Goal: Task Accomplishment & Management: Manage account settings

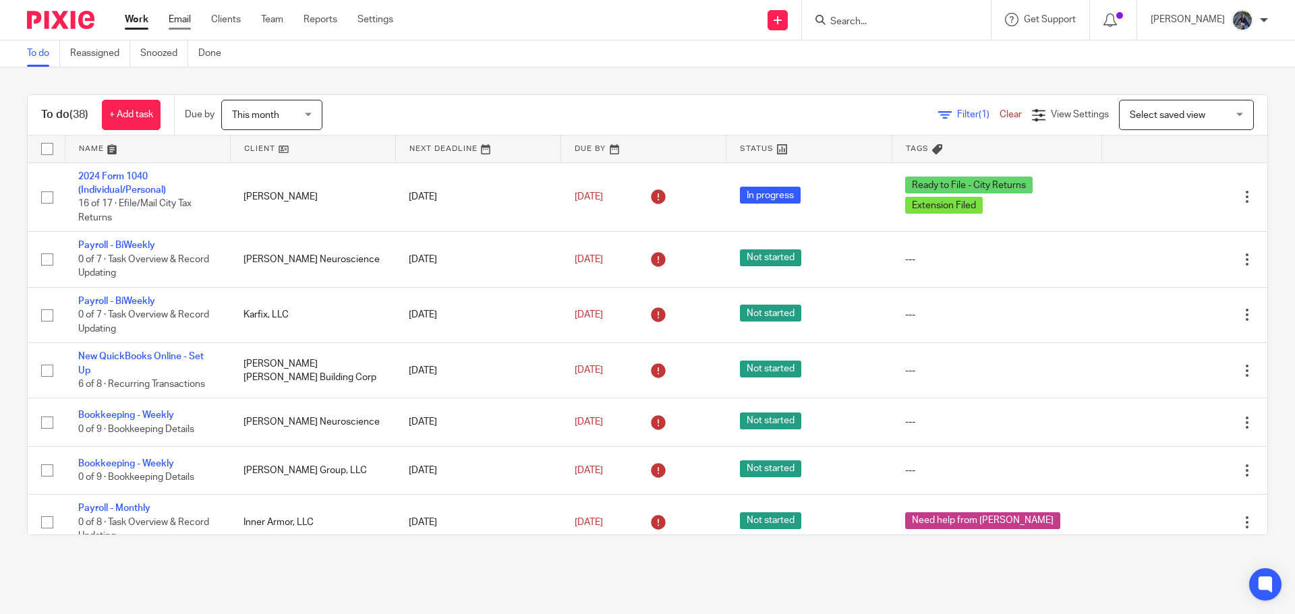
click at [171, 26] on link "Email" at bounding box center [180, 19] width 22 height 13
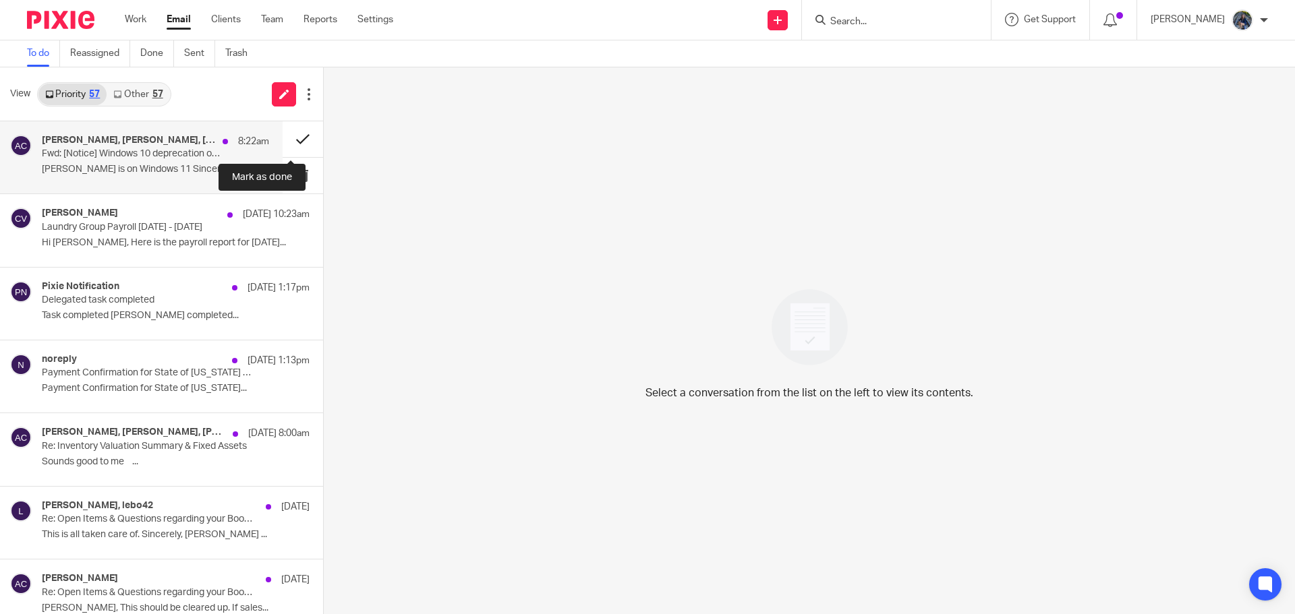
click at [291, 140] on button at bounding box center [303, 139] width 40 height 36
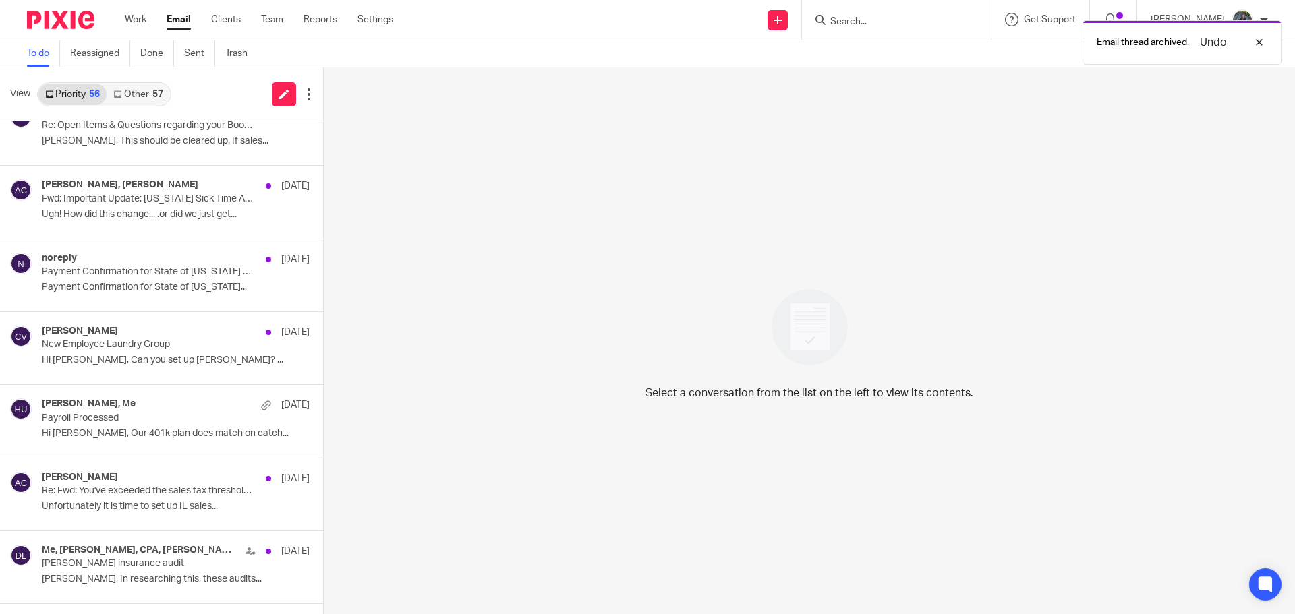
scroll to position [405, 0]
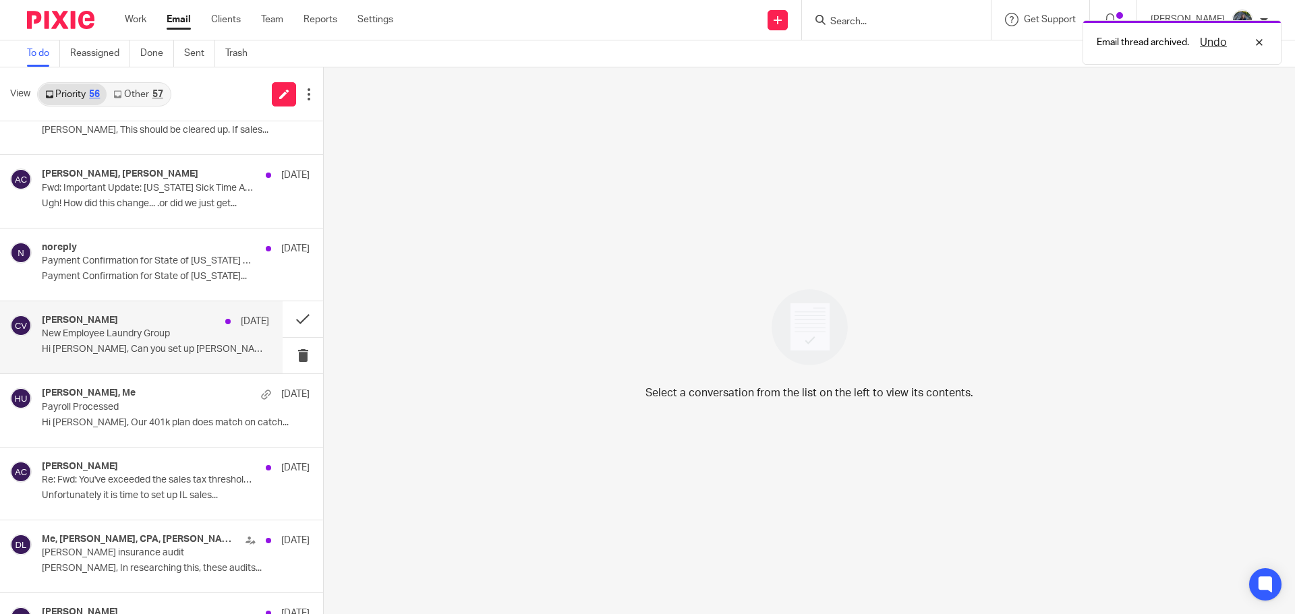
click at [121, 331] on p "New Employee Laundry Group" at bounding box center [133, 333] width 182 height 11
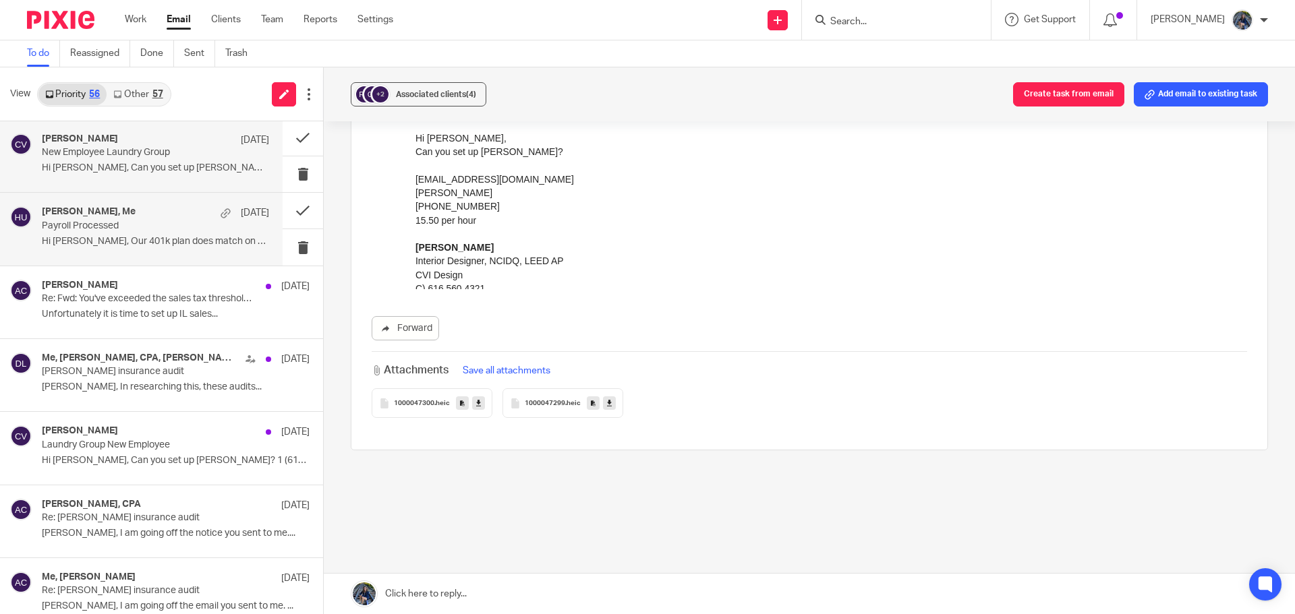
scroll to position [607, 0]
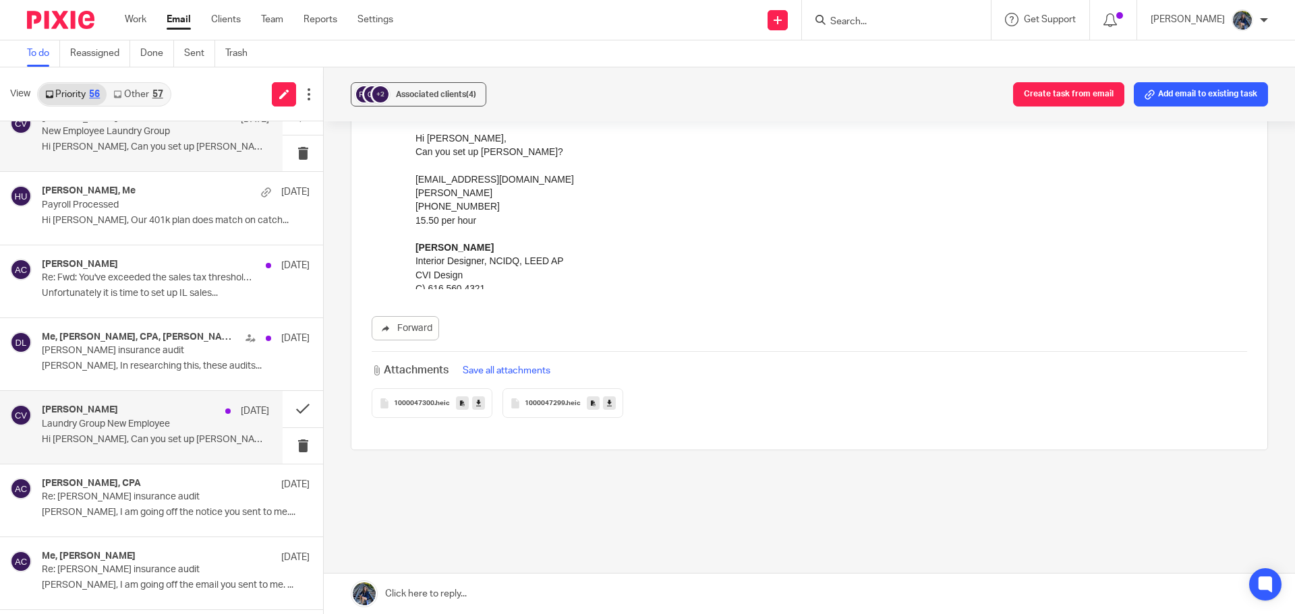
click at [144, 426] on p "Laundry Group New Employee" at bounding box center [133, 424] width 182 height 11
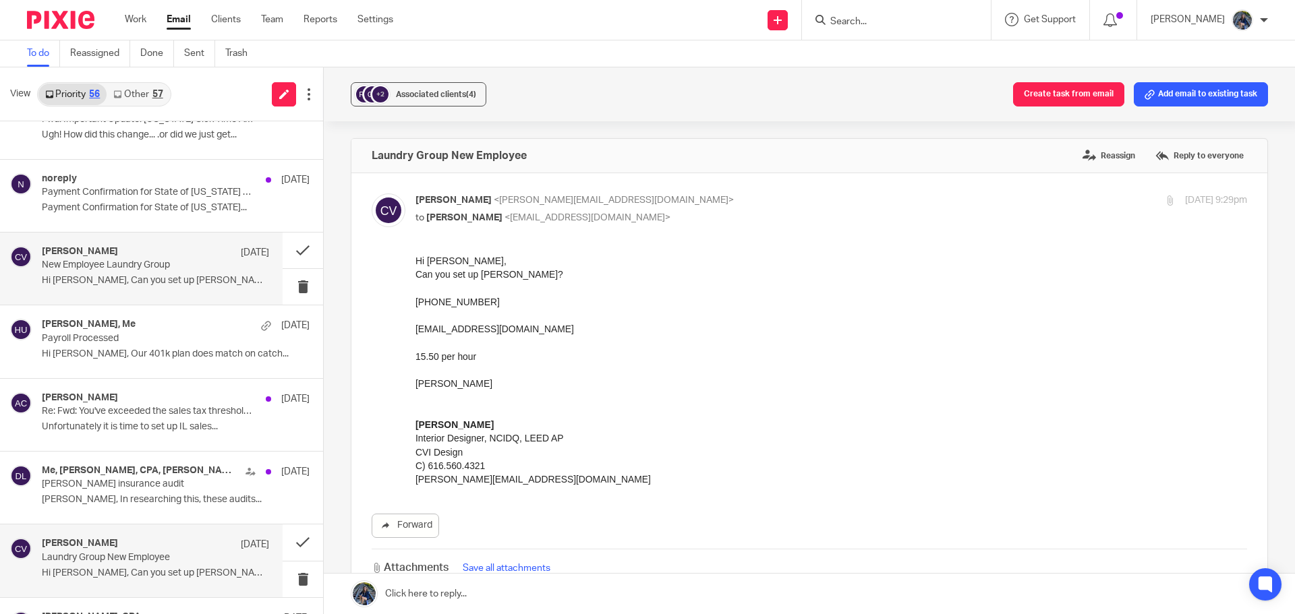
scroll to position [472, 0]
click at [137, 266] on p "New Employee Laundry Group" at bounding box center [133, 266] width 182 height 11
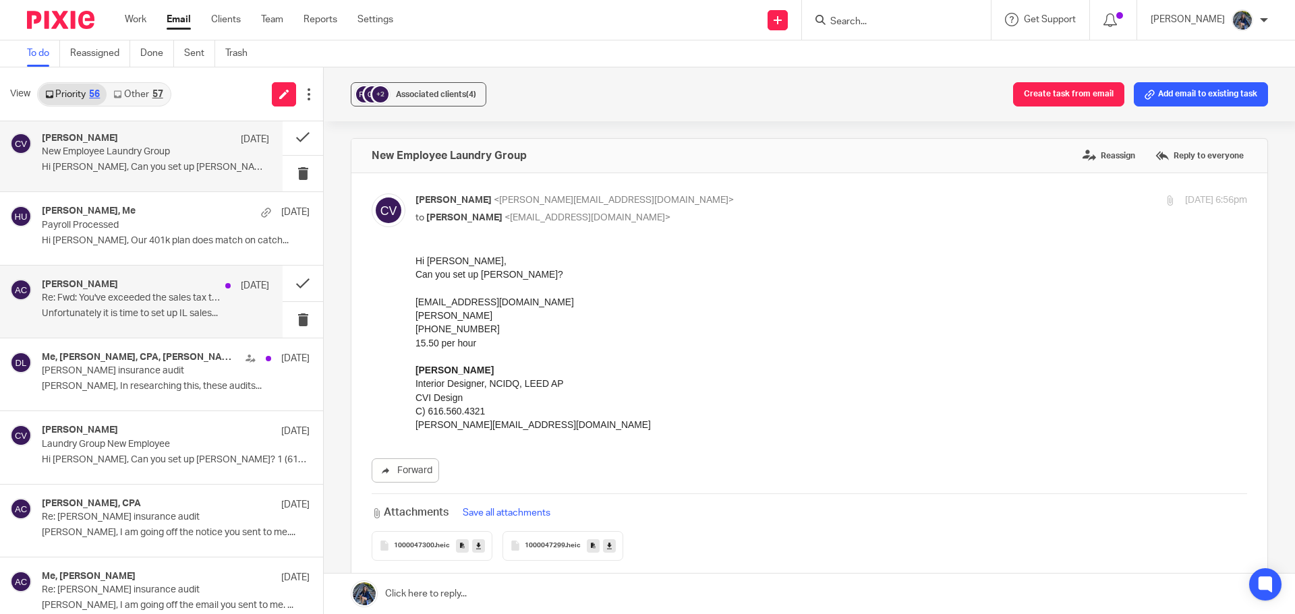
scroll to position [607, 0]
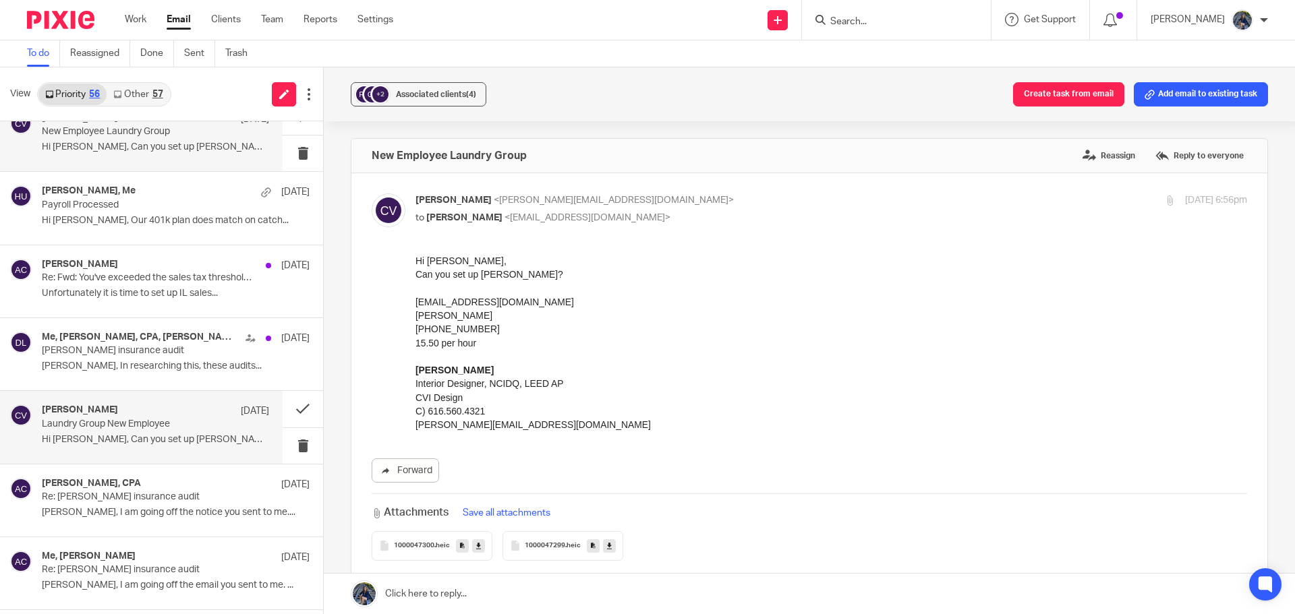
click at [152, 424] on p "Laundry Group New Employee" at bounding box center [133, 424] width 182 height 11
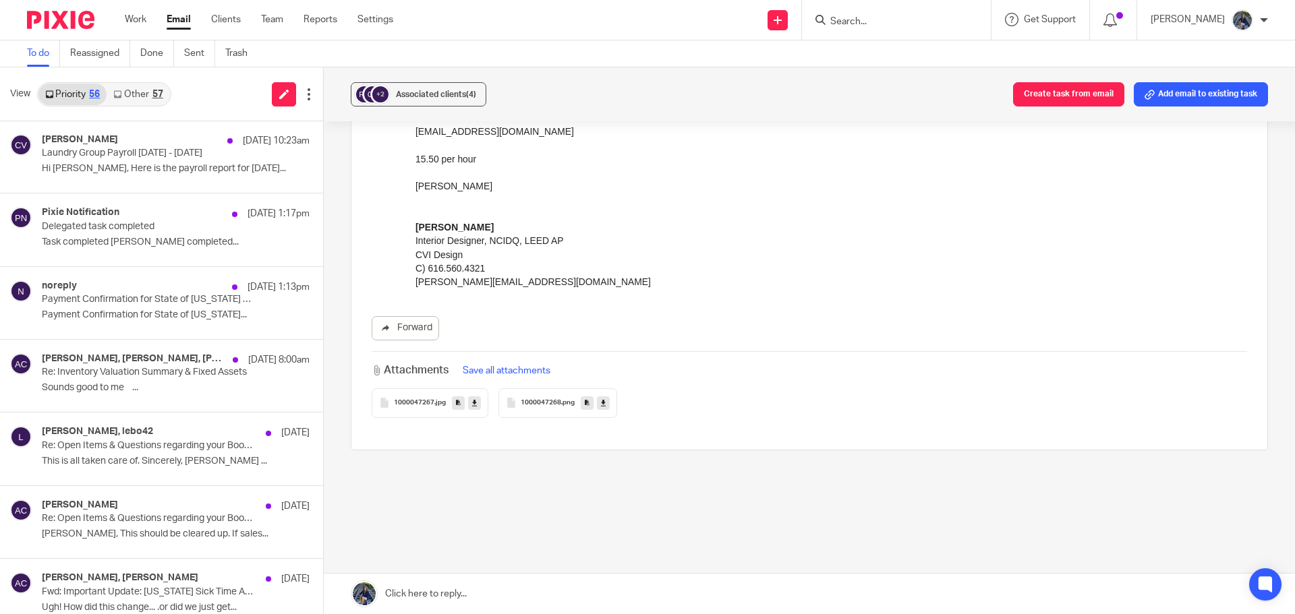
scroll to position [0, 0]
click at [121, 151] on p "Laundry Group Payroll Sep 7 - Sep 20" at bounding box center [133, 153] width 182 height 11
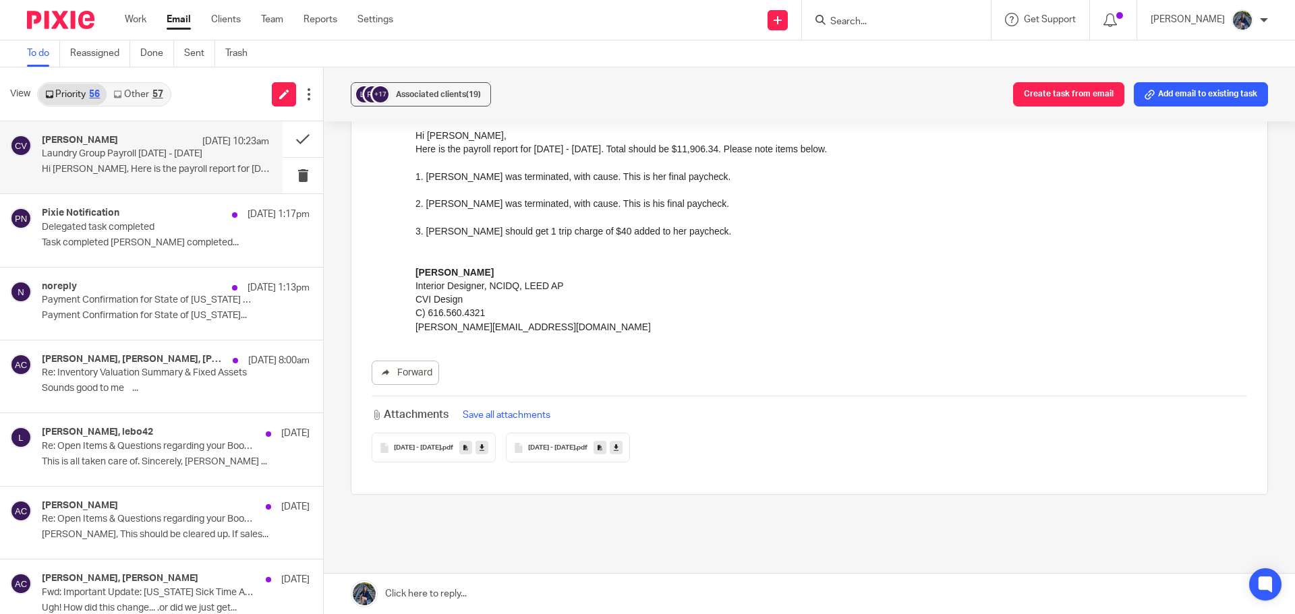
scroll to position [135, 0]
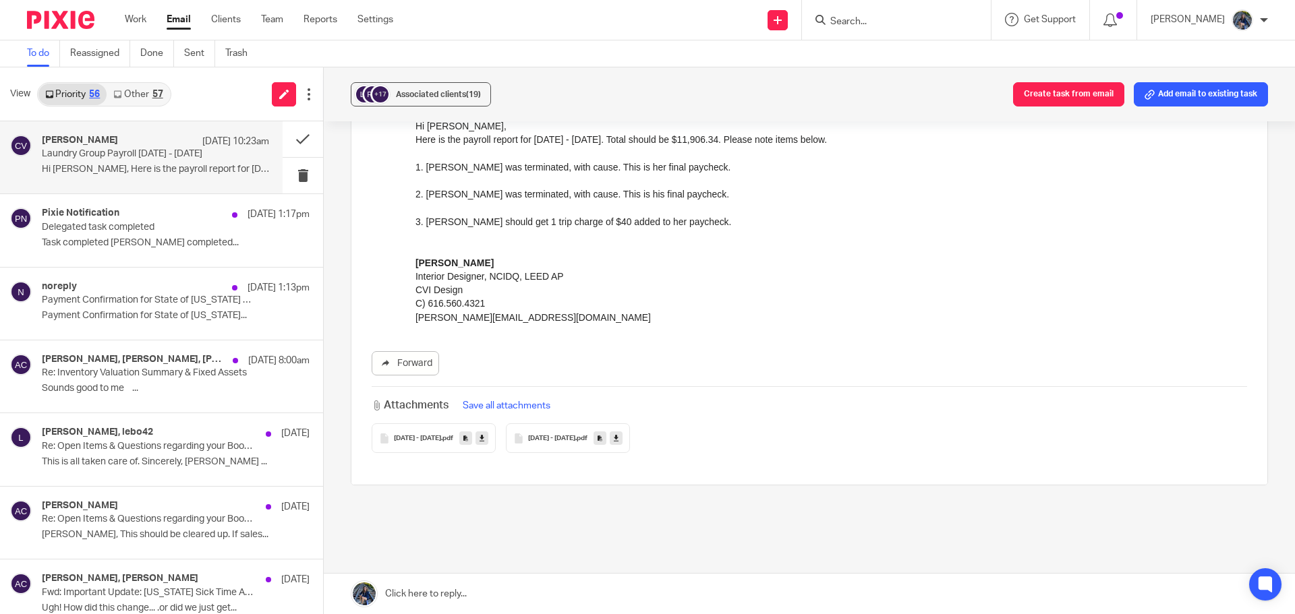
click at [428, 441] on span "SEP 7 - SEP 20" at bounding box center [417, 439] width 47 height 8
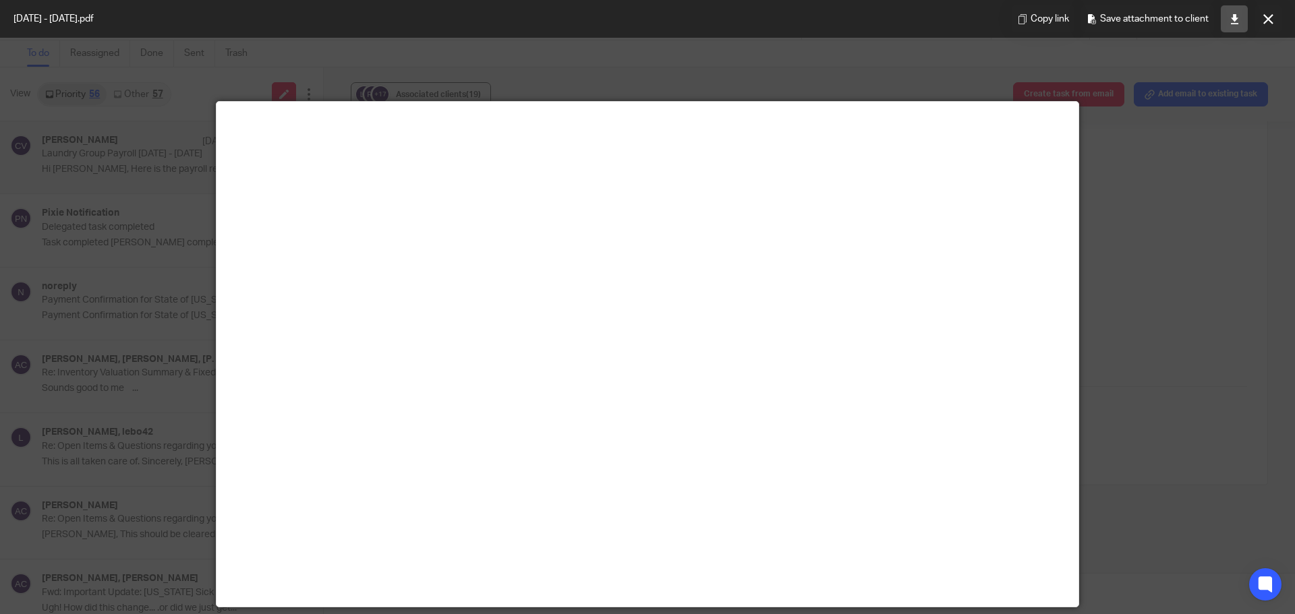
click at [1232, 18] on icon at bounding box center [1235, 19] width 10 height 10
click at [1075, 209] on div at bounding box center [647, 307] width 1295 height 614
click at [1267, 24] on icon at bounding box center [1268, 19] width 10 height 10
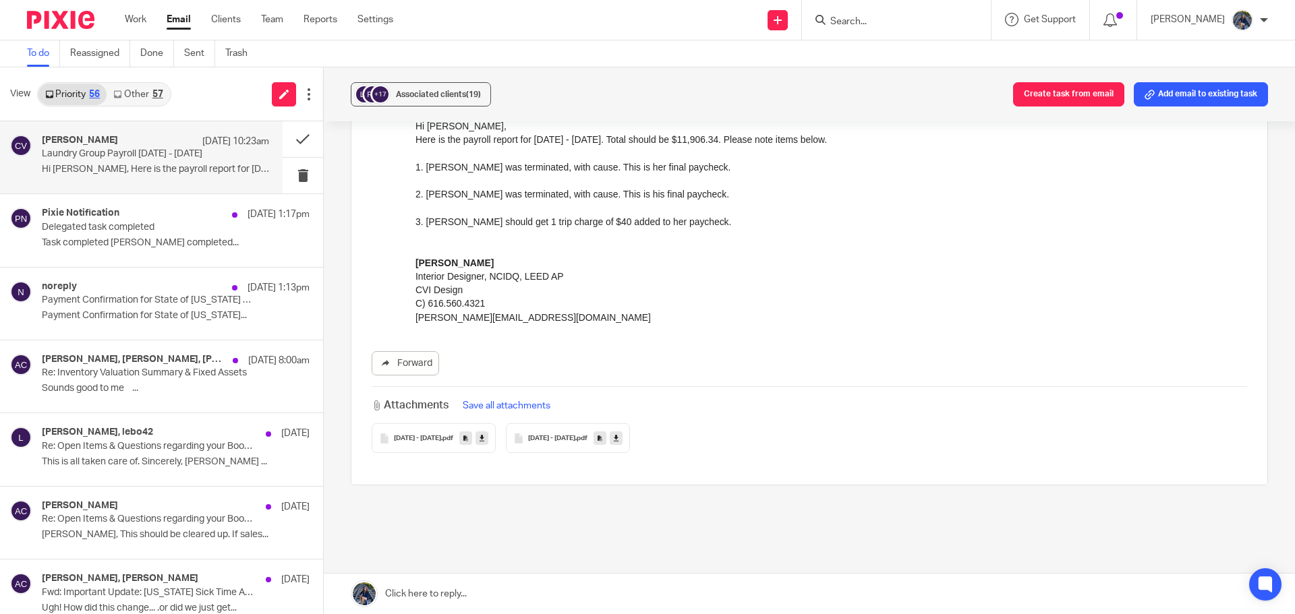
click at [554, 444] on div "SEP 7 - SEP 20 .pdf" at bounding box center [568, 439] width 124 height 30
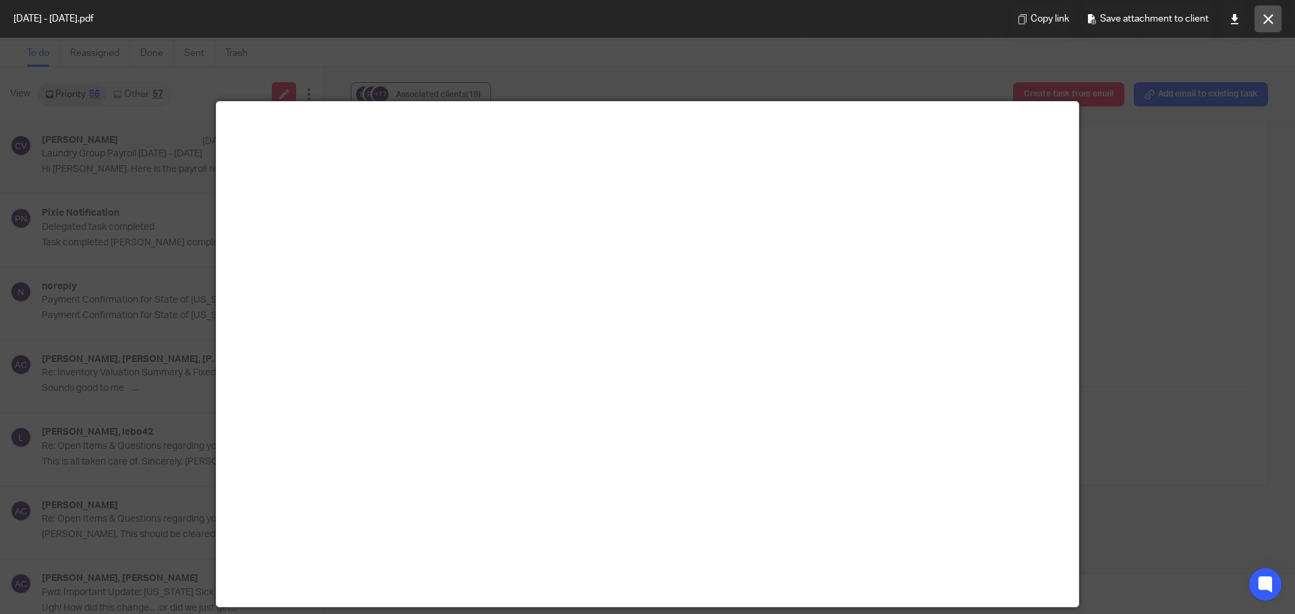
click at [1267, 16] on icon at bounding box center [1268, 19] width 10 height 10
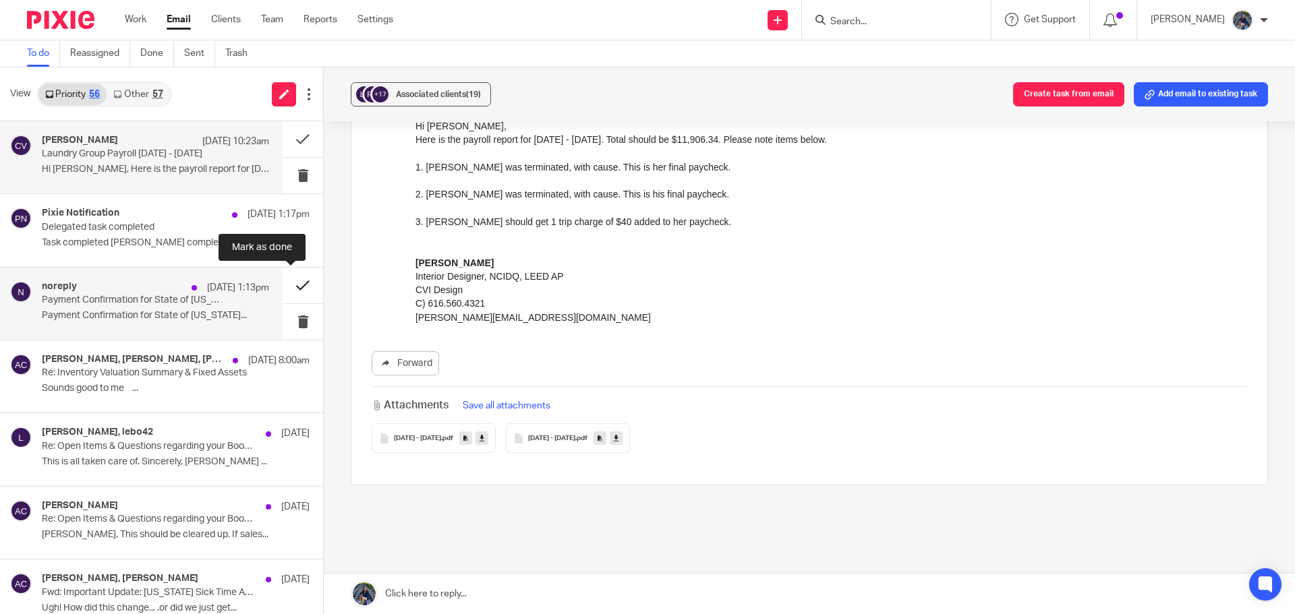
click at [283, 285] on button at bounding box center [303, 286] width 40 height 36
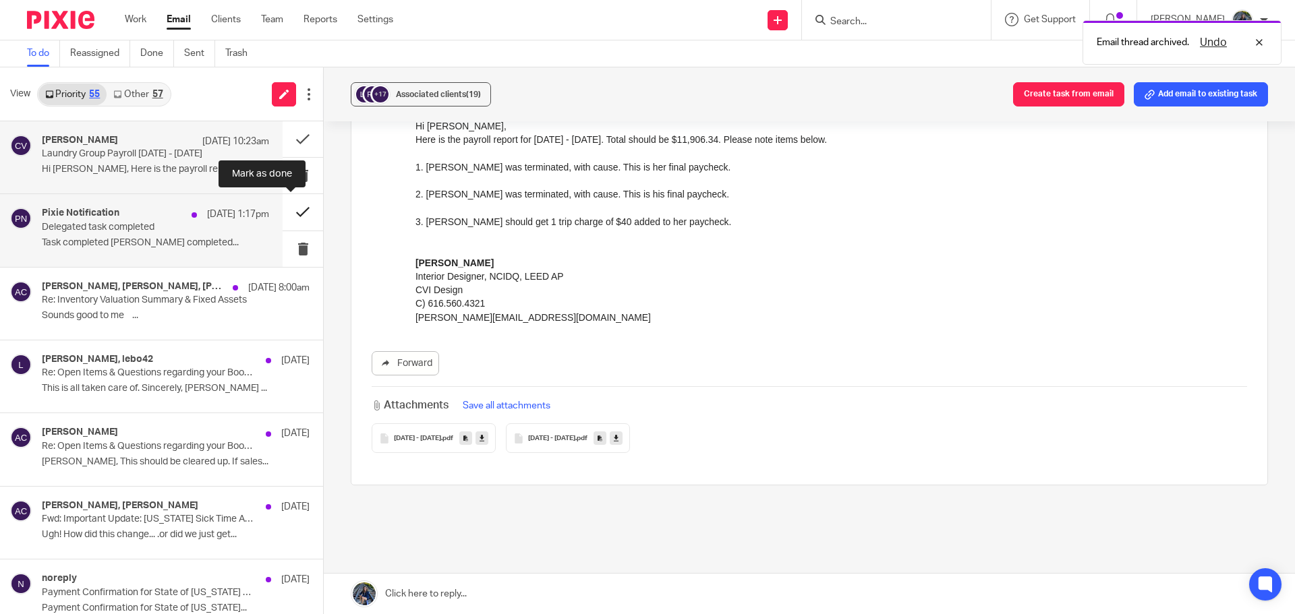
click at [287, 217] on button at bounding box center [303, 212] width 40 height 36
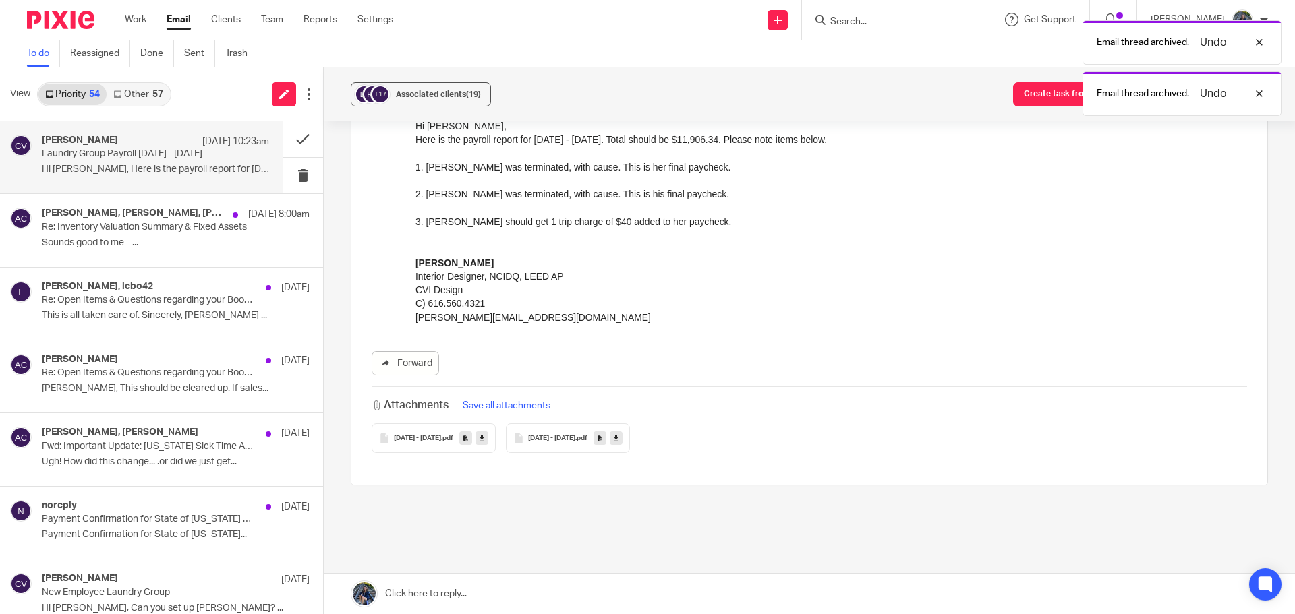
click at [1024, 168] on div "1. Lisa Lyle was terminated, with cause. This is her final paycheck." at bounding box center [831, 167] width 832 height 13
click at [1217, 96] on button "Add email to existing task" at bounding box center [1201, 94] width 134 height 24
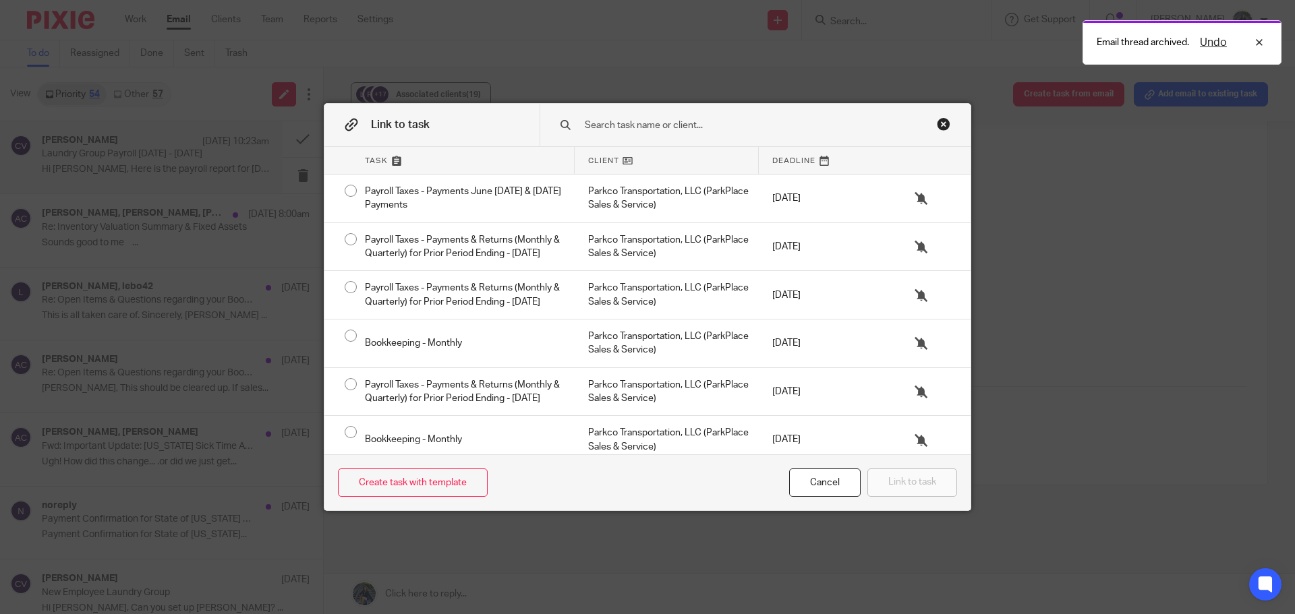
click at [654, 129] on input "text" at bounding box center [745, 125] width 324 height 15
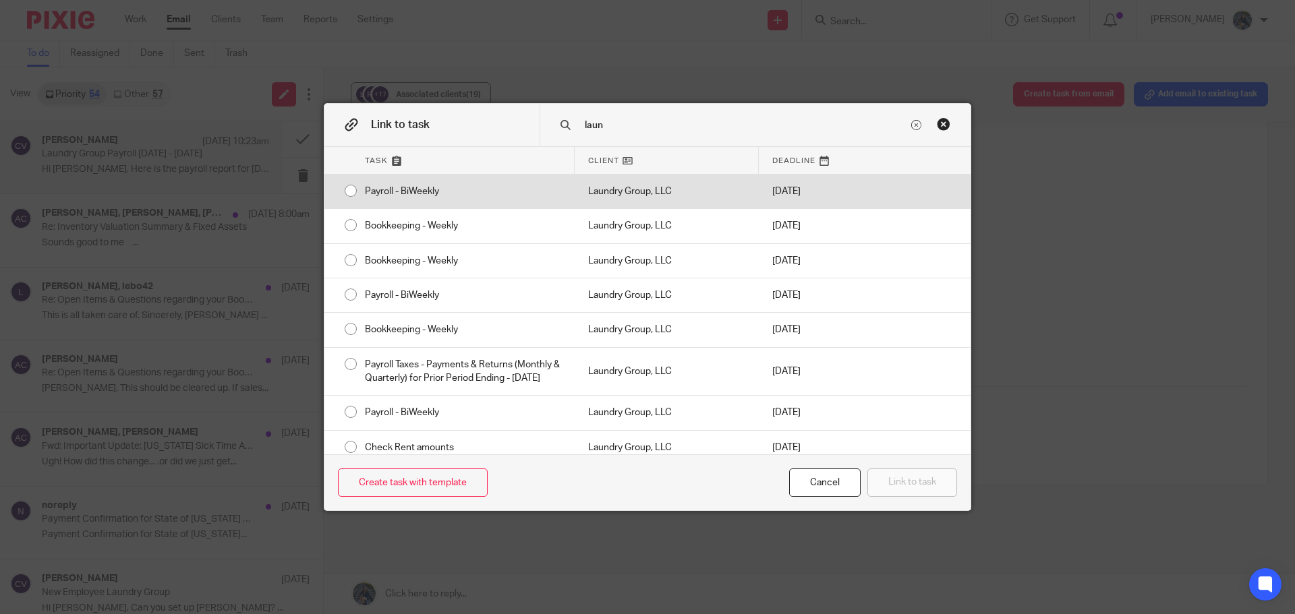
type input "laun"
click at [638, 198] on div "Laundry Group, LLC" at bounding box center [667, 192] width 184 height 34
radio input "true"
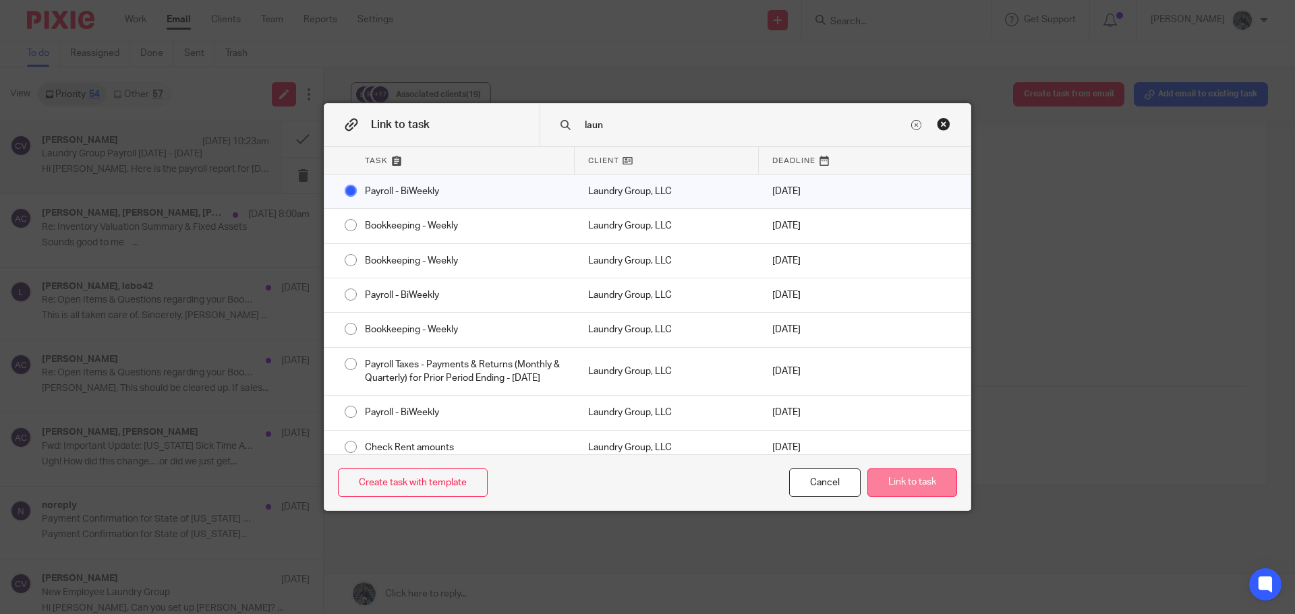
click at [898, 486] on button "Link to task" at bounding box center [912, 483] width 90 height 29
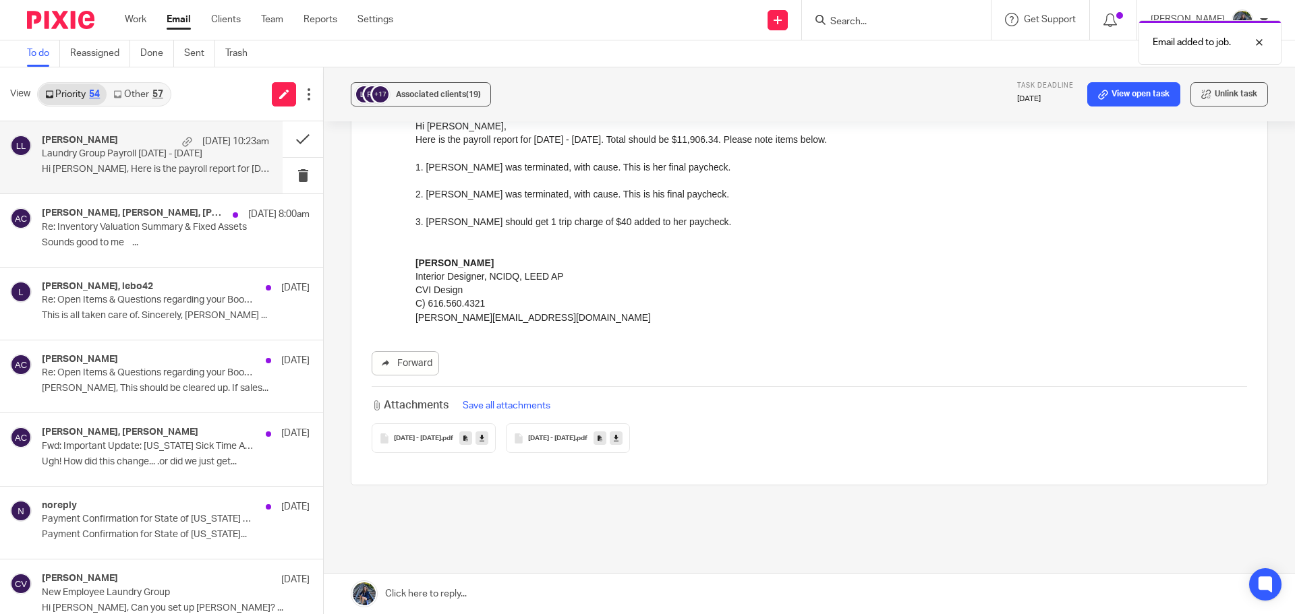
scroll to position [0, 0]
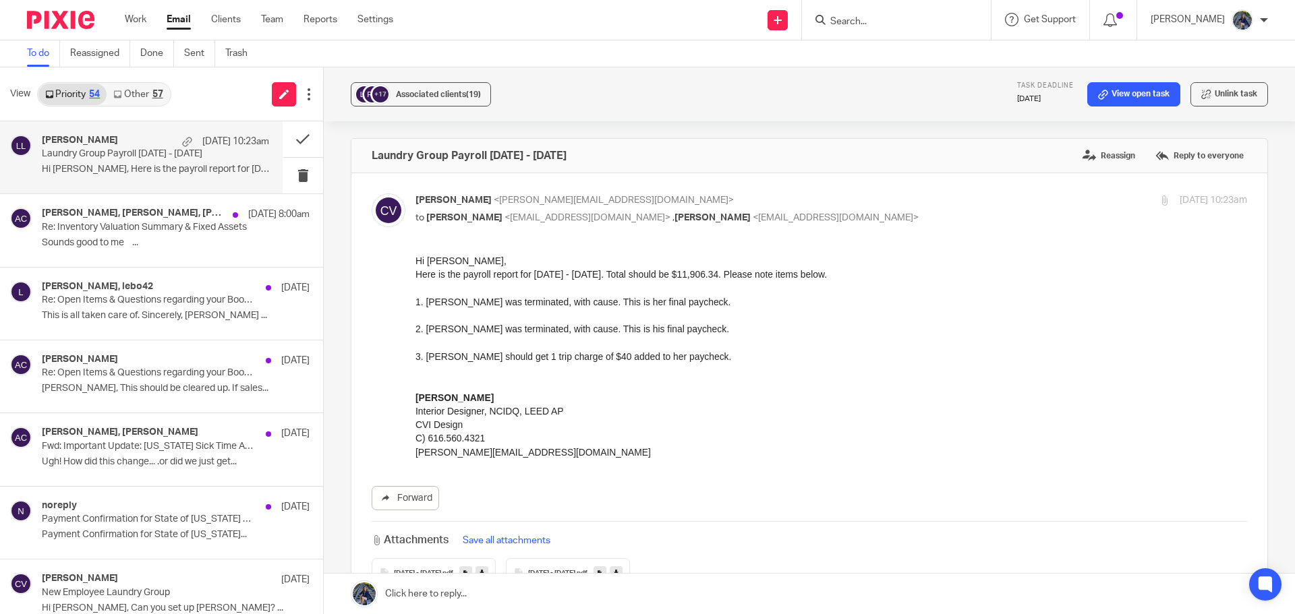
click at [136, 97] on link "Other 57" at bounding box center [138, 95] width 63 height 22
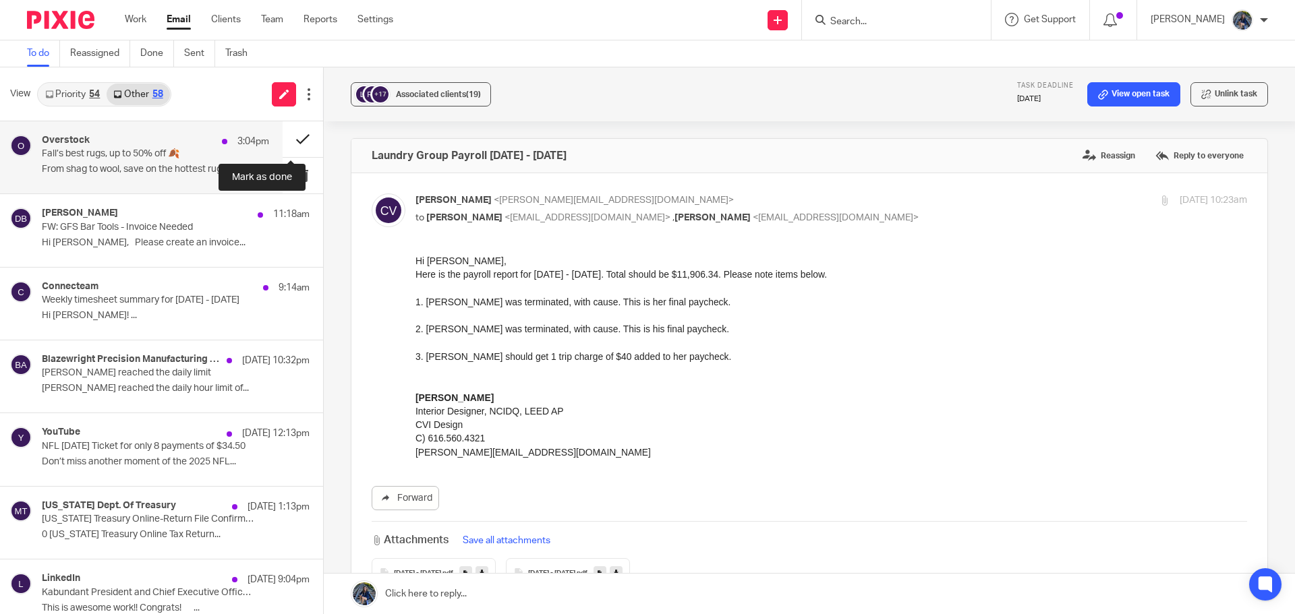
click at [293, 140] on button at bounding box center [303, 139] width 40 height 36
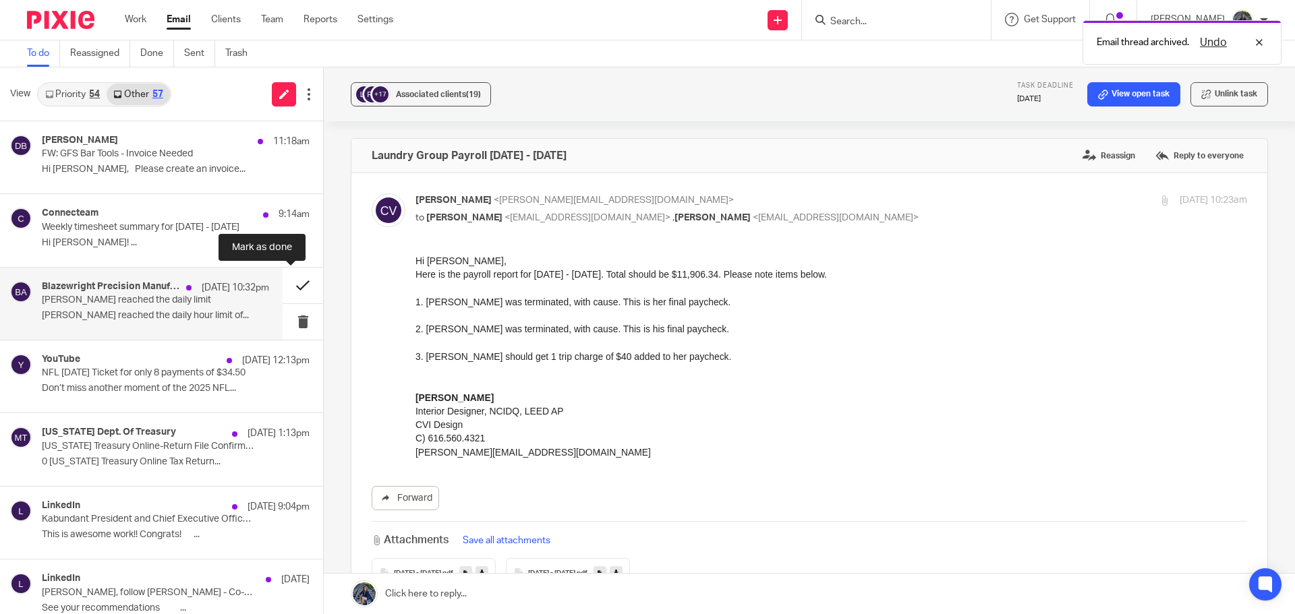
click at [283, 286] on button at bounding box center [303, 286] width 40 height 36
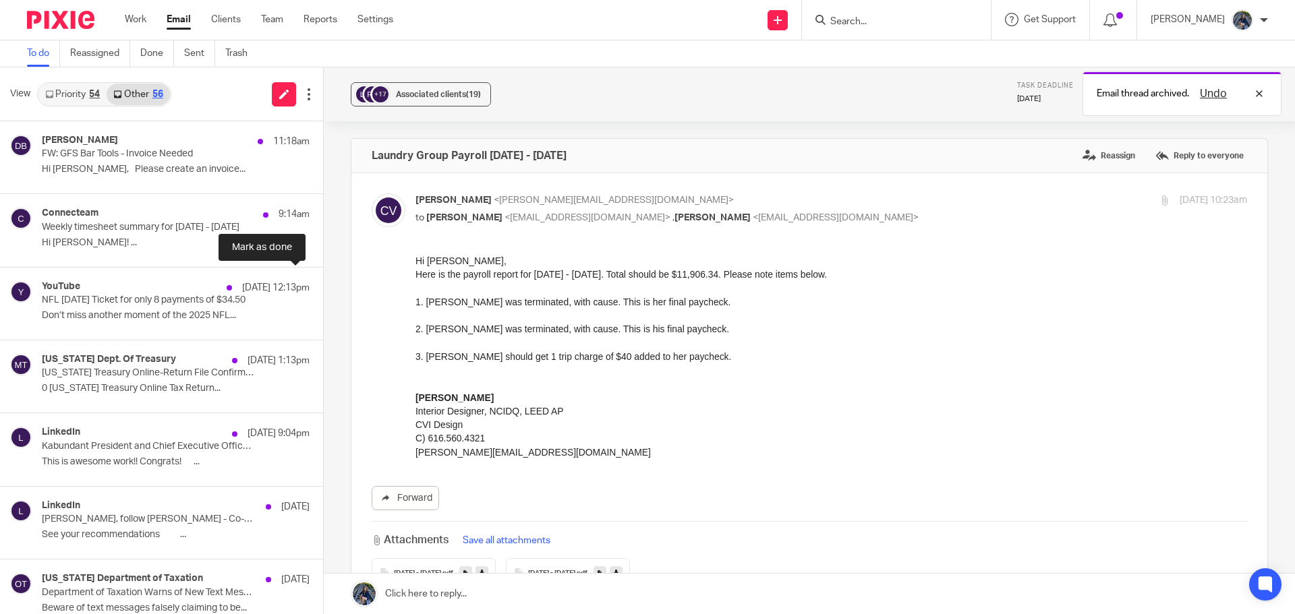
click at [323, 286] on button at bounding box center [328, 286] width 11 height 36
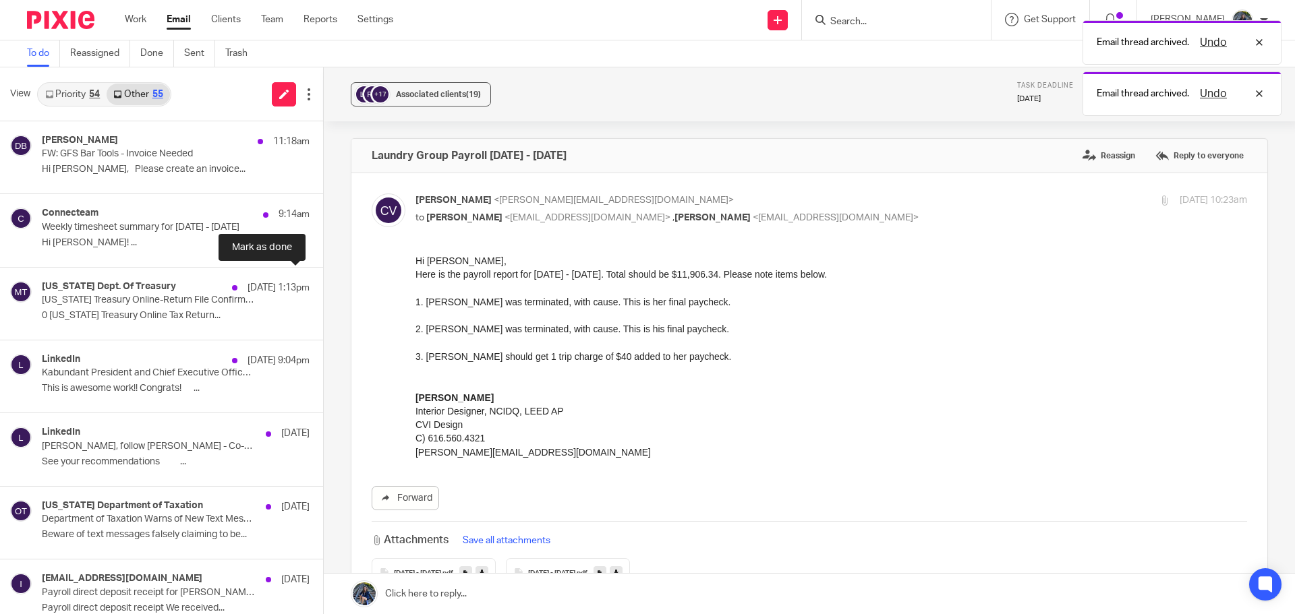
click at [323, 286] on button at bounding box center [328, 286] width 11 height 36
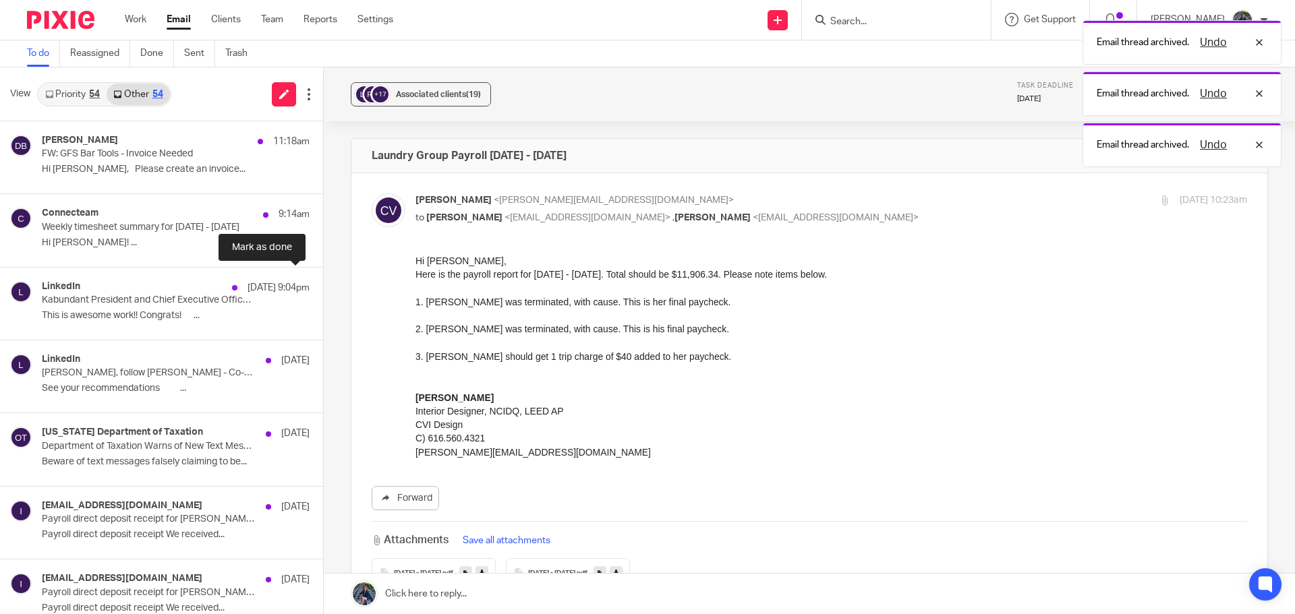
click at [323, 286] on button at bounding box center [328, 286] width 11 height 36
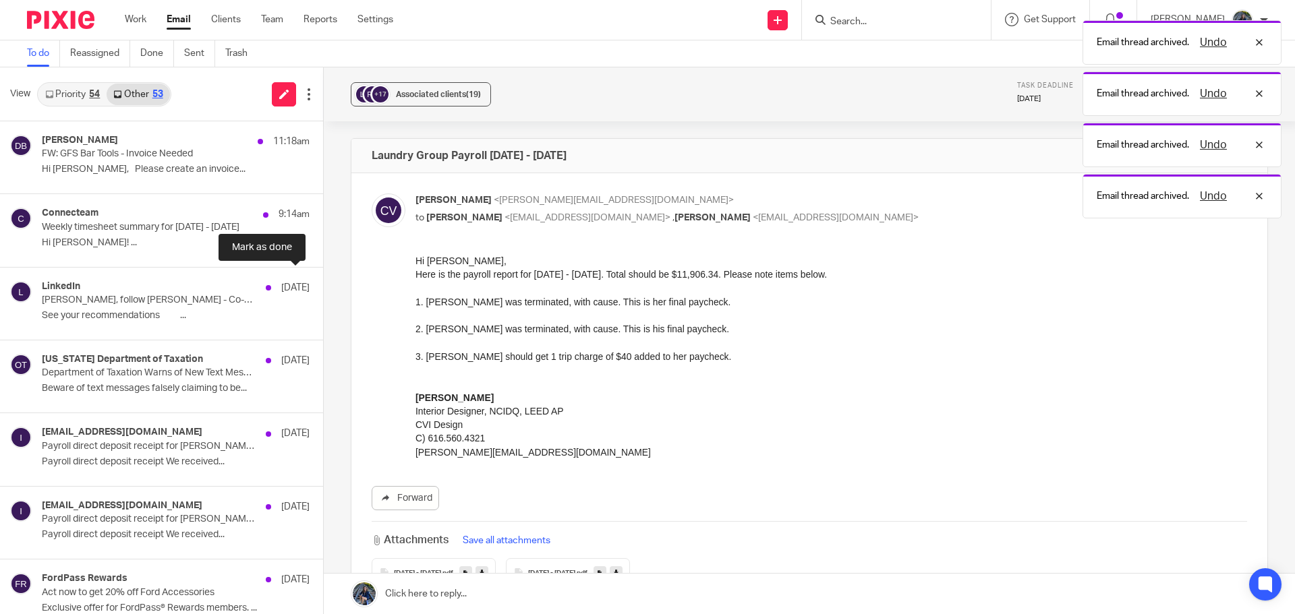
click at [323, 286] on button at bounding box center [328, 286] width 11 height 36
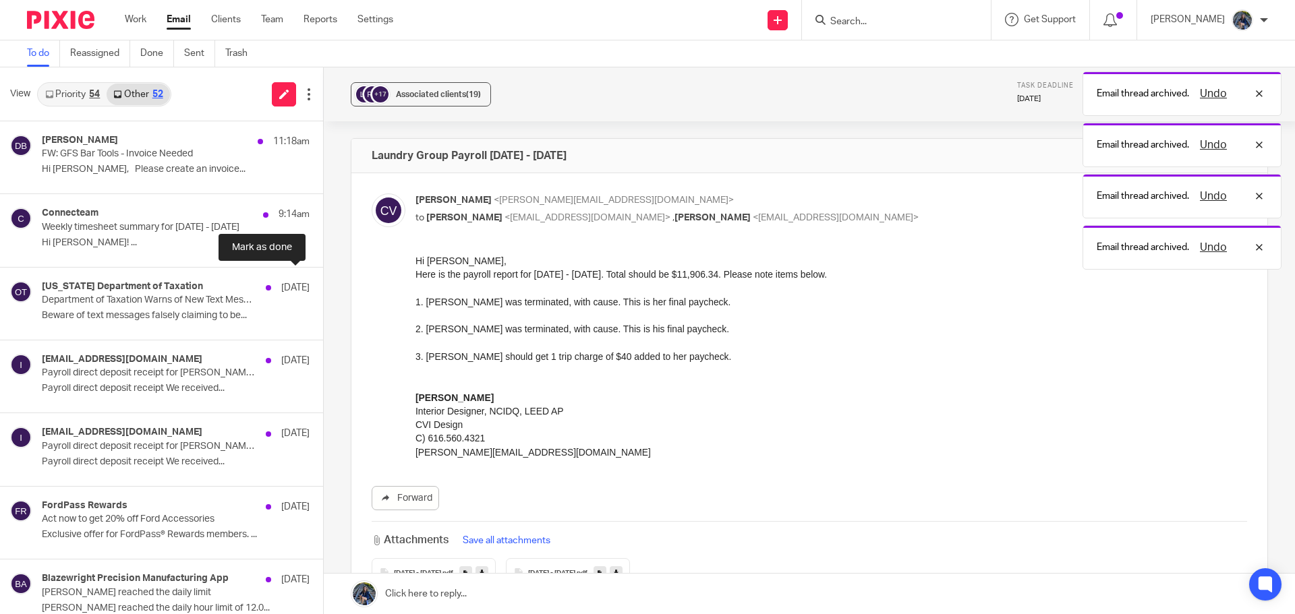
click at [323, 286] on button at bounding box center [328, 286] width 11 height 36
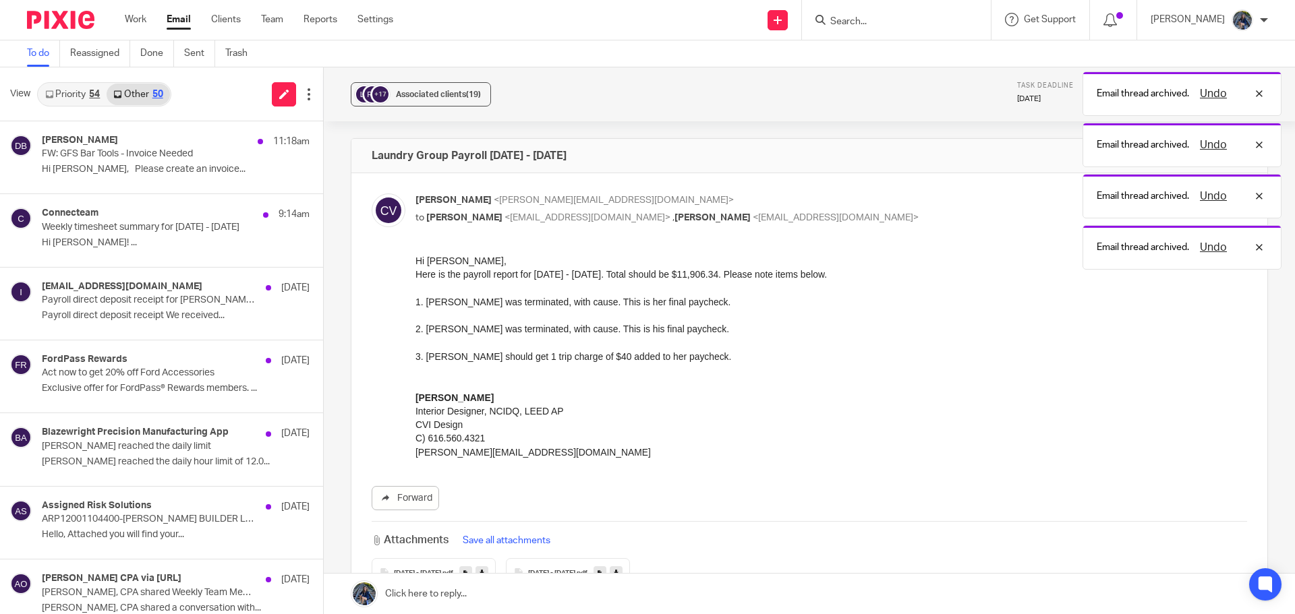
click at [323, 286] on button at bounding box center [328, 286] width 11 height 36
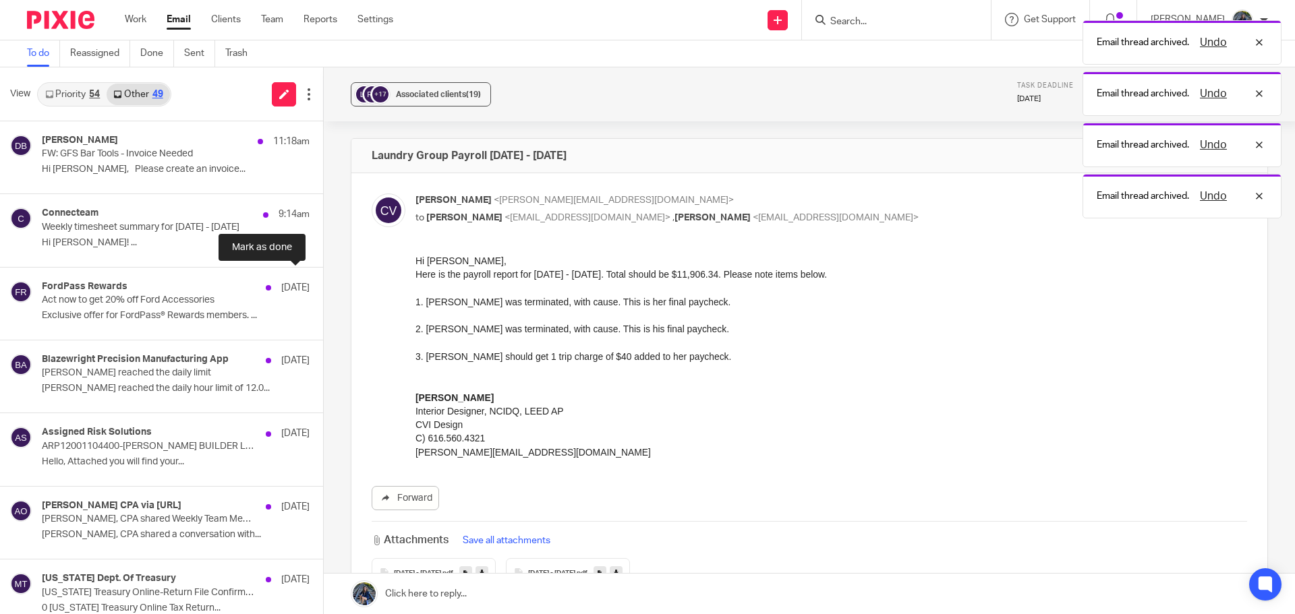
click at [323, 286] on button at bounding box center [328, 286] width 11 height 36
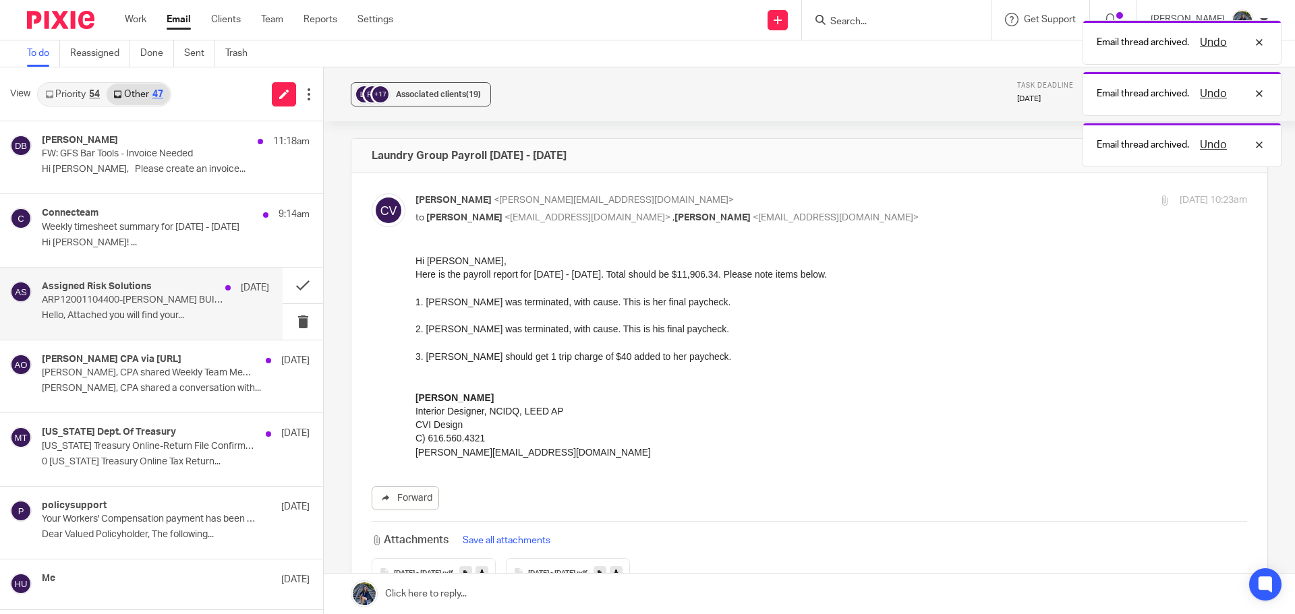
click at [186, 309] on div "Assigned Risk Solutions Sep 18 ARP12001104400-DOUG KUIPER BUILDER LLC-Assigned …" at bounding box center [155, 303] width 227 height 45
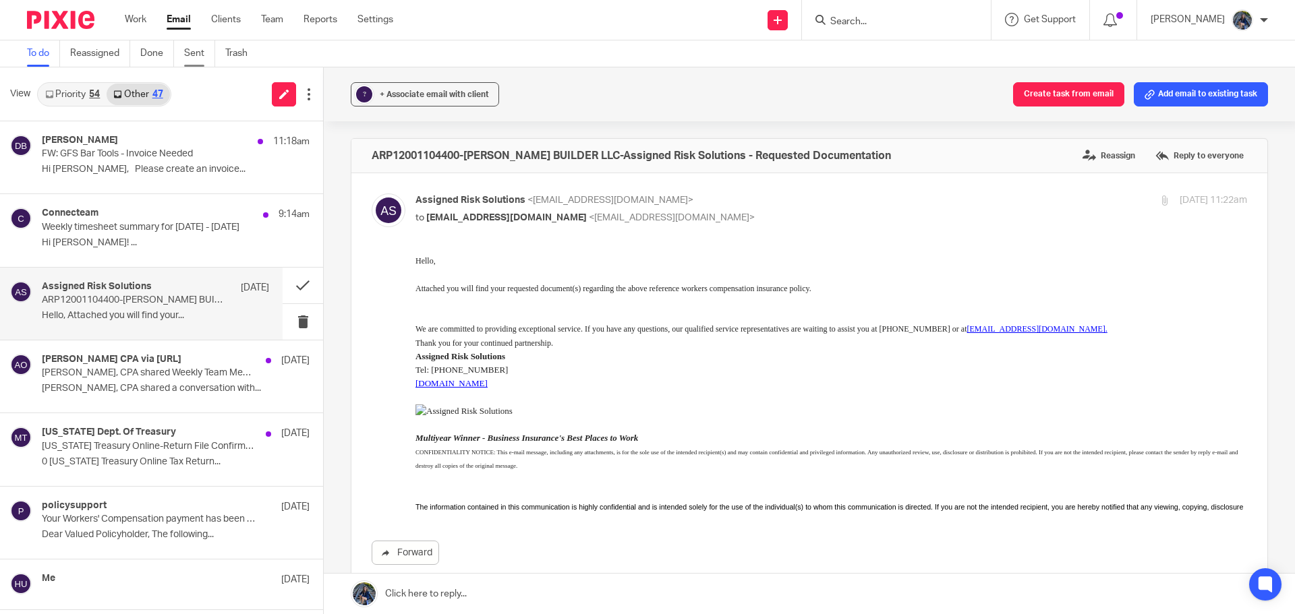
click at [197, 47] on link "Sent" at bounding box center [199, 53] width 31 height 26
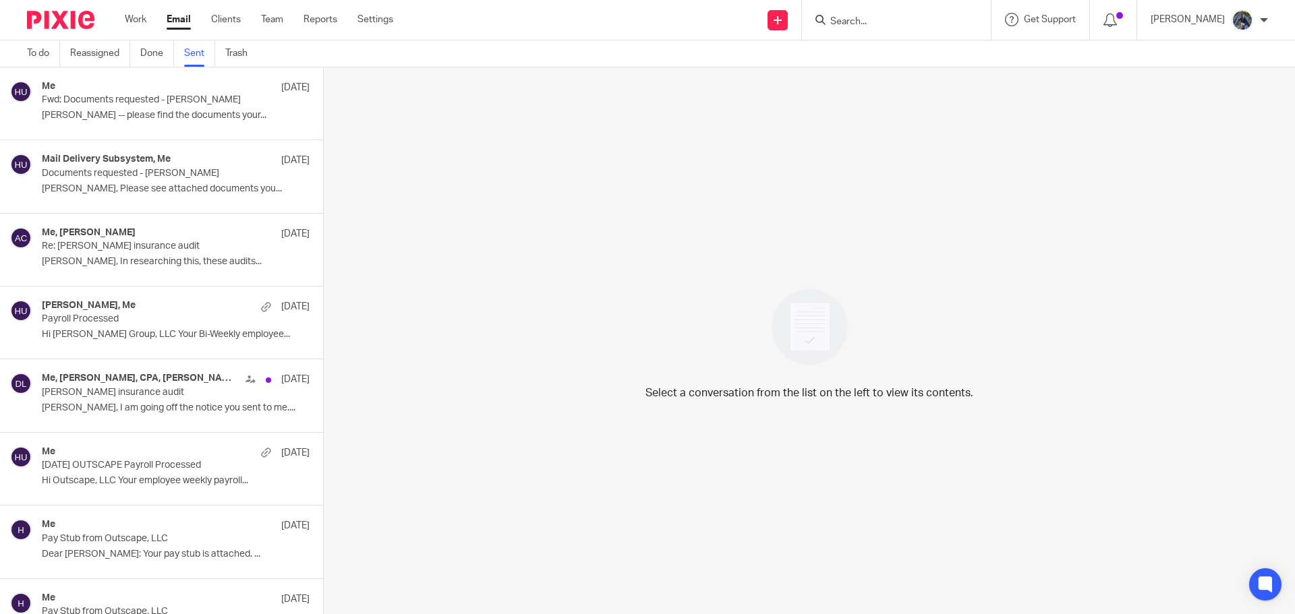
click at [140, 239] on div "Me, [PERSON_NAME] [DATE]" at bounding box center [176, 233] width 268 height 13
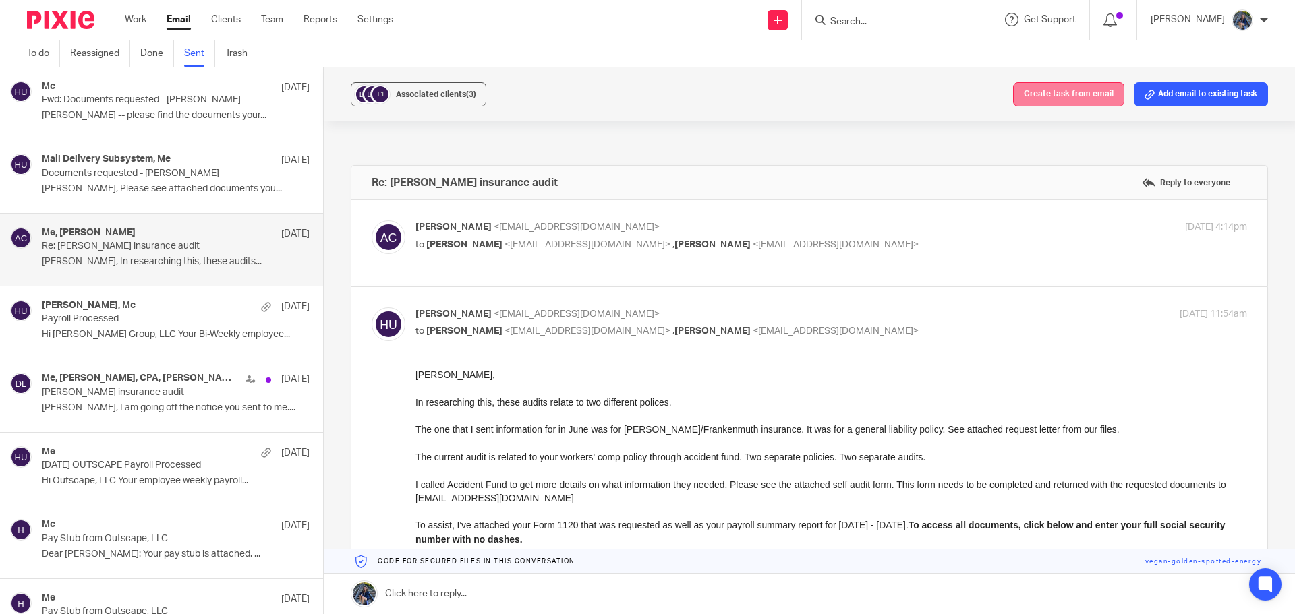
click at [1060, 96] on button "Create task from email" at bounding box center [1068, 94] width 111 height 24
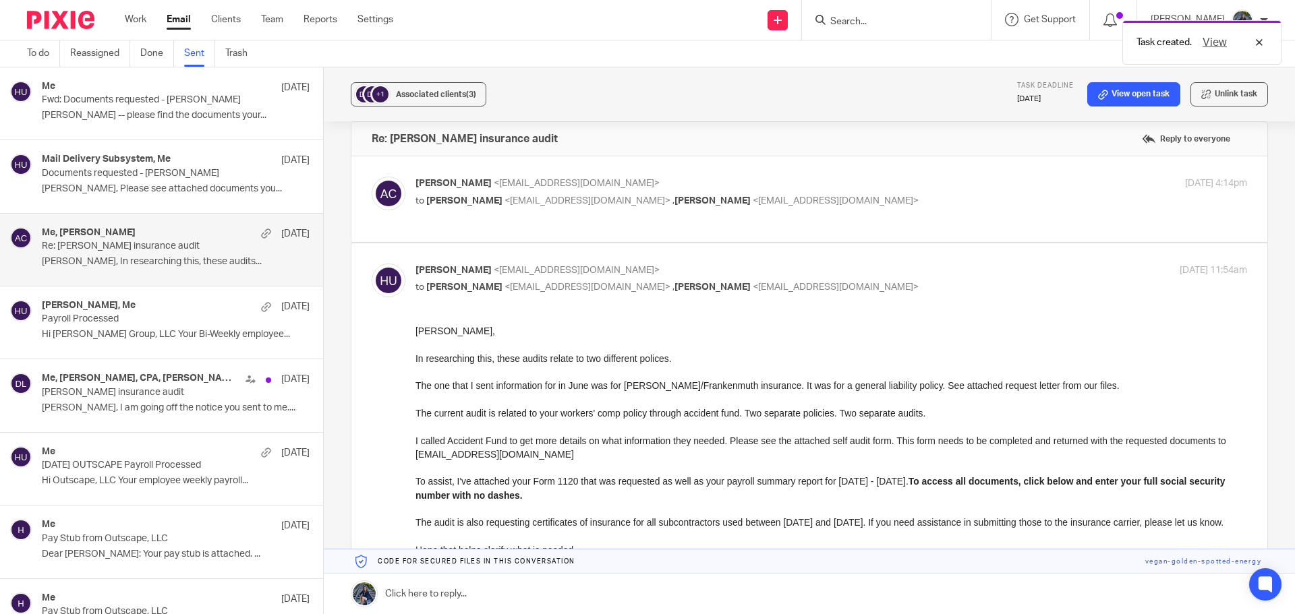
scroll to position [67, 0]
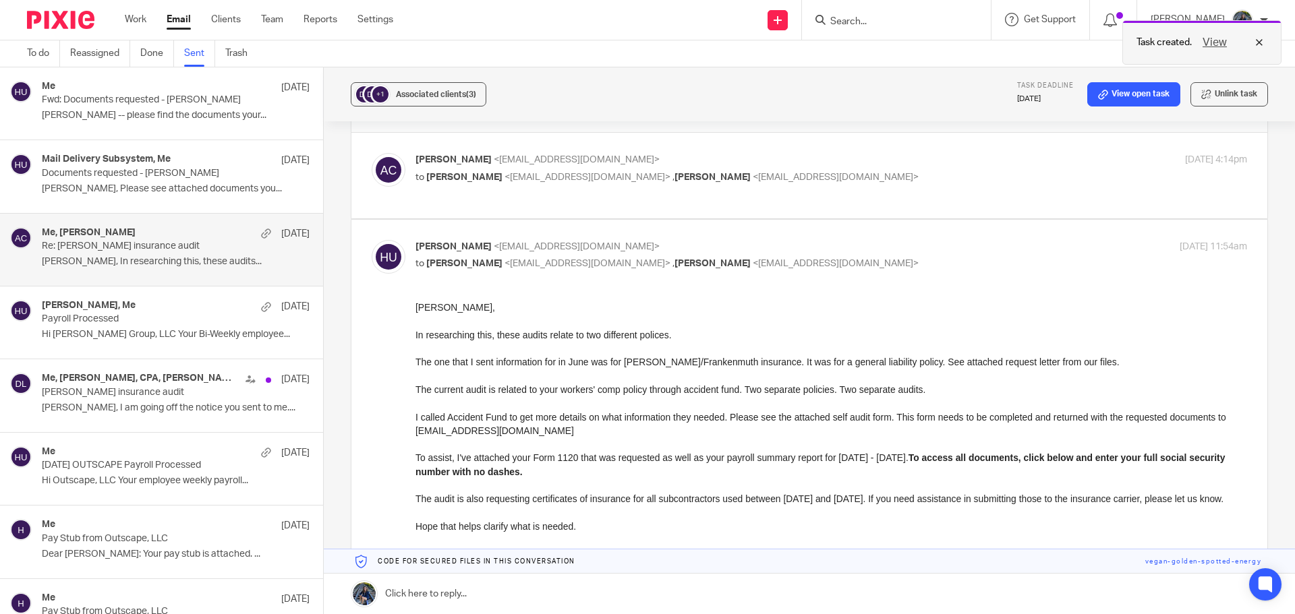
click at [1216, 40] on button "View" at bounding box center [1215, 42] width 32 height 16
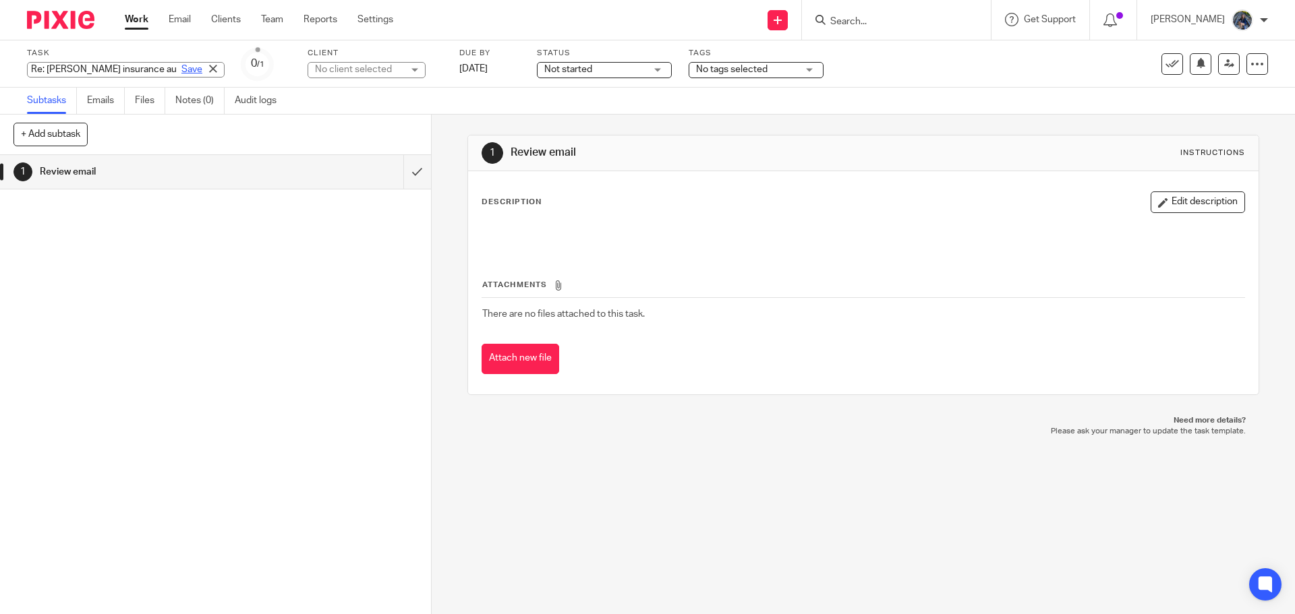
click at [163, 70] on div "Re: Doug kuiper insurance audit Save Re: Doug kuiper insurance audit" at bounding box center [126, 70] width 198 height 16
click at [99, 67] on input "Re: [PERSON_NAME] insurance audit" at bounding box center [126, 70] width 198 height 16
type input "ACCIDENT FUN insurance audit"
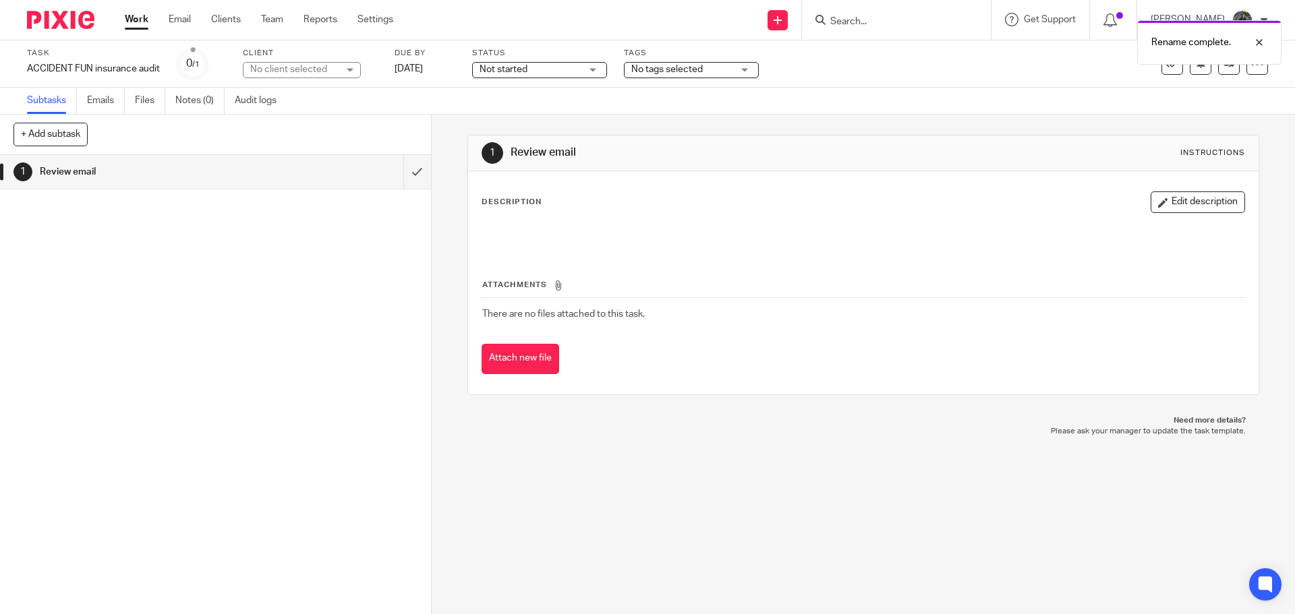
click at [91, 175] on h1 "Review email" at bounding box center [156, 172] width 233 height 20
click at [89, 100] on link "Emails" at bounding box center [106, 101] width 38 height 26
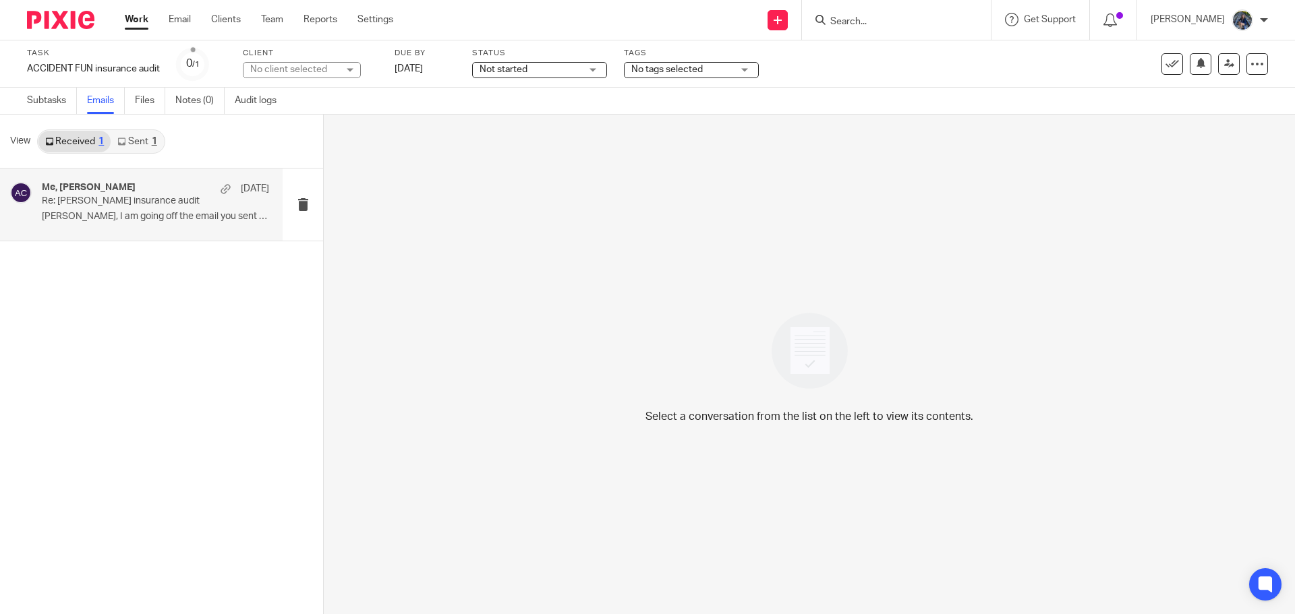
click at [167, 210] on div "Me, [PERSON_NAME] [DATE] Re: [PERSON_NAME] insurance audit [PERSON_NAME], I am …" at bounding box center [155, 204] width 227 height 45
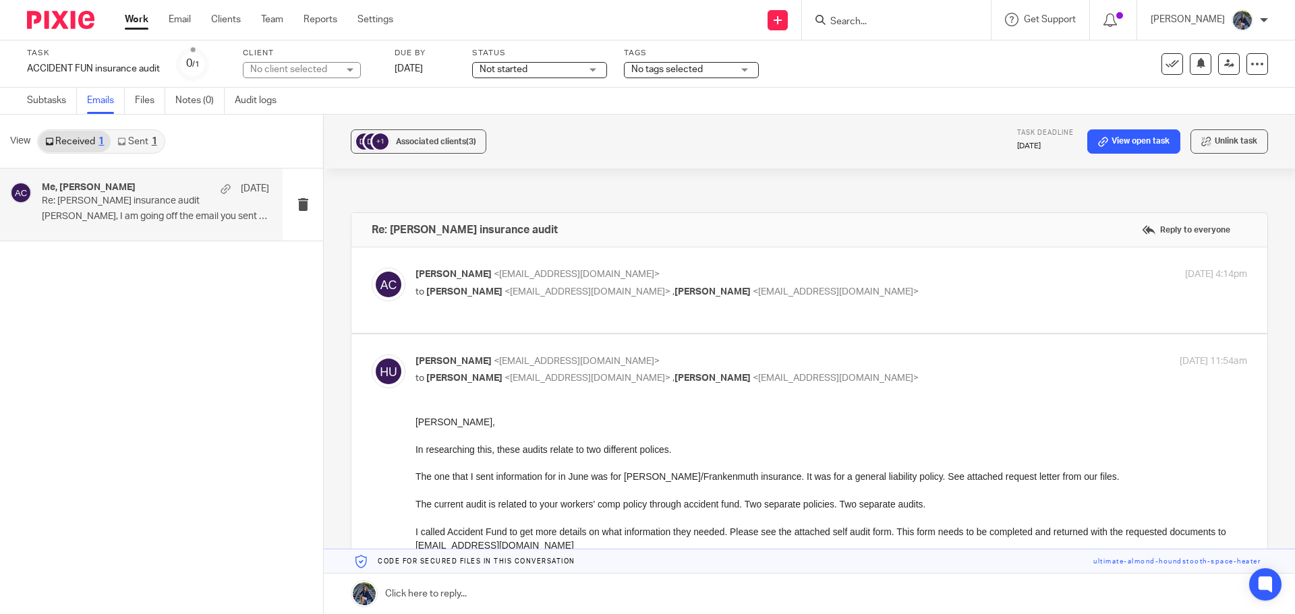
click at [600, 280] on p "Amy Corfixsen <amylcpa@gmail.com>" at bounding box center [692, 275] width 554 height 14
checkbox input "true"
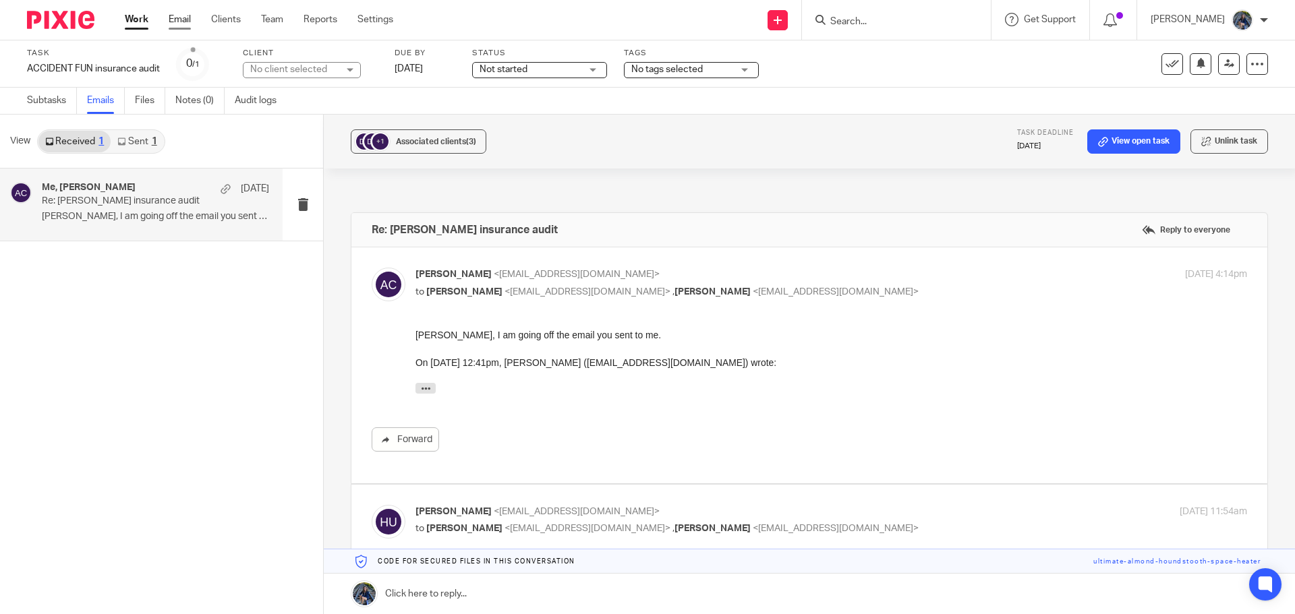
click at [177, 18] on link "Email" at bounding box center [180, 19] width 22 height 13
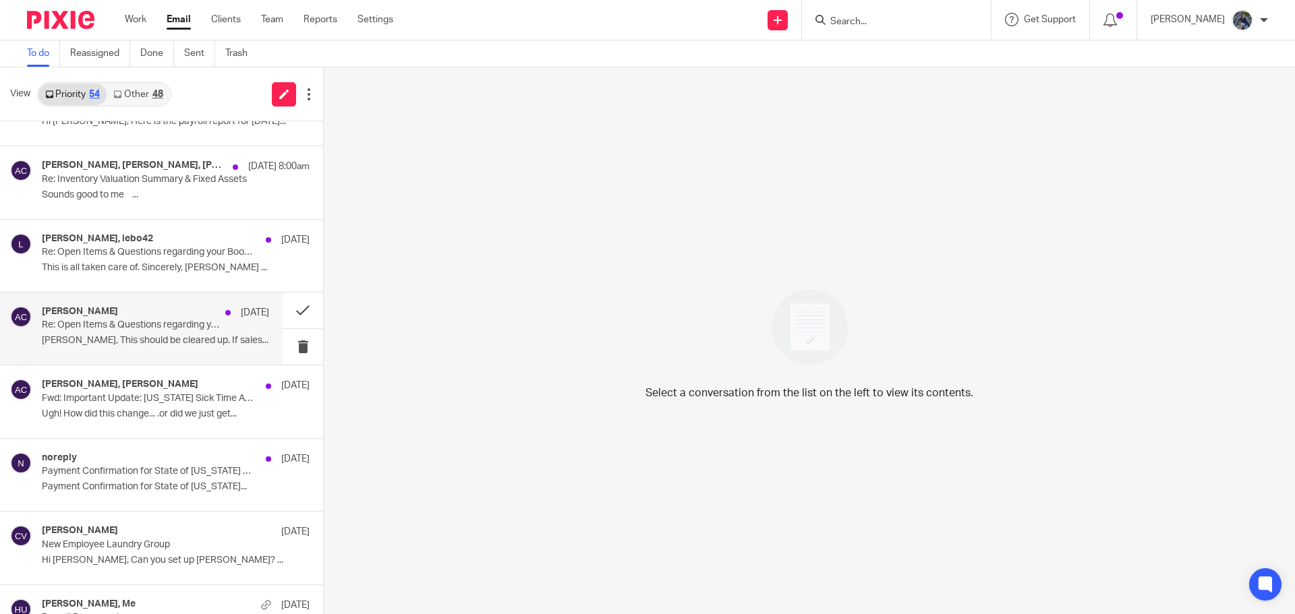
scroll to position [67, 0]
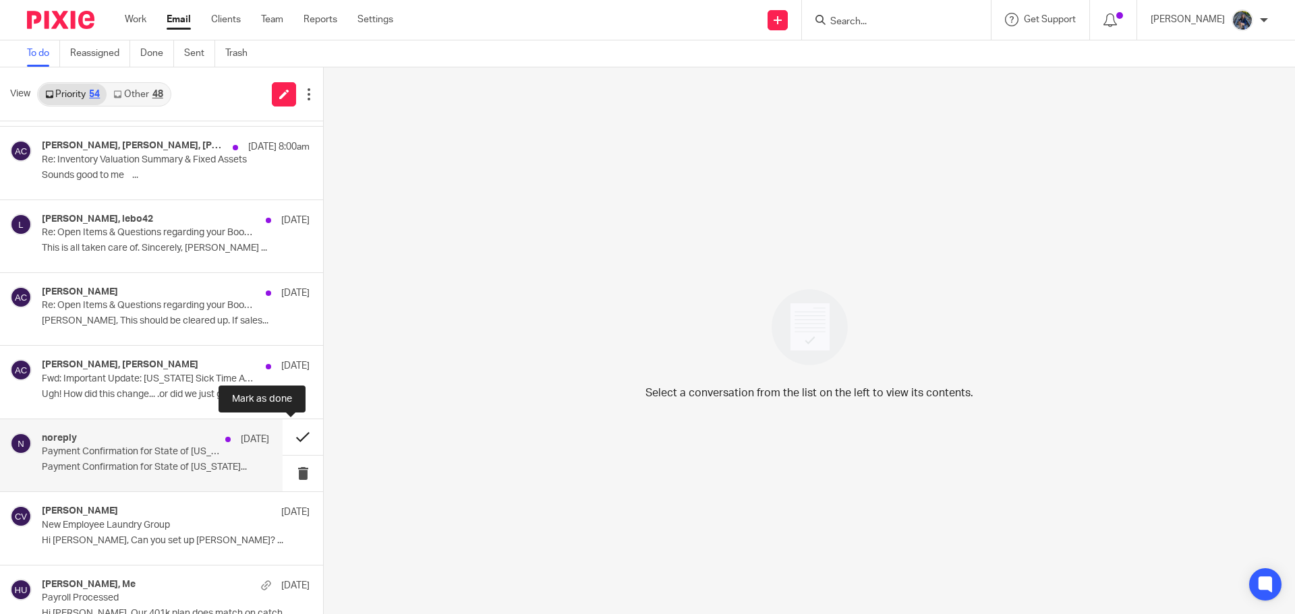
click at [292, 436] on button at bounding box center [303, 438] width 40 height 36
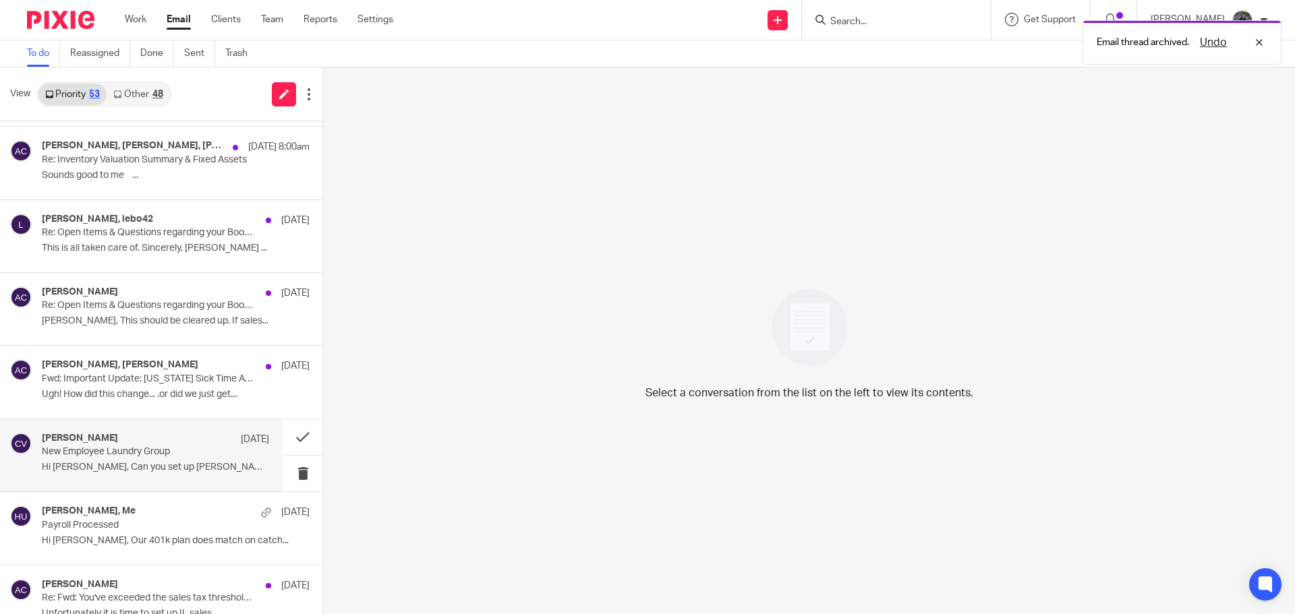
click at [168, 457] on p "New Employee Laundry Group" at bounding box center [133, 452] width 182 height 11
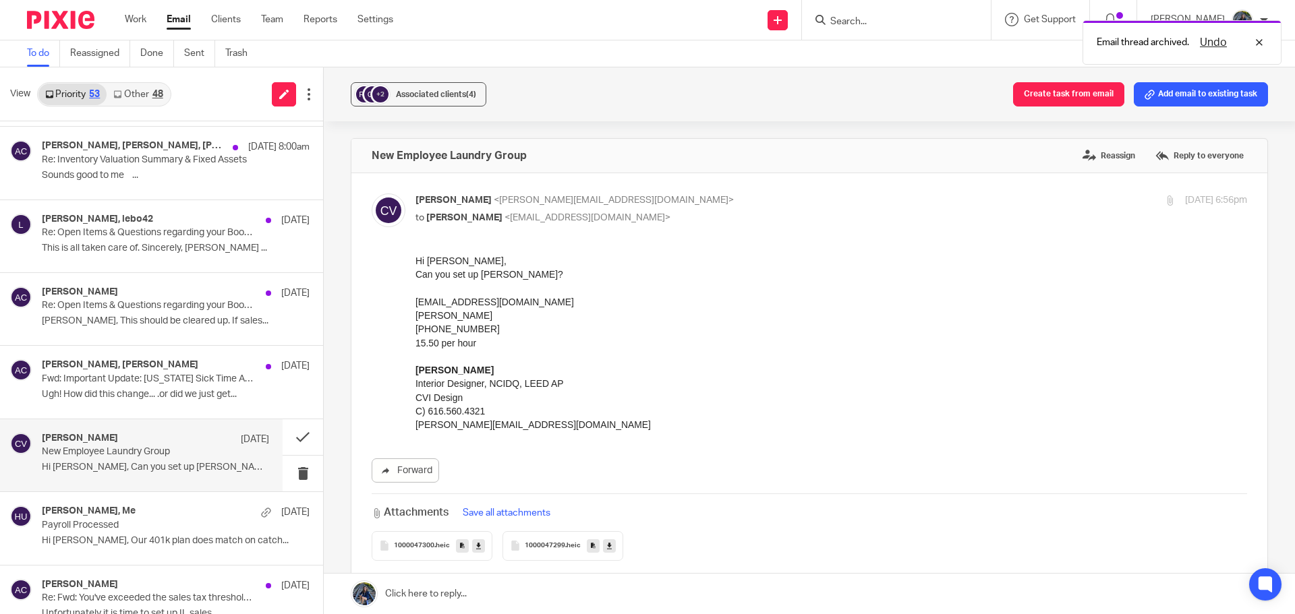
scroll to position [0, 0]
click at [111, 98] on link "Other 48" at bounding box center [138, 95] width 63 height 22
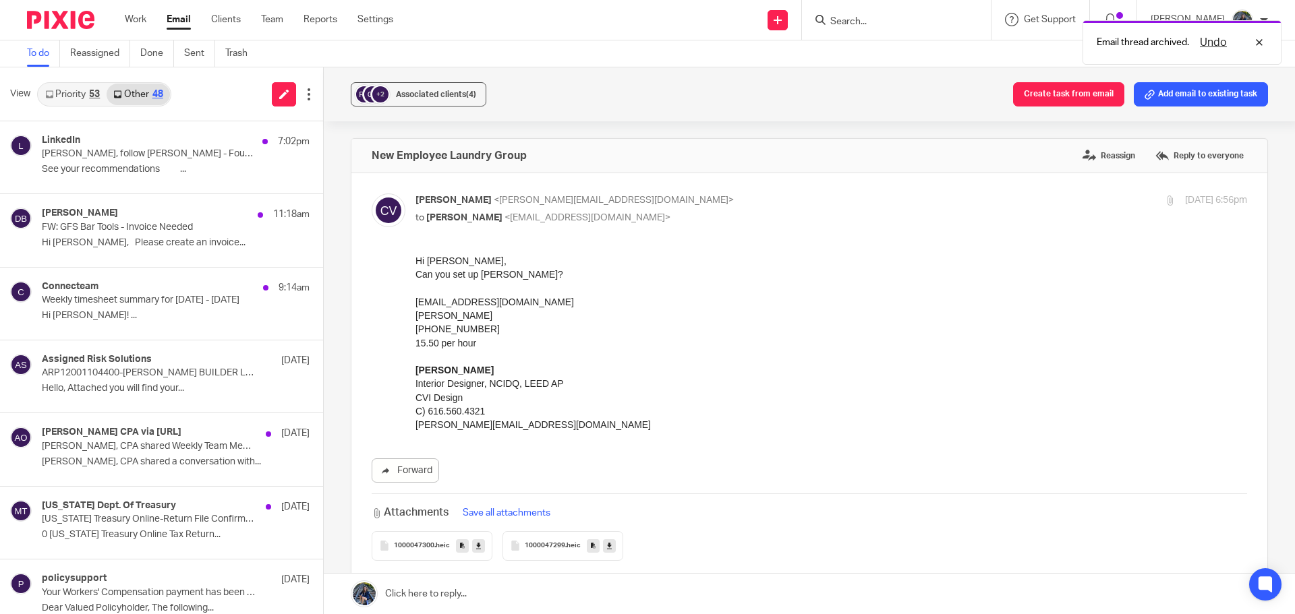
click at [131, 96] on link "Other 48" at bounding box center [138, 95] width 63 height 22
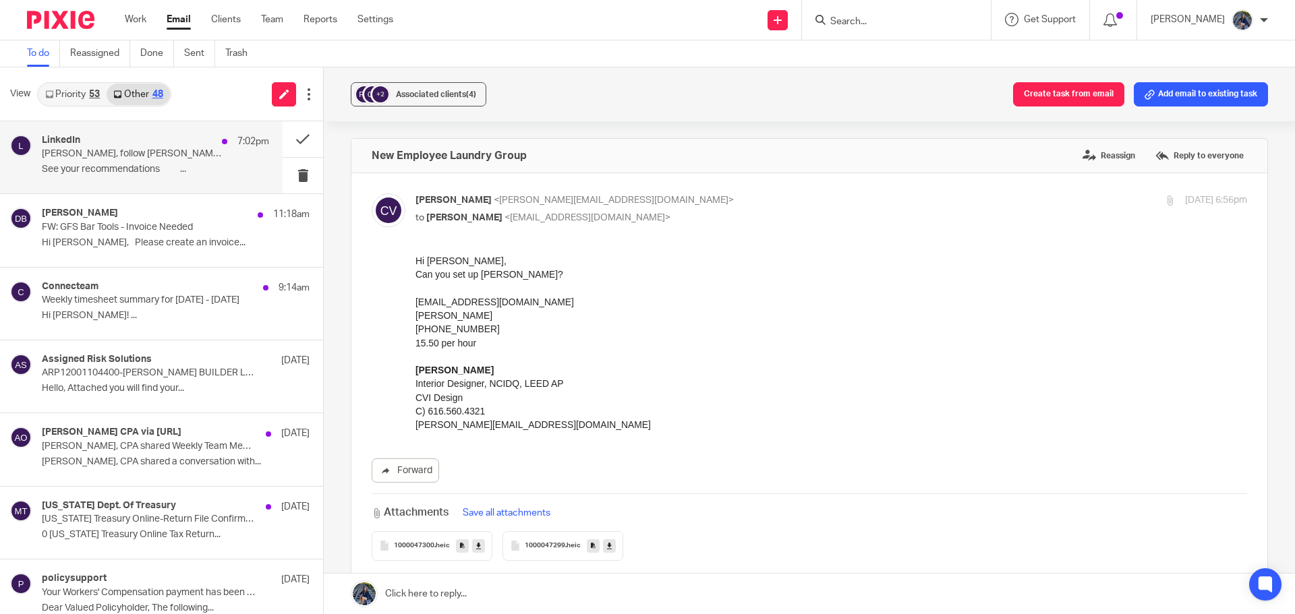
click at [163, 175] on p "See your recommendations ͏ ͏ ͏ ͏ ͏ ͏ ͏ ͏ ͏ ͏..." at bounding box center [155, 169] width 227 height 11
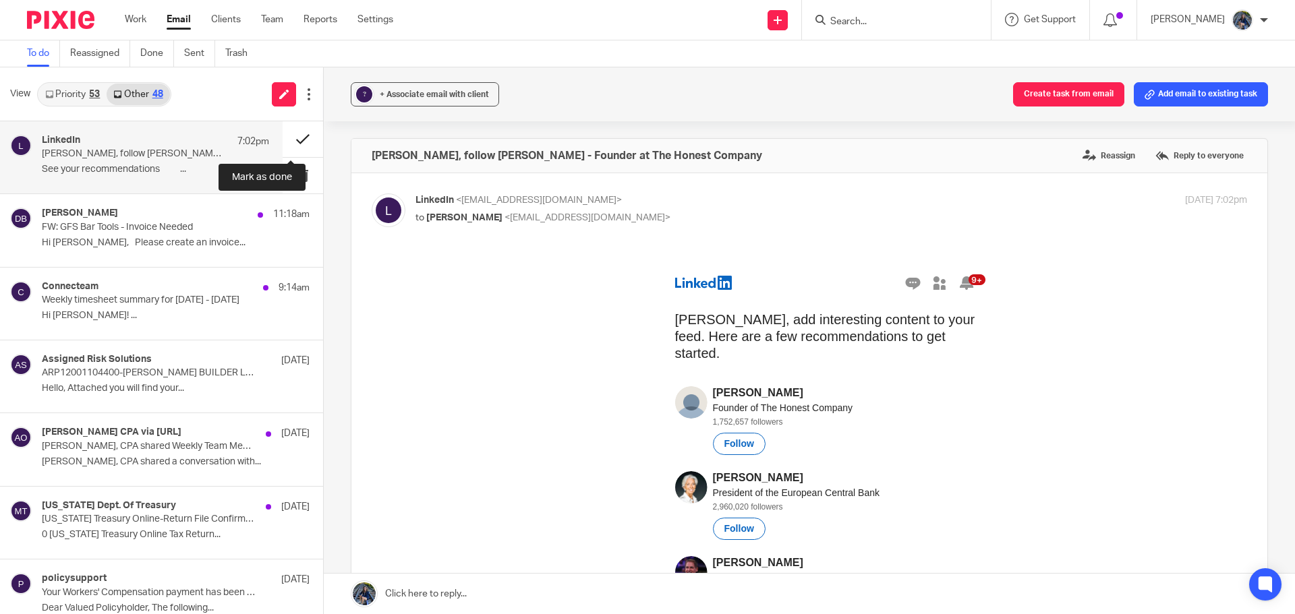
click at [289, 142] on button at bounding box center [303, 139] width 40 height 36
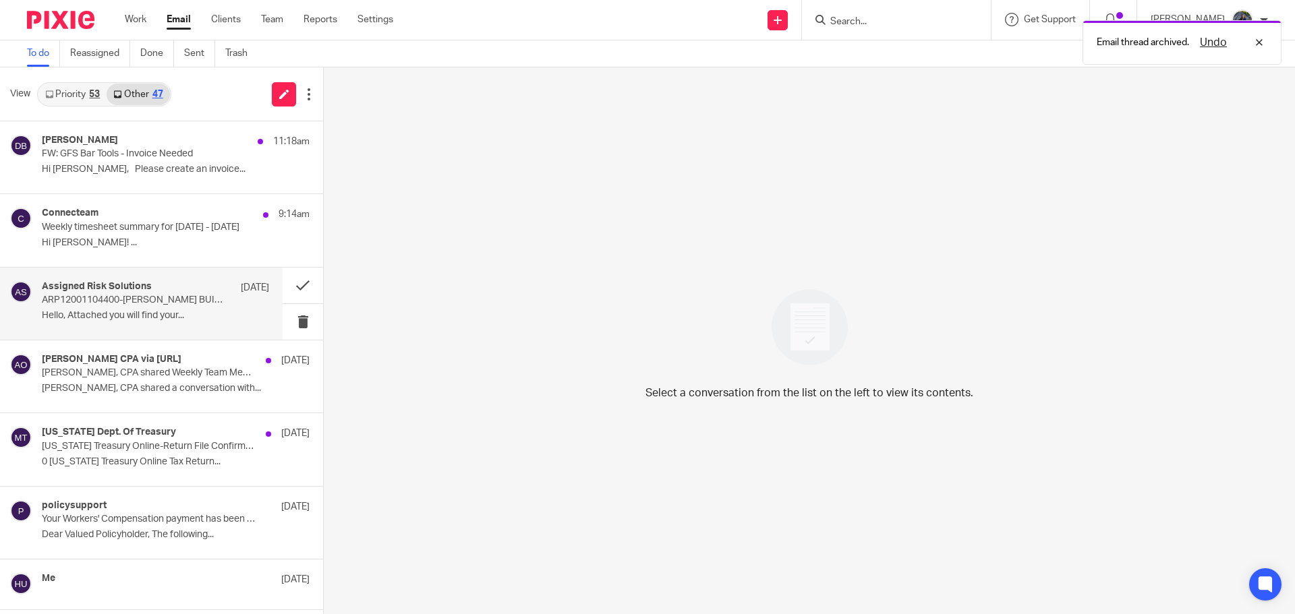
click at [169, 292] on div "Assigned Risk Solutions Sep 18" at bounding box center [155, 287] width 227 height 13
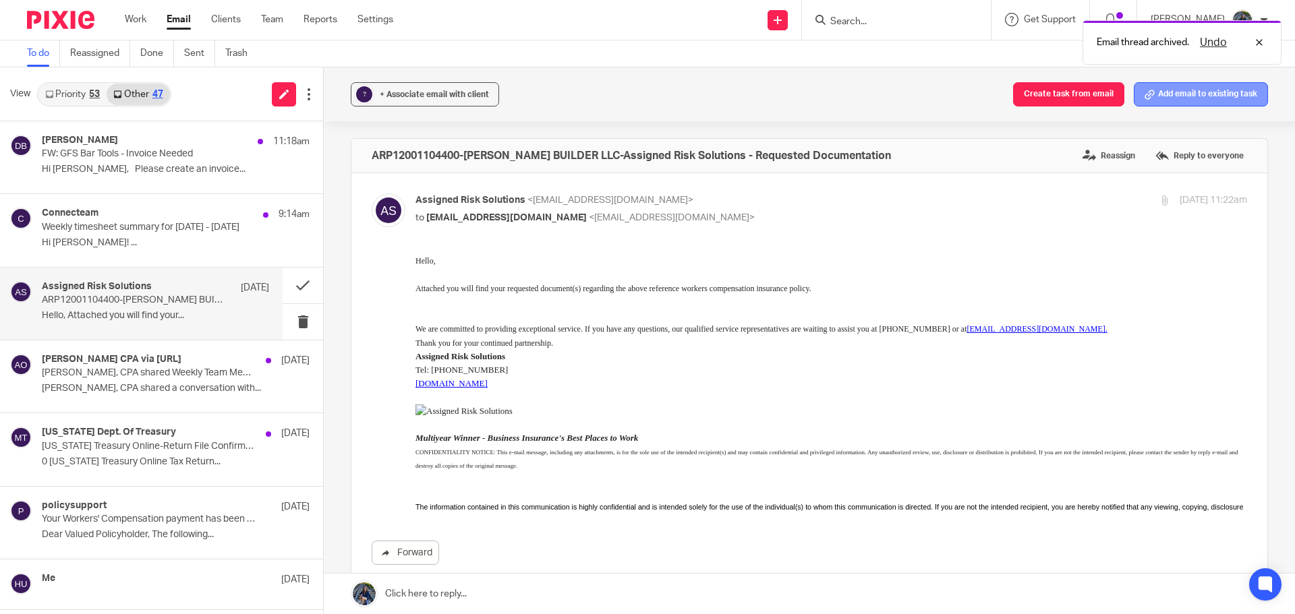
click at [1208, 102] on button "Add email to existing task" at bounding box center [1201, 94] width 134 height 24
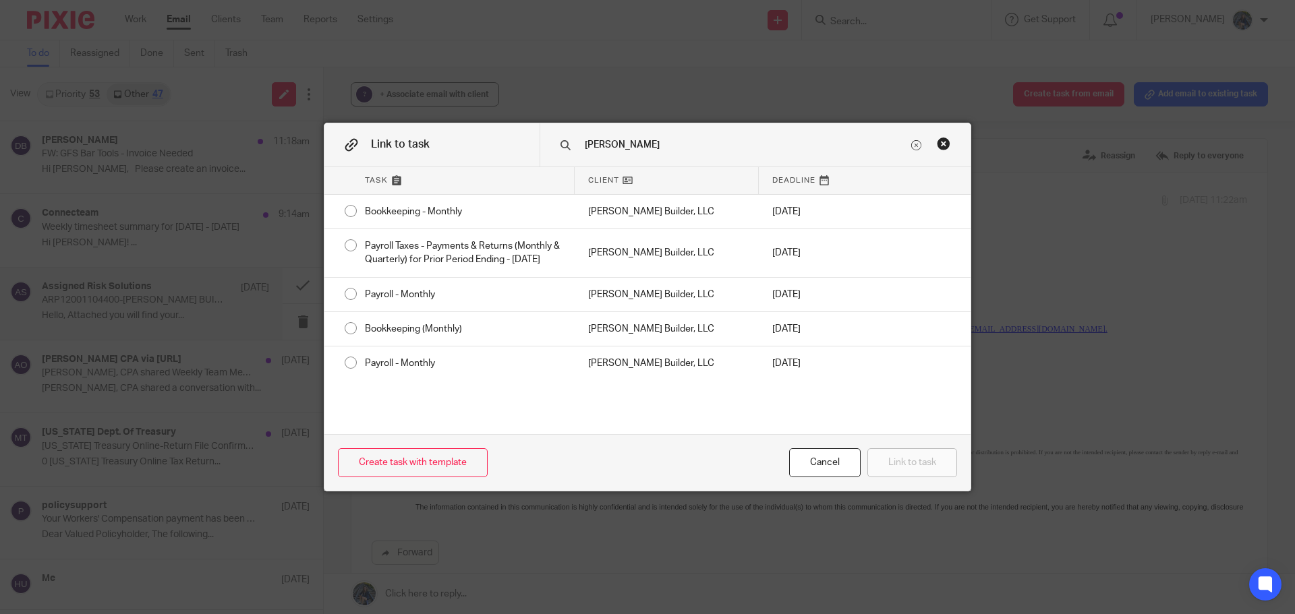
type input "Doug"
click at [939, 142] on div "Close this dialog window" at bounding box center [943, 143] width 13 height 13
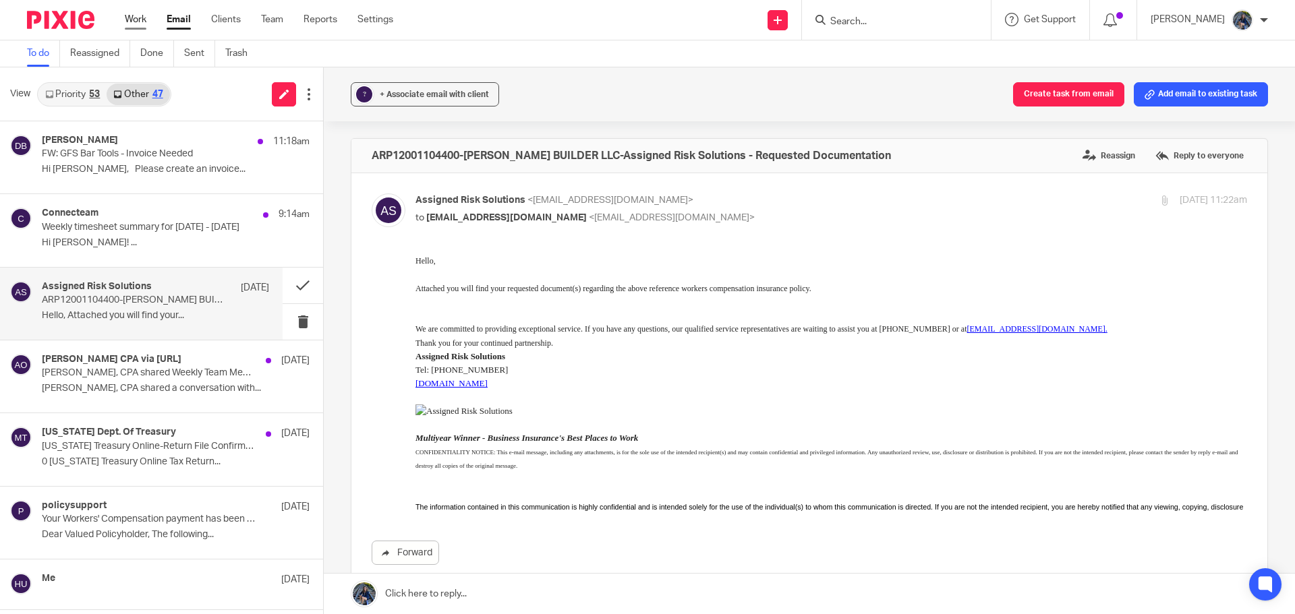
click at [142, 16] on link "Work" at bounding box center [136, 19] width 22 height 13
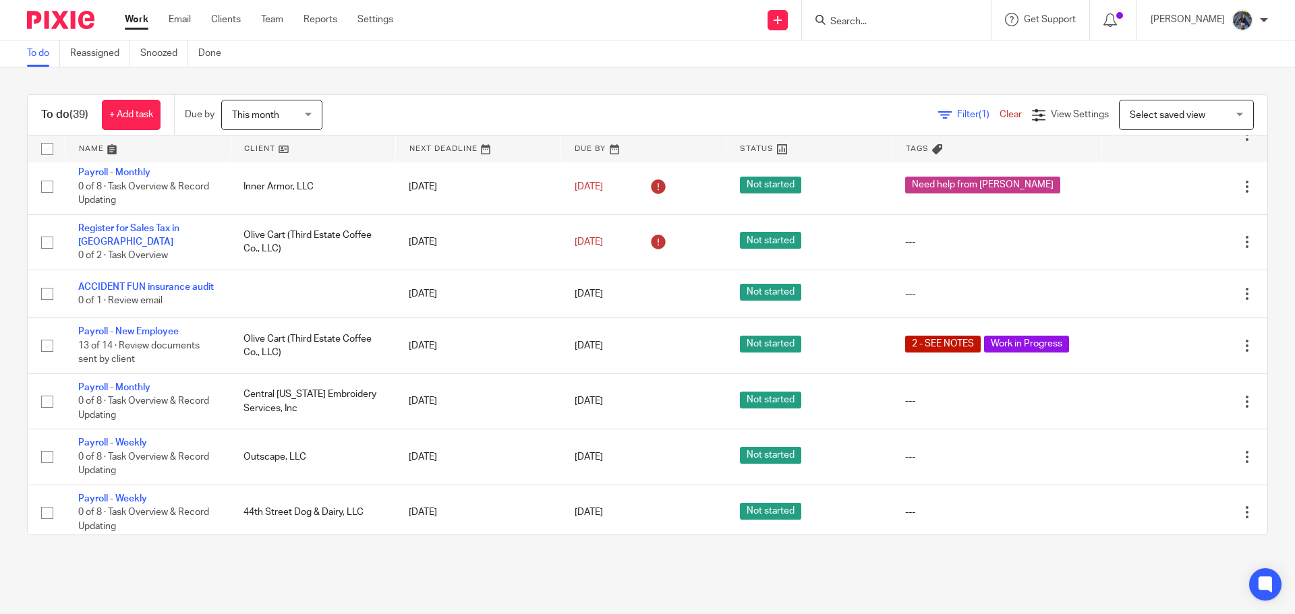
scroll to position [337, 0]
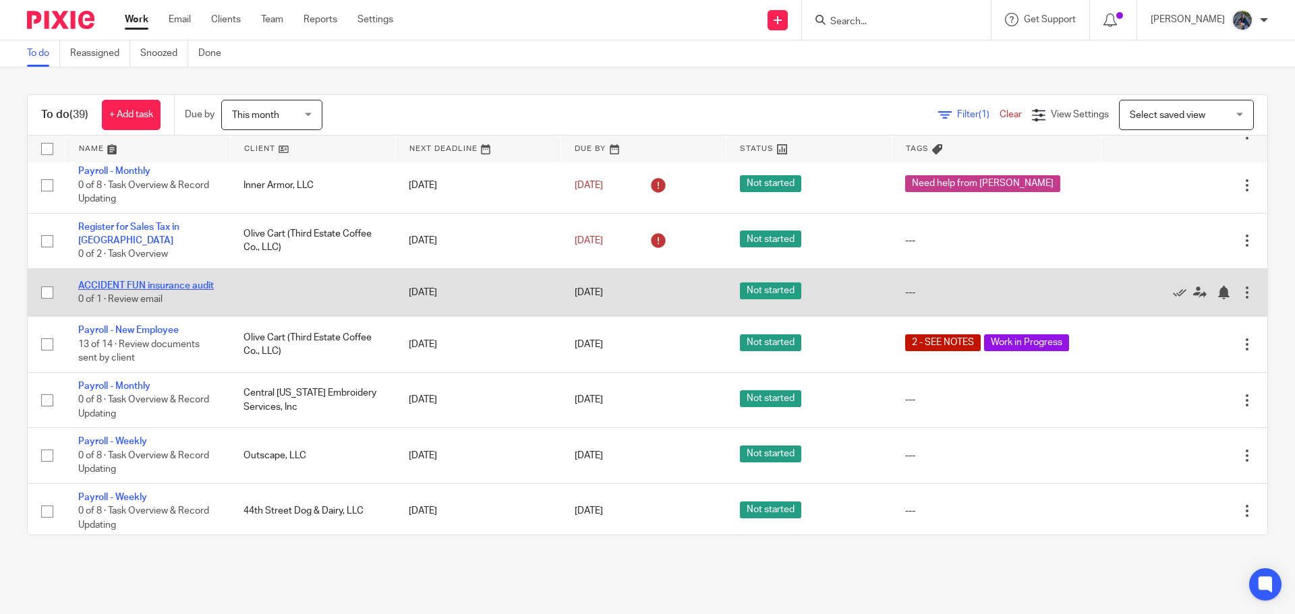
click at [157, 281] on link "ACCIDENT FUN insurance audit" at bounding box center [146, 285] width 136 height 9
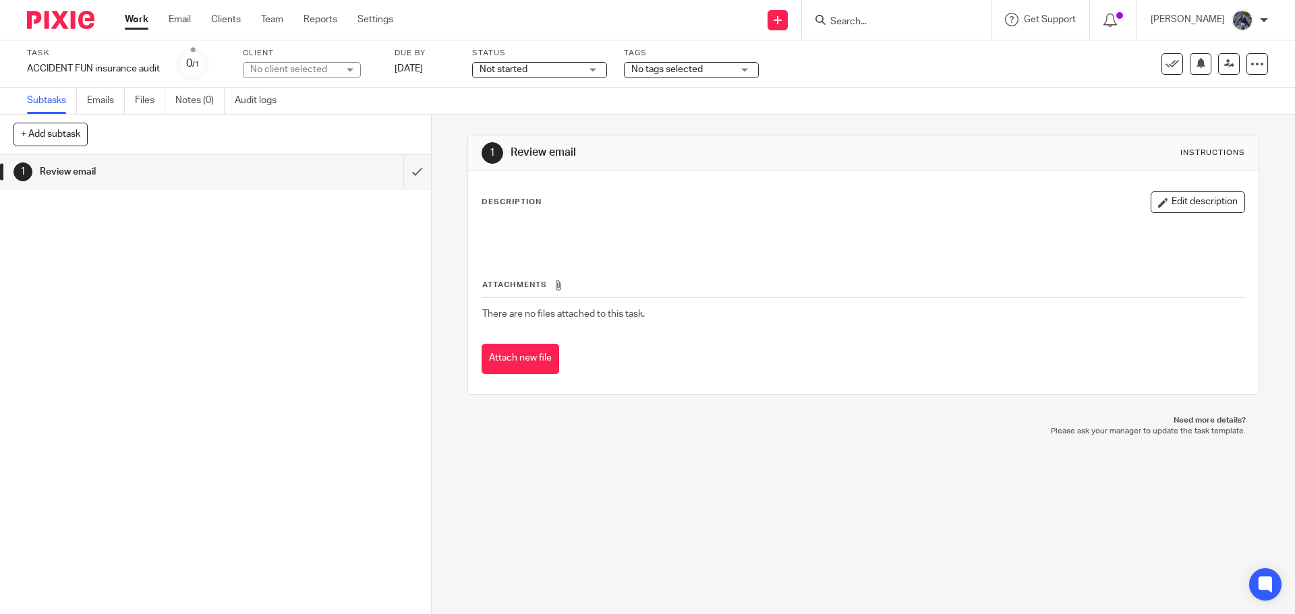
click at [340, 68] on div "No client selected" at bounding box center [302, 70] width 118 height 16
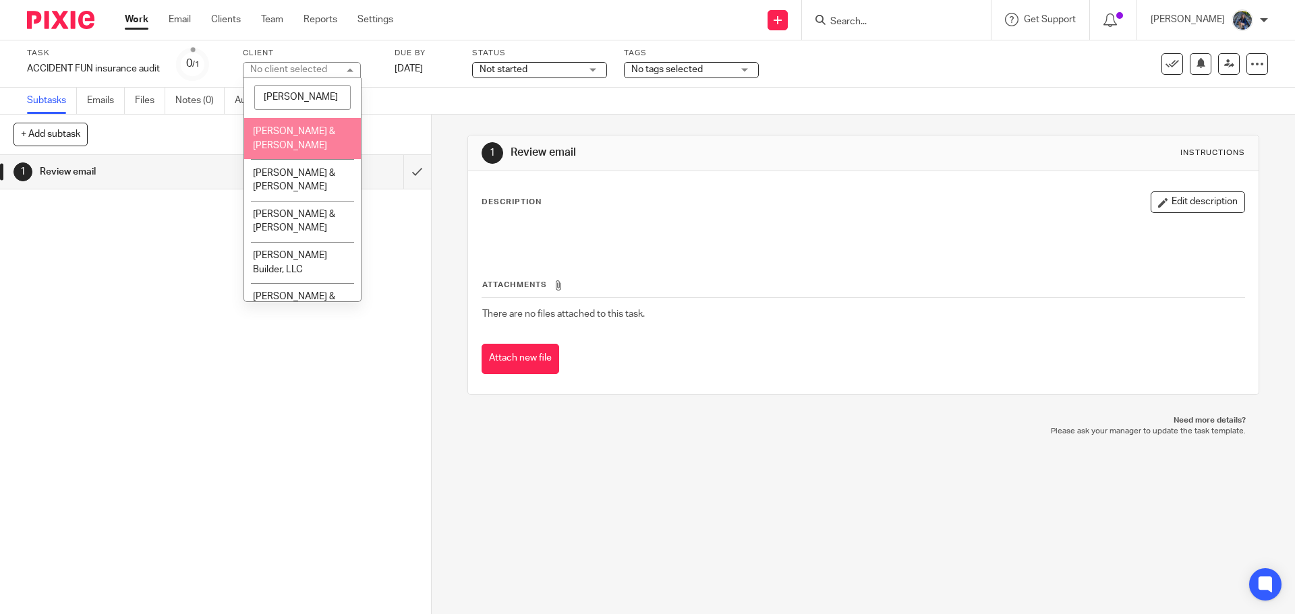
scroll to position [76, 0]
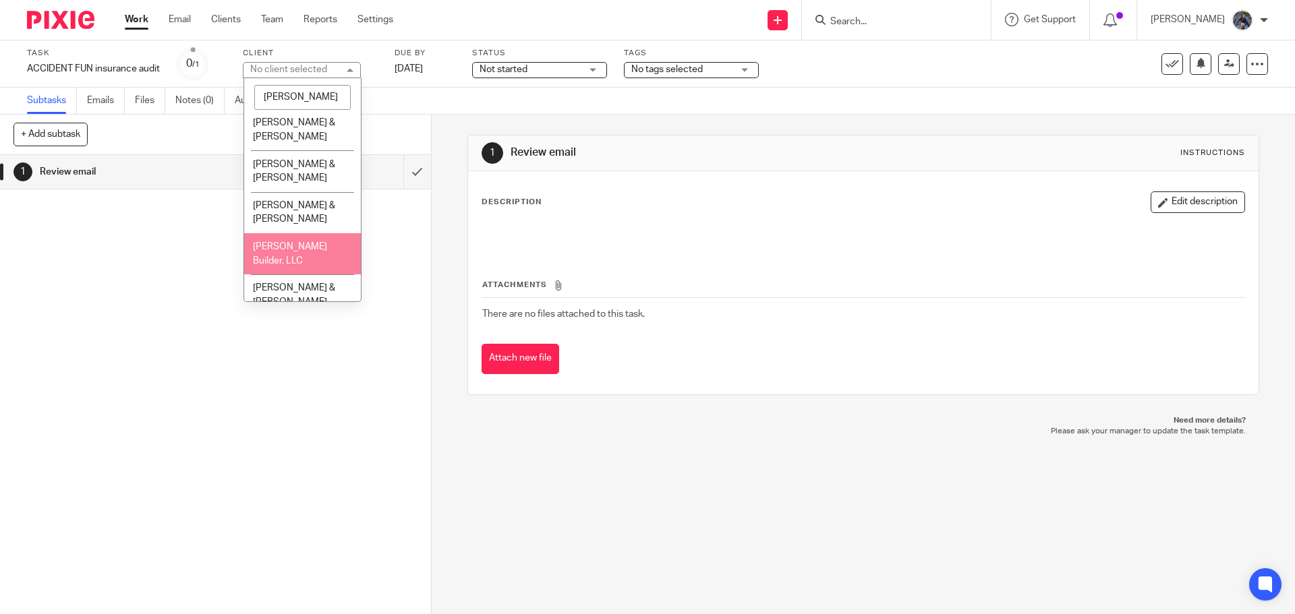
type input "[PERSON_NAME]"
click at [295, 242] on span "[PERSON_NAME] Builder, LLC" at bounding box center [290, 254] width 74 height 24
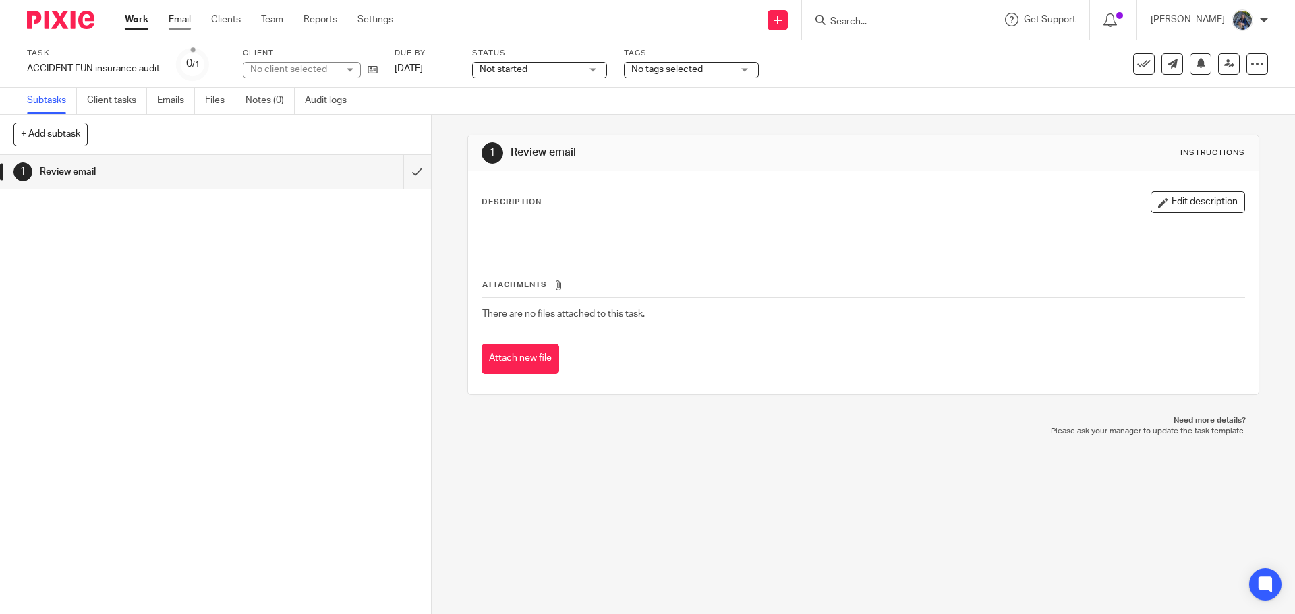
click at [181, 18] on link "Email" at bounding box center [180, 19] width 22 height 13
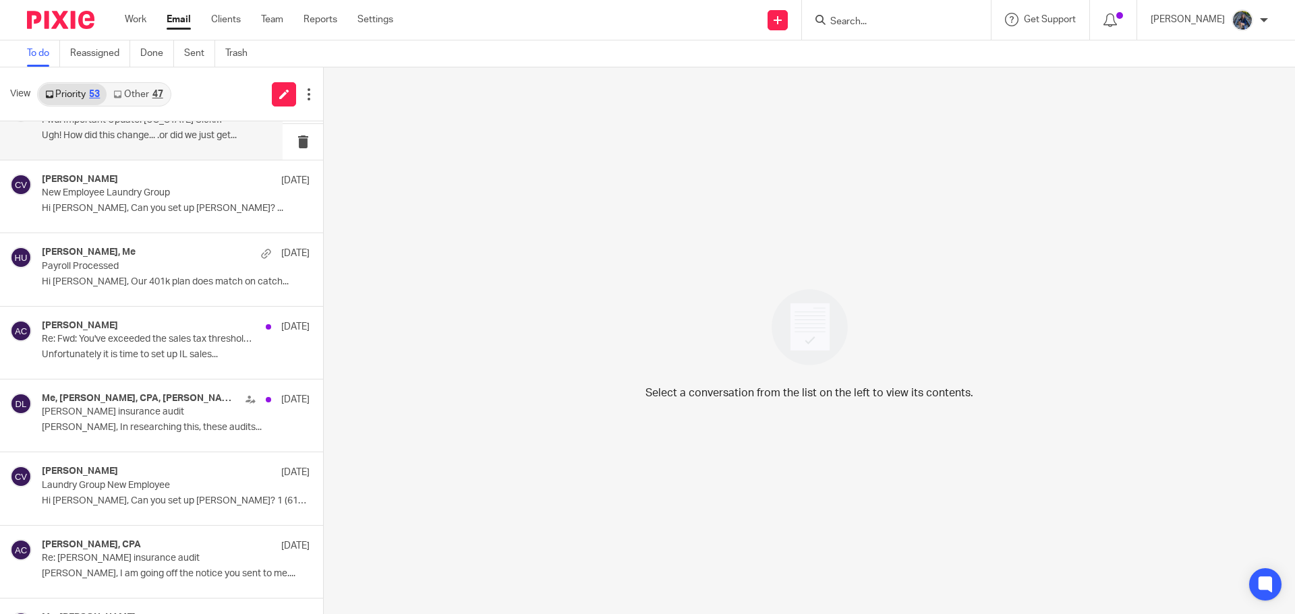
scroll to position [337, 0]
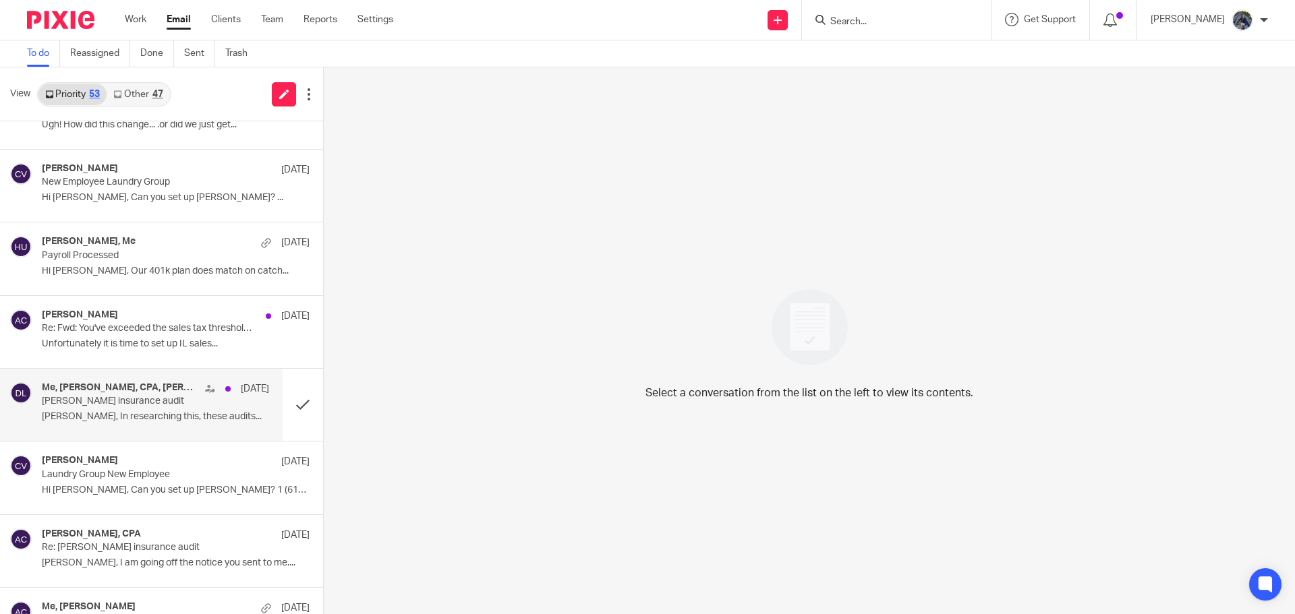
click at [98, 401] on p "Doug kuiper insurance audit" at bounding box center [133, 401] width 182 height 11
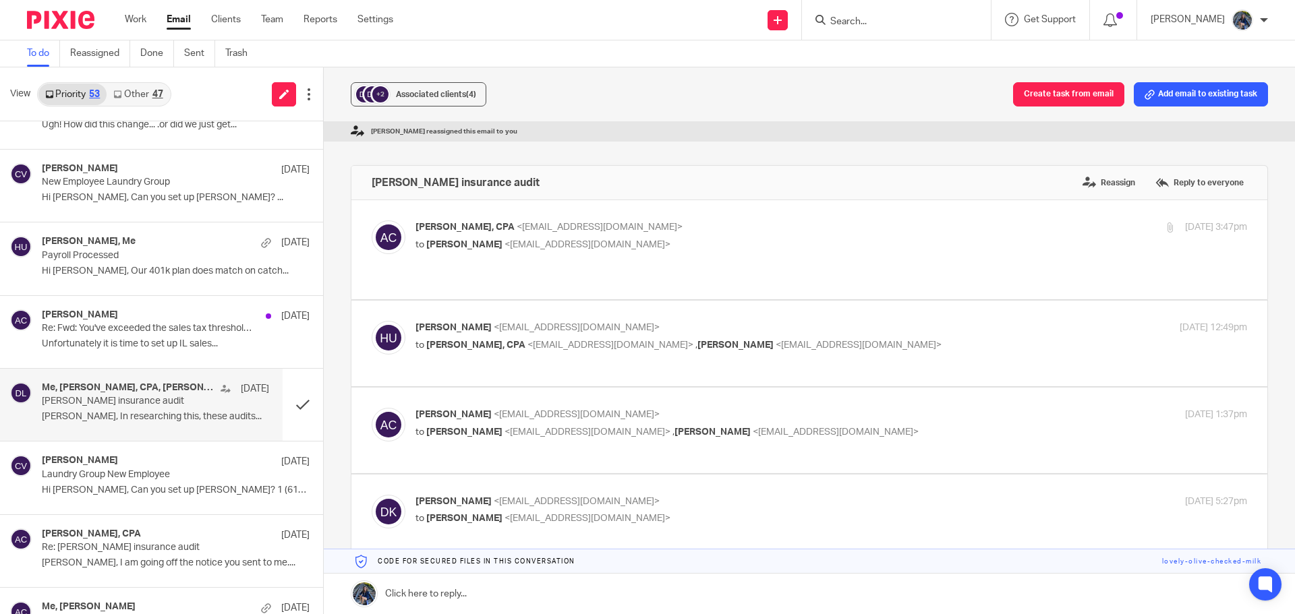
scroll to position [0, 0]
click at [1209, 92] on button "Add email to existing task" at bounding box center [1201, 94] width 134 height 24
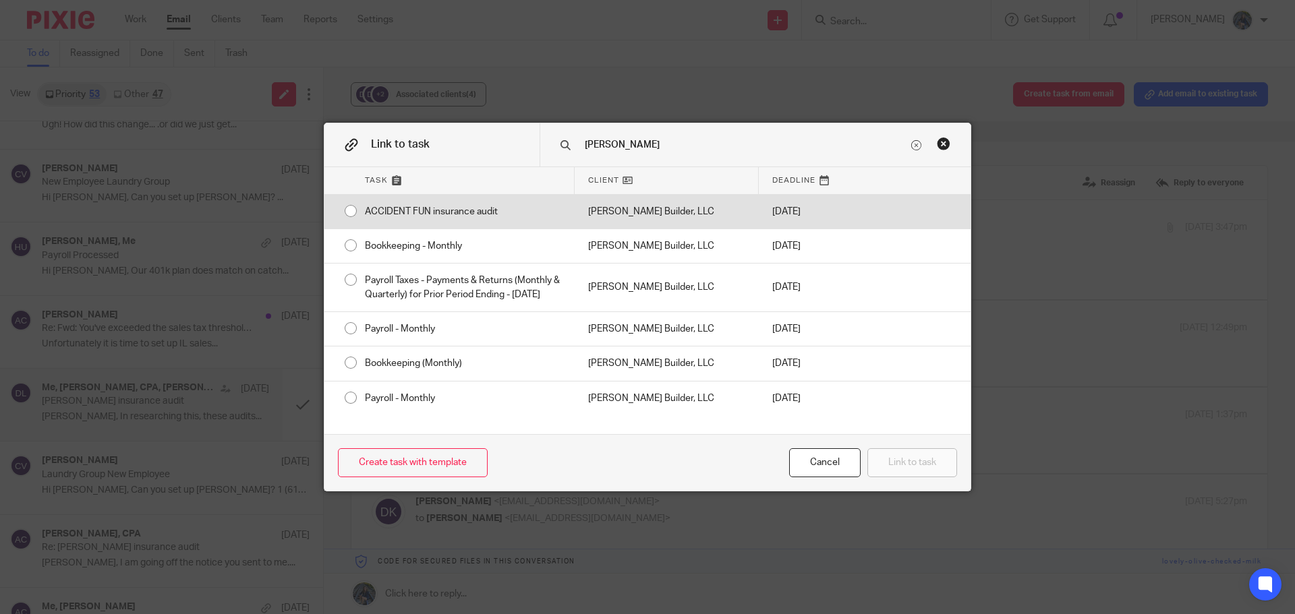
type input "DOug"
click at [637, 207] on div "[PERSON_NAME] Builder, LLC" at bounding box center [667, 212] width 184 height 34
radio input "true"
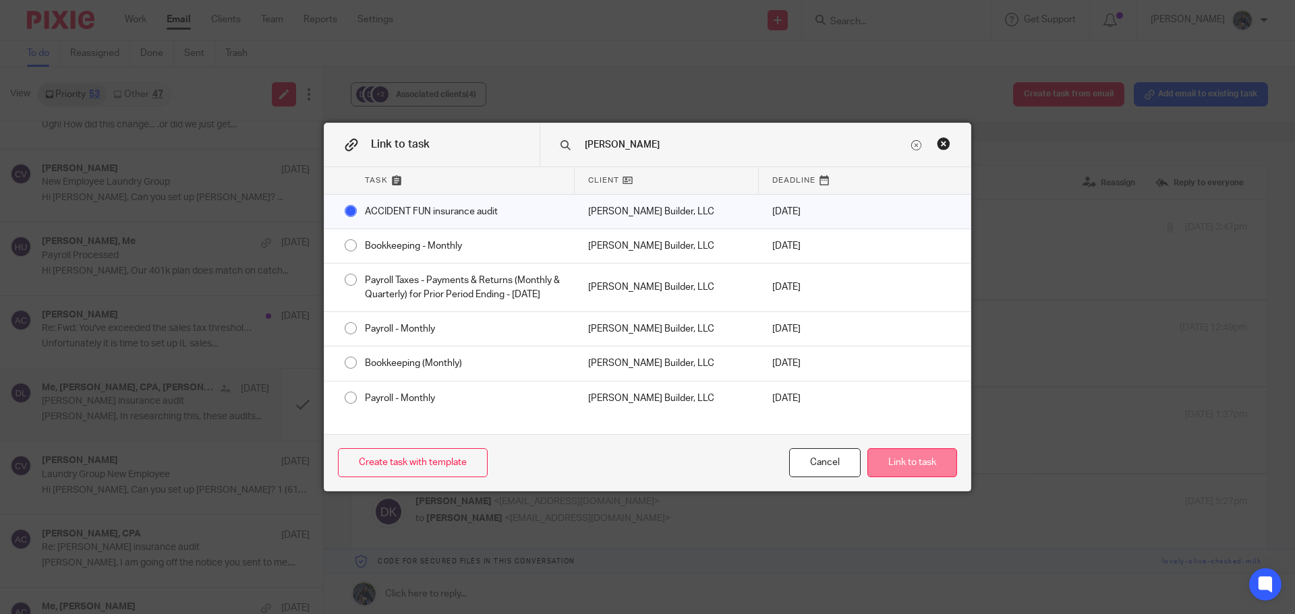
click at [904, 465] on button "Link to task" at bounding box center [912, 463] width 90 height 29
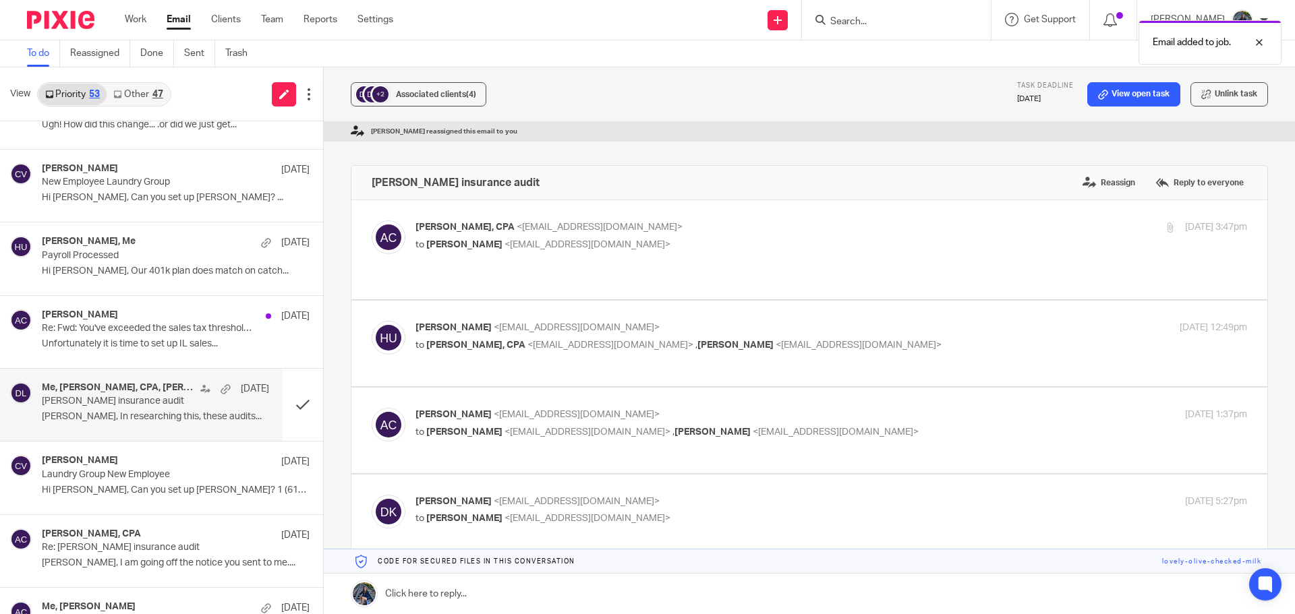
click at [141, 101] on link "Other 47" at bounding box center [138, 95] width 63 height 22
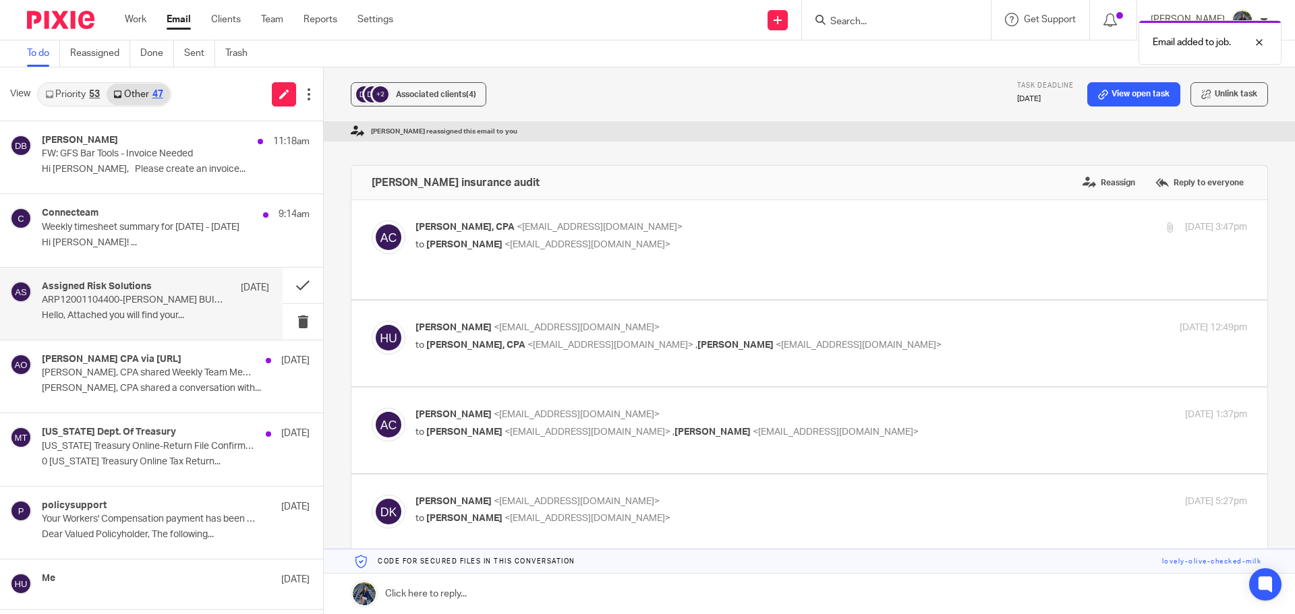
click at [135, 295] on p "ARP12001104400-[PERSON_NAME] BUILDER LLC-Assigned Risk Solutions - Requested Do…" at bounding box center [133, 300] width 182 height 11
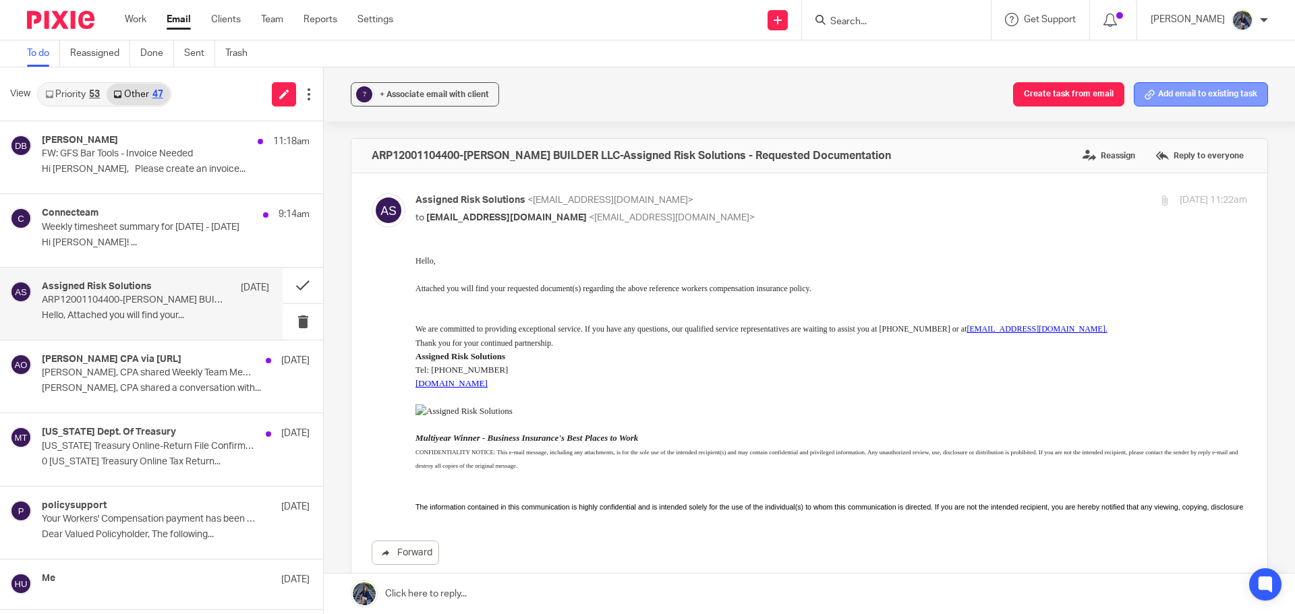
click at [1193, 94] on button "Add email to existing task" at bounding box center [1201, 94] width 134 height 24
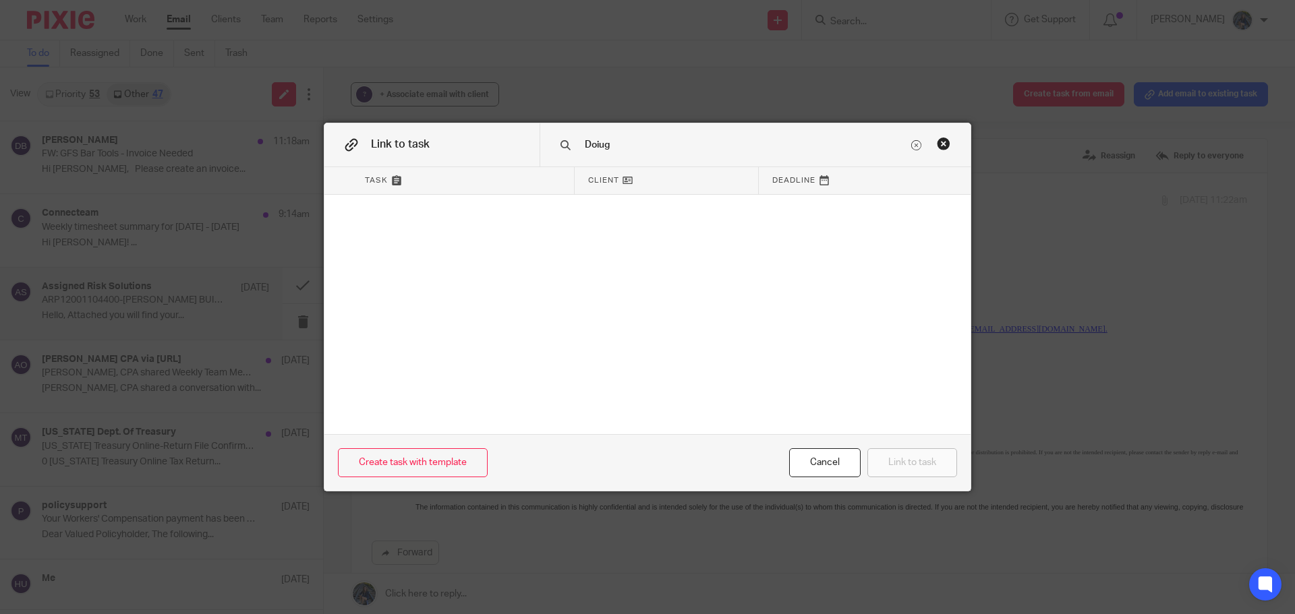
drag, startPoint x: 627, startPoint y: 143, endPoint x: 489, endPoint y: 131, distance: 138.8
click at [489, 131] on div "Link to task Doiug" at bounding box center [647, 144] width 646 height 43
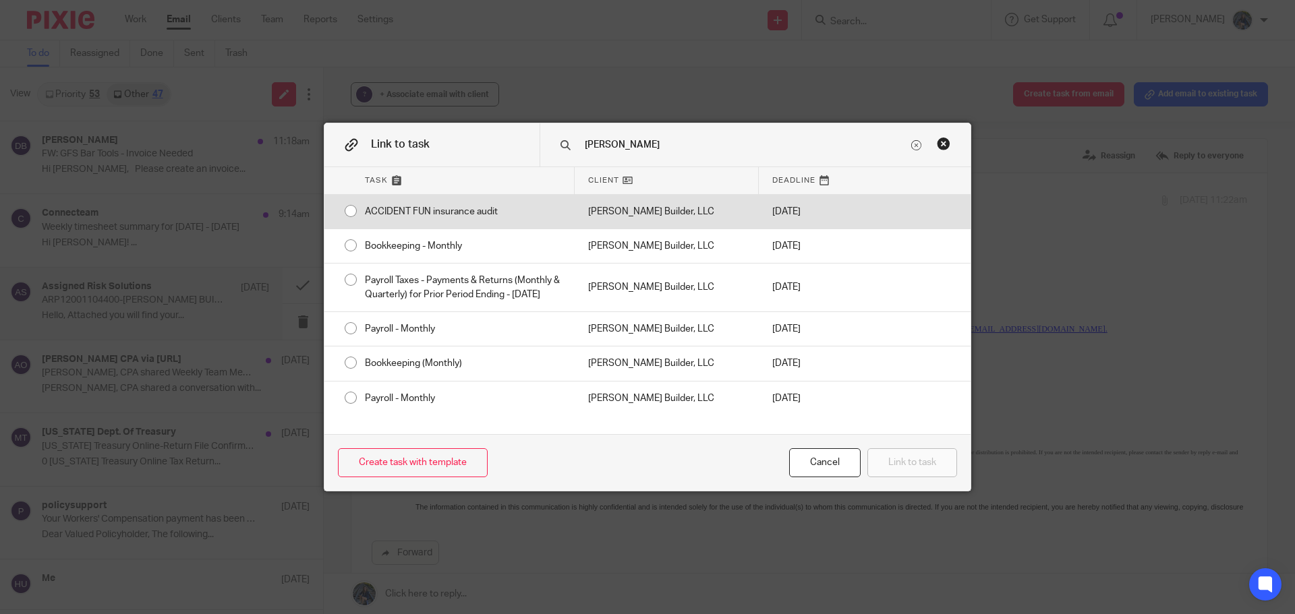
type input "DOug"
click at [643, 202] on div "Doug Kuiper Builder, LLC" at bounding box center [667, 212] width 184 height 34
radio input "true"
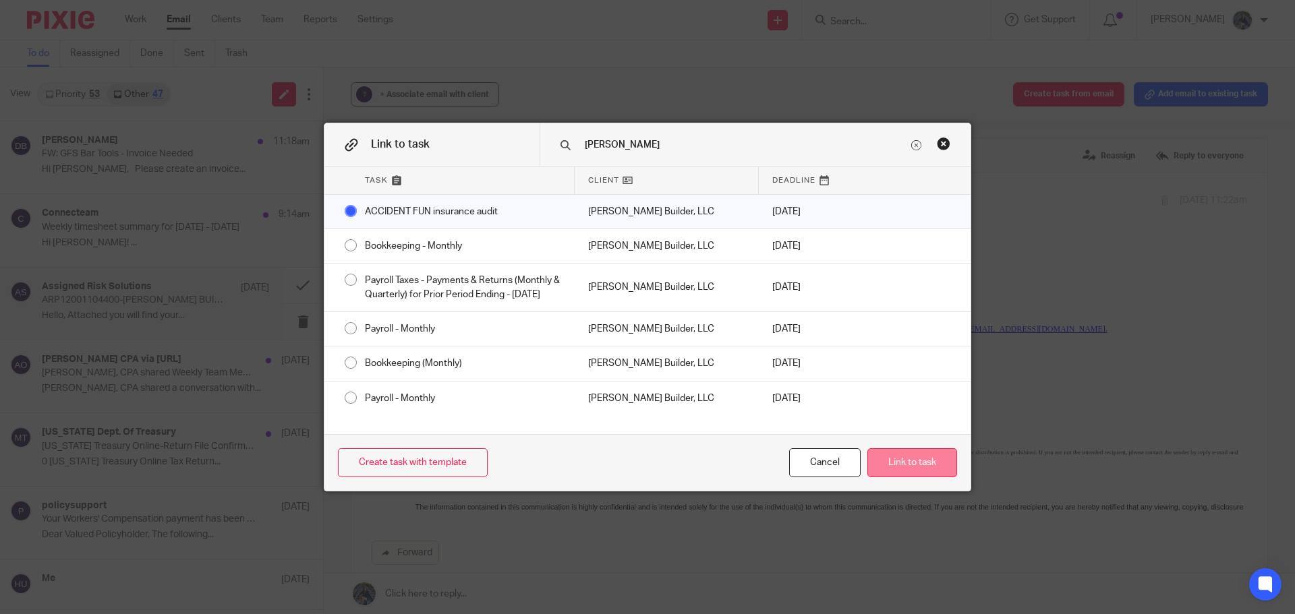
click at [899, 461] on button "Link to task" at bounding box center [912, 463] width 90 height 29
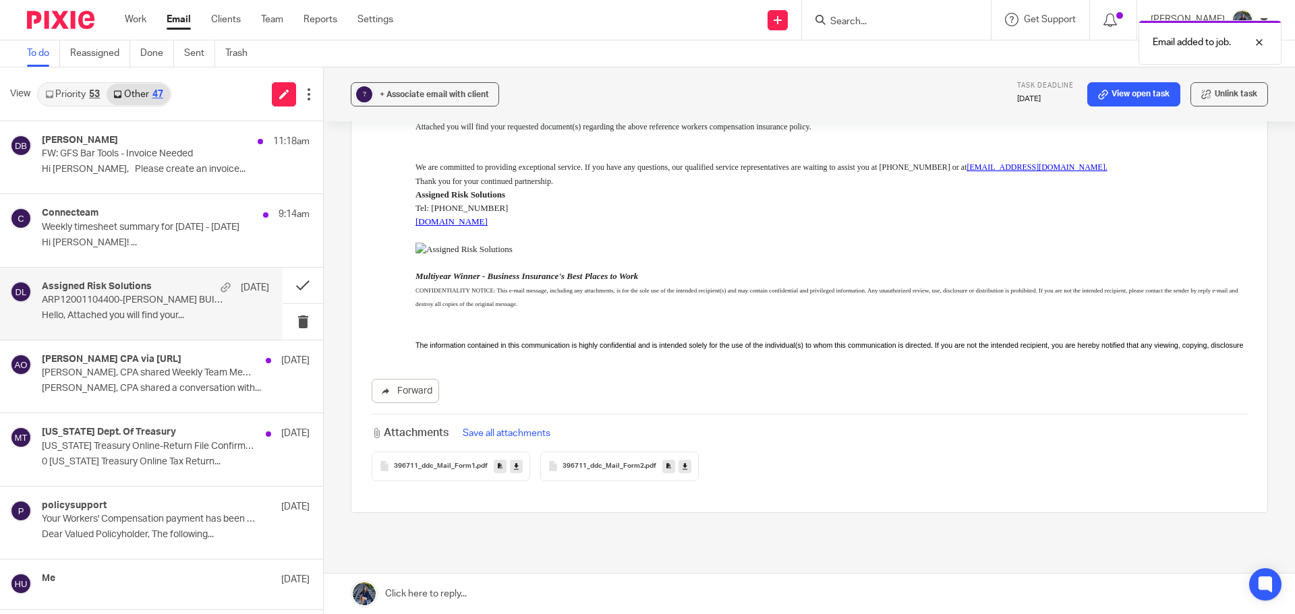
scroll to position [202, 0]
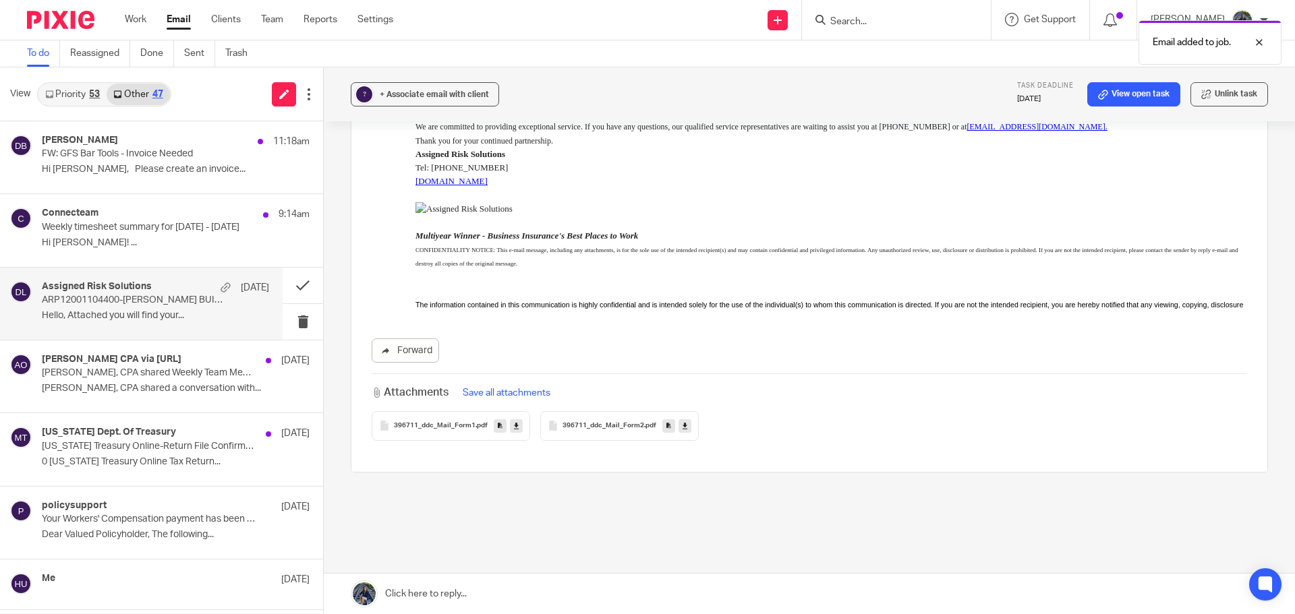
click at [573, 426] on span "396711_ddc_Mail_Form2" at bounding box center [604, 426] width 82 height 8
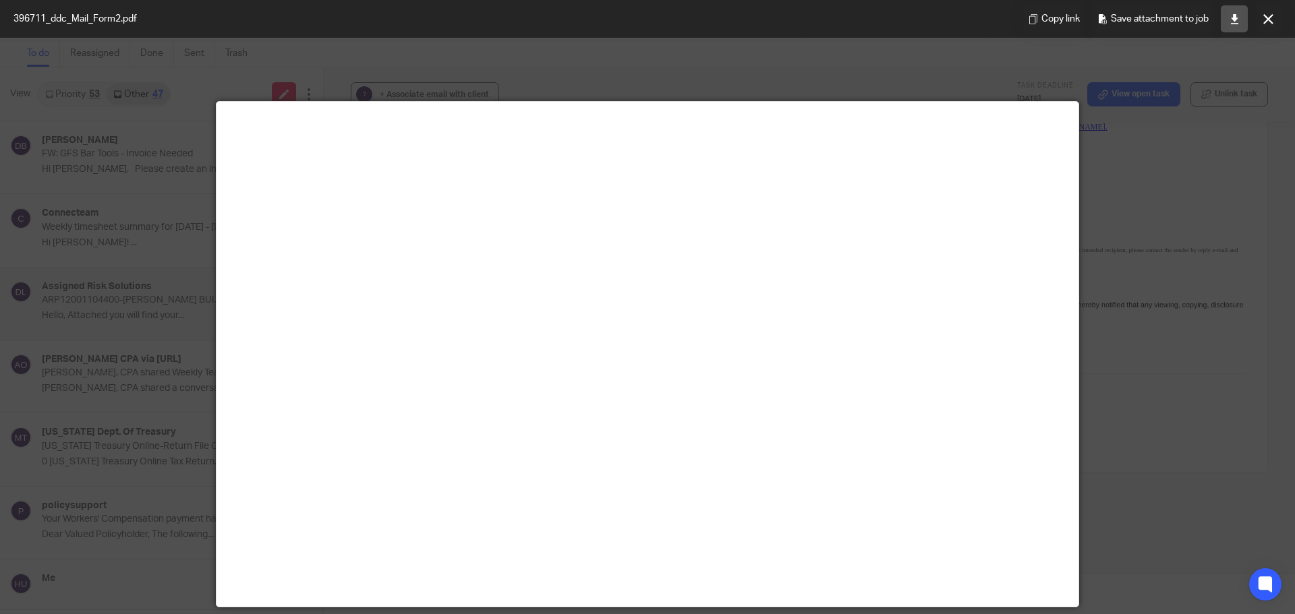
click at [1227, 16] on link at bounding box center [1234, 18] width 27 height 27
click at [1275, 13] on button at bounding box center [1268, 18] width 27 height 27
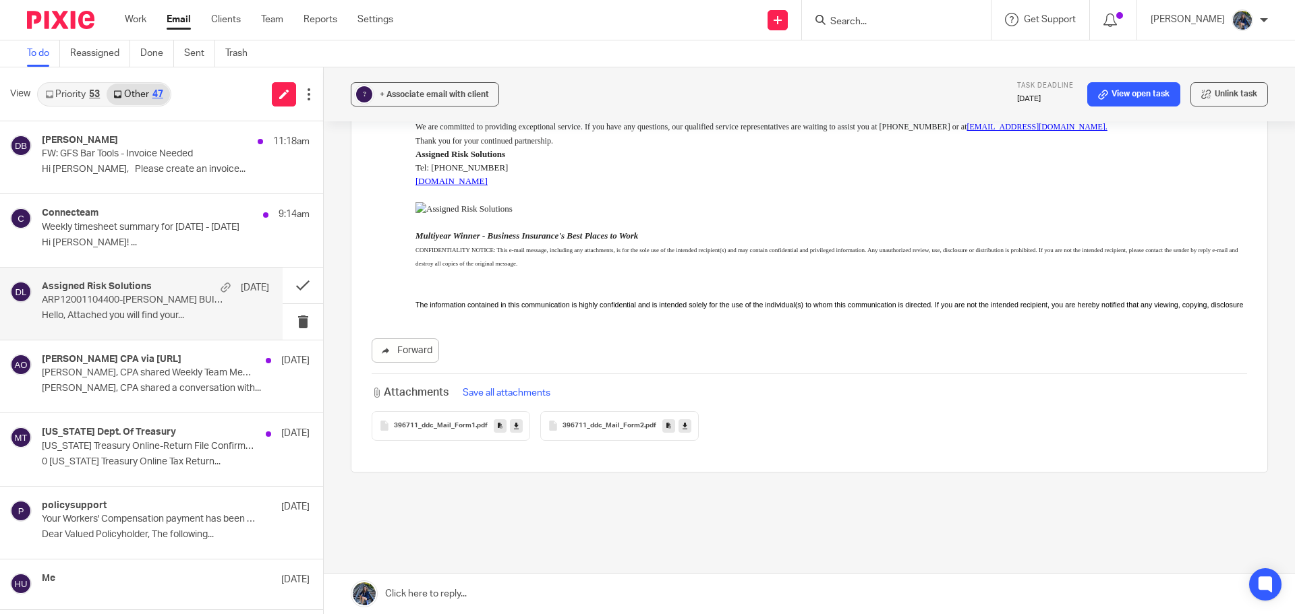
click at [401, 596] on link at bounding box center [809, 594] width 971 height 40
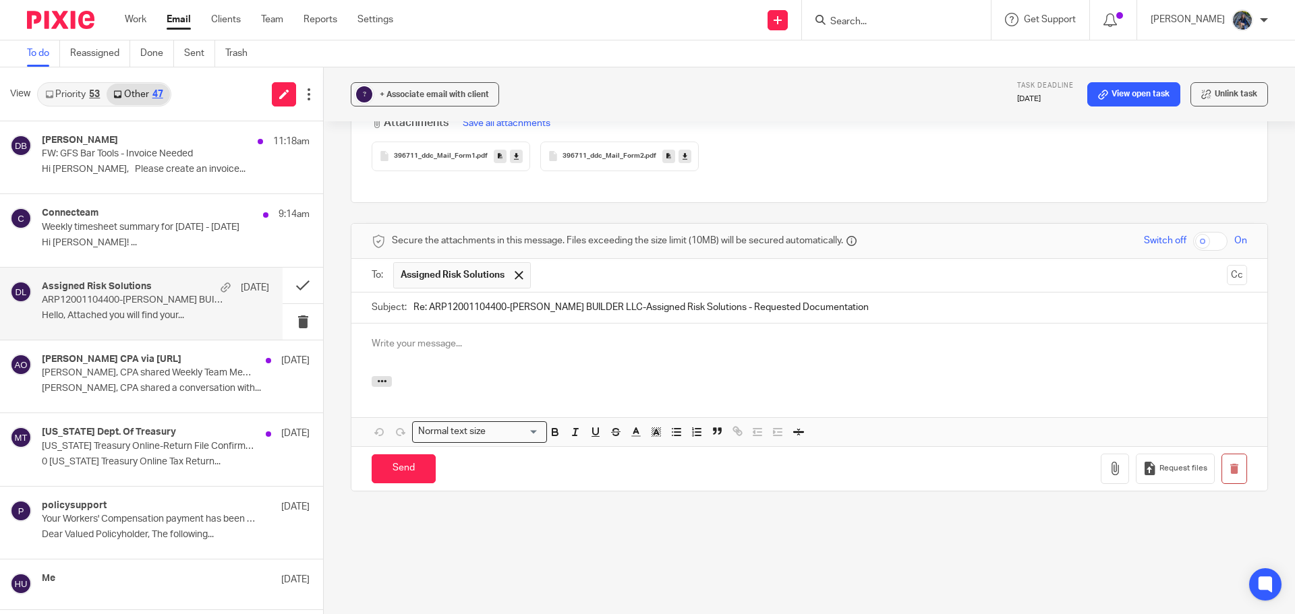
scroll to position [0, 0]
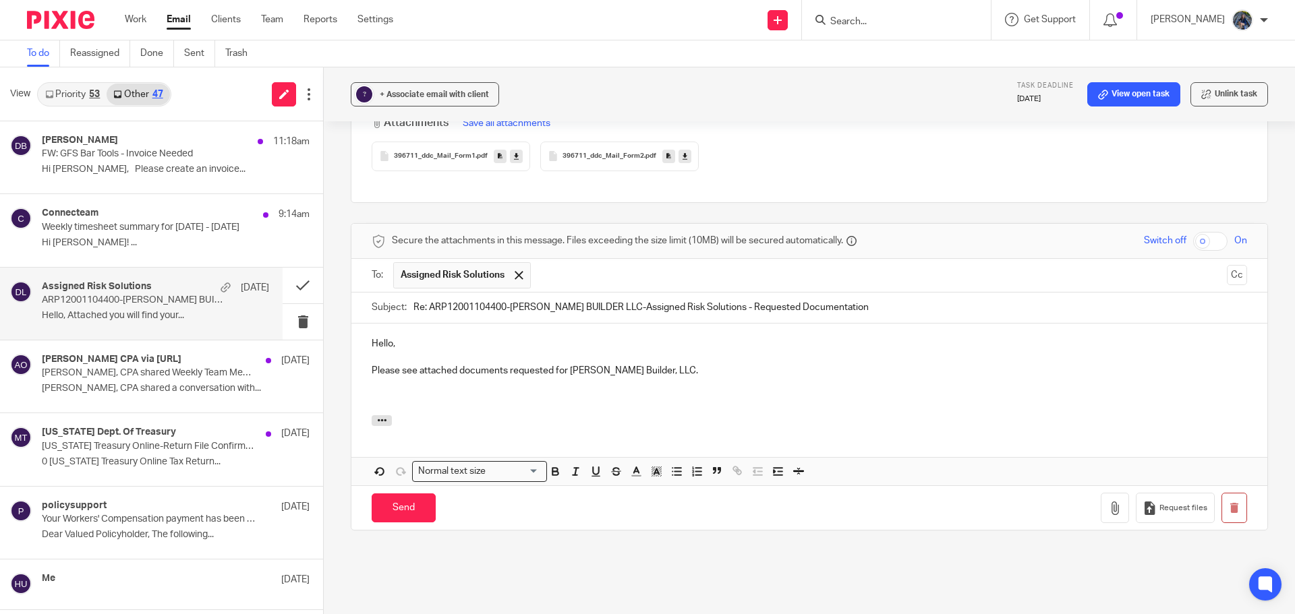
click at [705, 372] on p "Please see attached documents requested for Doug Kuiper Builder, LLC." at bounding box center [809, 370] width 875 height 13
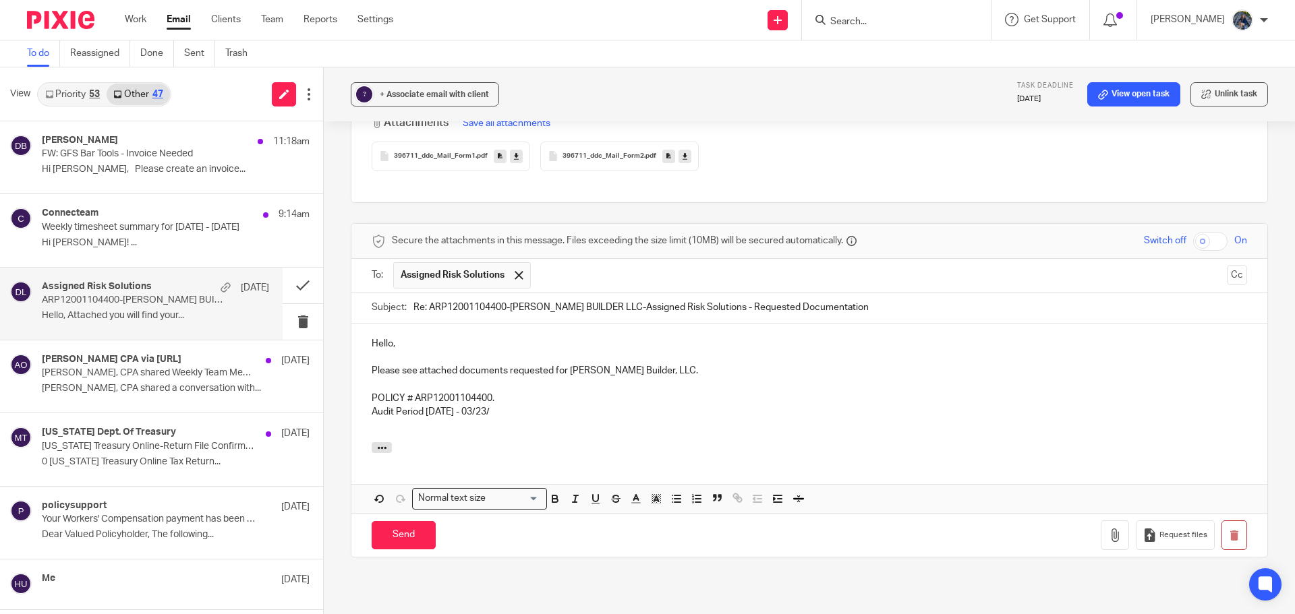
click at [518, 406] on p "Audit Period 03/23/2024 - 03/23/" at bounding box center [809, 411] width 875 height 13
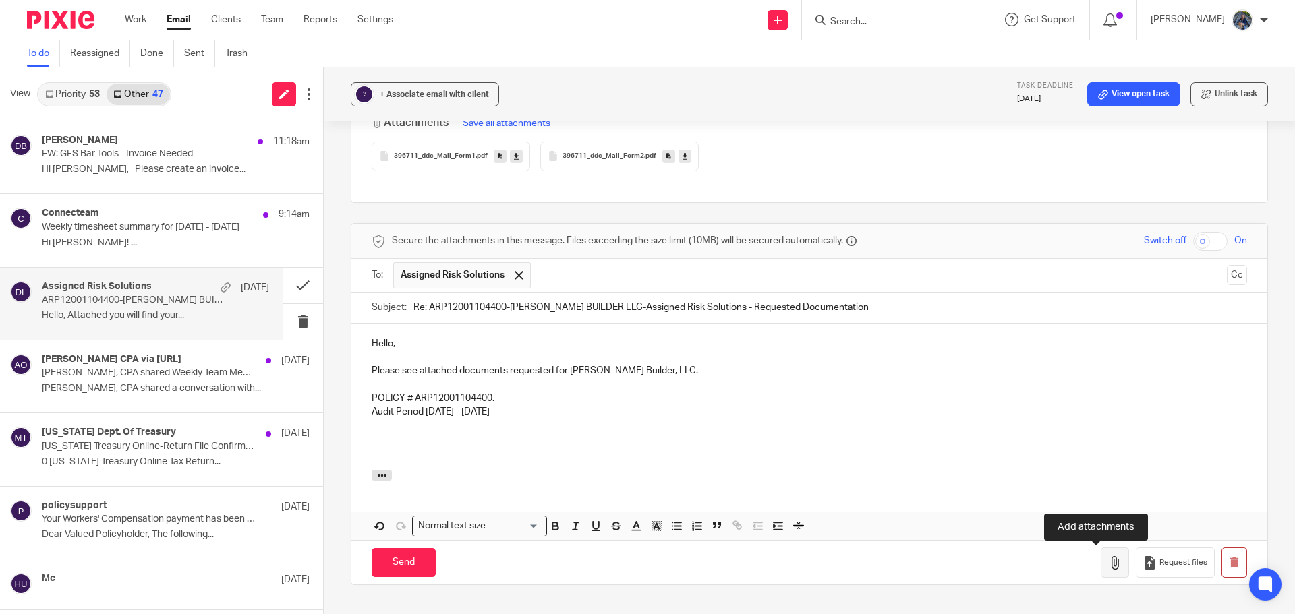
click at [1108, 561] on icon "button" at bounding box center [1114, 562] width 13 height 13
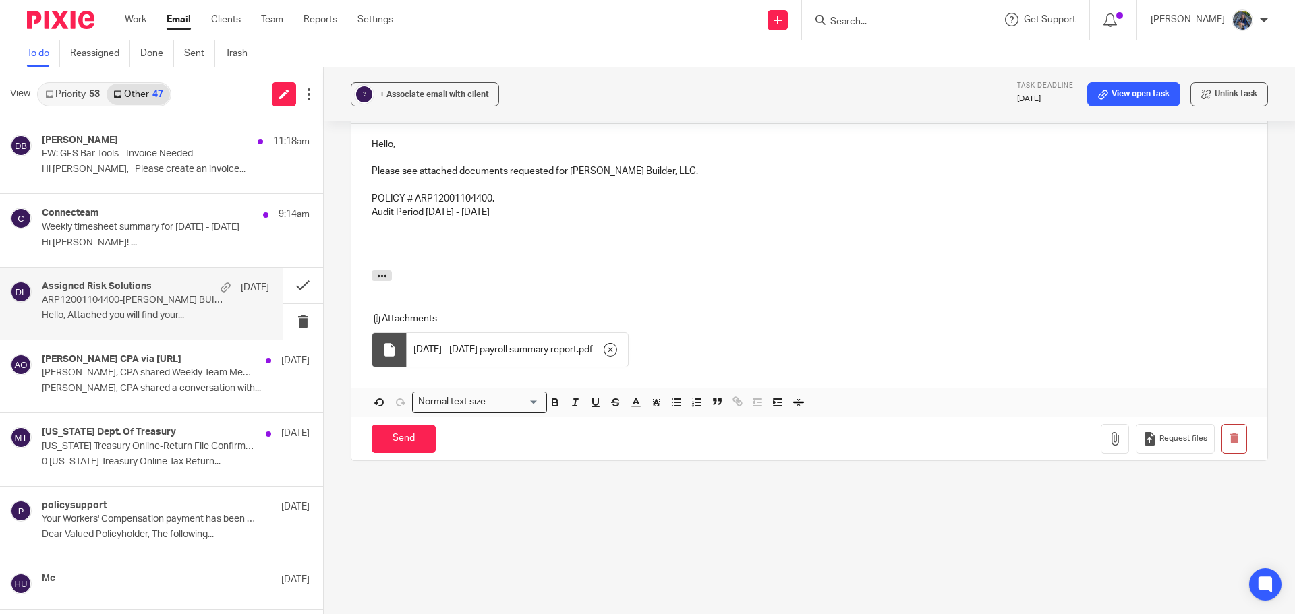
scroll to position [674, 0]
click at [1108, 438] on icon "button" at bounding box center [1114, 436] width 13 height 13
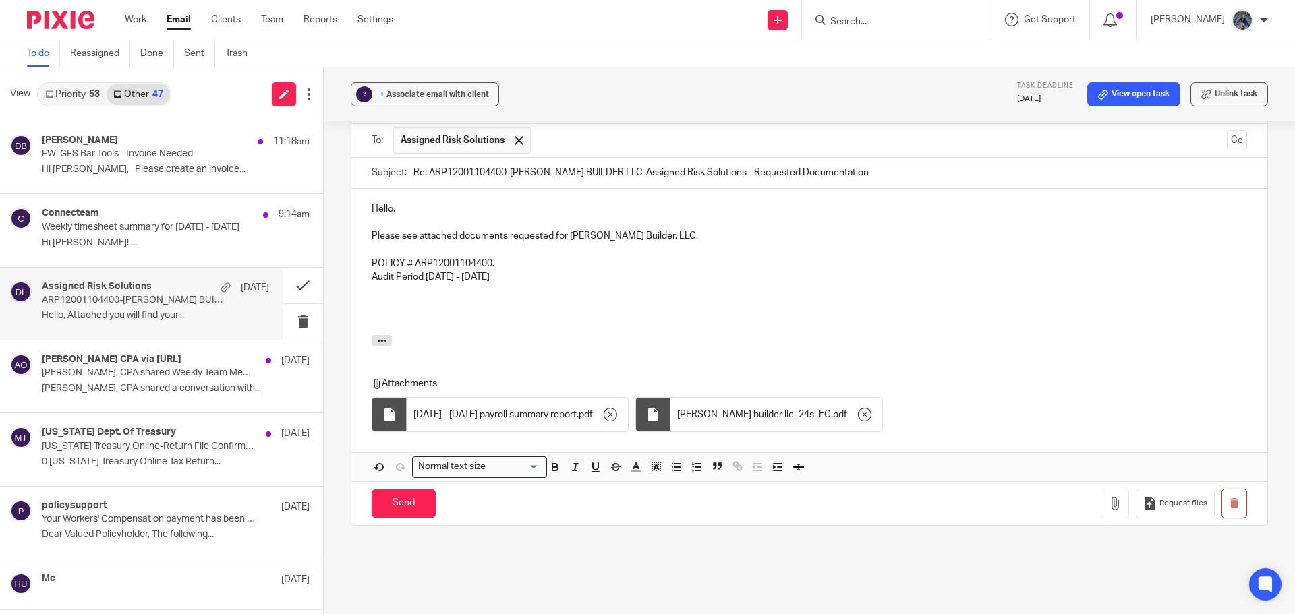
scroll to position [540, 0]
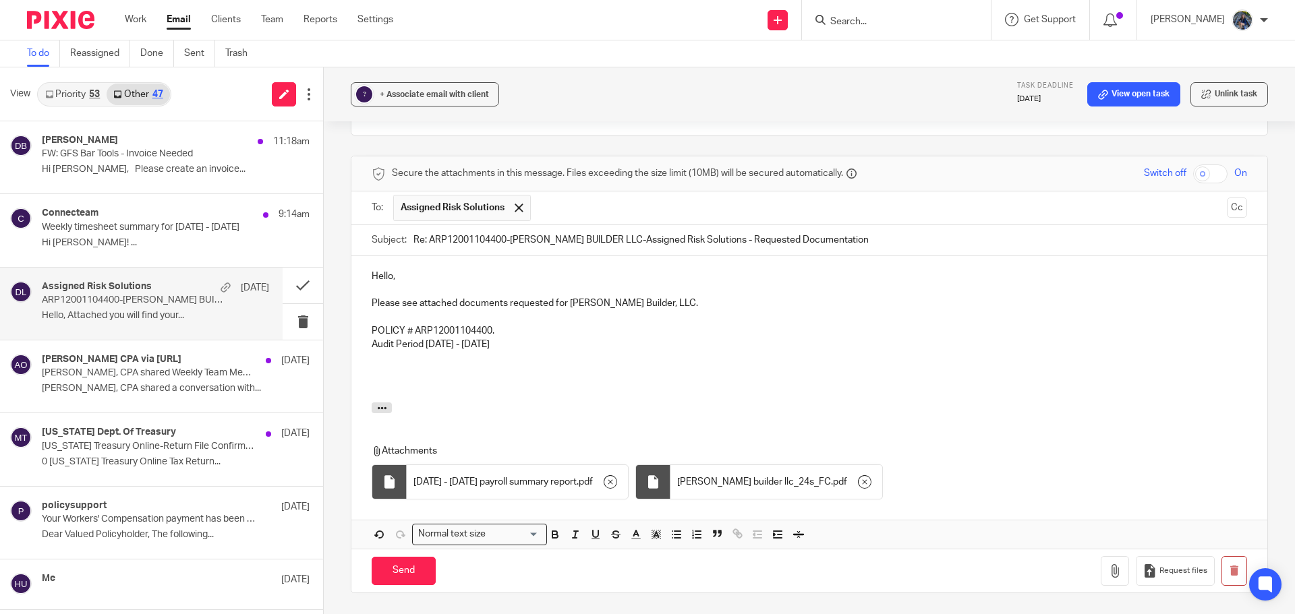
drag, startPoint x: 1210, startPoint y: 203, endPoint x: 1144, endPoint y: 212, distance: 66.8
click at [1227, 203] on button "Cc" at bounding box center [1237, 208] width 20 height 20
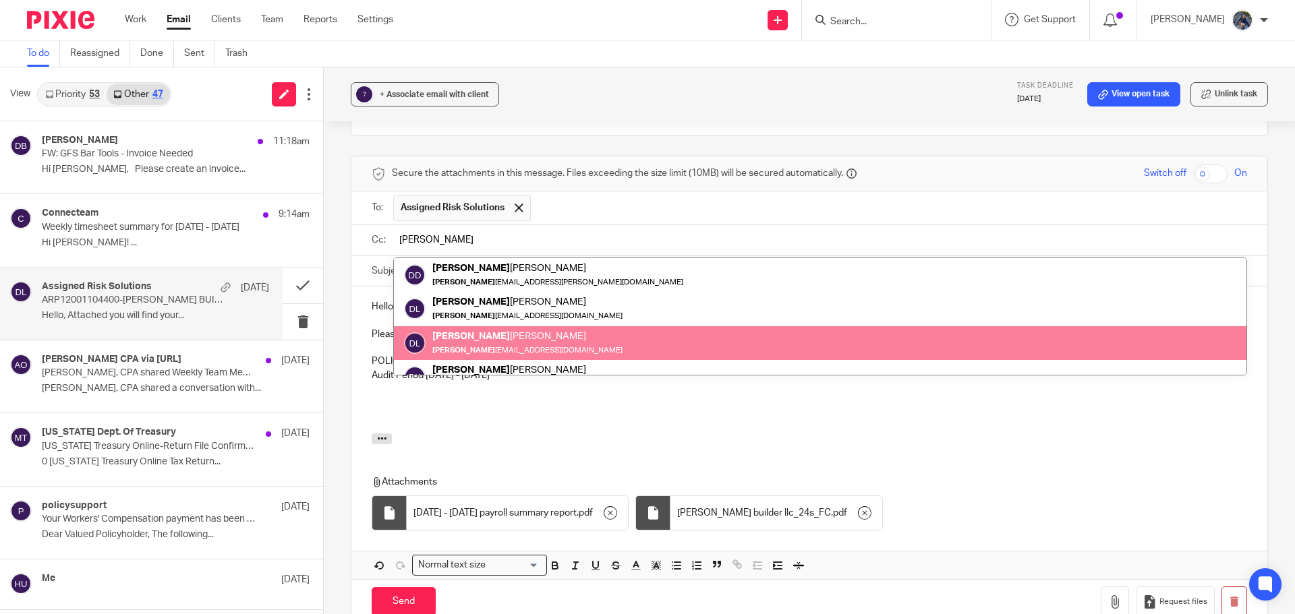
scroll to position [53, 0]
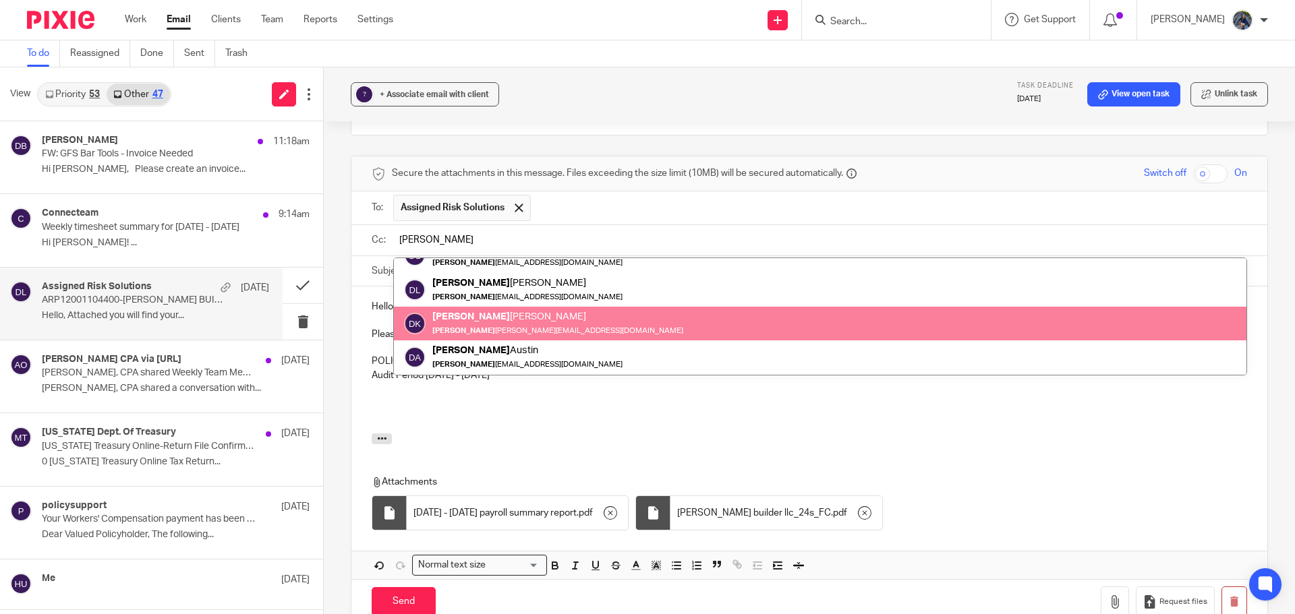
type input "doug"
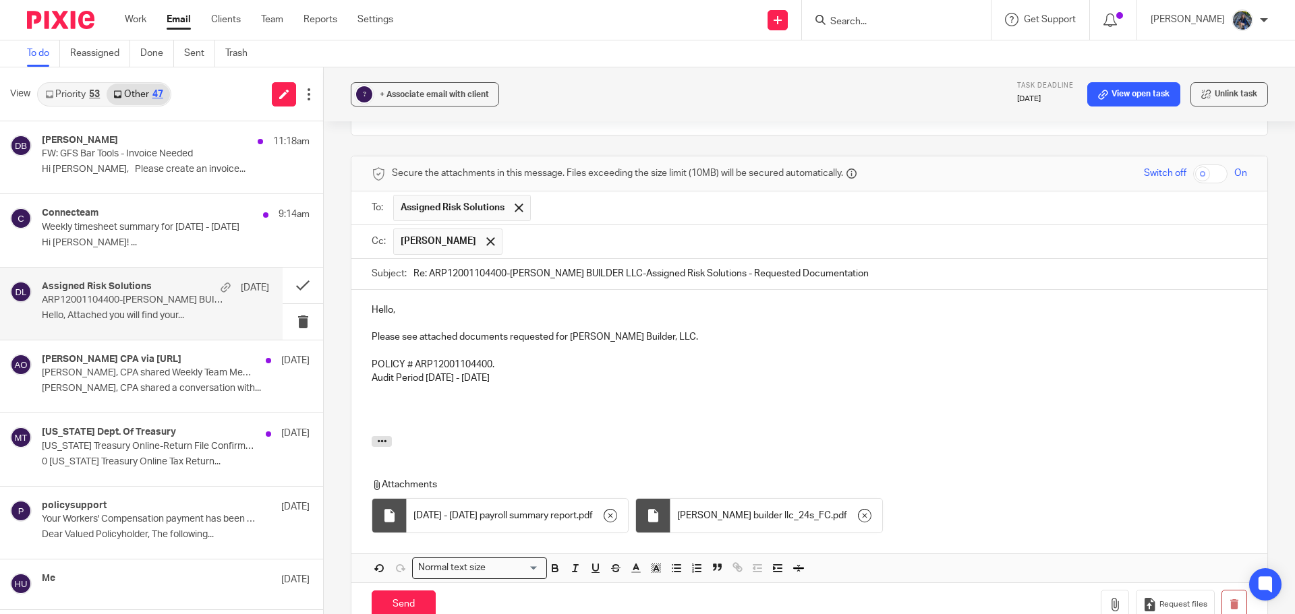
click at [558, 381] on p "Audit Period 03/23/2024 - 03/23/2025" at bounding box center [809, 378] width 875 height 13
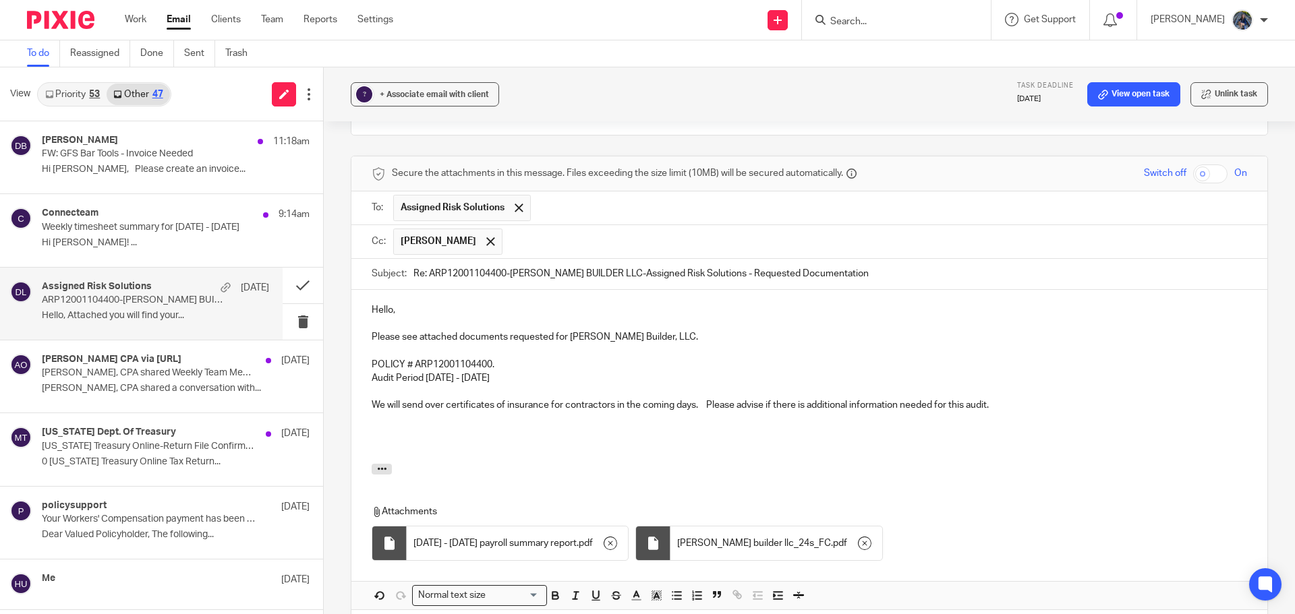
click at [378, 420] on p at bounding box center [809, 419] width 875 height 13
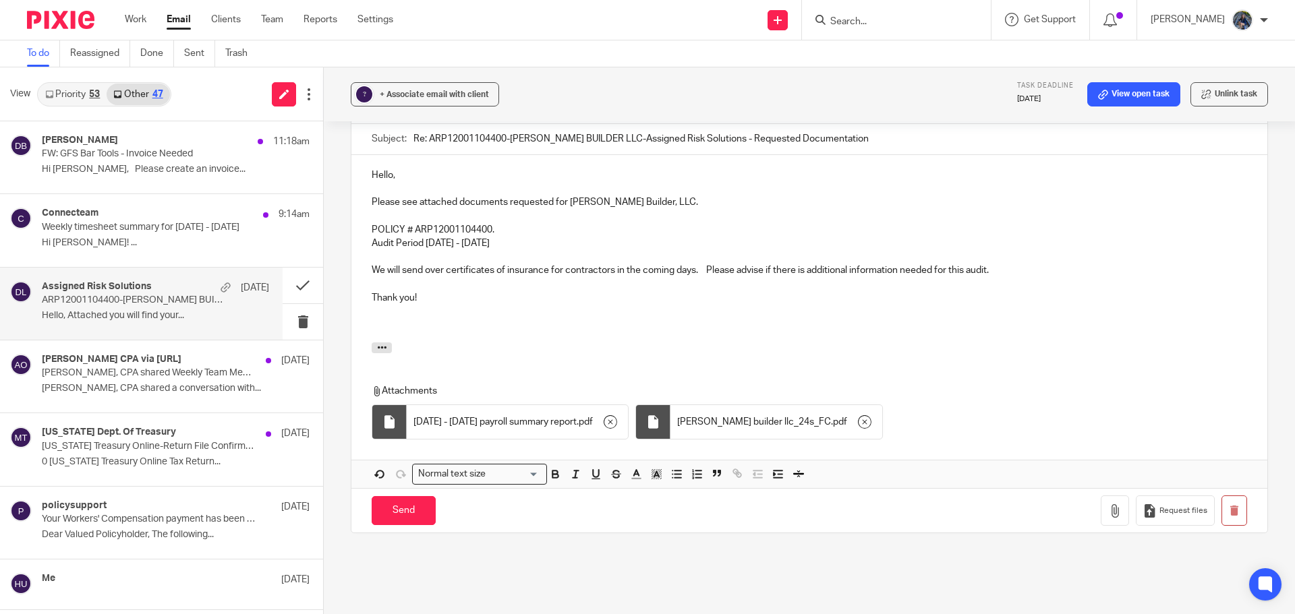
scroll to position [607, 0]
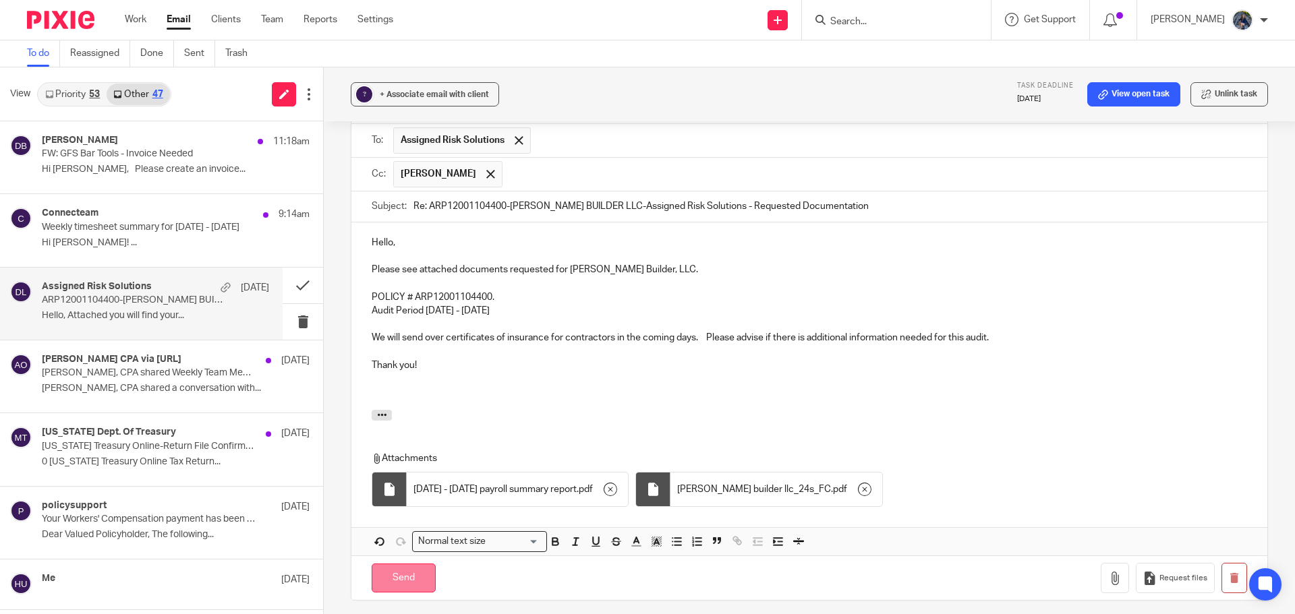
click at [399, 579] on input "Send" at bounding box center [404, 578] width 64 height 29
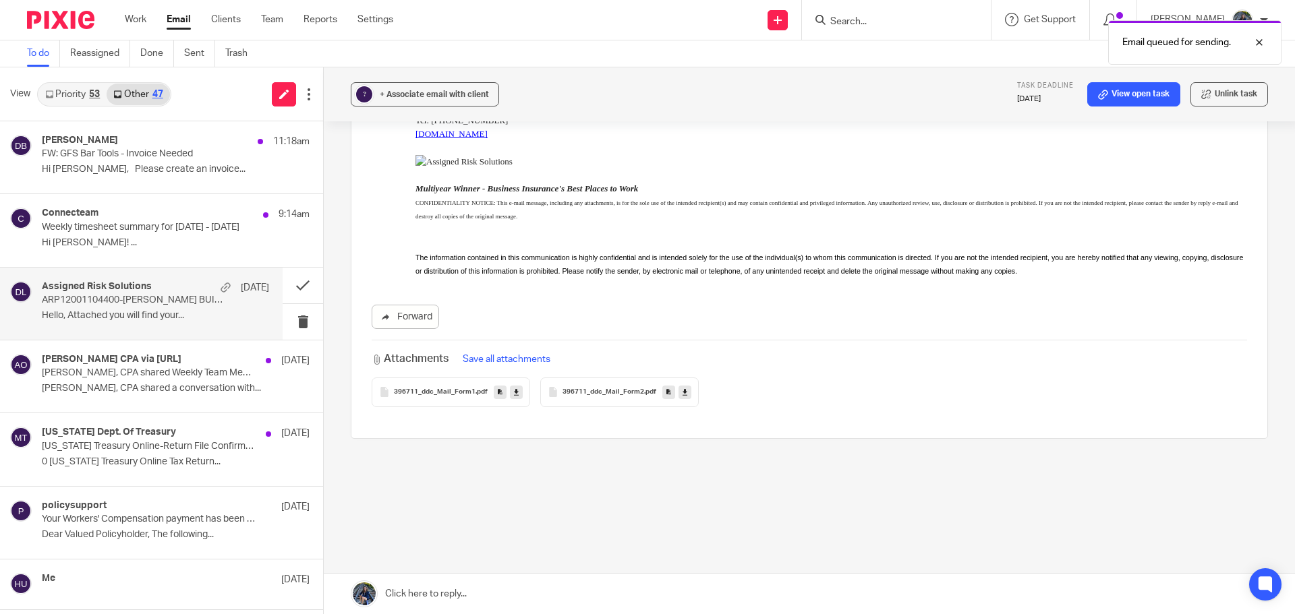
scroll to position [250, 0]
click at [1257, 42] on div at bounding box center [1249, 42] width 36 height 16
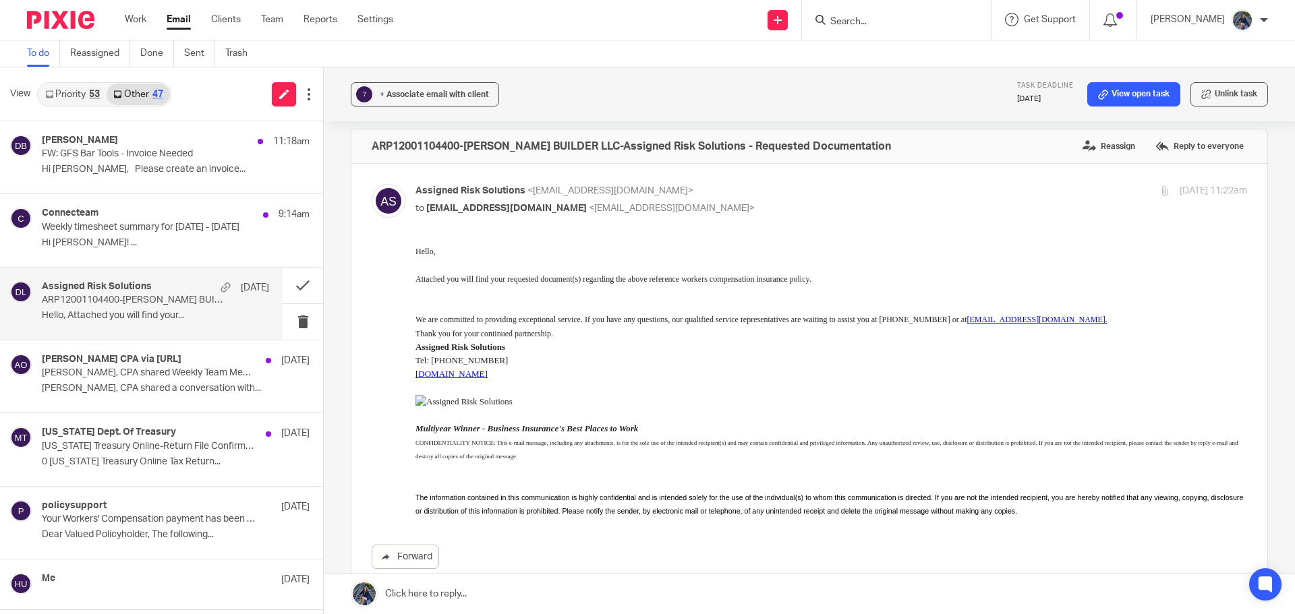
scroll to position [0, 0]
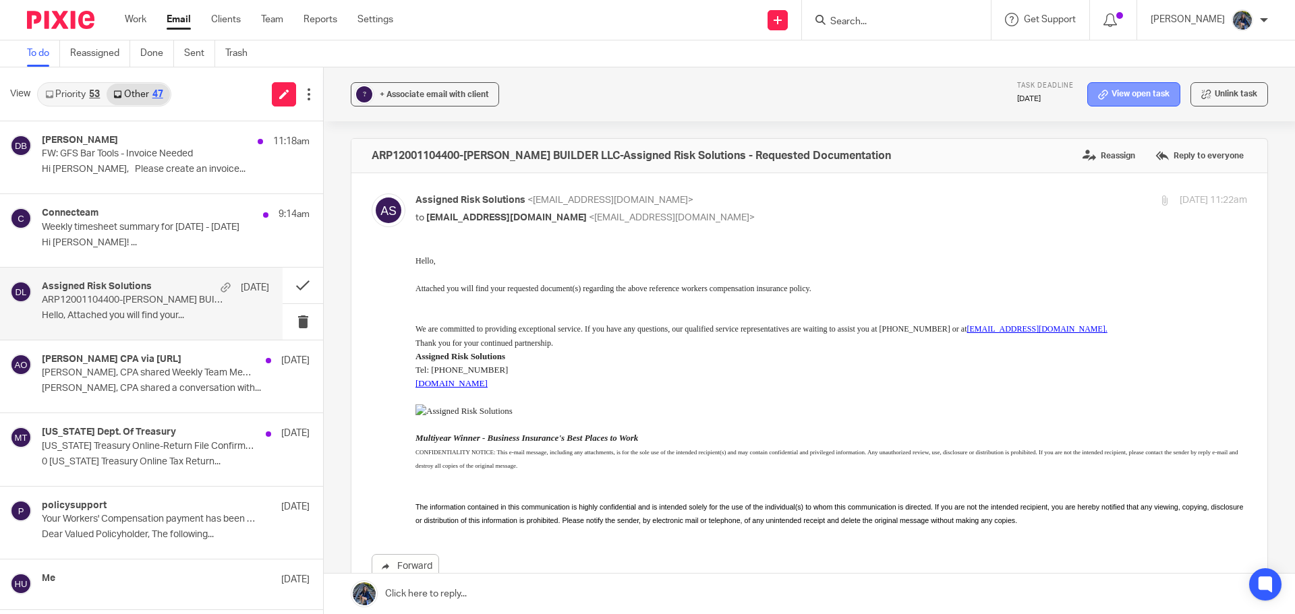
click at [1118, 97] on link "View open task" at bounding box center [1133, 94] width 93 height 24
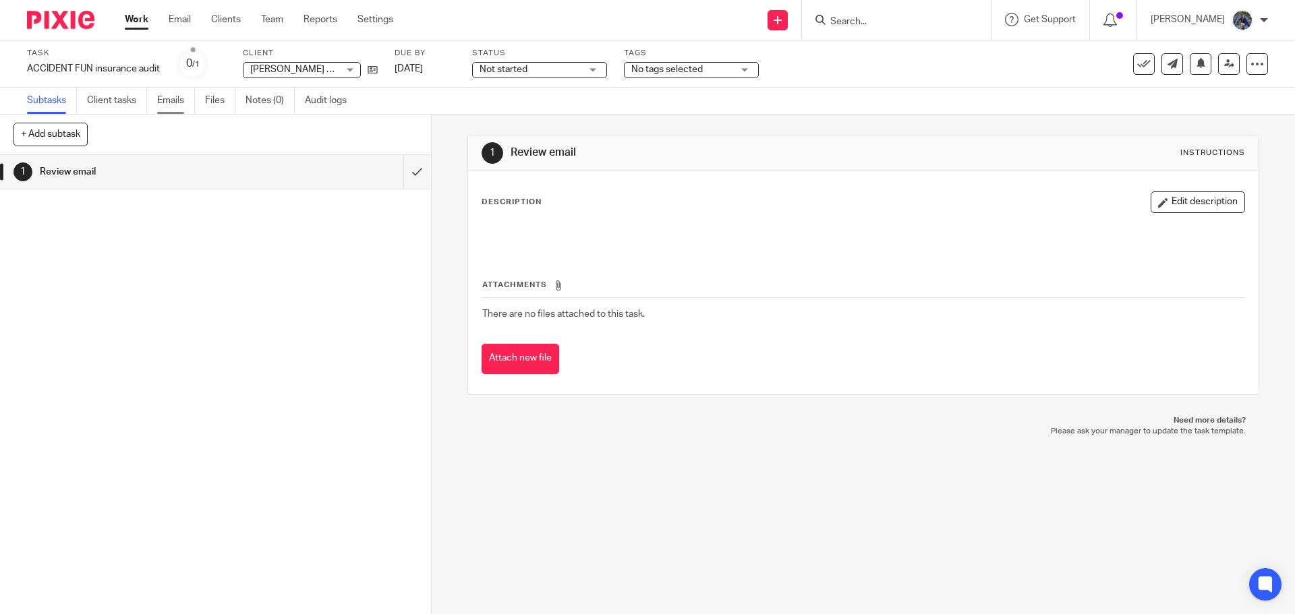
click at [176, 102] on link "Emails" at bounding box center [176, 101] width 38 height 26
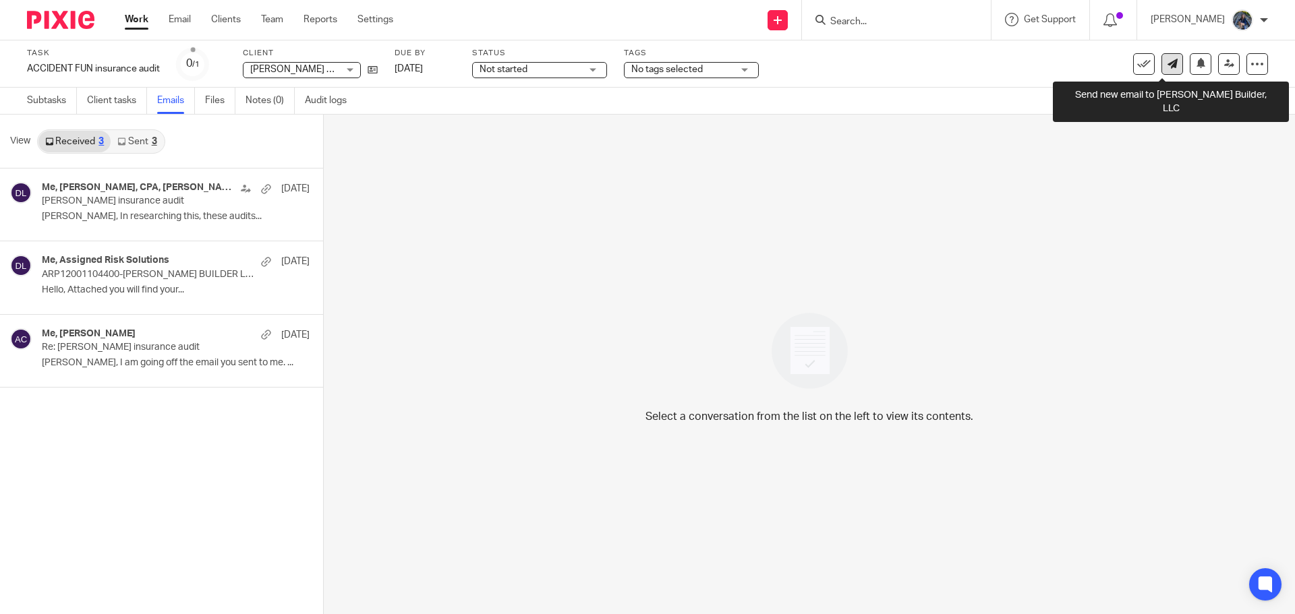
click at [1168, 65] on icon at bounding box center [1173, 64] width 10 height 10
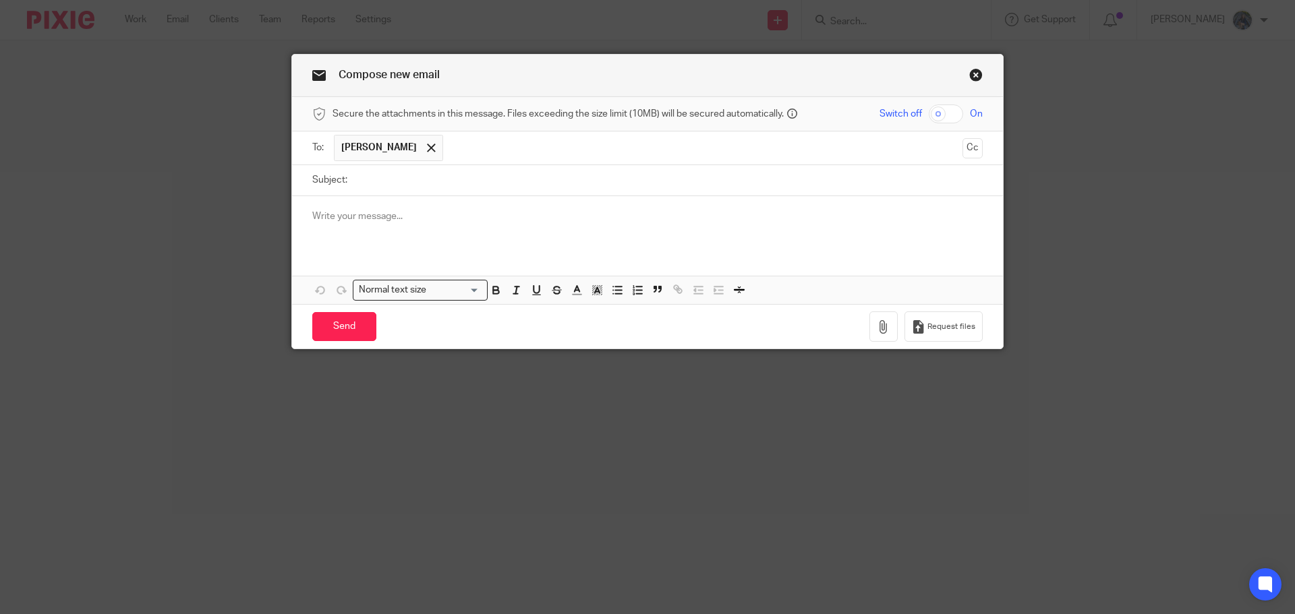
click at [354, 183] on input "Subject:" at bounding box center [668, 180] width 629 height 30
type input "Certificates of Insurance"
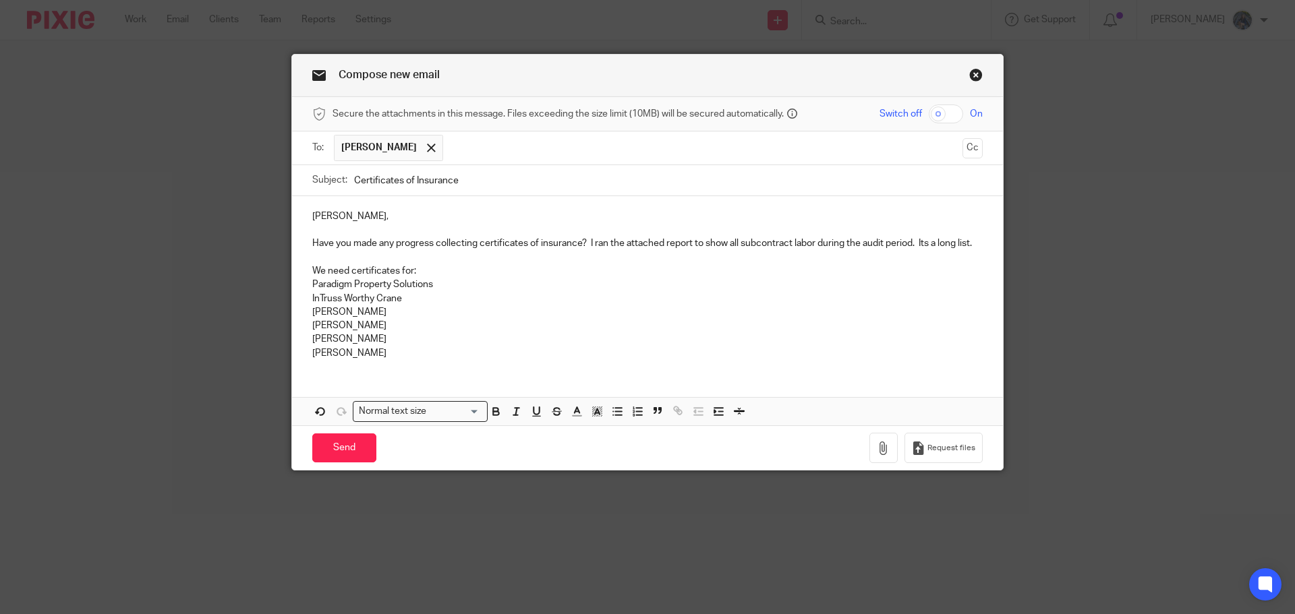
click at [435, 287] on p "Paradigm Property Solutions" at bounding box center [647, 284] width 670 height 13
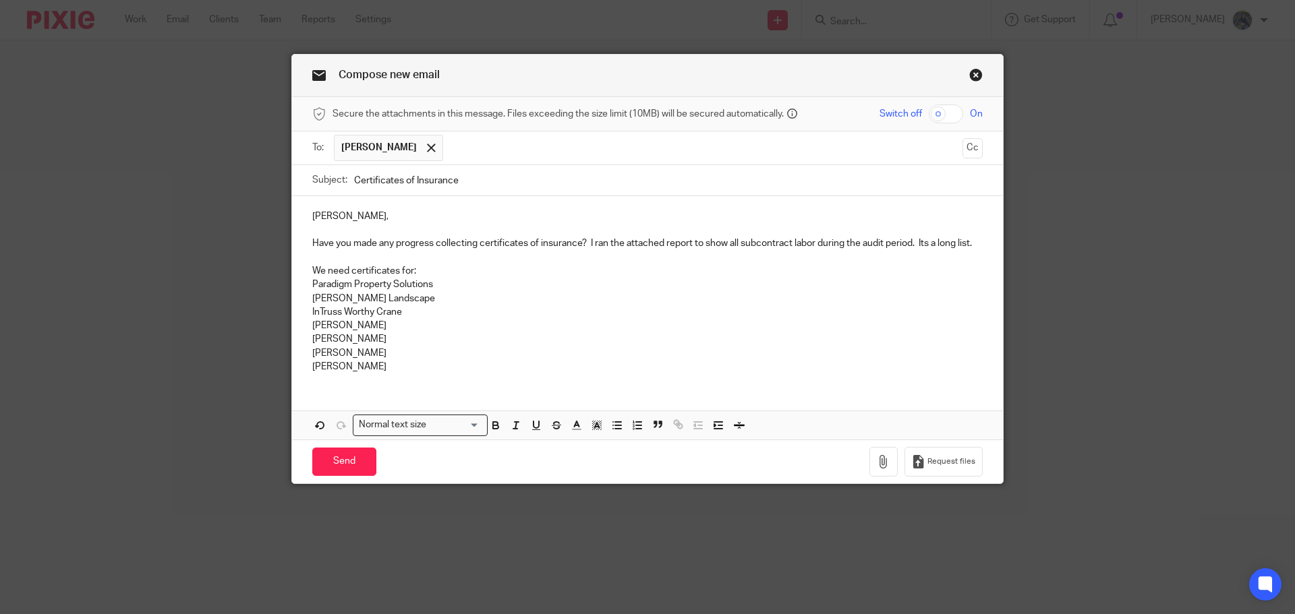
click at [381, 360] on p "[PERSON_NAME]" at bounding box center [647, 366] width 670 height 13
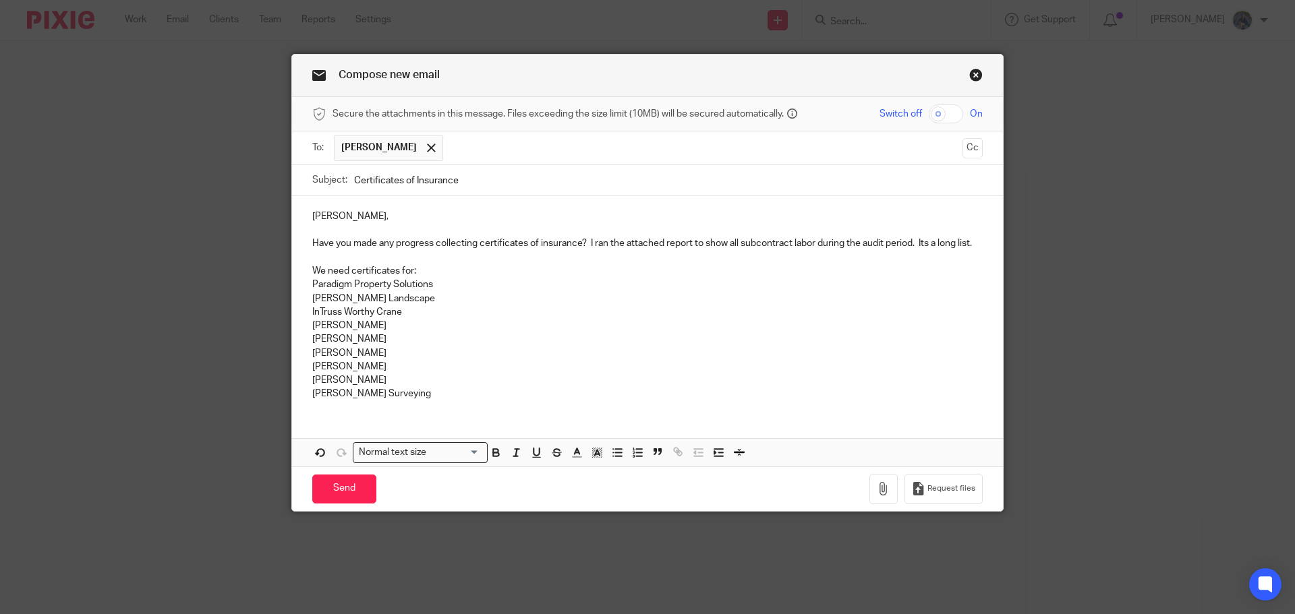
click at [399, 376] on p "[PERSON_NAME]" at bounding box center [647, 380] width 670 height 13
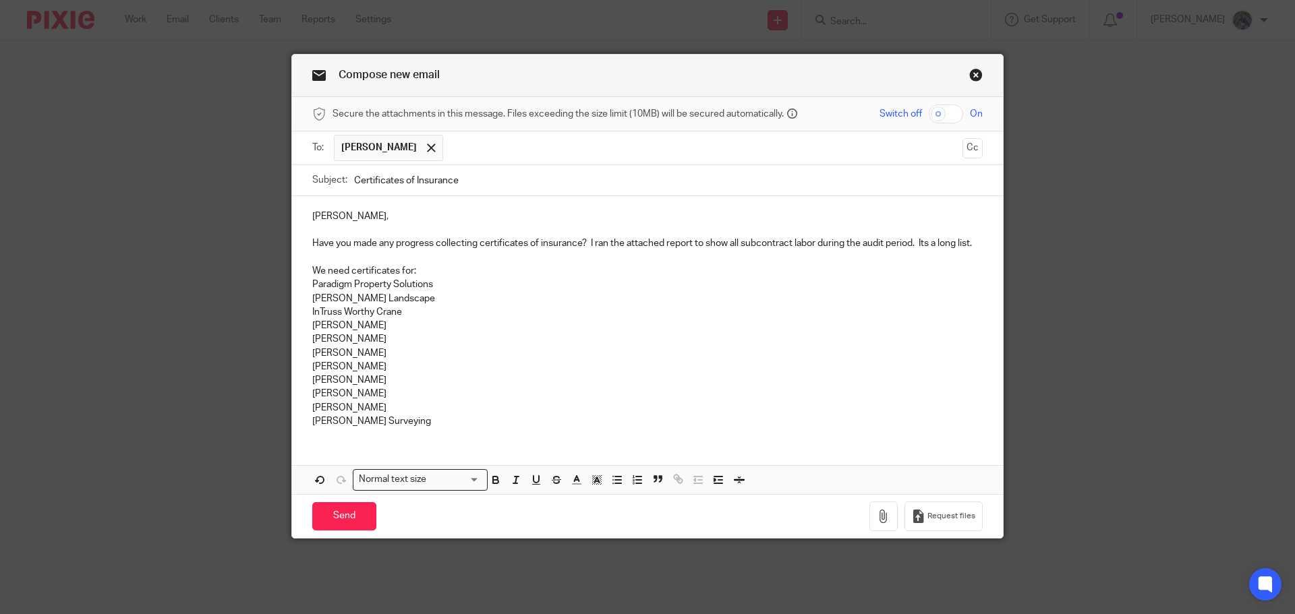
click at [405, 310] on p "InTruss Worthy Crane" at bounding box center [647, 312] width 670 height 13
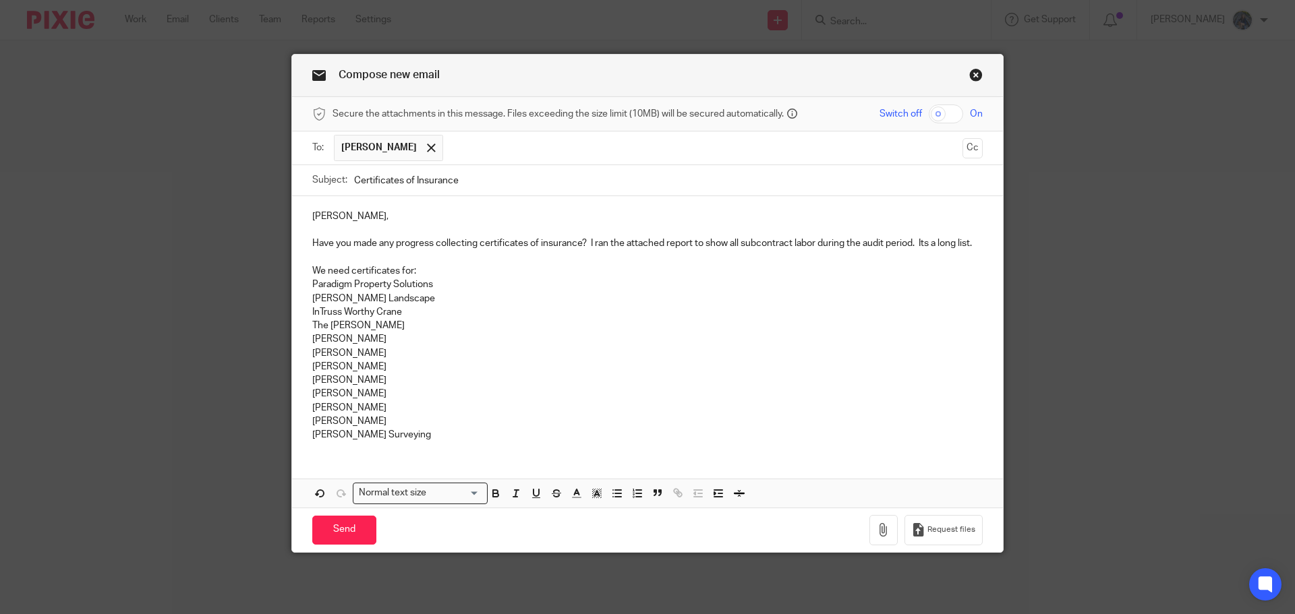
click at [374, 409] on p "[PERSON_NAME]" at bounding box center [647, 407] width 670 height 13
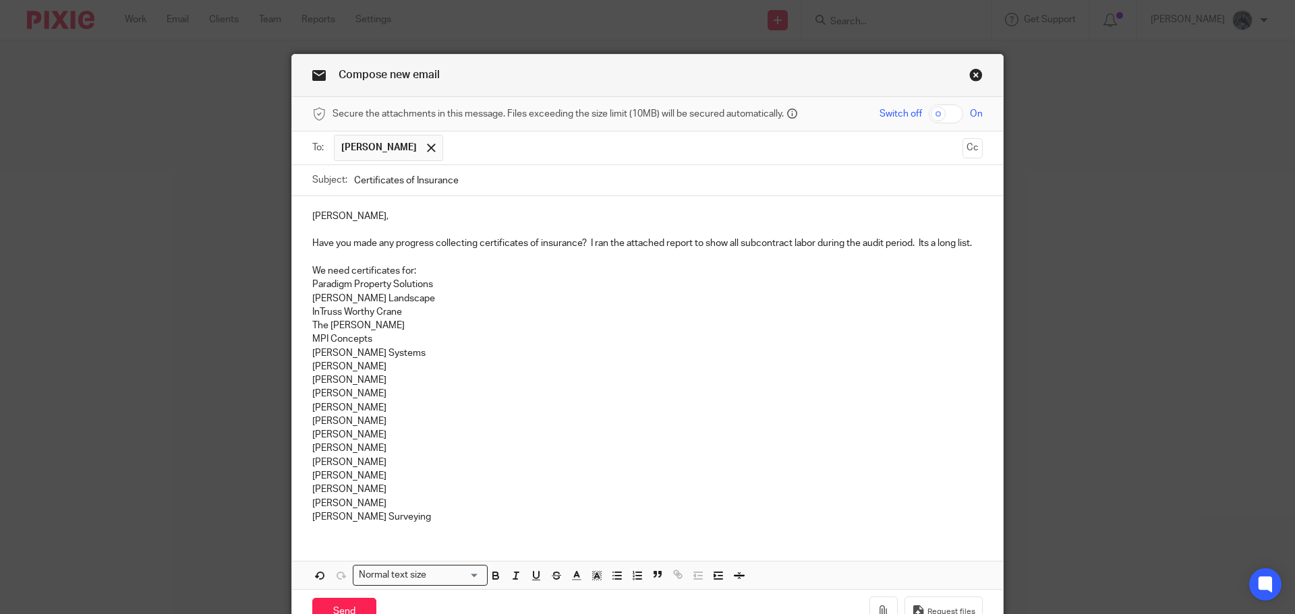
click at [414, 519] on p "[PERSON_NAME] Surveying" at bounding box center [647, 517] width 670 height 13
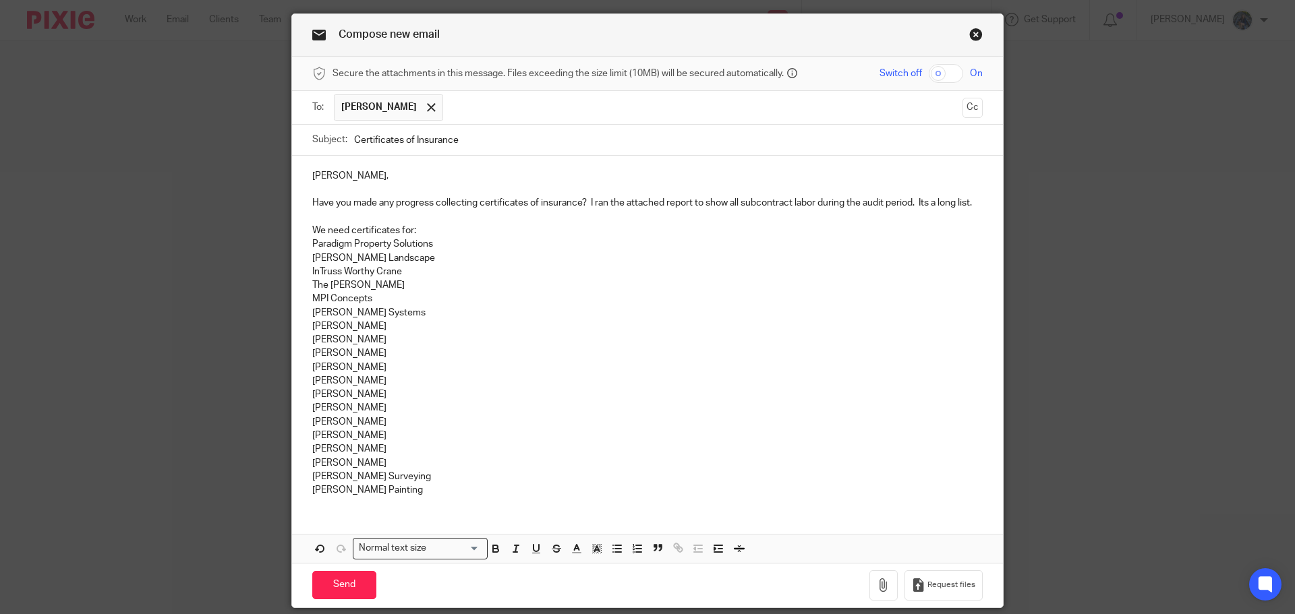
scroll to position [88, 0]
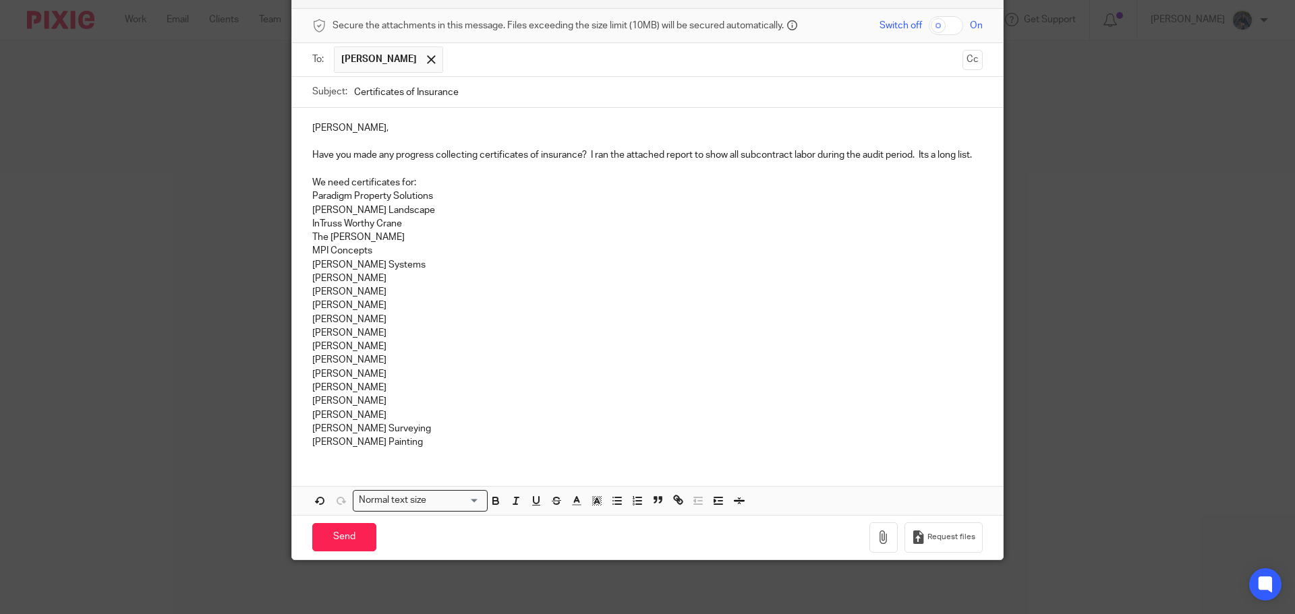
drag, startPoint x: 919, startPoint y: 152, endPoint x: 1000, endPoint y: 159, distance: 80.5
click at [1000, 159] on div "Compose new email Secure the attachments in this message. Files exceeding the s…" at bounding box center [647, 307] width 1295 height 614
click at [432, 435] on p "[PERSON_NAME] Surveying" at bounding box center [647, 428] width 670 height 13
click at [436, 439] on p "[PERSON_NAME] Painting" at bounding box center [647, 442] width 670 height 13
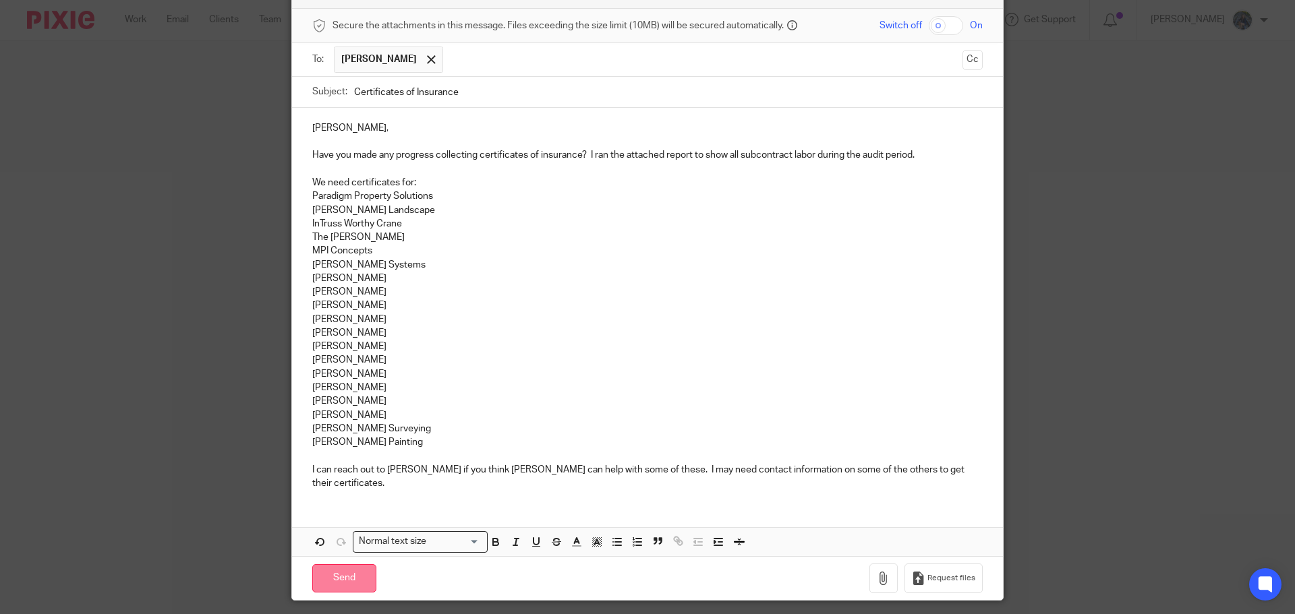
click at [337, 565] on input "Send" at bounding box center [344, 579] width 64 height 29
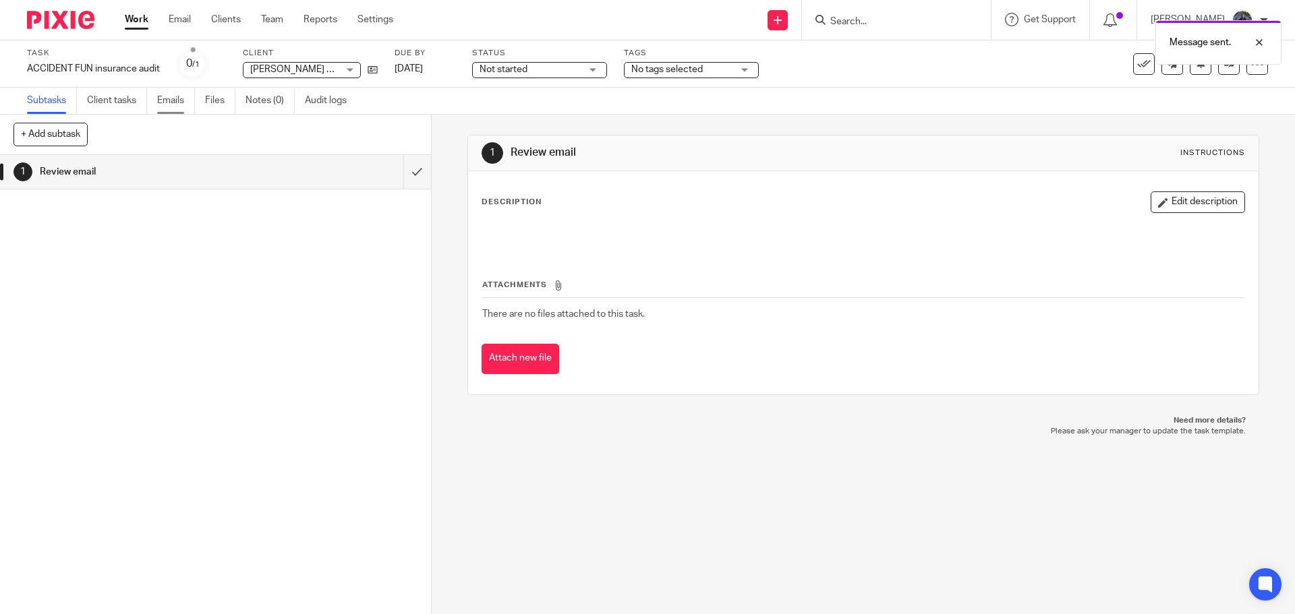
click at [171, 99] on link "Emails" at bounding box center [176, 101] width 38 height 26
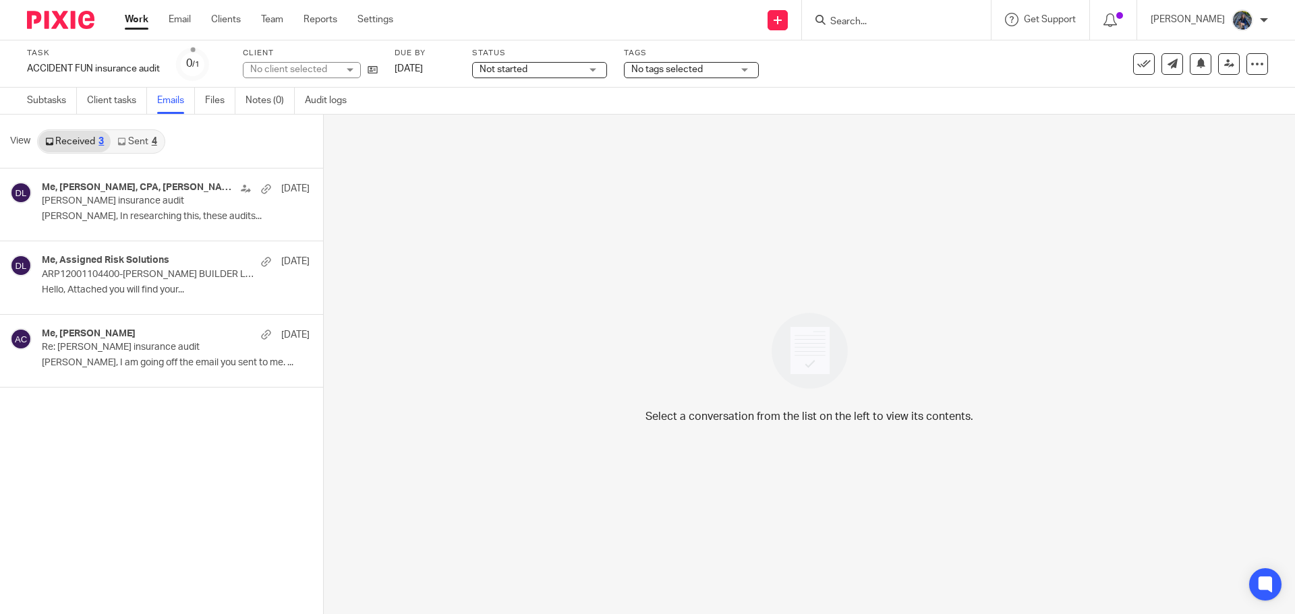
click at [136, 148] on link "Sent 4" at bounding box center [137, 142] width 53 height 22
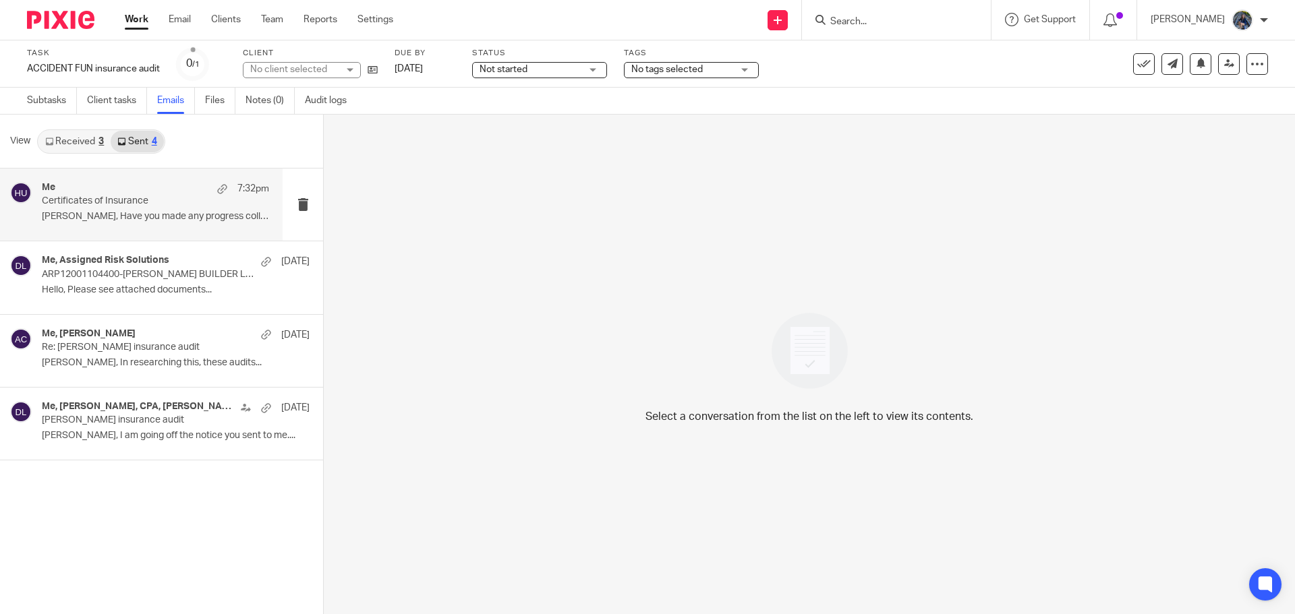
click at [124, 197] on p "Certificates of Insurance" at bounding box center [133, 201] width 182 height 11
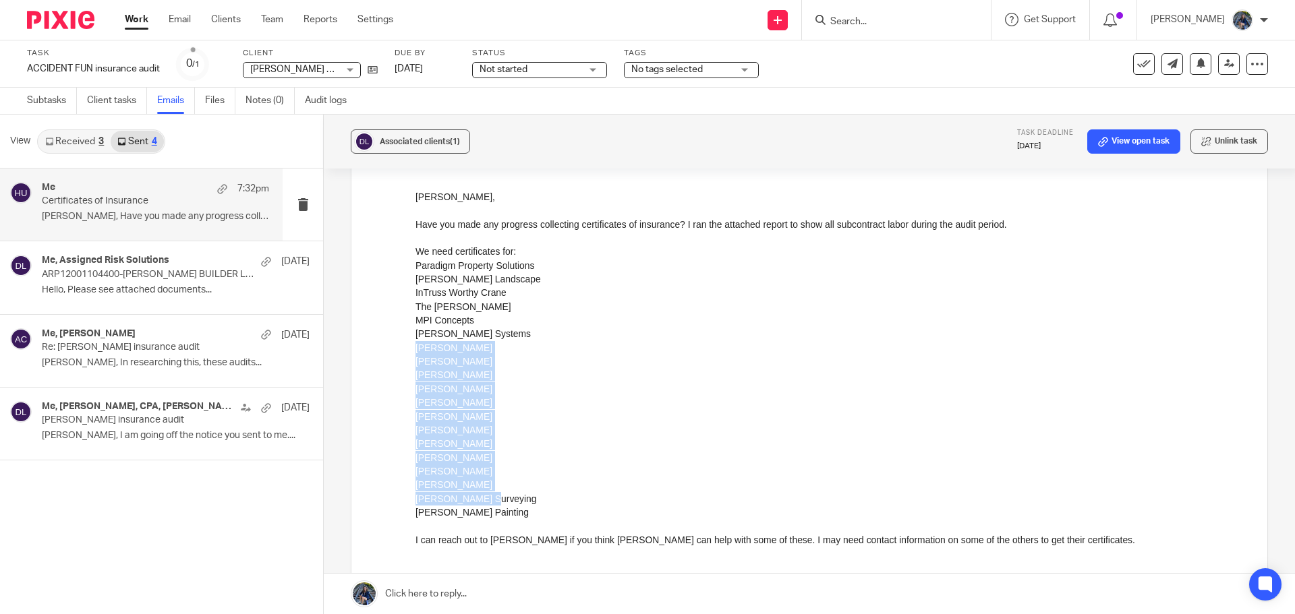
scroll to position [135, 0]
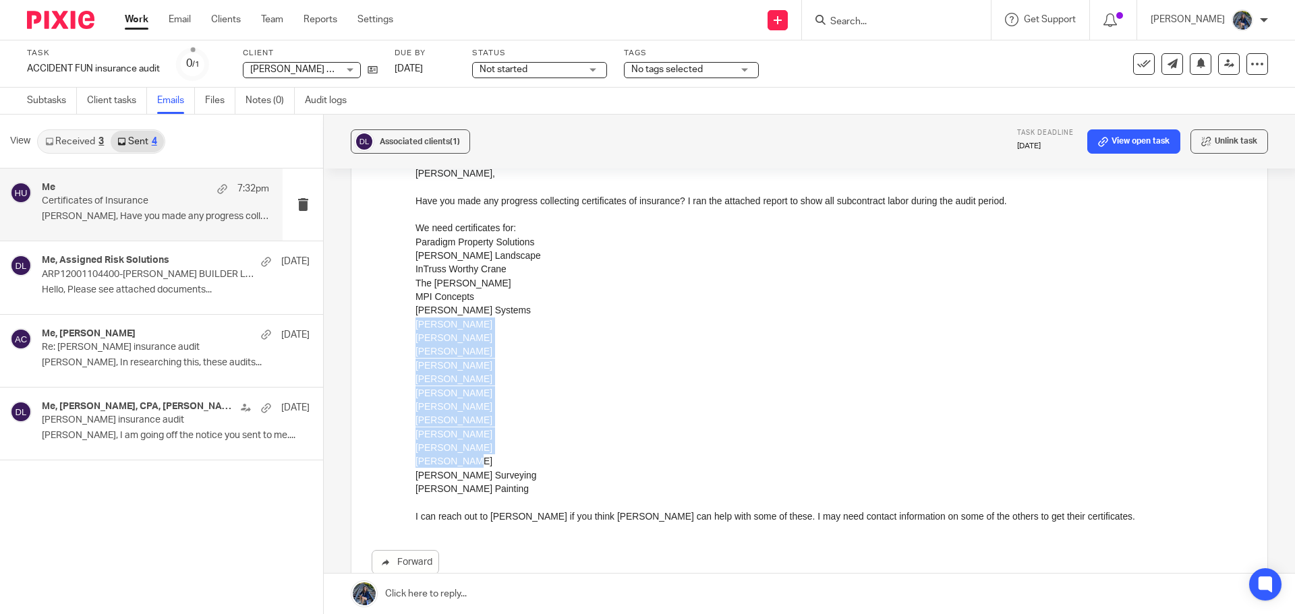
drag, startPoint x: 415, startPoint y: 324, endPoint x: 501, endPoint y: 459, distance: 159.2
click at [501, 459] on div "Doug, Have you made any progress collecting certificates of insurance? I ran th…" at bounding box center [831, 345] width 832 height 357
copy div "Adrian Annibali Ronald Bliss Tom Hoekstra Dennis Drake Spencer Steggarda Edgar …"
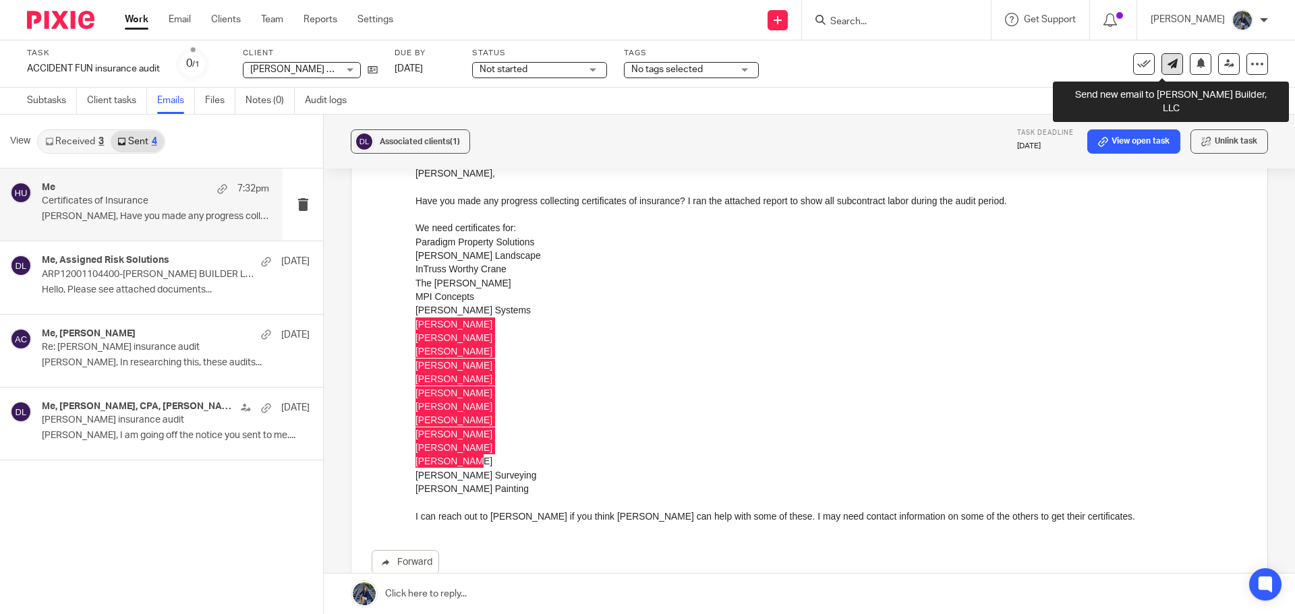
click at [1161, 72] on link at bounding box center [1172, 64] width 22 height 22
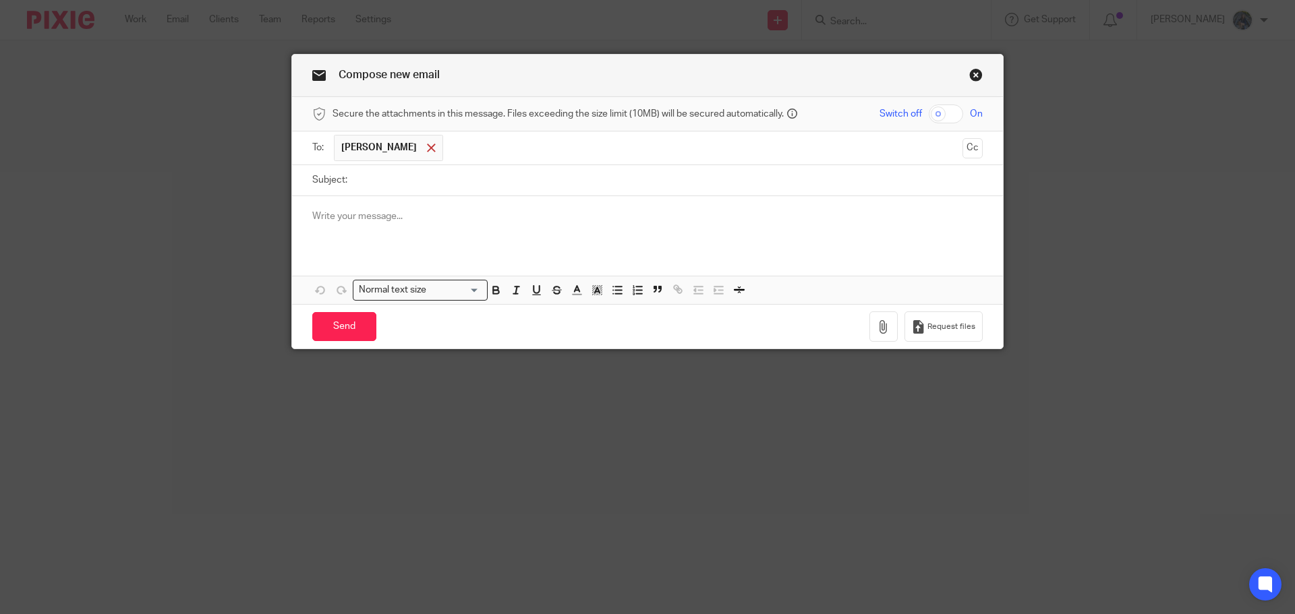
click at [427, 146] on span at bounding box center [431, 148] width 9 height 9
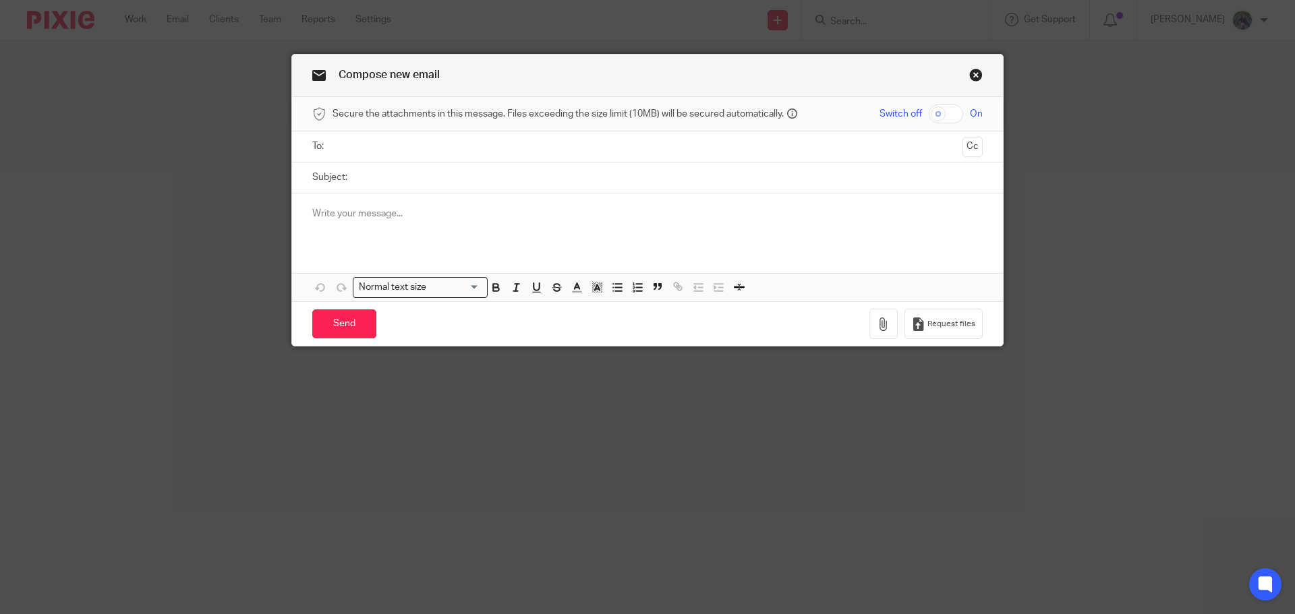
click at [324, 146] on div "To: Cc" at bounding box center [647, 147] width 670 height 30
click at [370, 144] on input "text" at bounding box center [647, 147] width 620 height 16
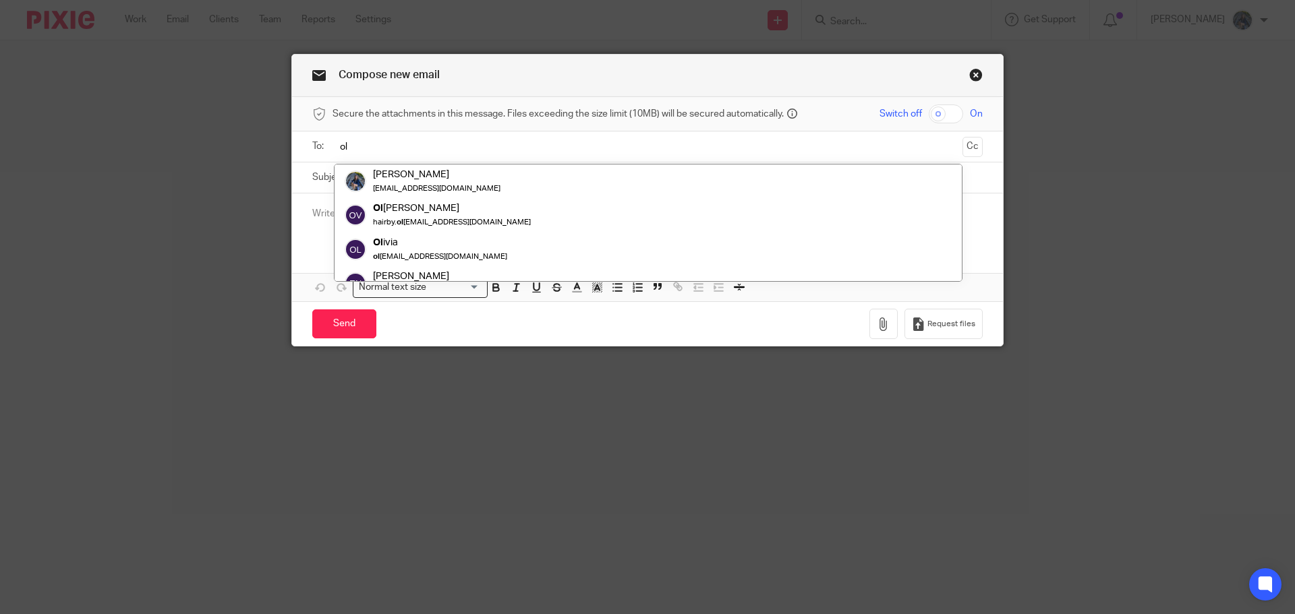
type input "o"
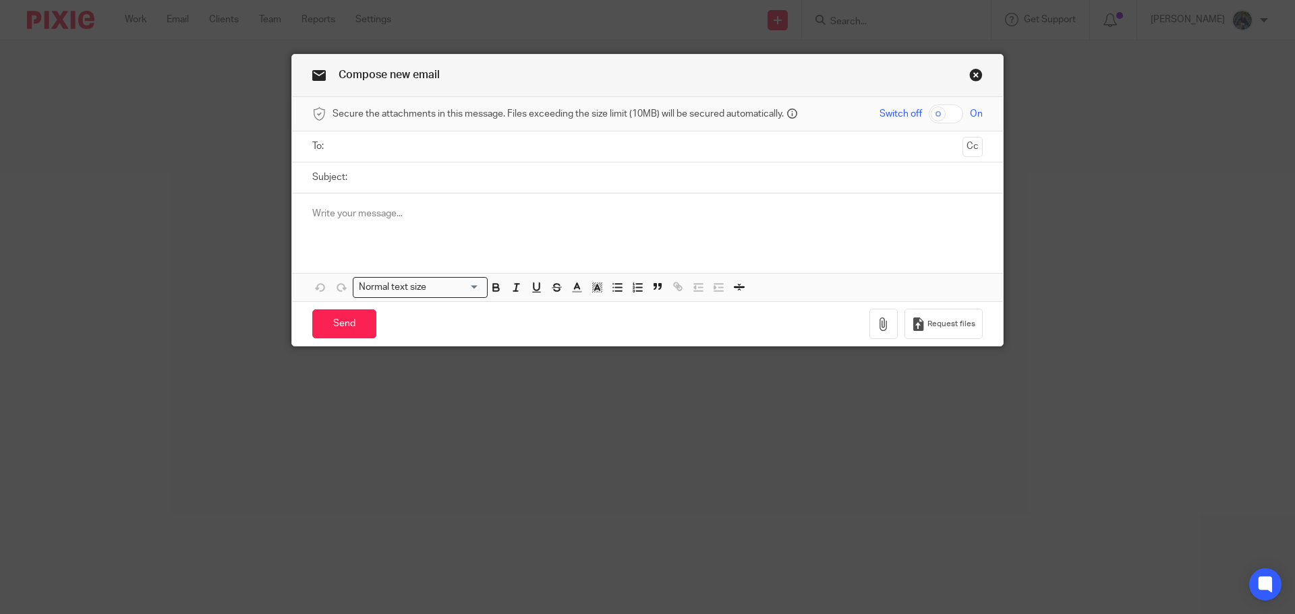
click at [971, 74] on link "Close this dialog window" at bounding box center [975, 77] width 13 height 18
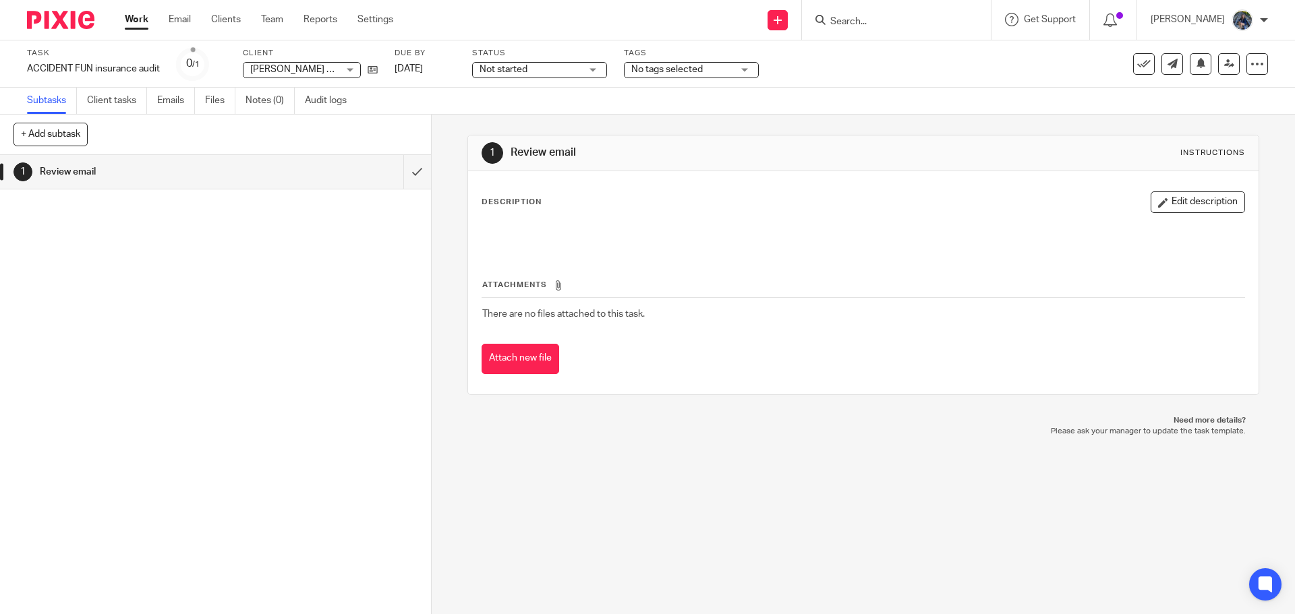
click at [192, 21] on ul "Work Email Clients Team Reports Settings" at bounding box center [269, 19] width 289 height 13
click at [146, 16] on link "Work" at bounding box center [137, 19] width 24 height 13
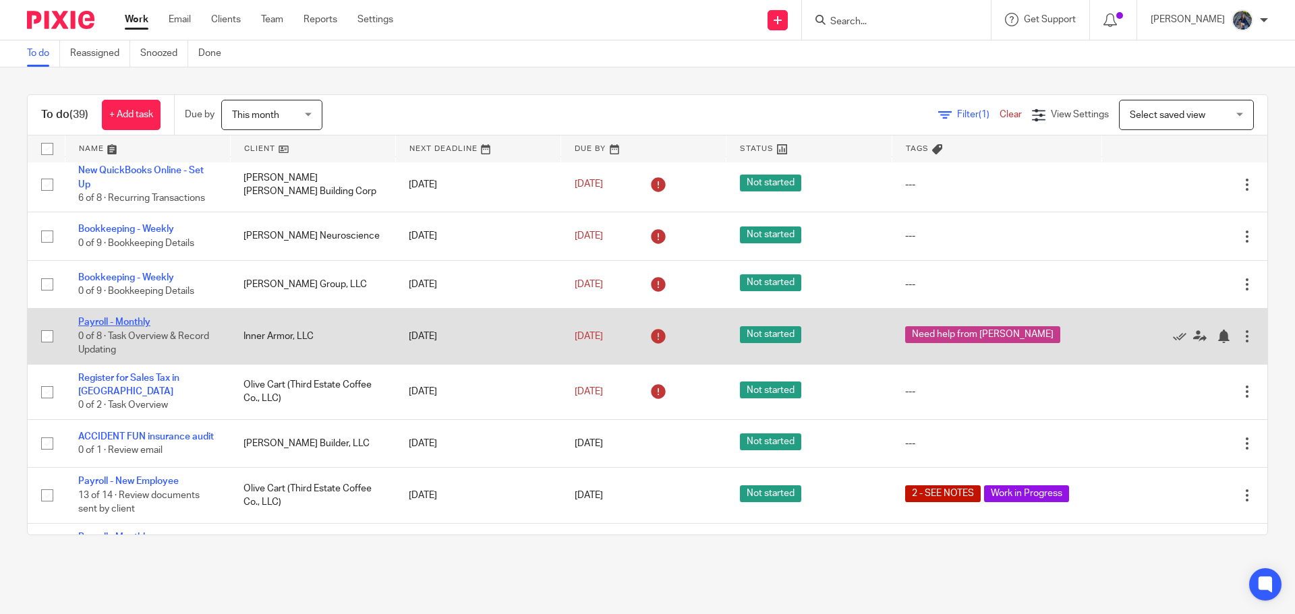
scroll to position [202, 0]
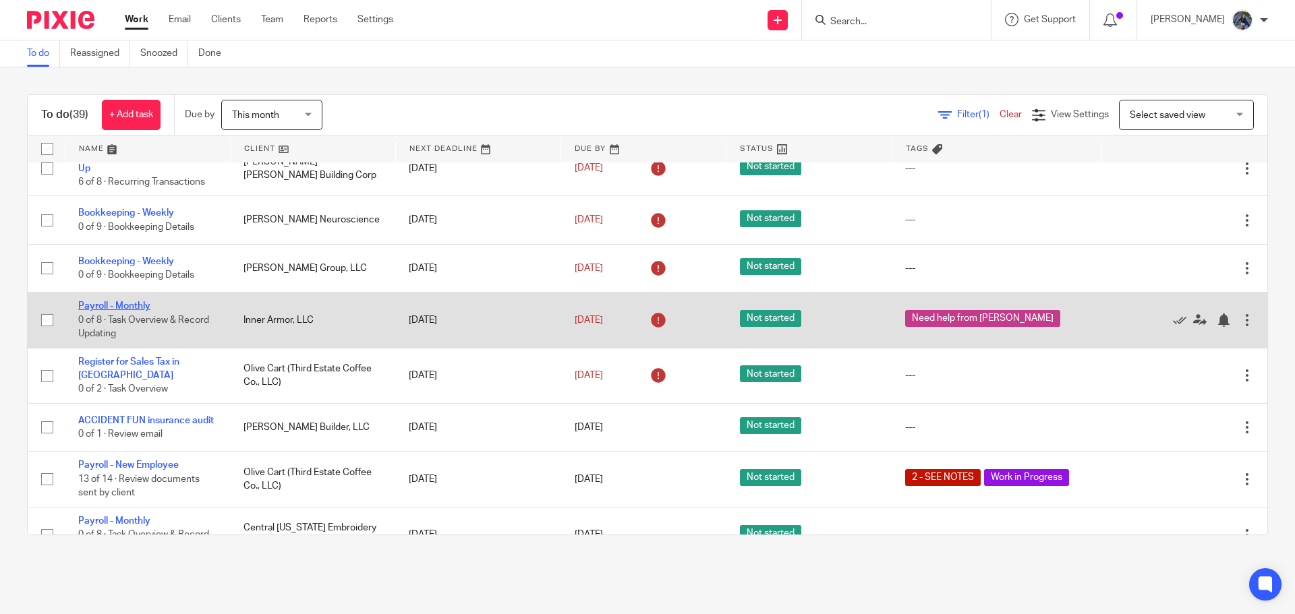
click at [127, 304] on link "Payroll - Monthly" at bounding box center [114, 305] width 72 height 9
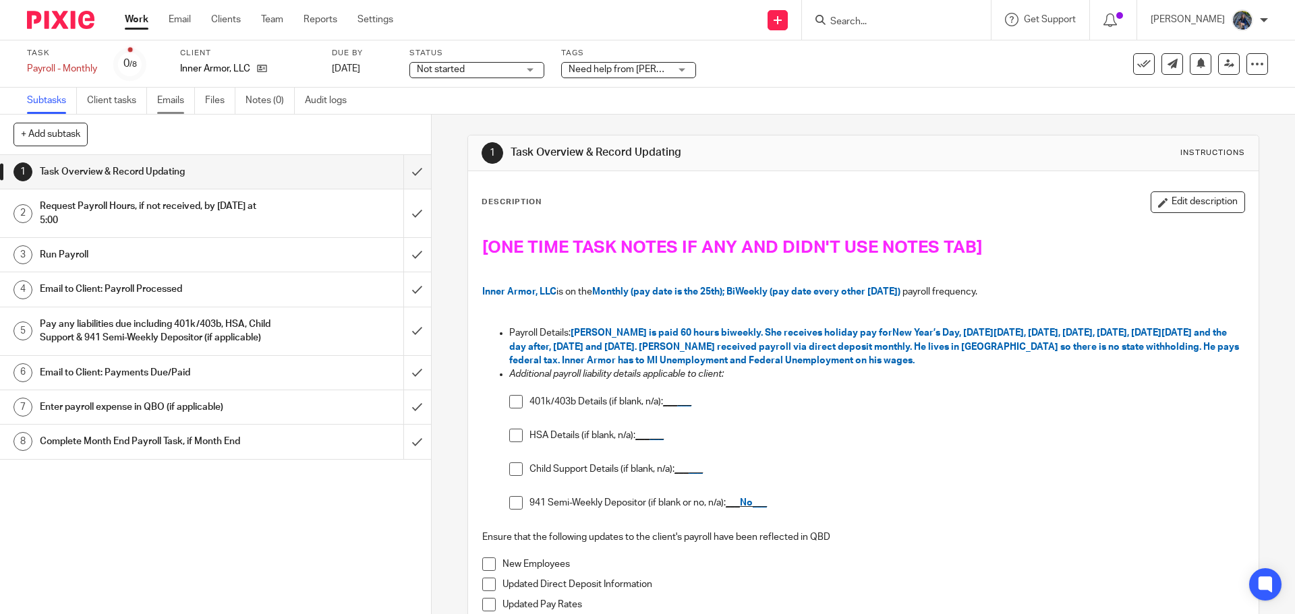
click at [165, 99] on link "Emails" at bounding box center [176, 101] width 38 height 26
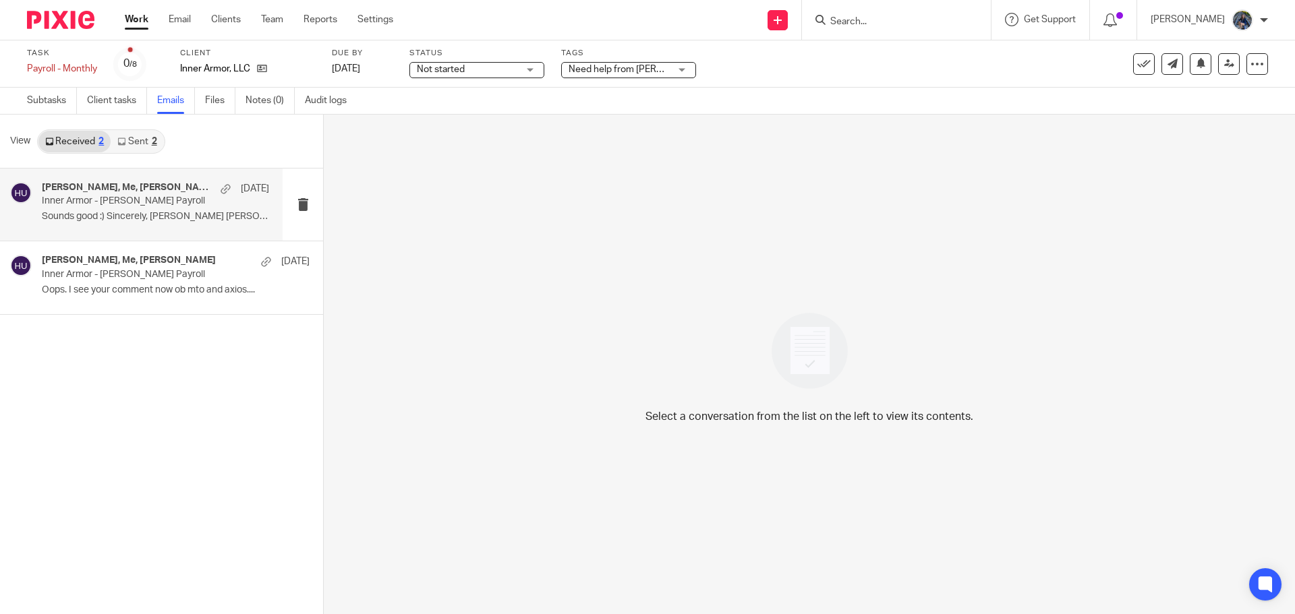
click at [137, 198] on p "Inner Armor - [PERSON_NAME] Payroll" at bounding box center [133, 201] width 182 height 11
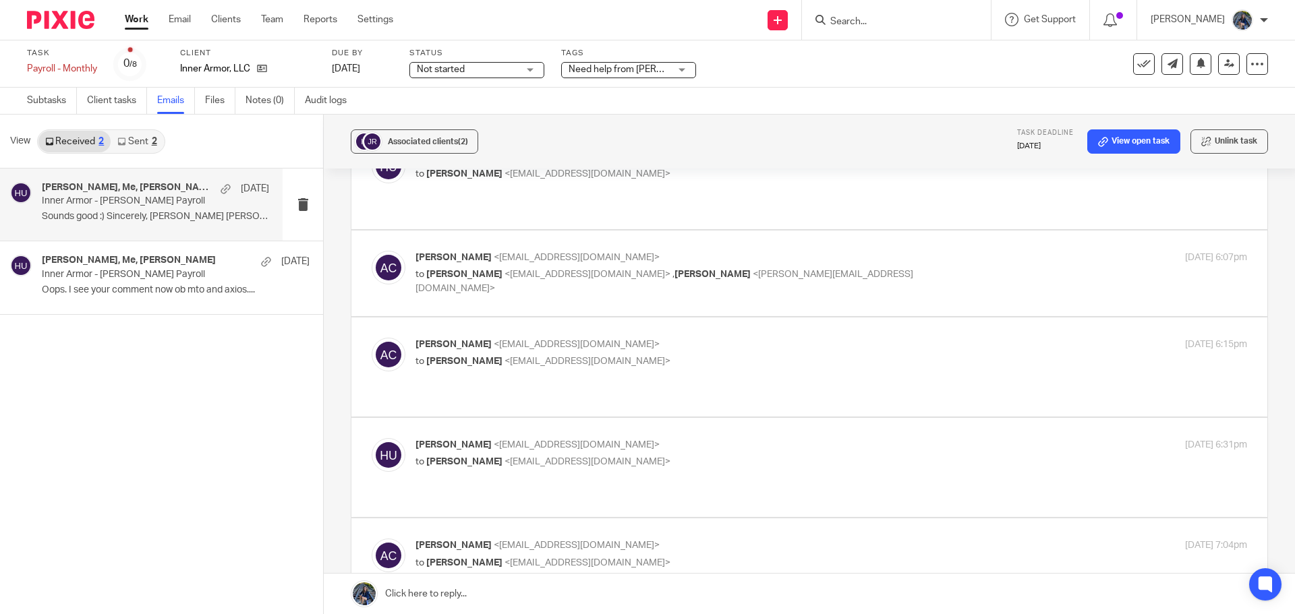
scroll to position [337, 0]
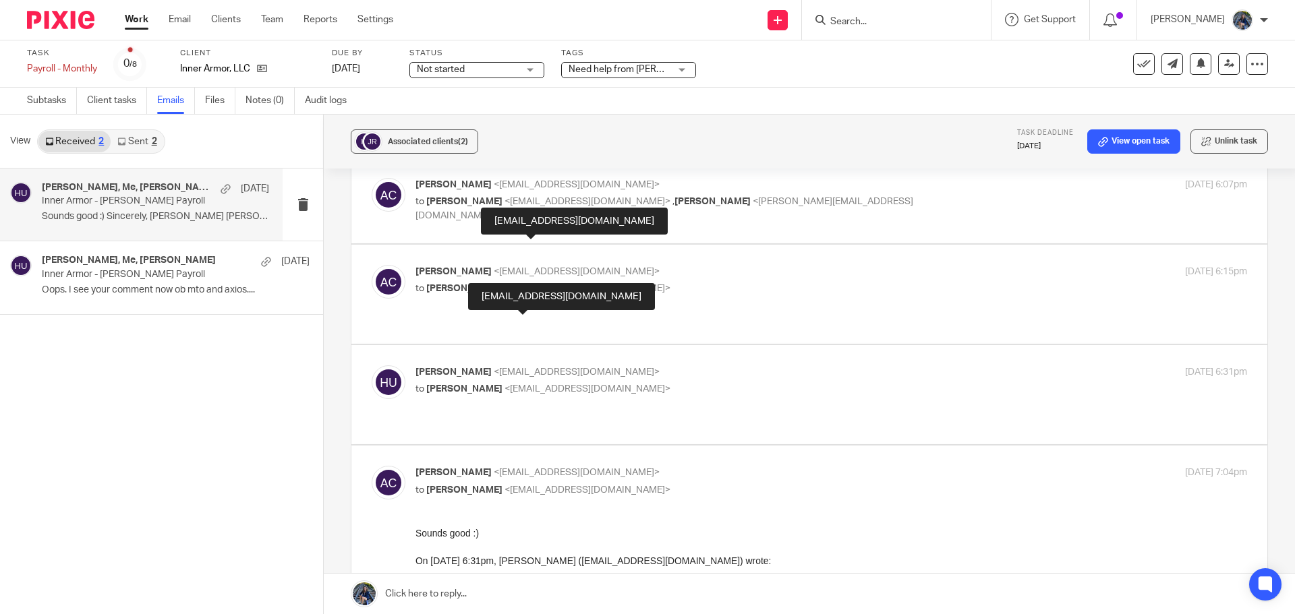
click at [500, 368] on span "<[EMAIL_ADDRESS][DOMAIN_NAME]>" at bounding box center [577, 372] width 166 height 9
checkbox input "true"
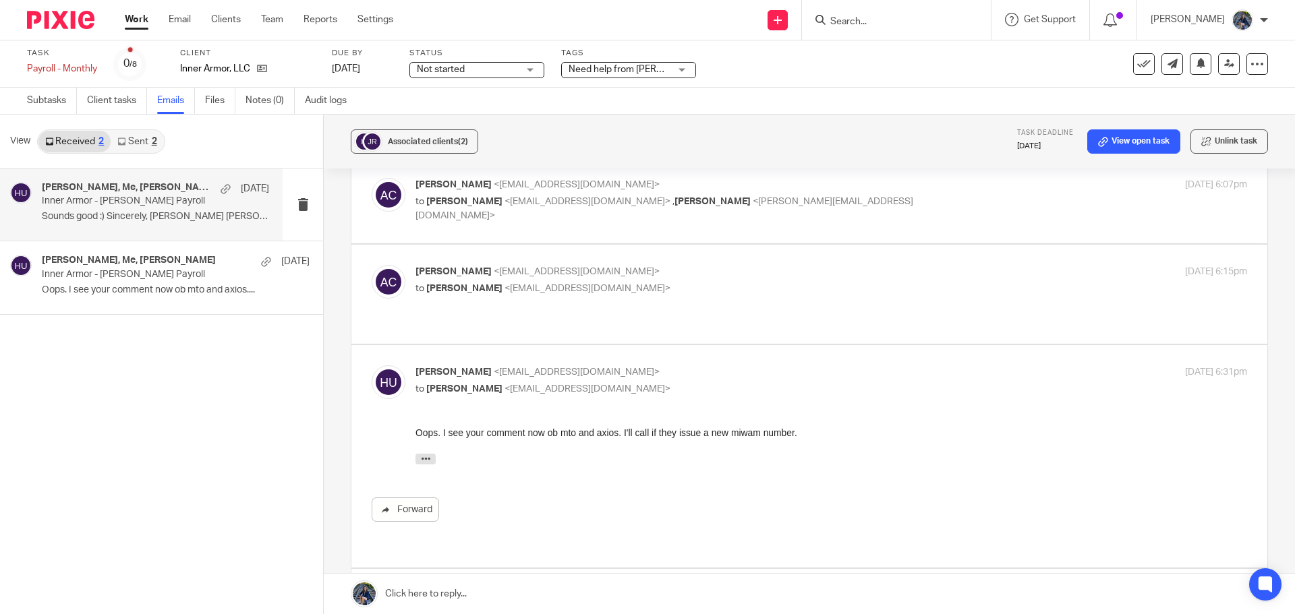
scroll to position [0, 0]
click at [494, 267] on span "<amylcpa@gmail.com>" at bounding box center [577, 271] width 166 height 9
checkbox input "true"
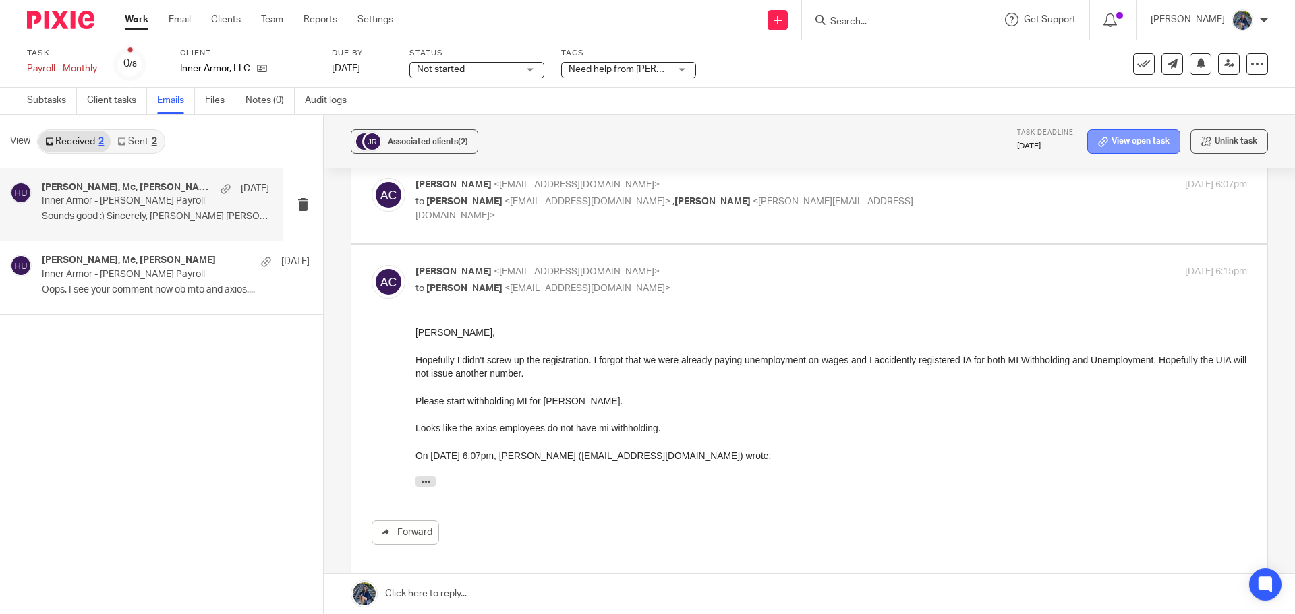
click at [1126, 146] on link "View open task" at bounding box center [1133, 141] width 93 height 24
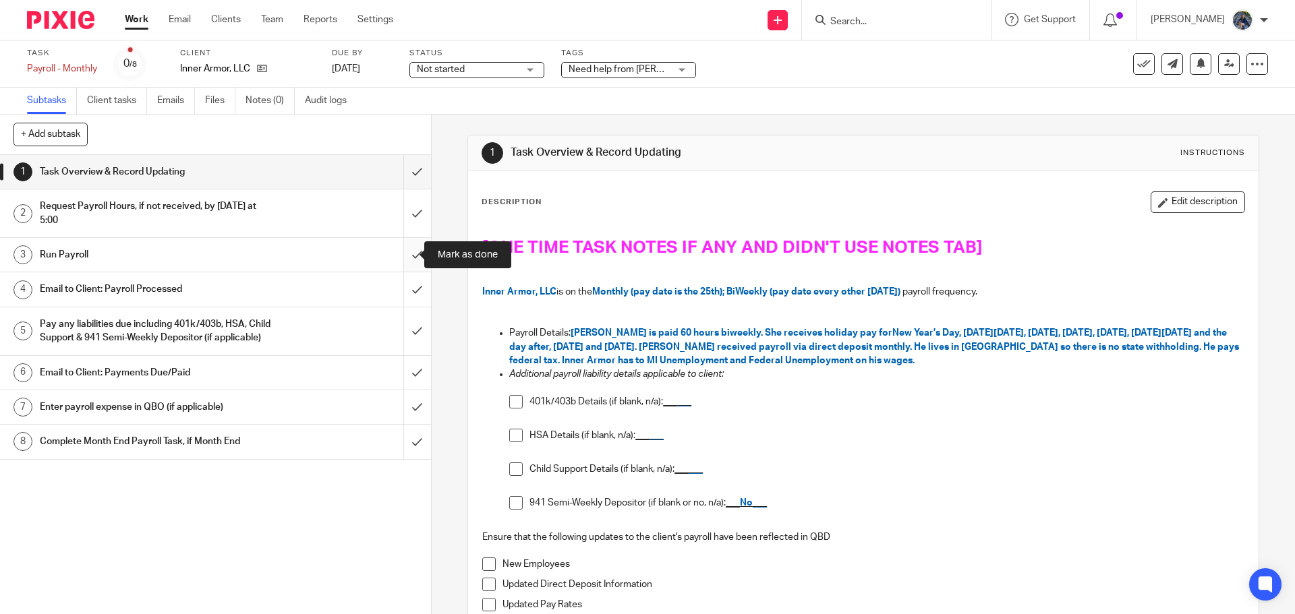
click at [403, 255] on input "submit" at bounding box center [215, 255] width 431 height 34
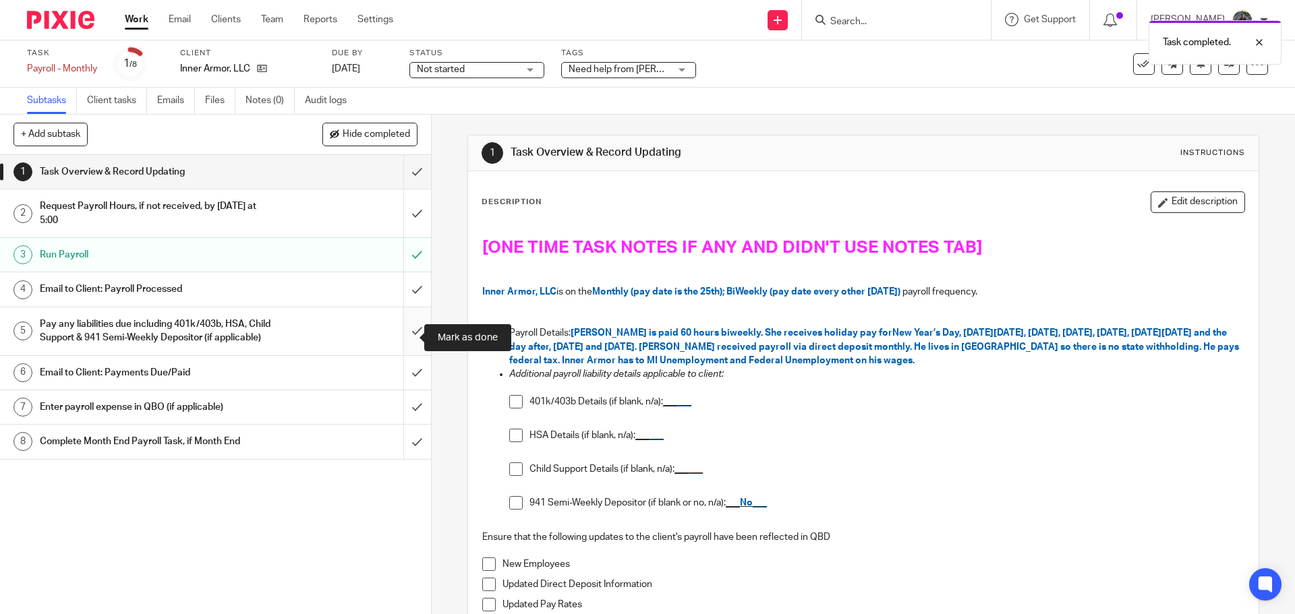
click at [399, 334] on input "submit" at bounding box center [215, 332] width 431 height 48
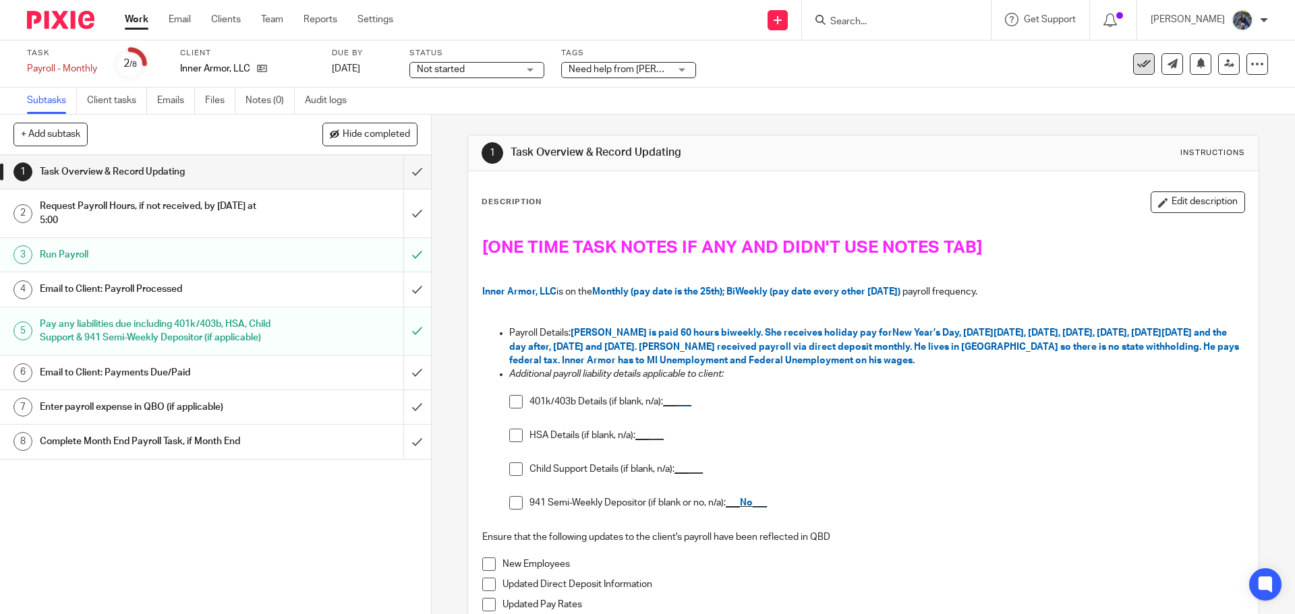
click at [1137, 63] on icon at bounding box center [1143, 63] width 13 height 13
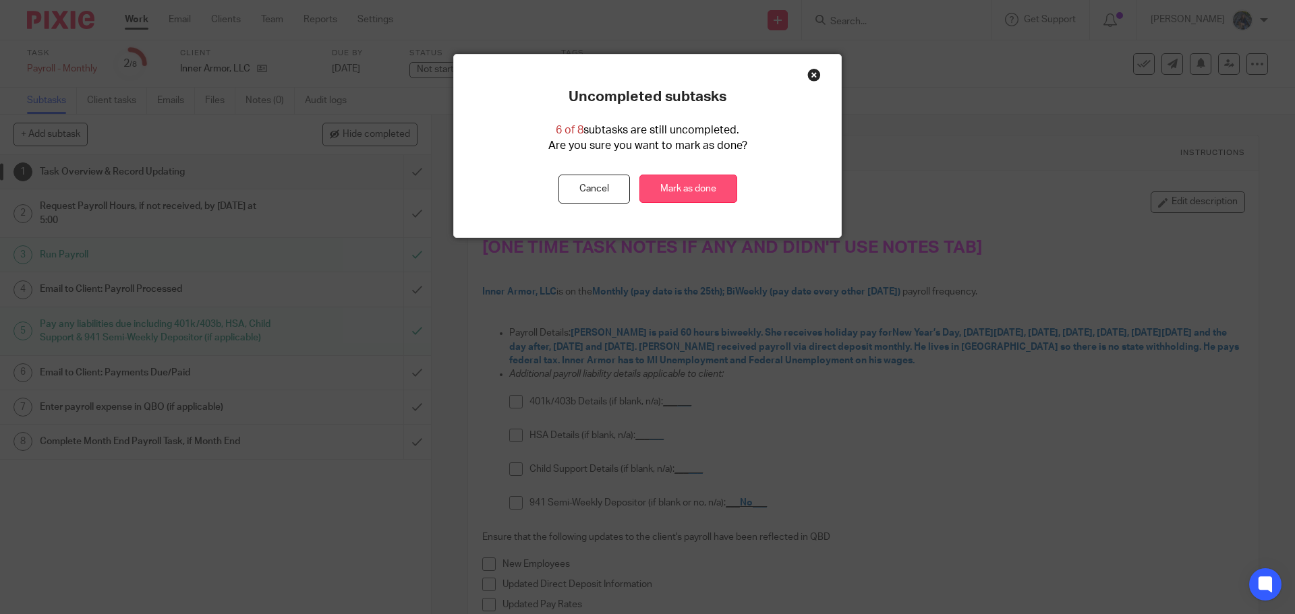
click at [667, 192] on link "Mark as done" at bounding box center [688, 189] width 98 height 29
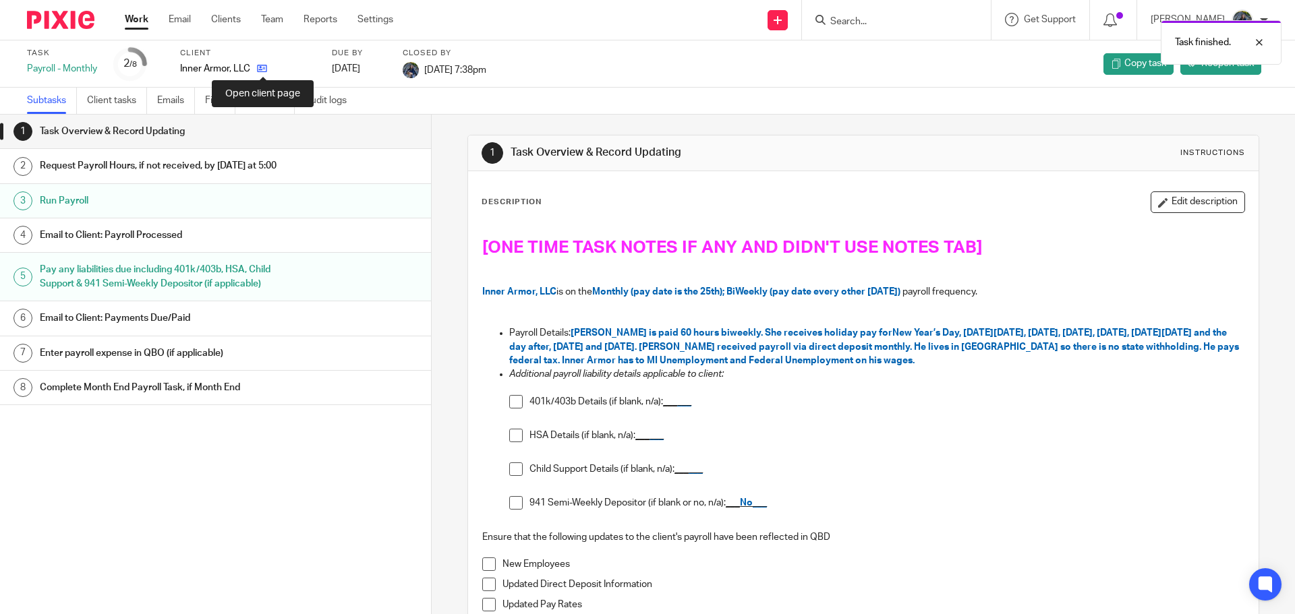
click at [265, 70] on icon at bounding box center [262, 68] width 10 height 10
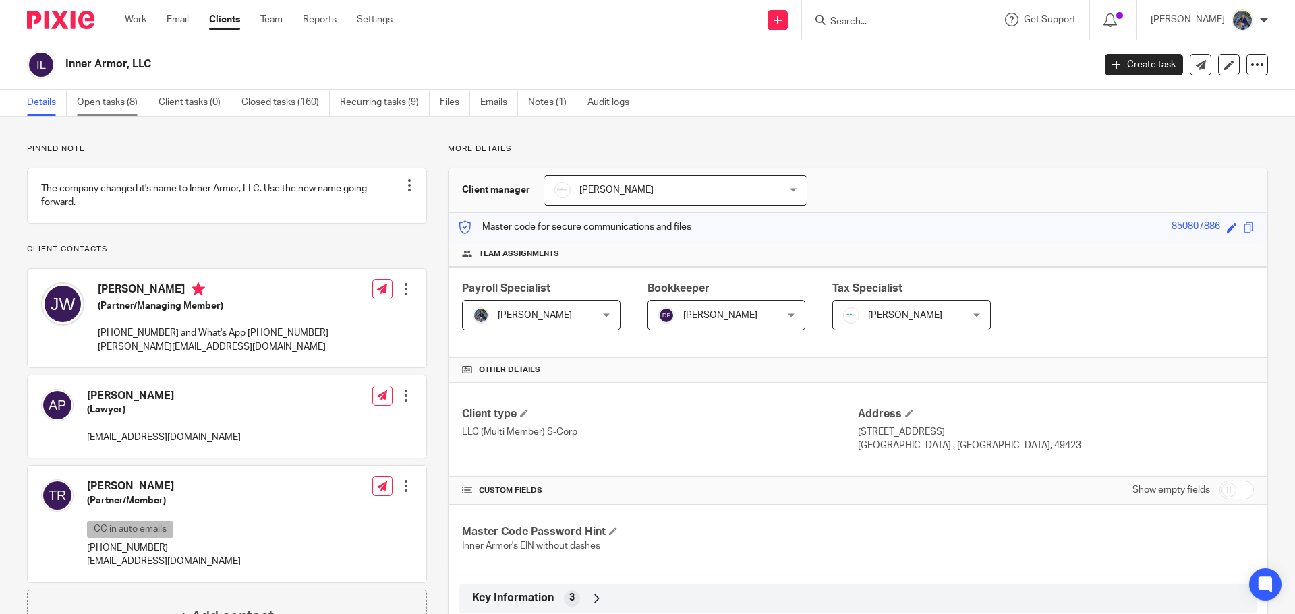
click at [126, 99] on link "Open tasks (8)" at bounding box center [112, 103] width 71 height 26
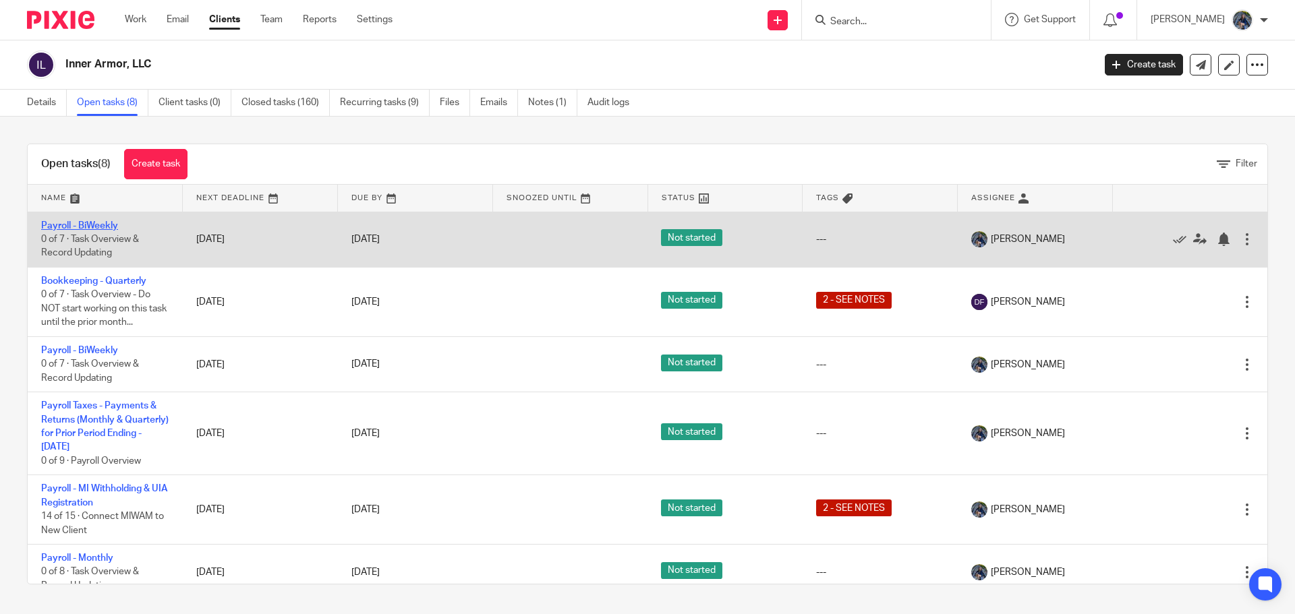
click at [69, 225] on link "Payroll - BiWeekly" at bounding box center [79, 225] width 77 height 9
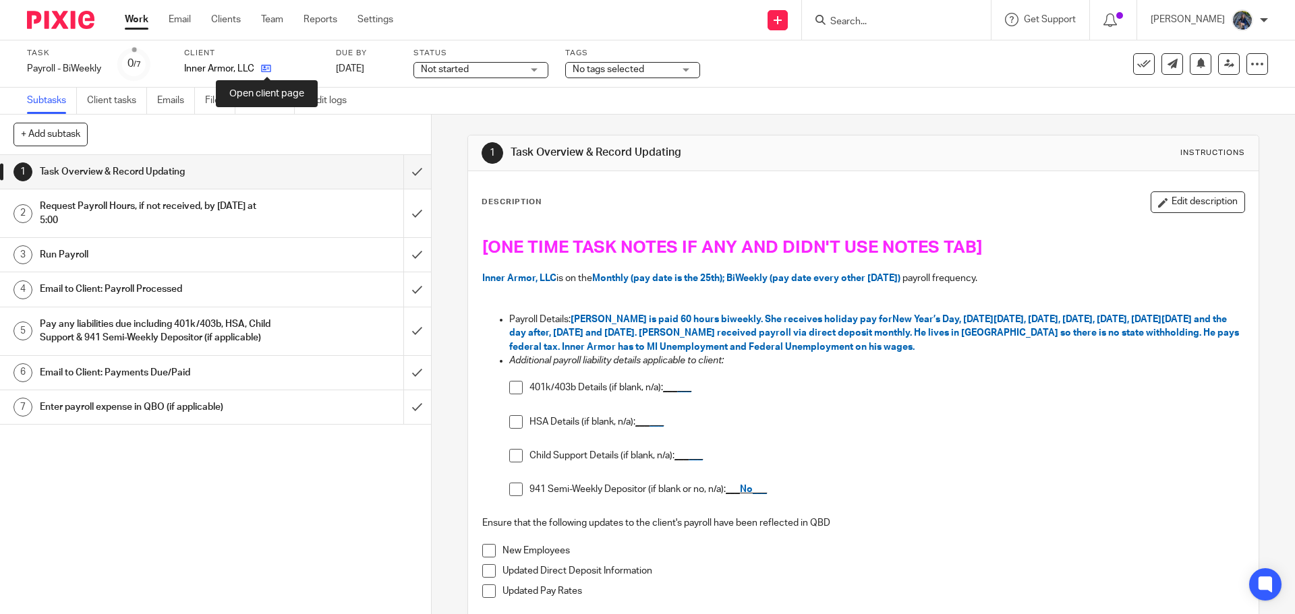
click at [266, 66] on icon at bounding box center [266, 68] width 10 height 10
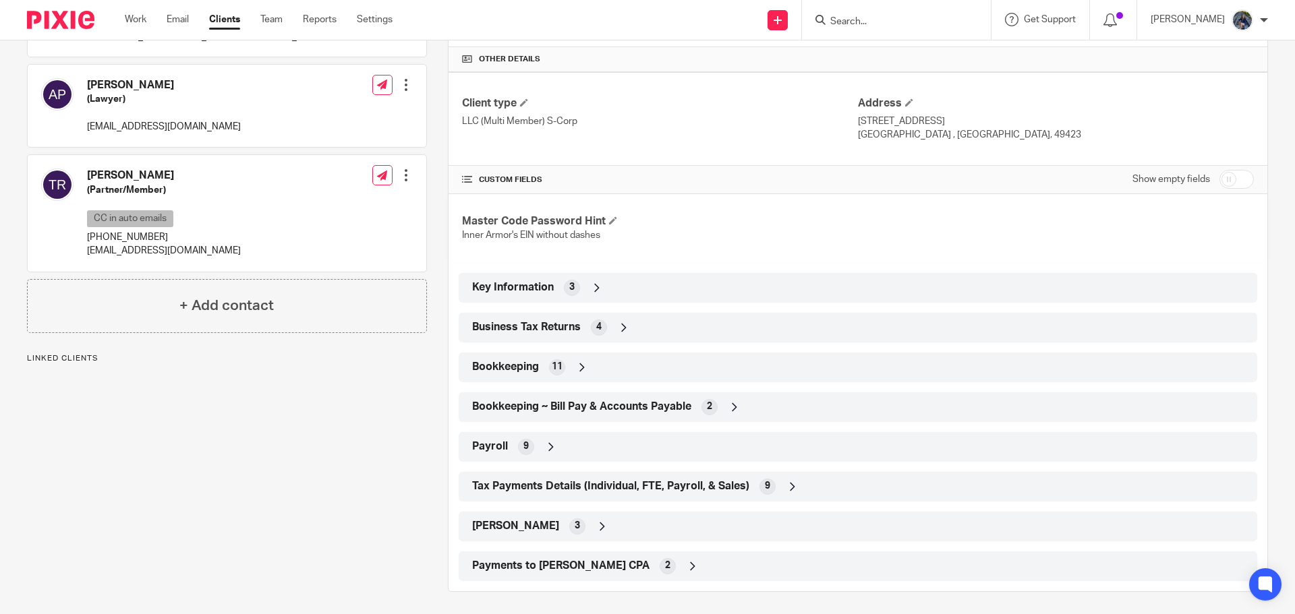
scroll to position [316, 0]
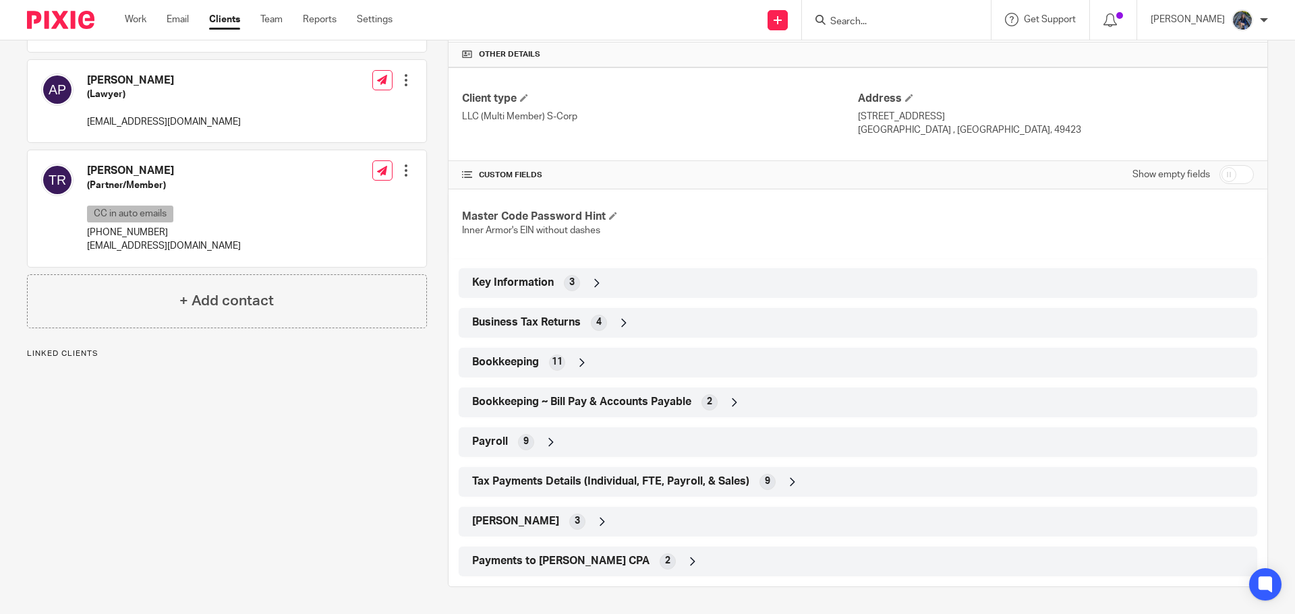
click at [544, 444] on icon at bounding box center [550, 442] width 13 height 13
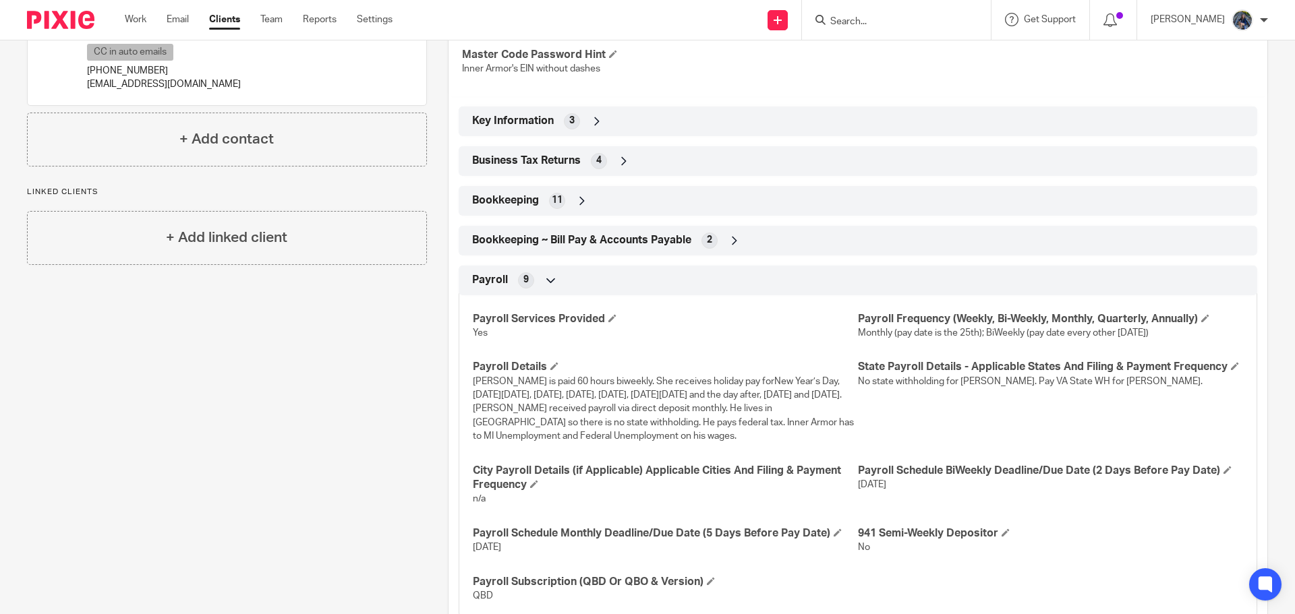
scroll to position [518, 0]
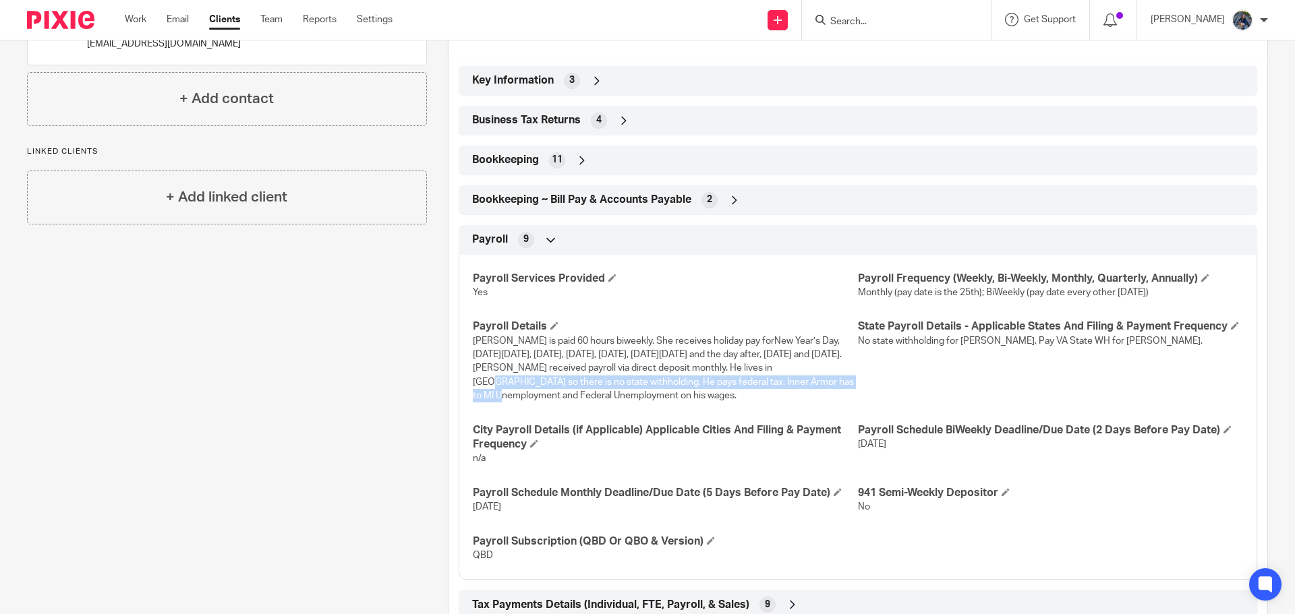
drag, startPoint x: 819, startPoint y: 370, endPoint x: 822, endPoint y: 380, distance: 10.7
click at [822, 380] on span "Angie is paid 60 hours biweekly. She receives holiday pay forNew Year’s Day, Go…" at bounding box center [663, 369] width 381 height 64
click at [823, 368] on span "Angie is paid 60 hours biweekly. She receives holiday pay forNew Year’s Day, Go…" at bounding box center [663, 369] width 381 height 64
click at [824, 366] on span "Angie is paid 60 hours biweekly. She receives holiday pay forNew Year’s Day, Go…" at bounding box center [663, 369] width 381 height 64
click at [826, 365] on span "Angie is paid 60 hours biweekly. She receives holiday pay forNew Year’s Day, Go…" at bounding box center [663, 369] width 381 height 64
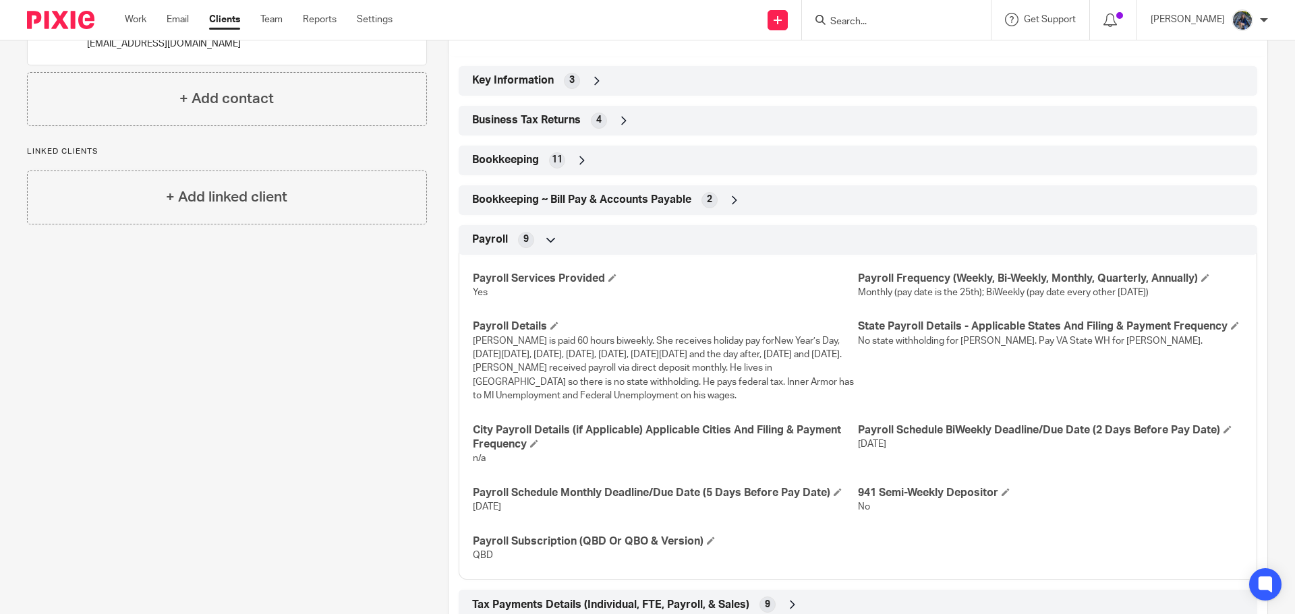
drag, startPoint x: 820, startPoint y: 368, endPoint x: 834, endPoint y: 392, distance: 28.1
click at [834, 392] on p "Angie is paid 60 hours biweekly. She receives holiday pay forNew Year’s Day, Go…" at bounding box center [665, 369] width 385 height 69
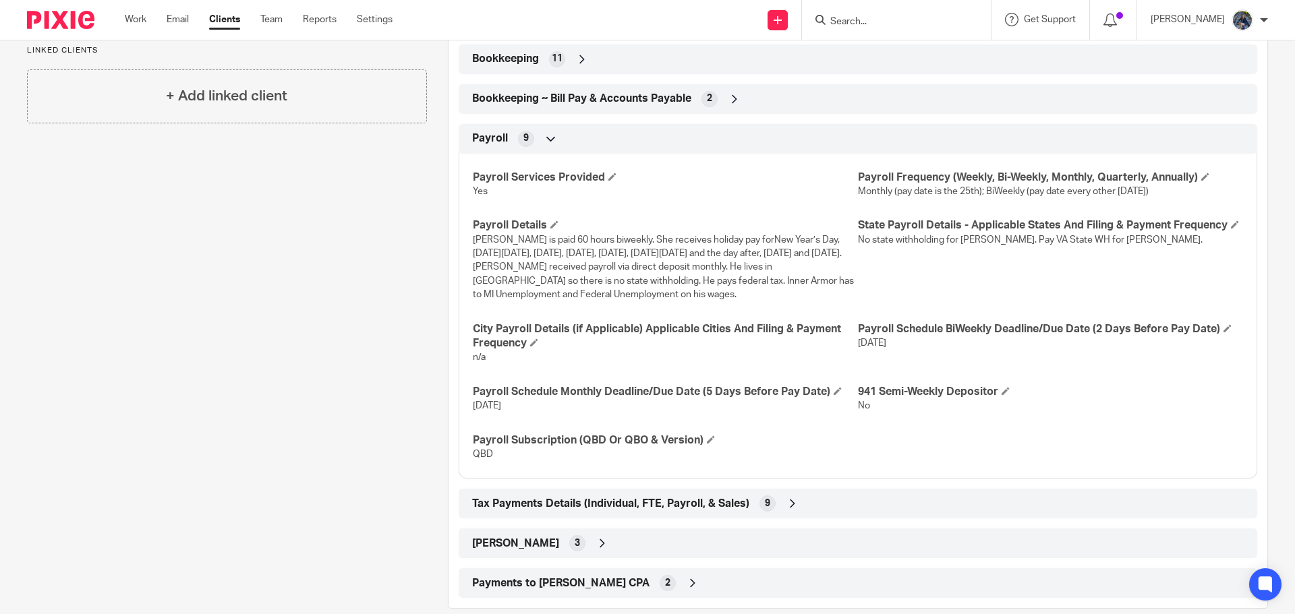
scroll to position [641, 0]
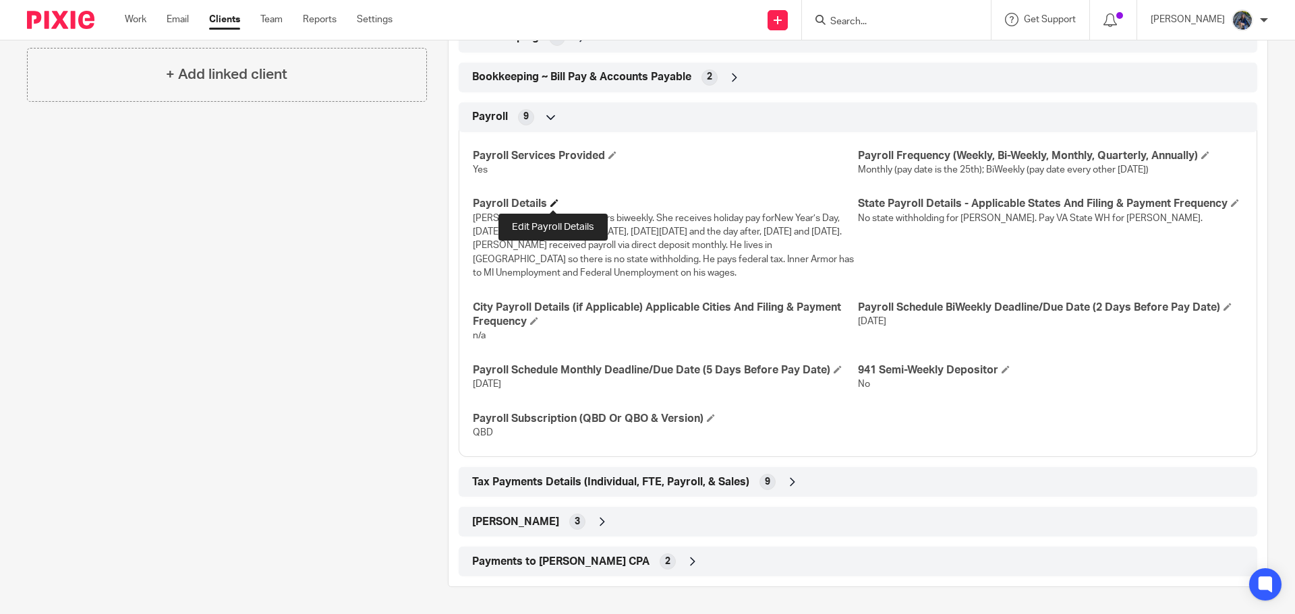
click at [553, 201] on span at bounding box center [554, 203] width 8 height 8
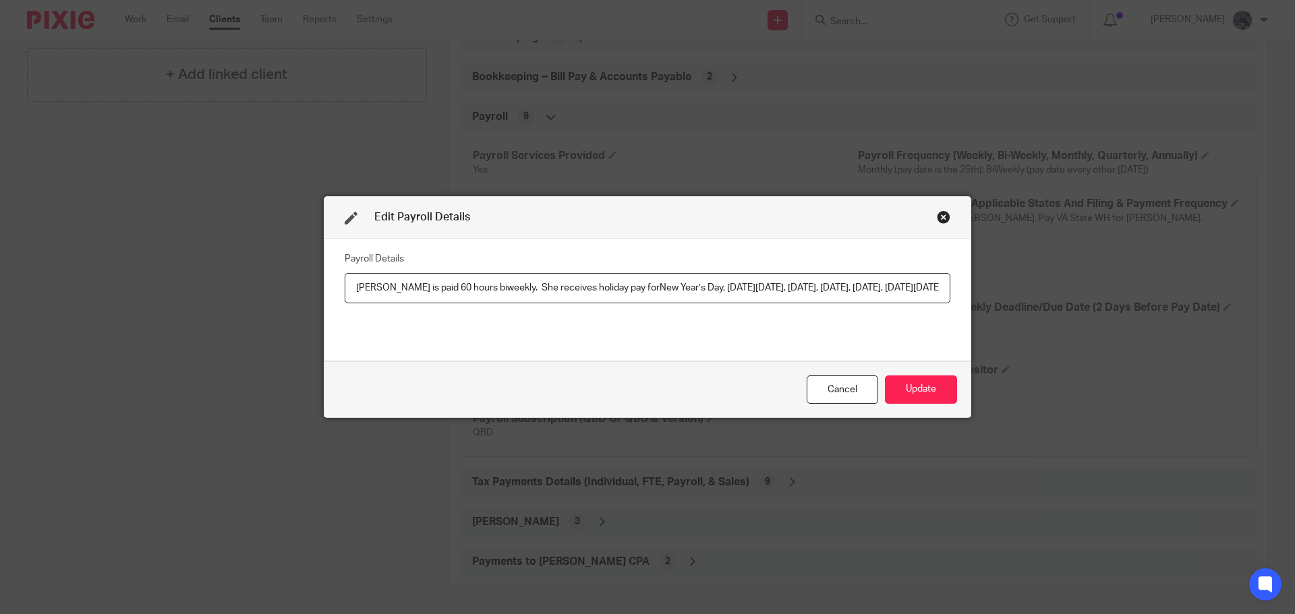
scroll to position [0, 1134]
click at [430, 287] on input "Angie is paid 60 hours biweekly. She receives holiday pay forNew Year’s Day, Go…" at bounding box center [648, 288] width 606 height 30
drag, startPoint x: 626, startPoint y: 287, endPoint x: 987, endPoint y: 287, distance: 360.8
click at [987, 287] on div "Edit Payroll Details Payroll Details Angie is paid 60 hours biweekly. She recei…" at bounding box center [647, 307] width 1295 height 614
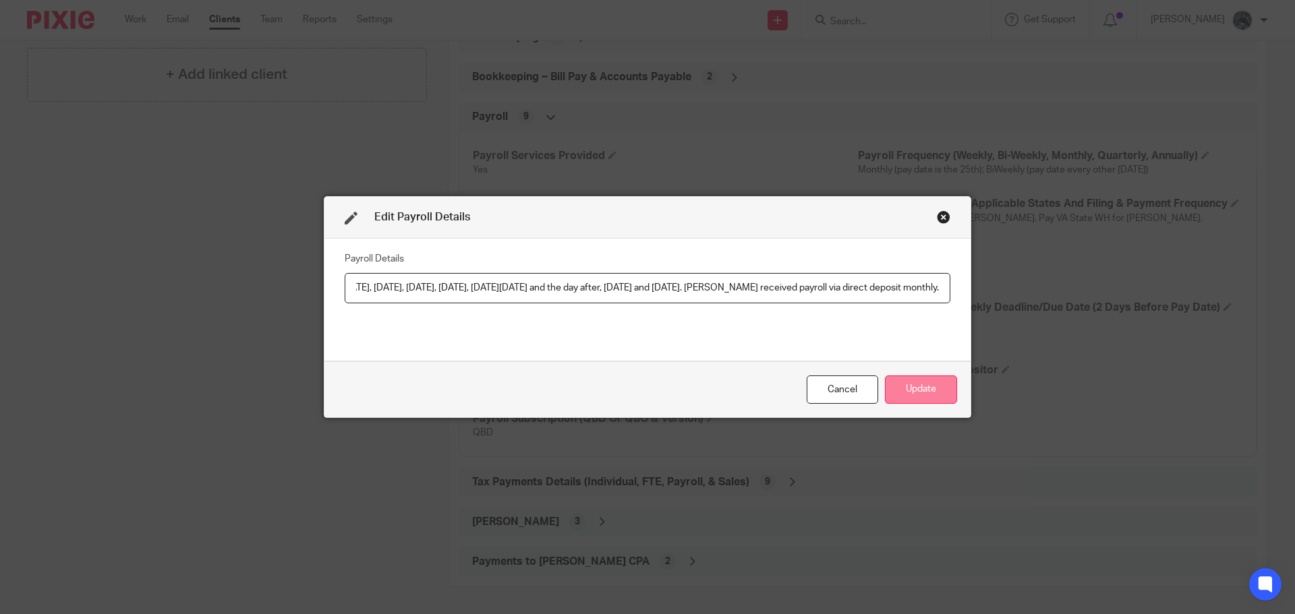
type input "Angie is paid 60 hours biweekly. She receives holiday pay forNew Year’s Day, Go…"
click at [910, 386] on button "Update" at bounding box center [921, 390] width 72 height 29
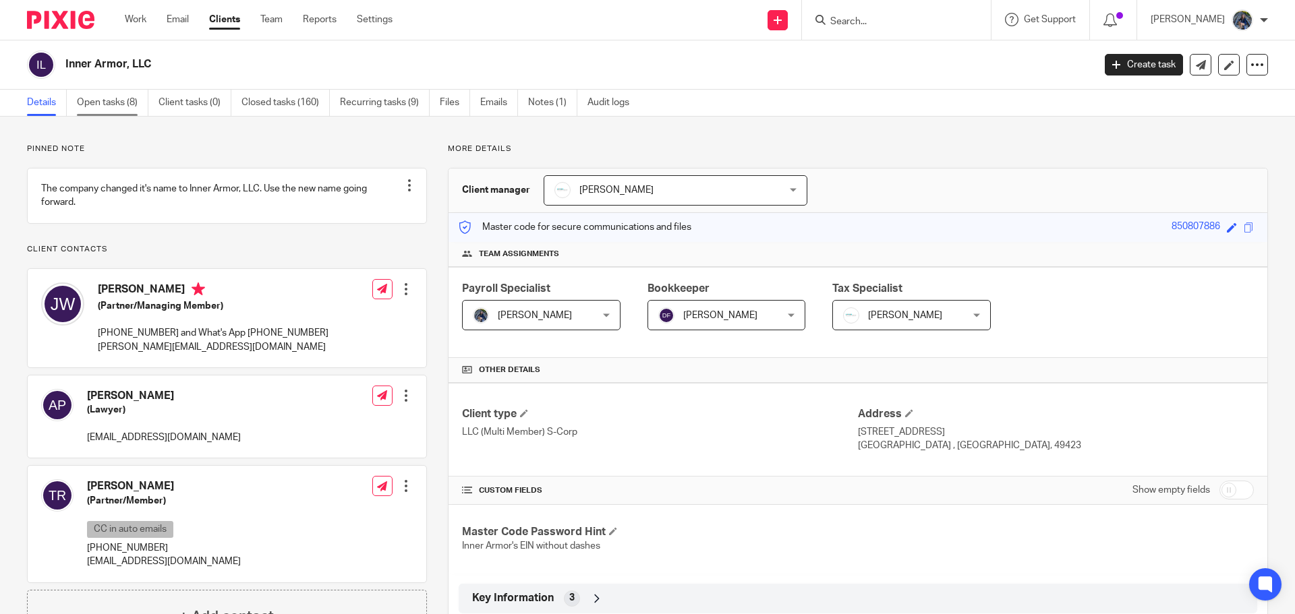
click at [88, 103] on link "Open tasks (8)" at bounding box center [112, 103] width 71 height 26
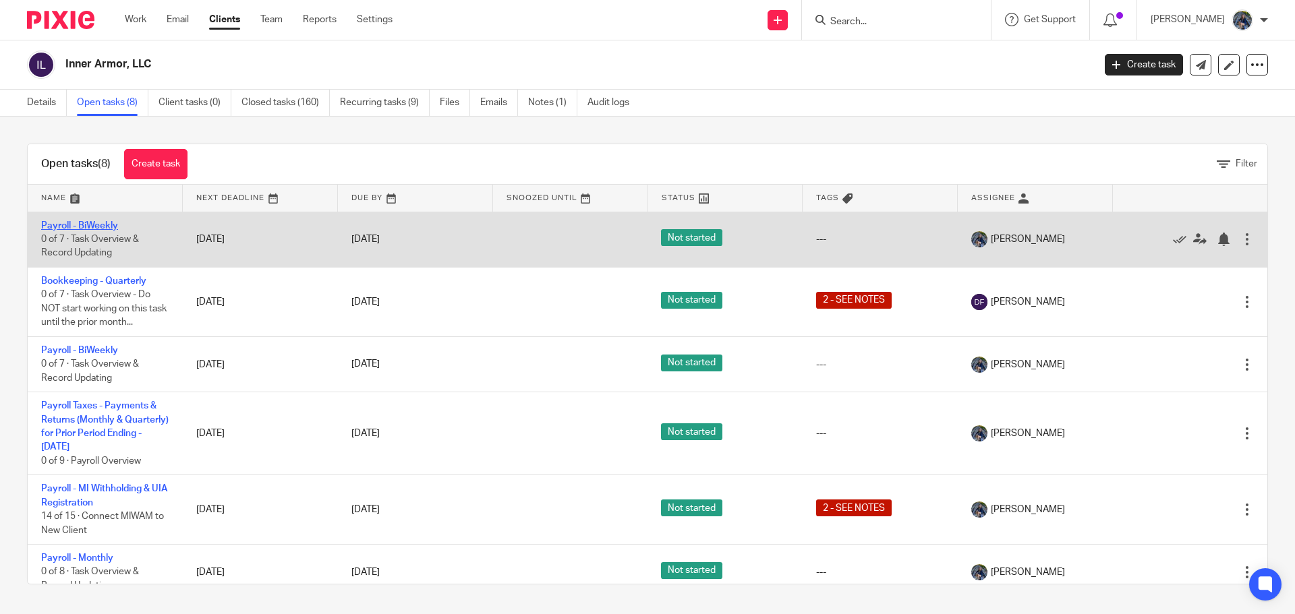
click at [97, 224] on link "Payroll - BiWeekly" at bounding box center [79, 225] width 77 height 9
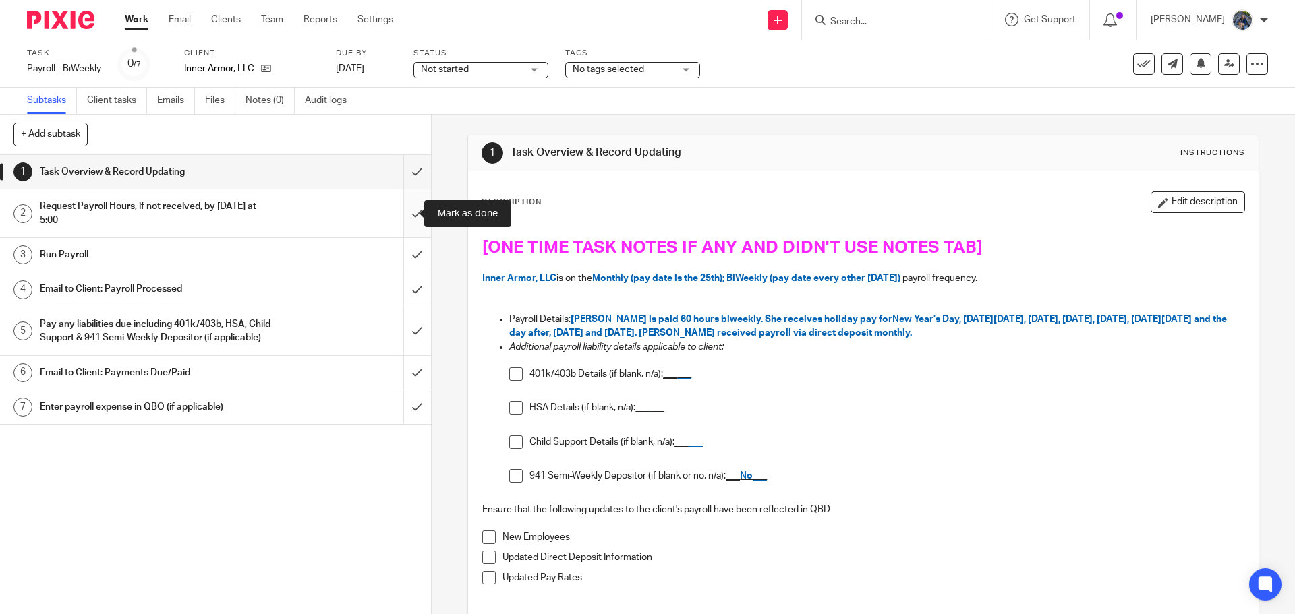
click at [415, 216] on input "submit" at bounding box center [215, 214] width 431 height 48
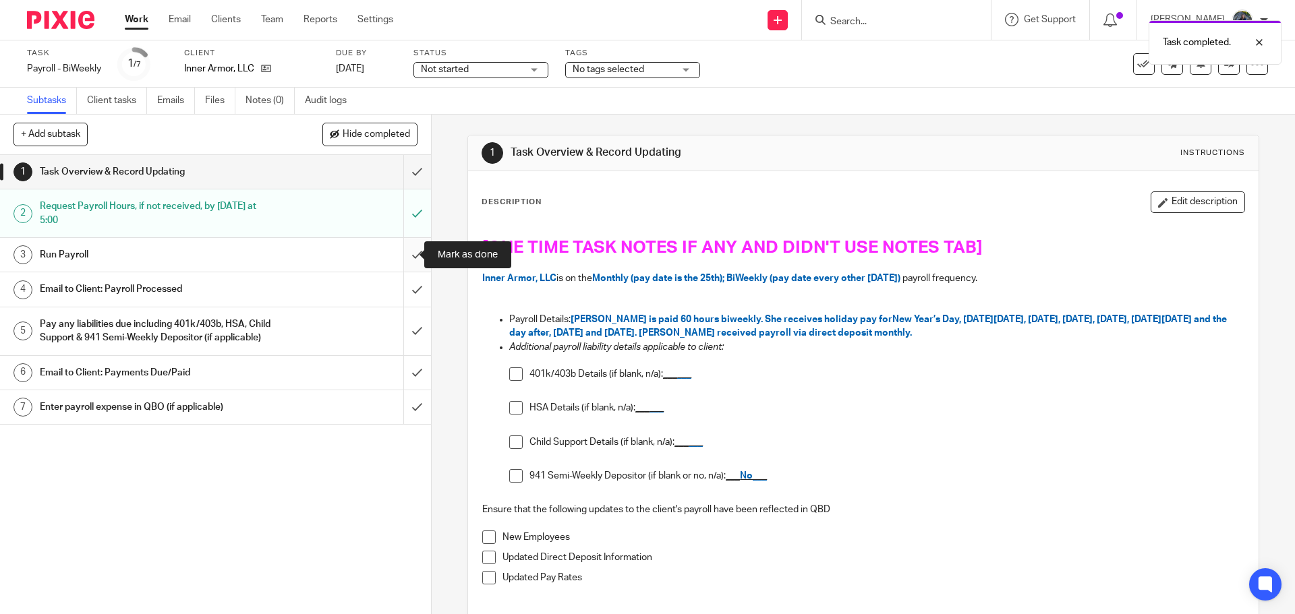
click at [405, 255] on input "submit" at bounding box center [215, 255] width 431 height 34
click at [1261, 42] on div at bounding box center [1249, 42] width 36 height 16
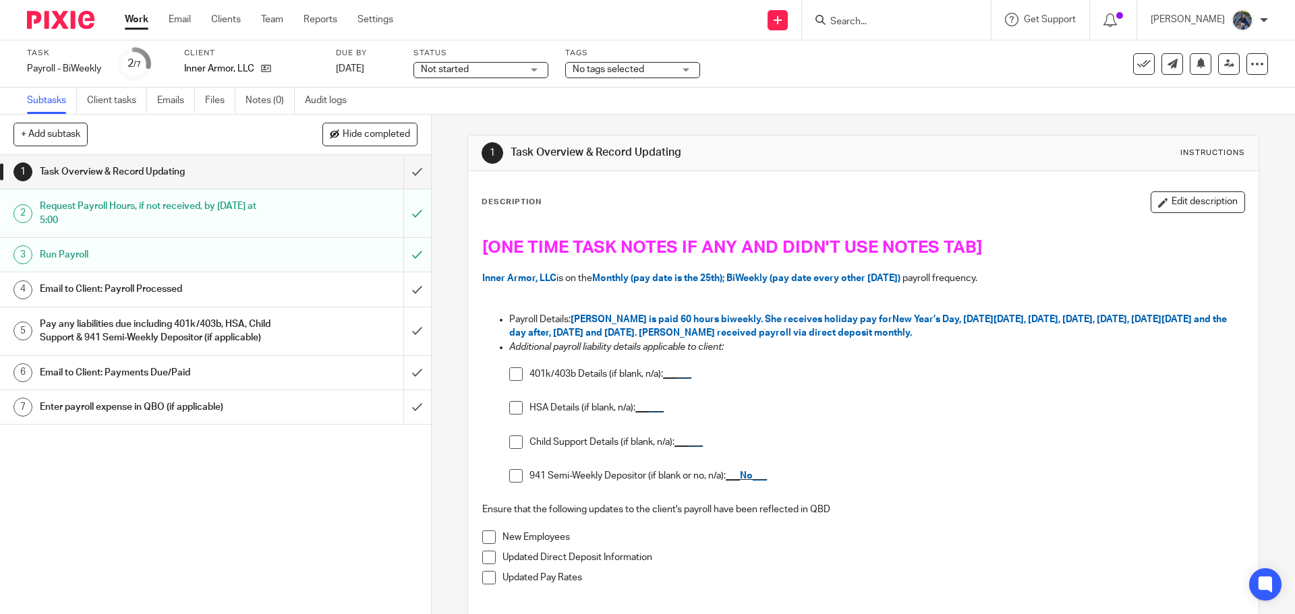
click at [289, 289] on div "Email to Client: Payroll Processed" at bounding box center [215, 289] width 350 height 20
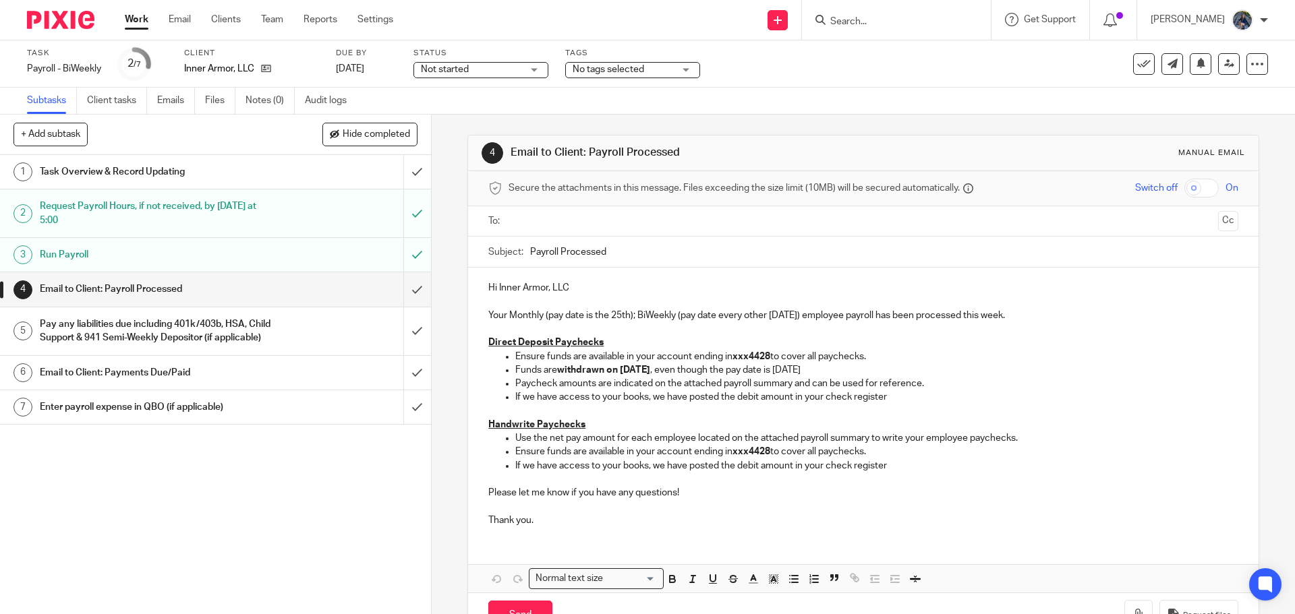
click at [577, 223] on input "text" at bounding box center [862, 222] width 699 height 16
click at [603, 223] on span at bounding box center [607, 222] width 9 height 9
click at [539, 227] on input "text" at bounding box center [862, 222] width 699 height 16
click at [600, 219] on div at bounding box center [608, 222] width 16 height 20
click at [542, 227] on input "text" at bounding box center [862, 222] width 699 height 16
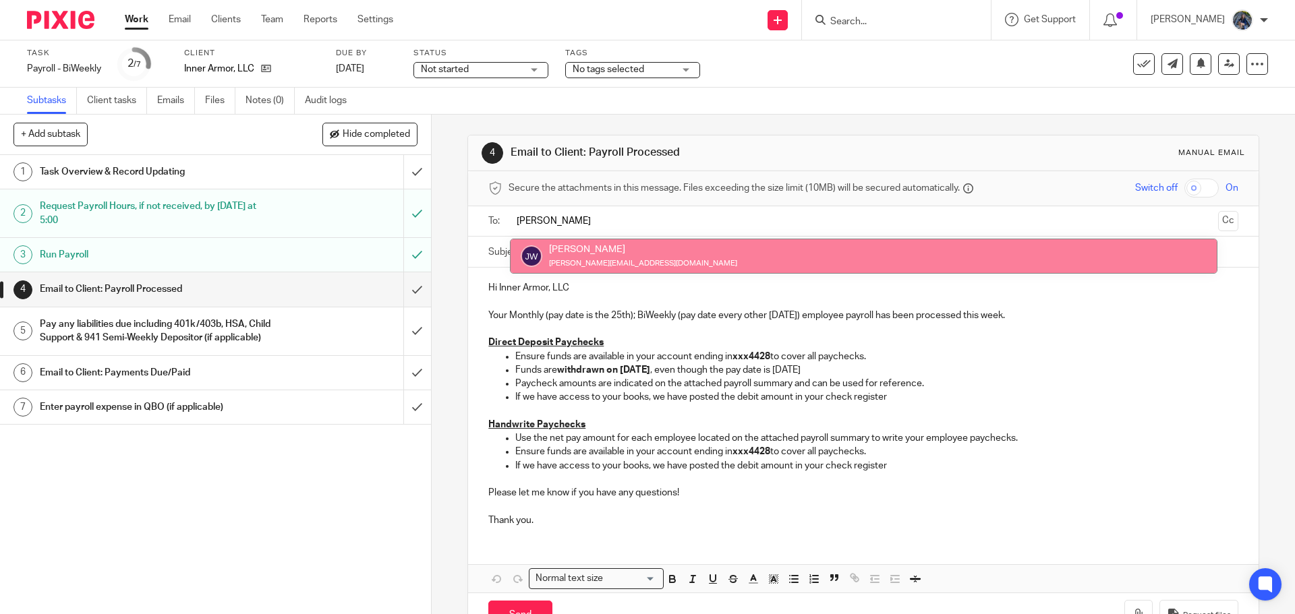
type input "john"
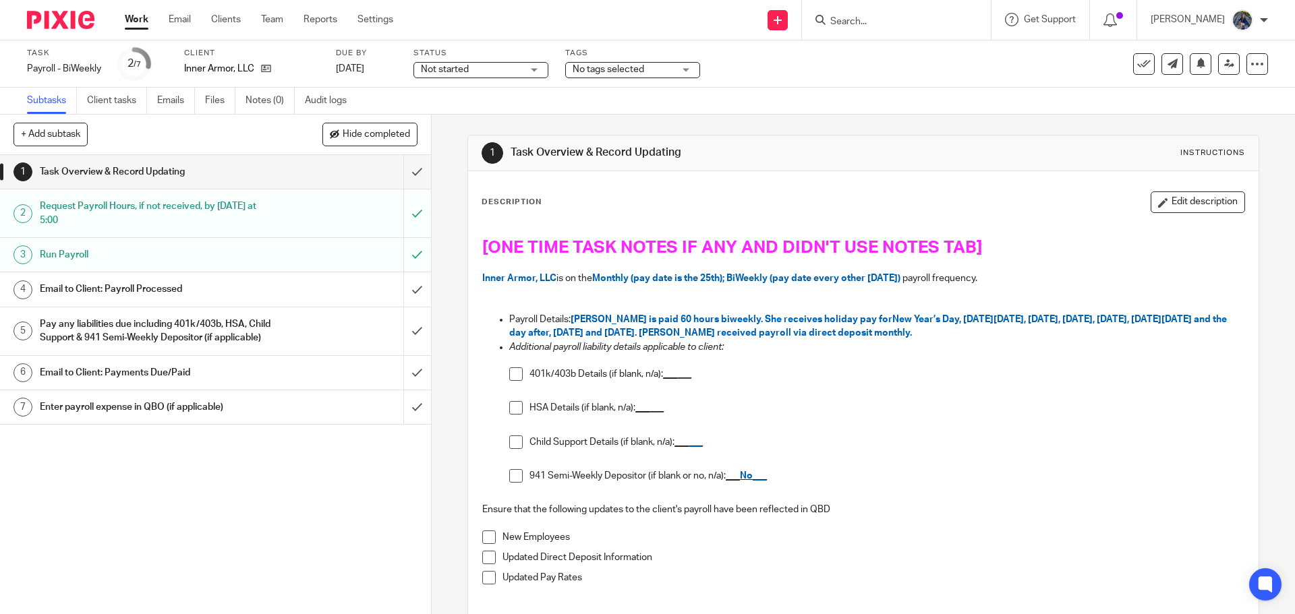
click at [190, 285] on h1 "Email to Client: Payroll Processed" at bounding box center [156, 289] width 233 height 20
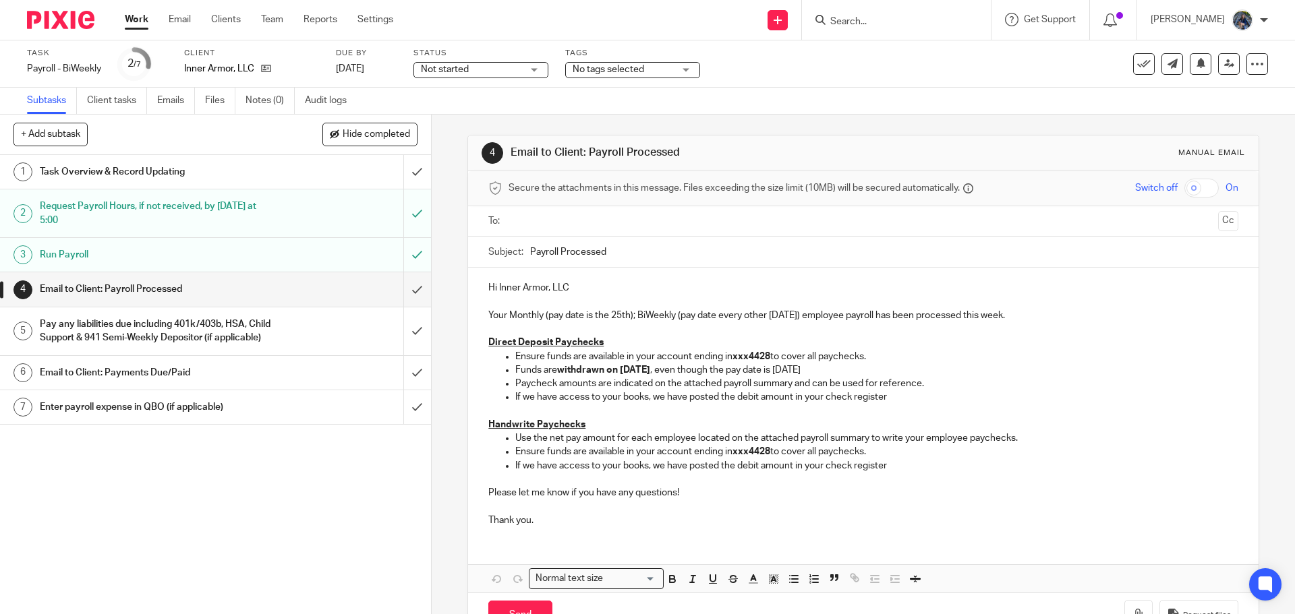
click at [517, 217] on input "text" at bounding box center [862, 222] width 699 height 16
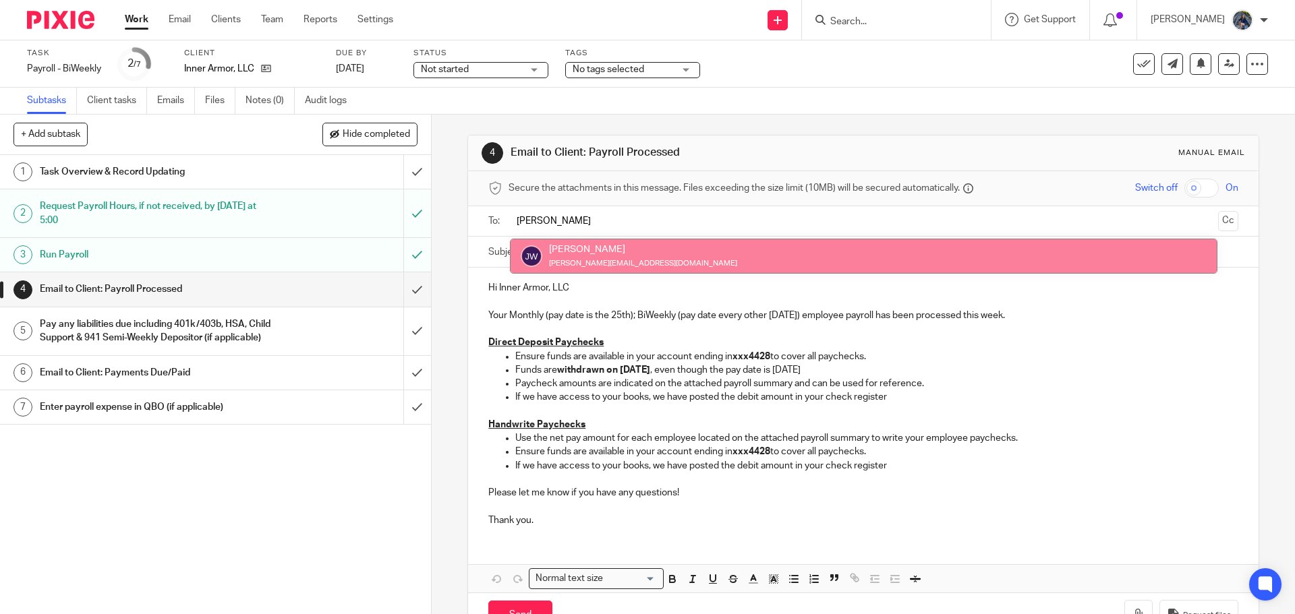
type input "john"
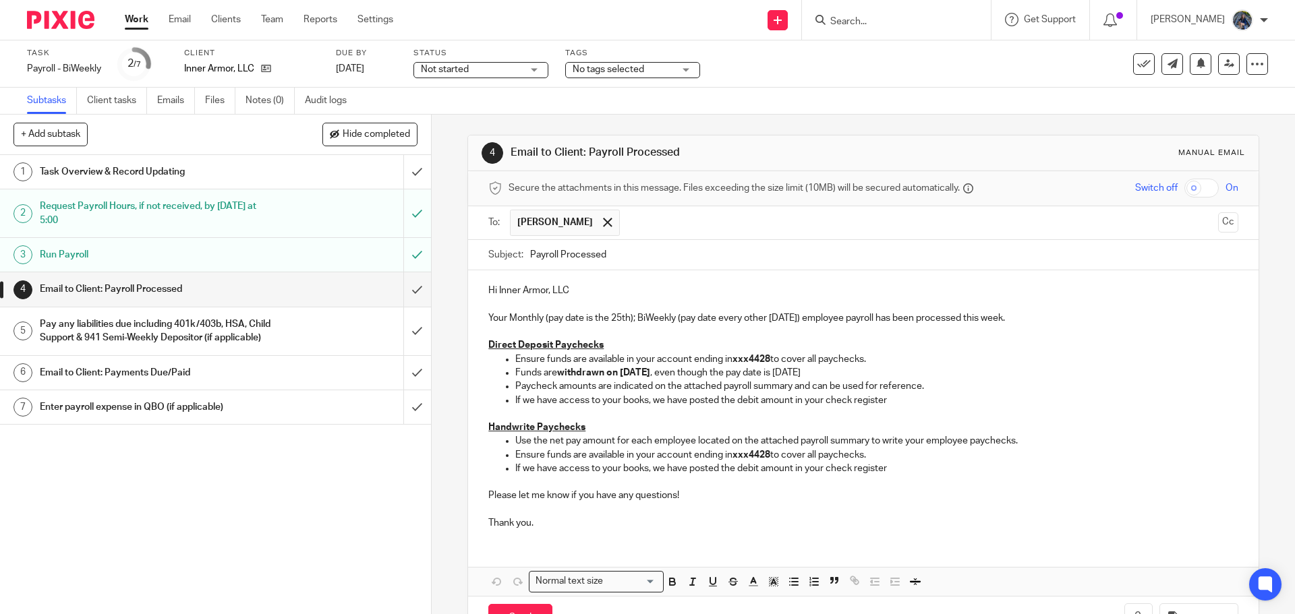
click at [530, 254] on input "Payroll Processed" at bounding box center [884, 255] width 708 height 30
type input "09.26.25 Payroll Processed"
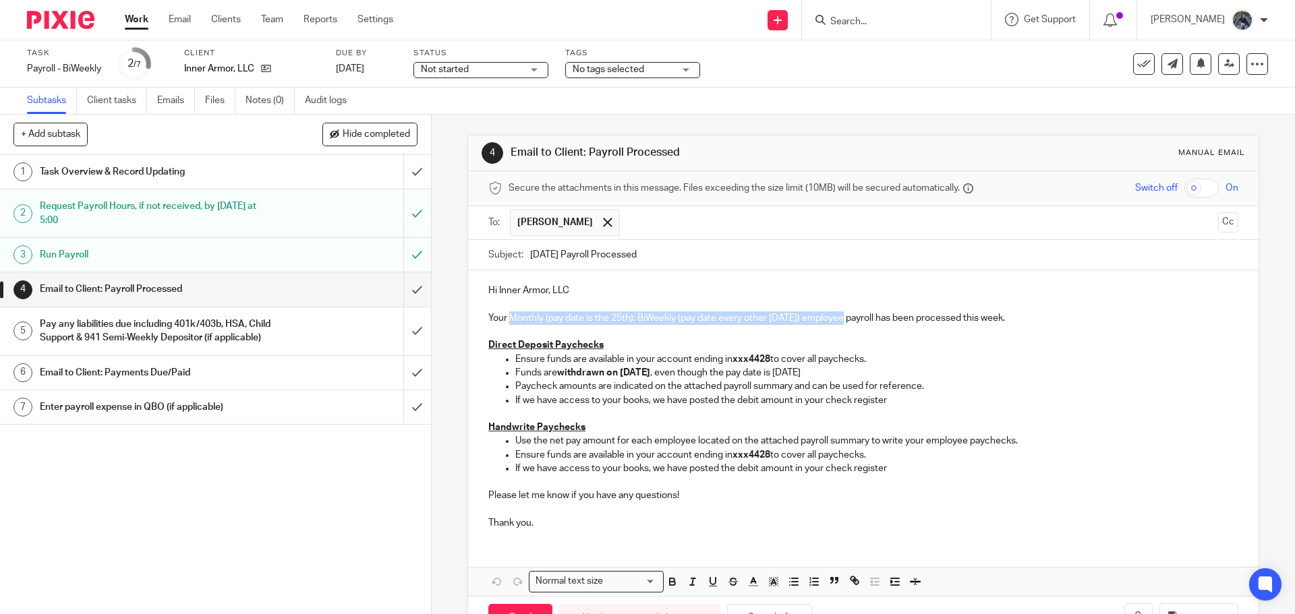
drag, startPoint x: 507, startPoint y: 318, endPoint x: 838, endPoint y: 320, distance: 331.2
click at [838, 320] on p "Your Monthly (pay date is the 25th); BiWeekly (pay date every other Friday) emp…" at bounding box center [862, 312] width 749 height 28
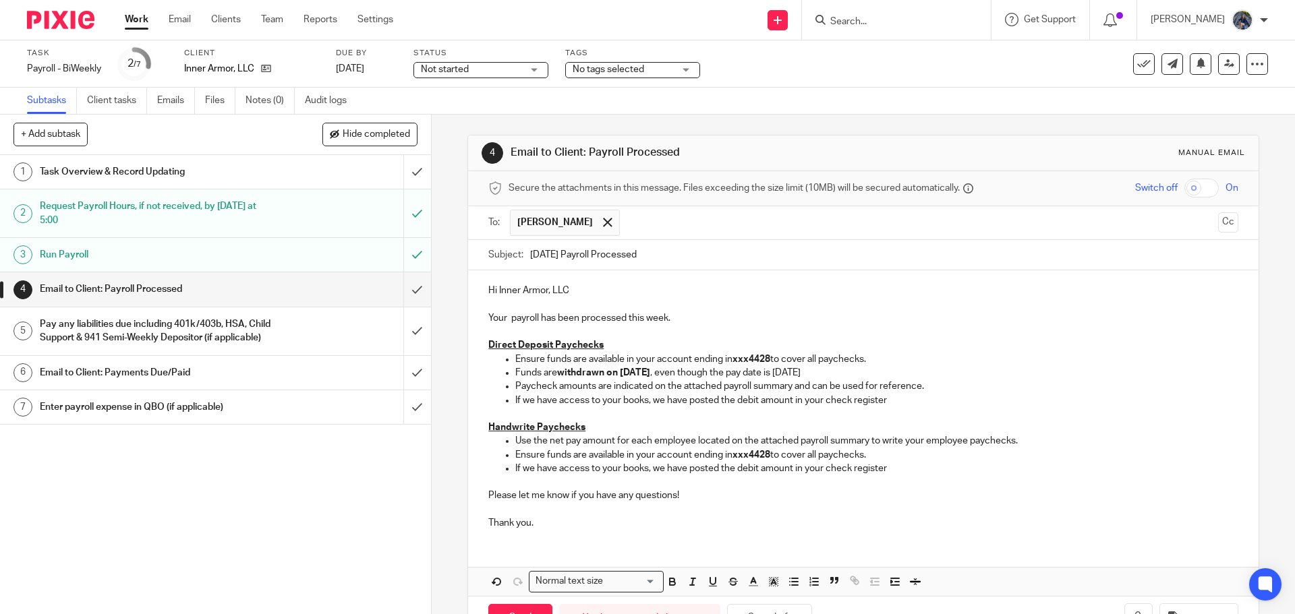
click at [693, 320] on p "Your payroll has been processed this week." at bounding box center [862, 312] width 749 height 28
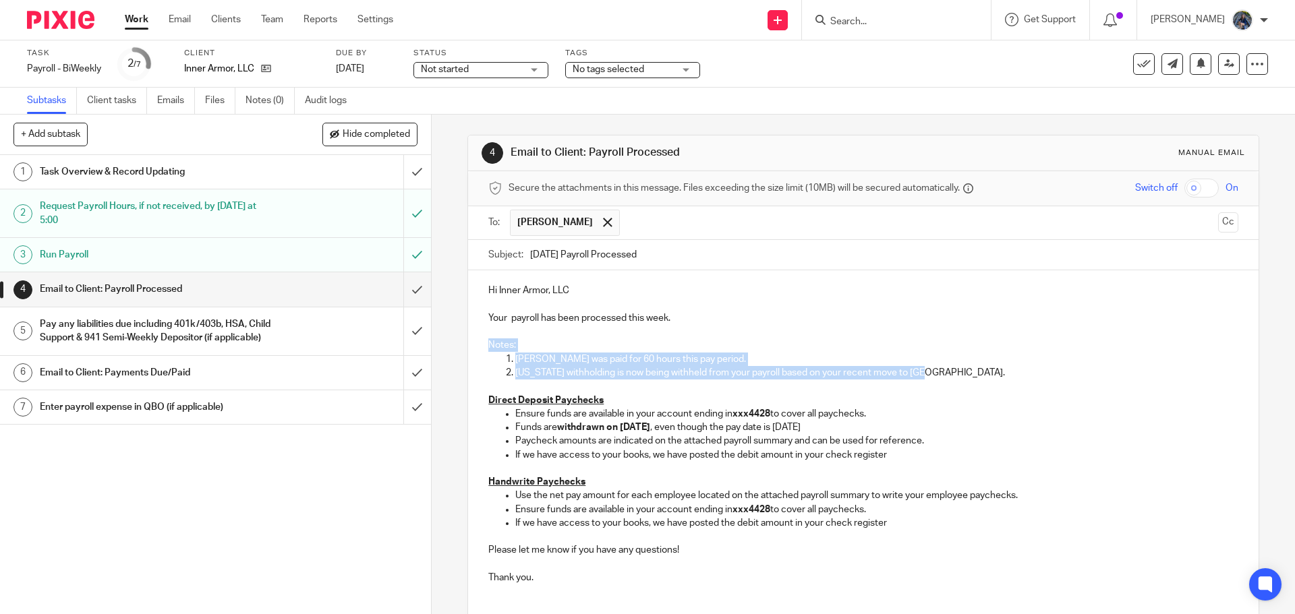
drag, startPoint x: 484, startPoint y: 339, endPoint x: 983, endPoint y: 375, distance: 501.1
click at [983, 375] on div "Hi Inner Armor, LLC Your payroll has been processed this week. Notes: Angela wa…" at bounding box center [863, 432] width 790 height 324
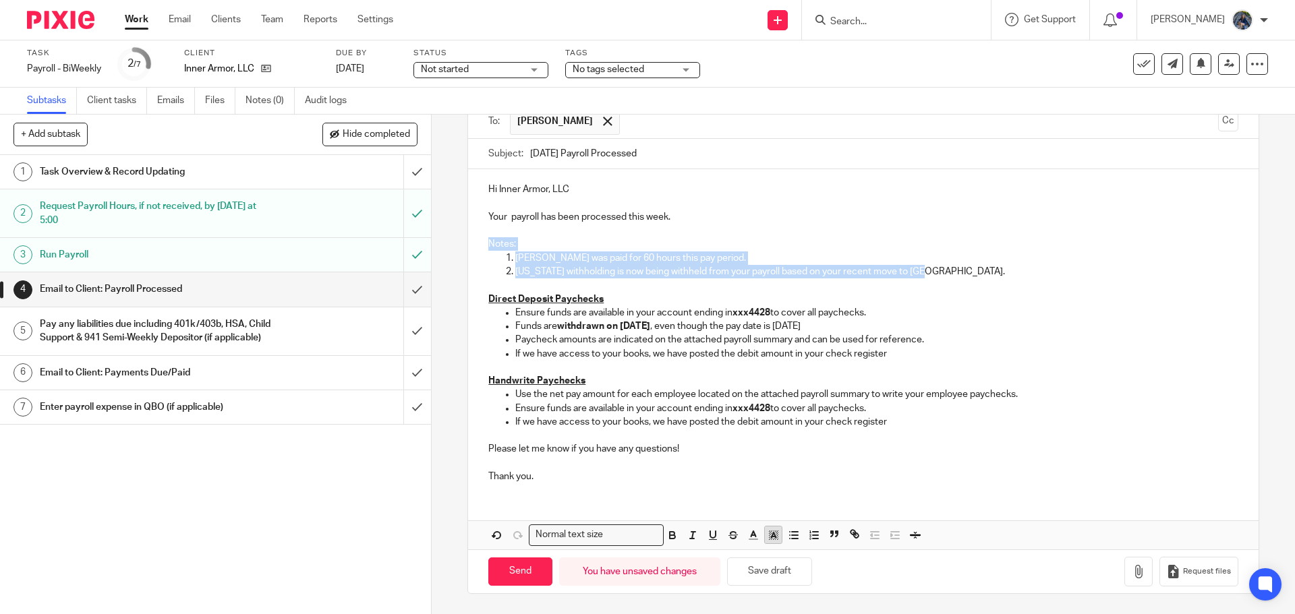
click at [770, 541] on icon "button" at bounding box center [774, 535] width 12 height 12
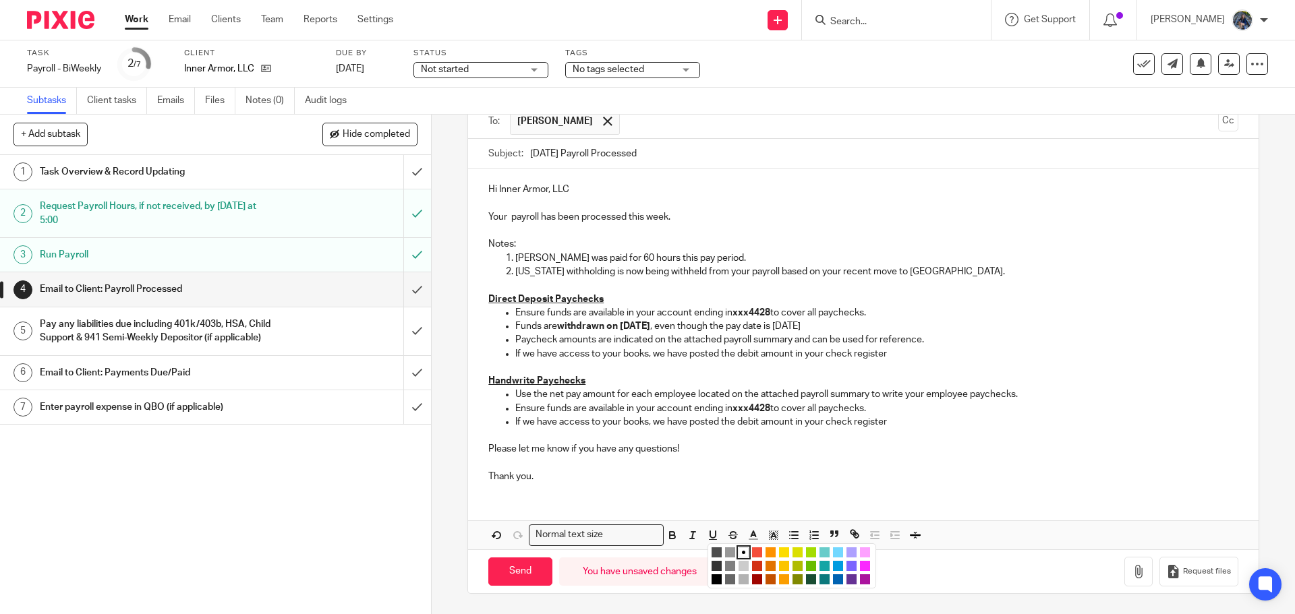
click at [780, 550] on li "color:#FCDC00" at bounding box center [784, 553] width 10 height 10
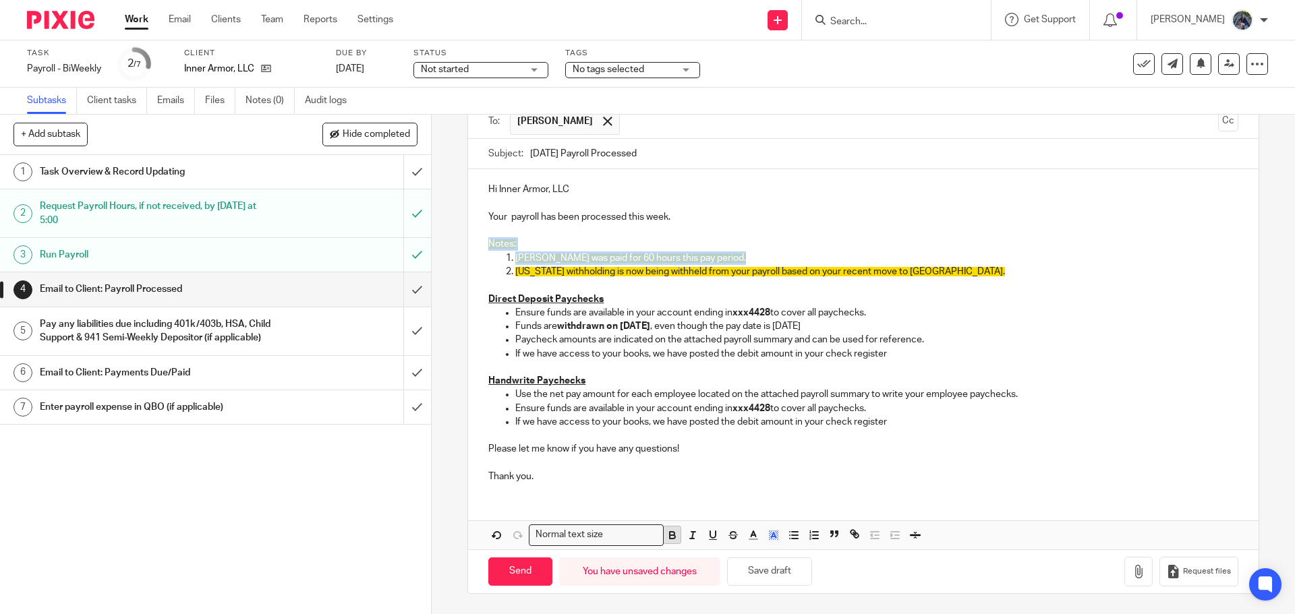
click at [668, 534] on icon "button" at bounding box center [672, 535] width 12 height 12
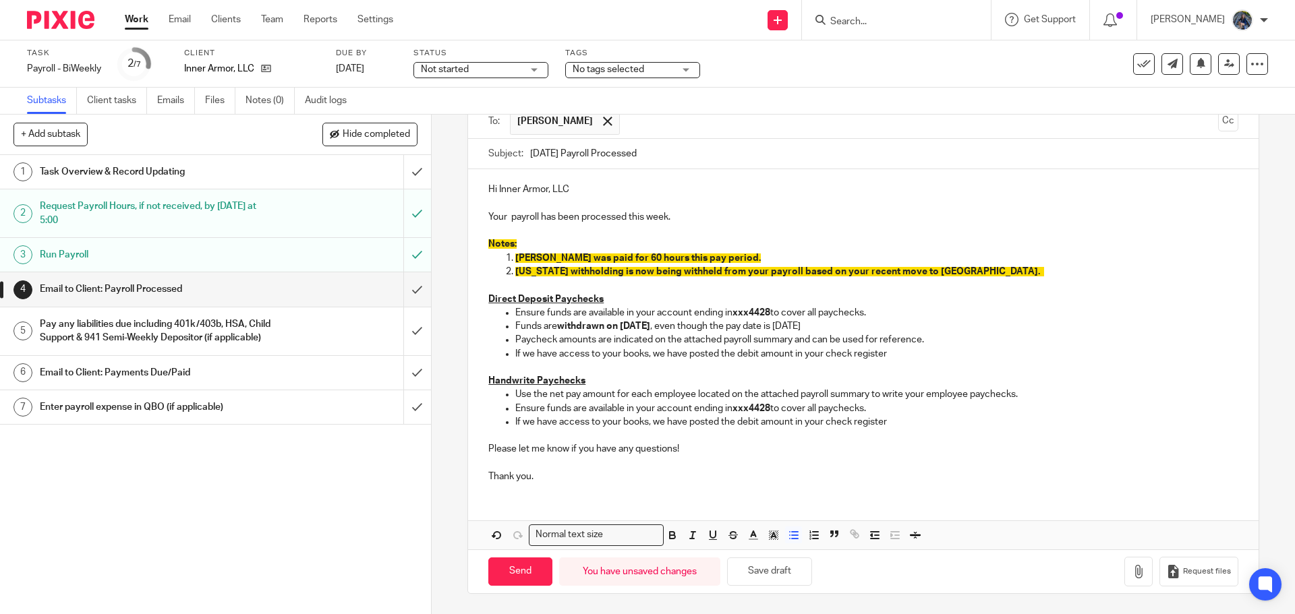
click at [676, 397] on p "Use the net pay amount for each employee located on the attached payroll summar…" at bounding box center [876, 394] width 722 height 13
drag, startPoint x: 512, startPoint y: 357, endPoint x: 663, endPoint y: 355, distance: 151.1
click at [663, 355] on p "If we have access to your books, we have posted the debit amount in your check …" at bounding box center [876, 353] width 722 height 13
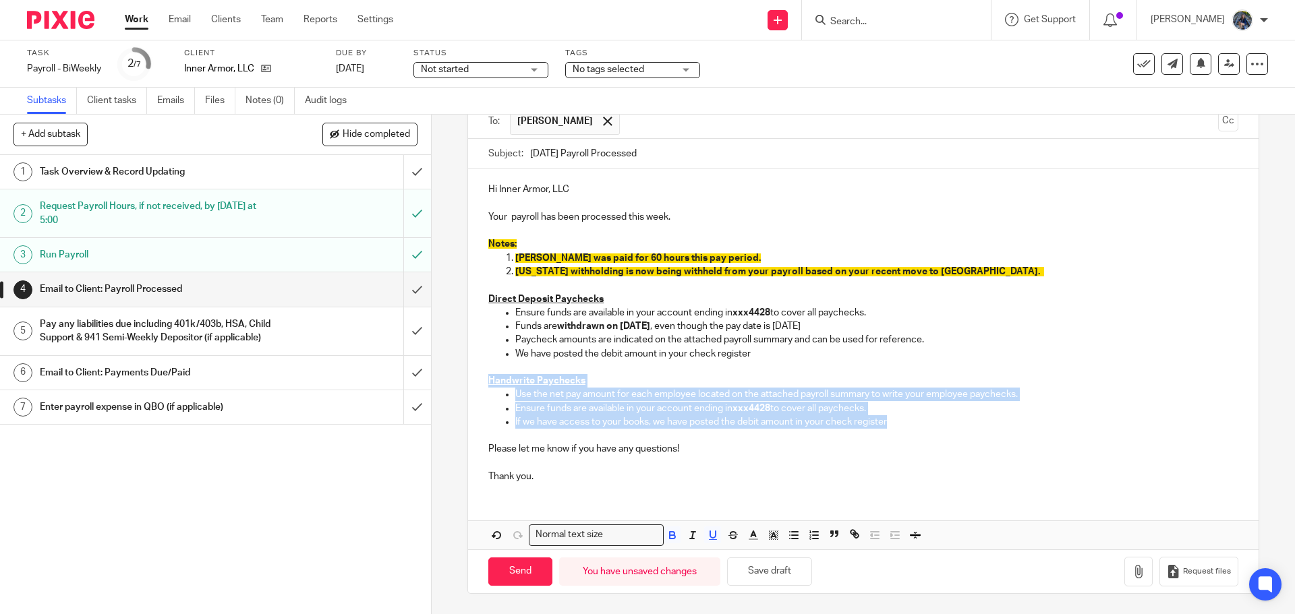
drag, startPoint x: 476, startPoint y: 380, endPoint x: 919, endPoint y: 428, distance: 445.8
click at [919, 428] on div "Hi Inner Armor, LLC Your payroll has been processed this week. Notes: Angela wa…" at bounding box center [863, 331] width 790 height 324
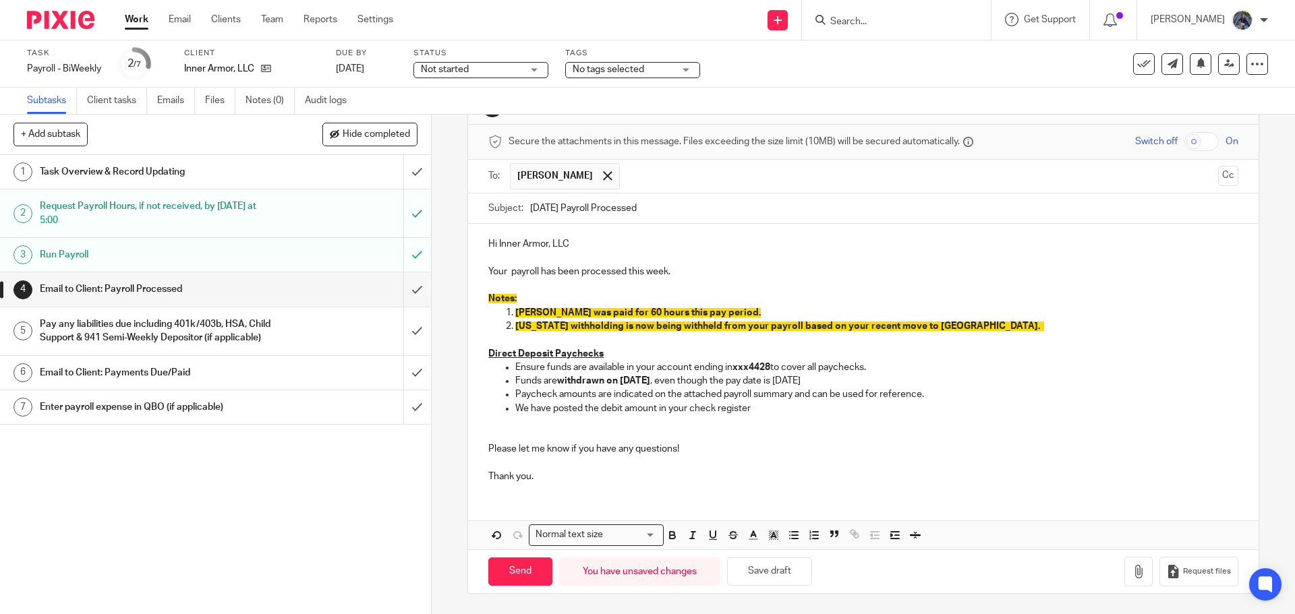
scroll to position [33, 0]
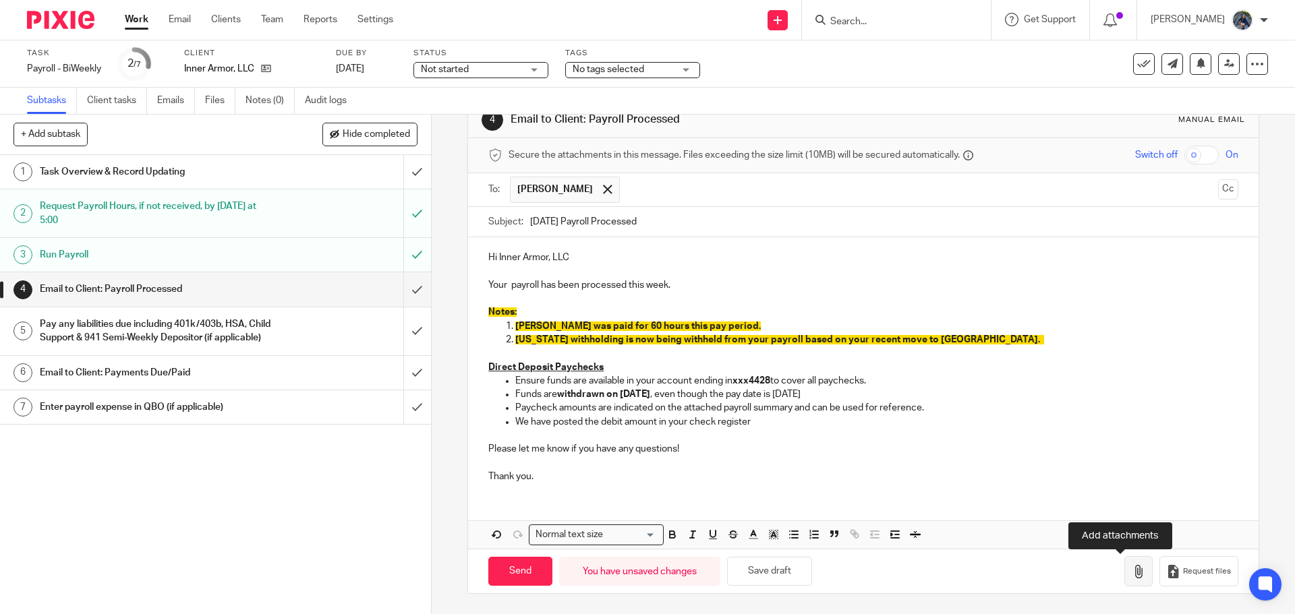
click at [1132, 575] on icon "button" at bounding box center [1138, 571] width 13 height 13
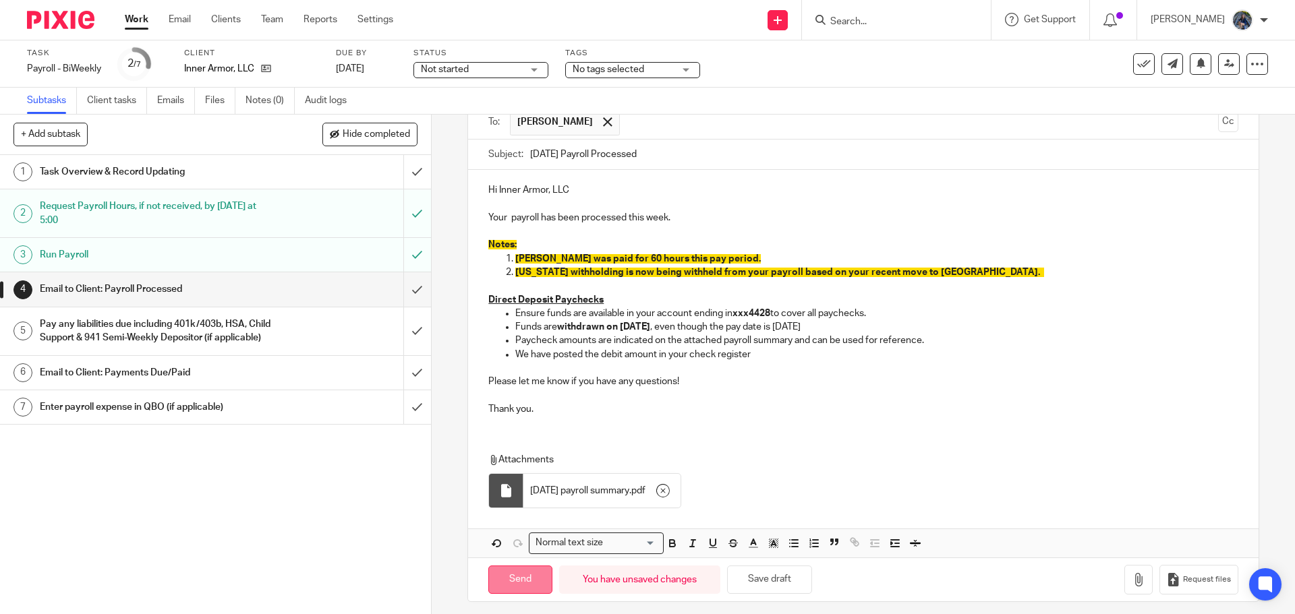
scroll to position [109, 0]
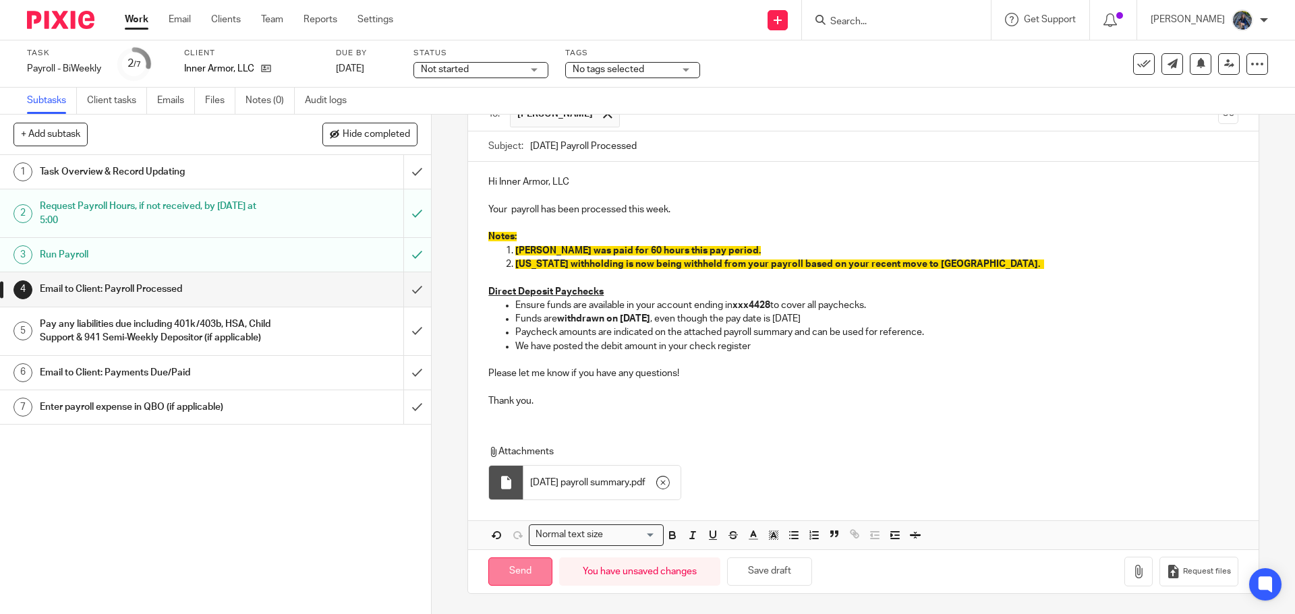
click at [523, 573] on input "Send" at bounding box center [520, 572] width 64 height 29
type input "Sent"
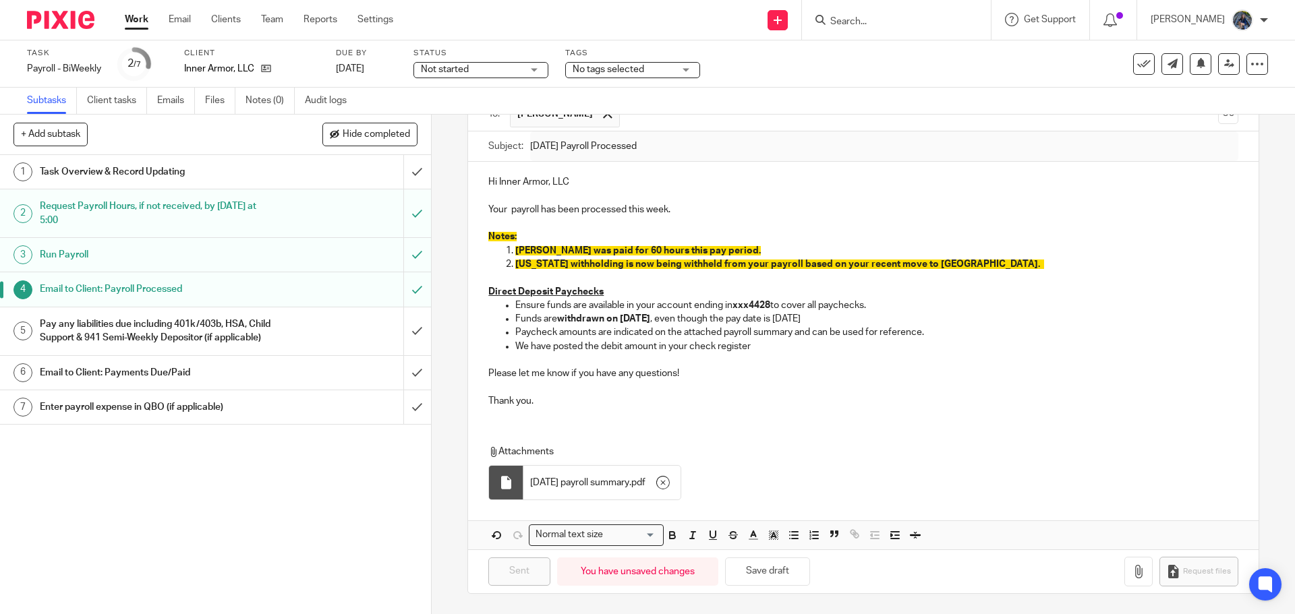
click at [319, 332] on div "Pay any liabilities due including 401k/403b, HSA, Child Support & 941 Semi-Week…" at bounding box center [215, 331] width 350 height 34
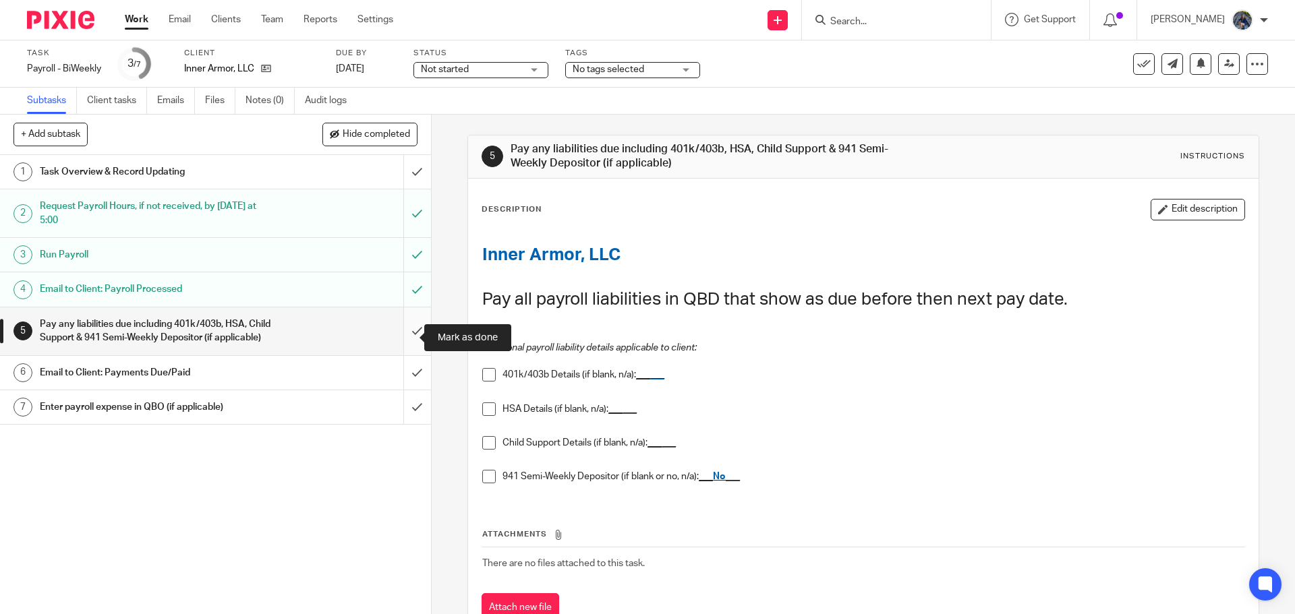
click at [402, 339] on input "submit" at bounding box center [215, 332] width 431 height 48
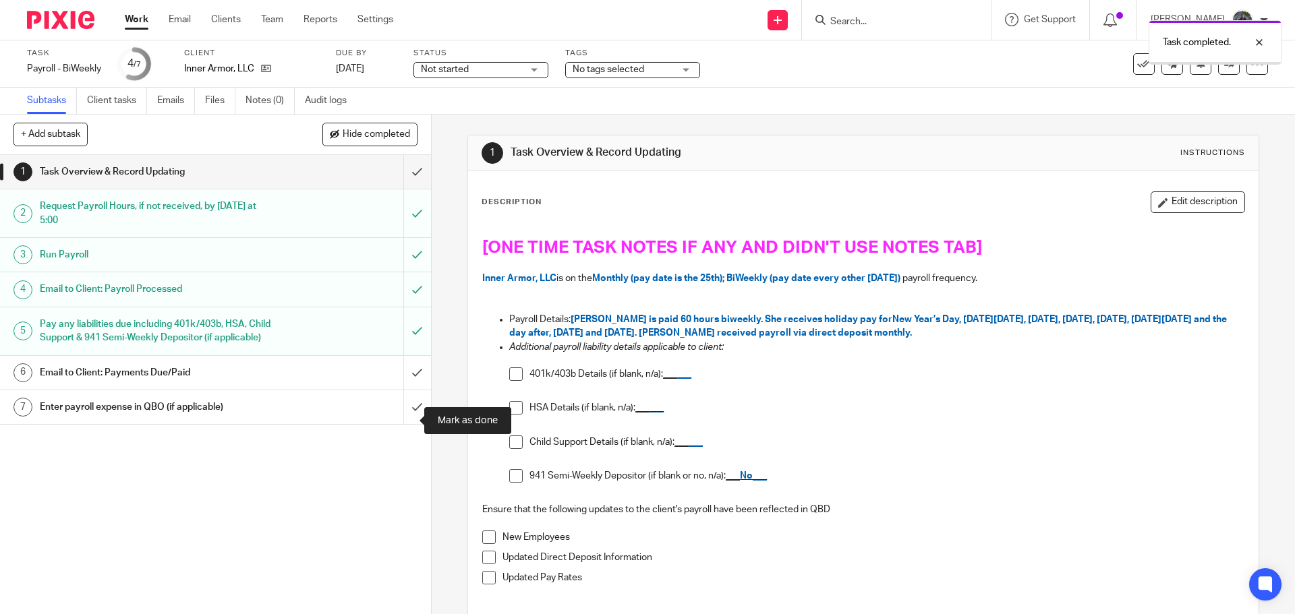
click at [405, 412] on input "submit" at bounding box center [215, 408] width 431 height 34
click at [1255, 45] on div at bounding box center [1249, 42] width 36 height 16
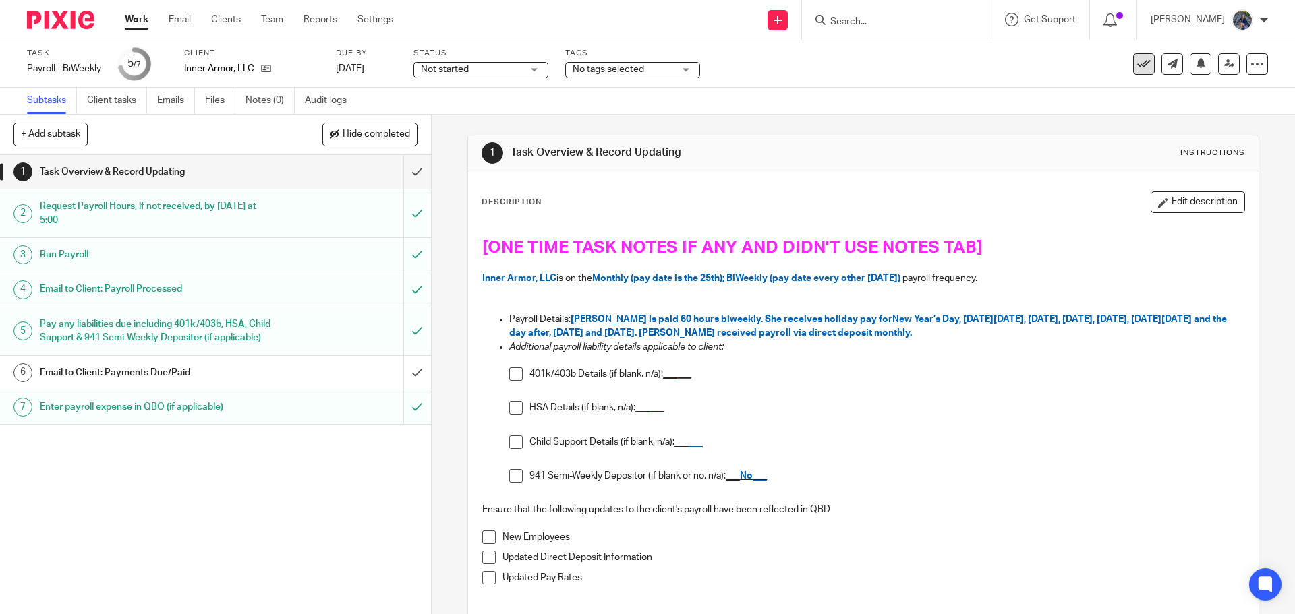
click at [1133, 63] on button at bounding box center [1144, 64] width 22 height 22
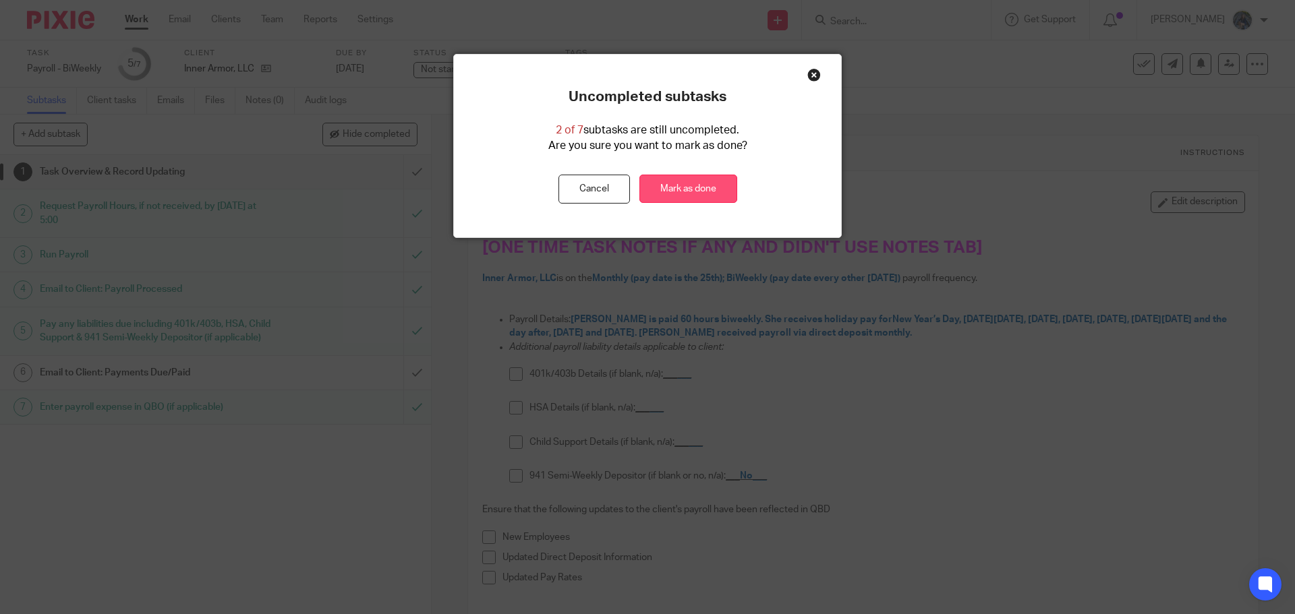
click at [708, 190] on link "Mark as done" at bounding box center [688, 189] width 98 height 29
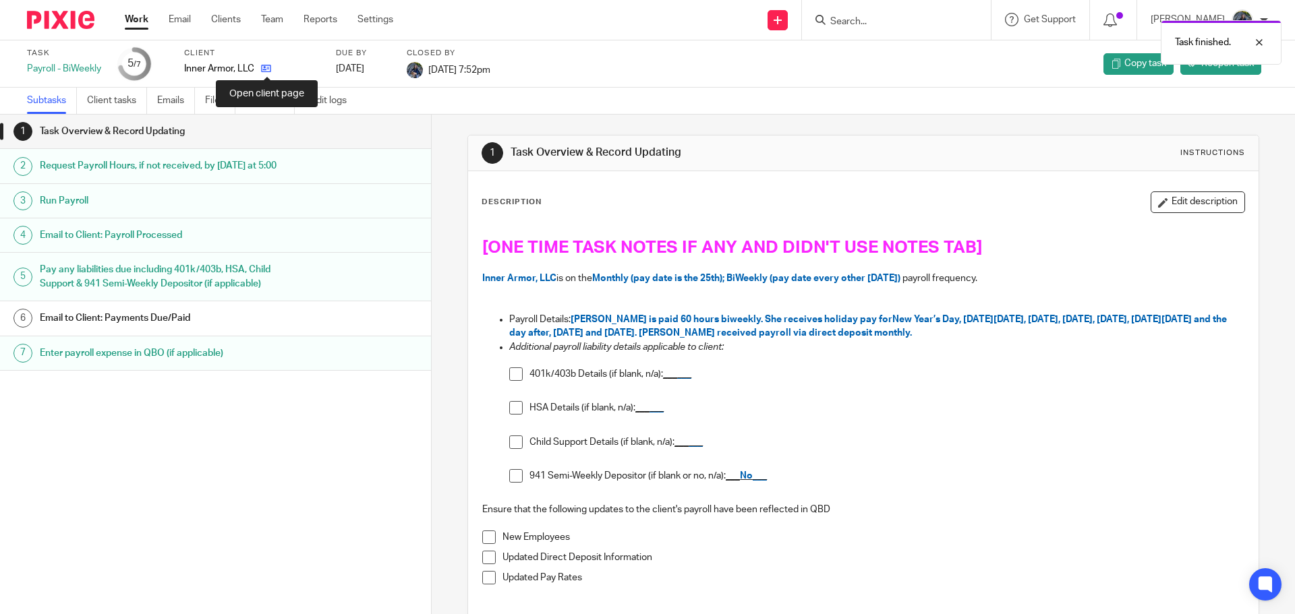
click at [269, 67] on icon at bounding box center [266, 68] width 10 height 10
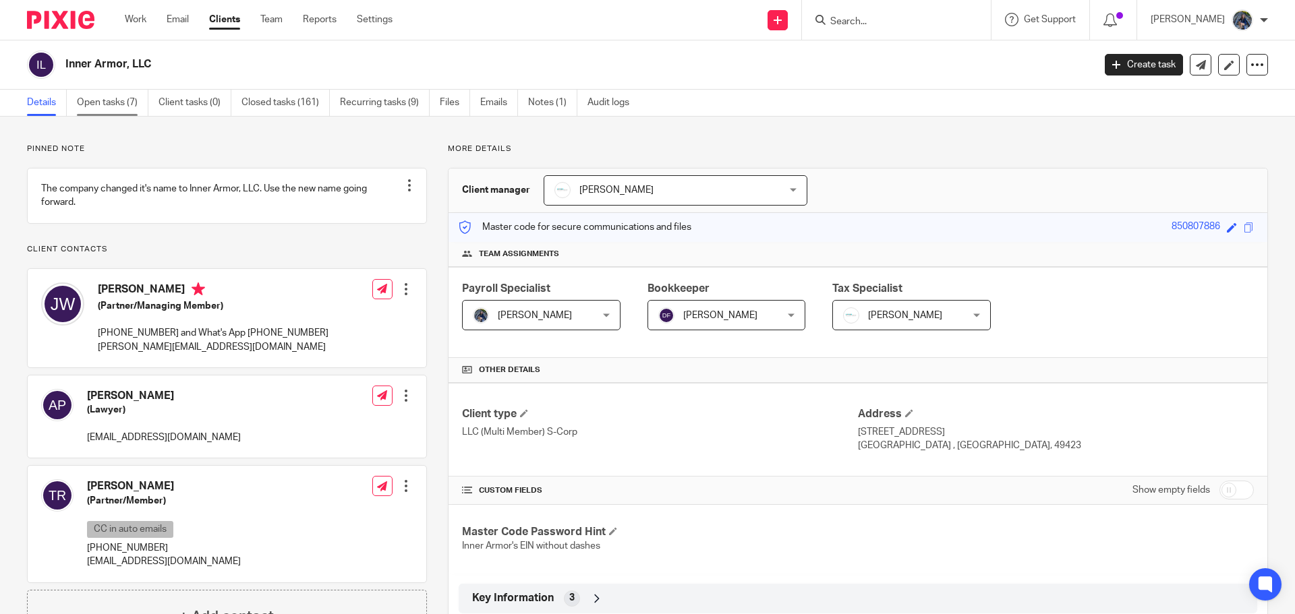
click at [112, 96] on link "Open tasks (7)" at bounding box center [112, 103] width 71 height 26
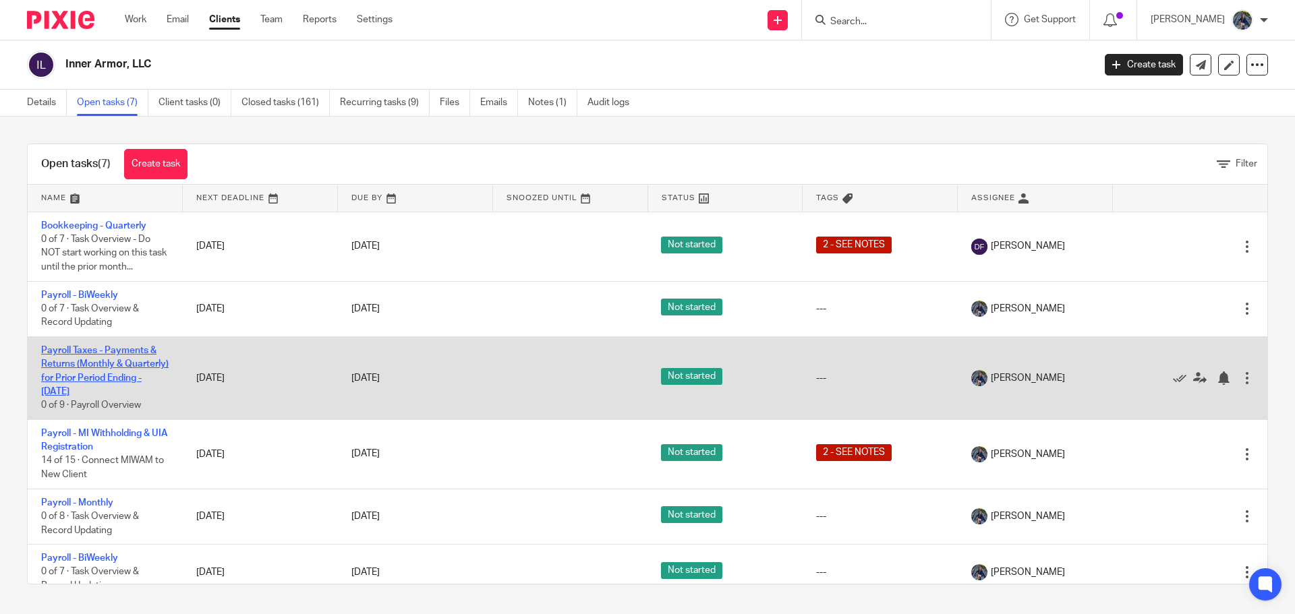
click at [92, 351] on link "Payroll Taxes - Payments & Returns (Monthly & Quarterly) for Prior Period Endin…" at bounding box center [104, 371] width 127 height 51
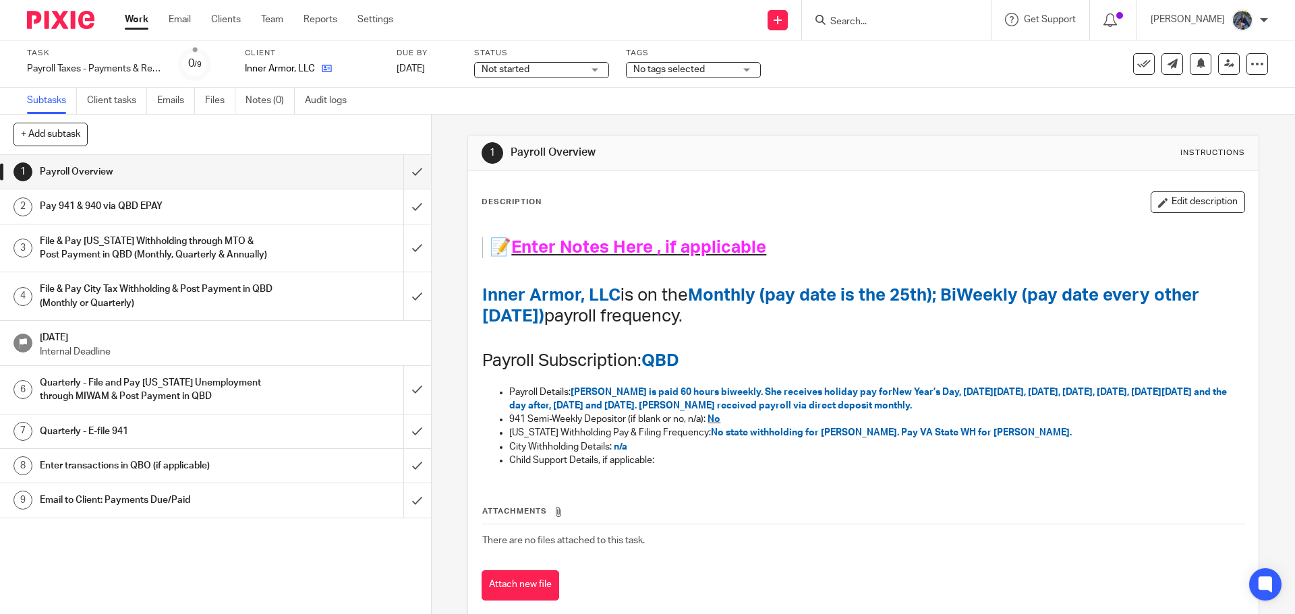
click at [326, 63] on link at bounding box center [323, 68] width 17 height 13
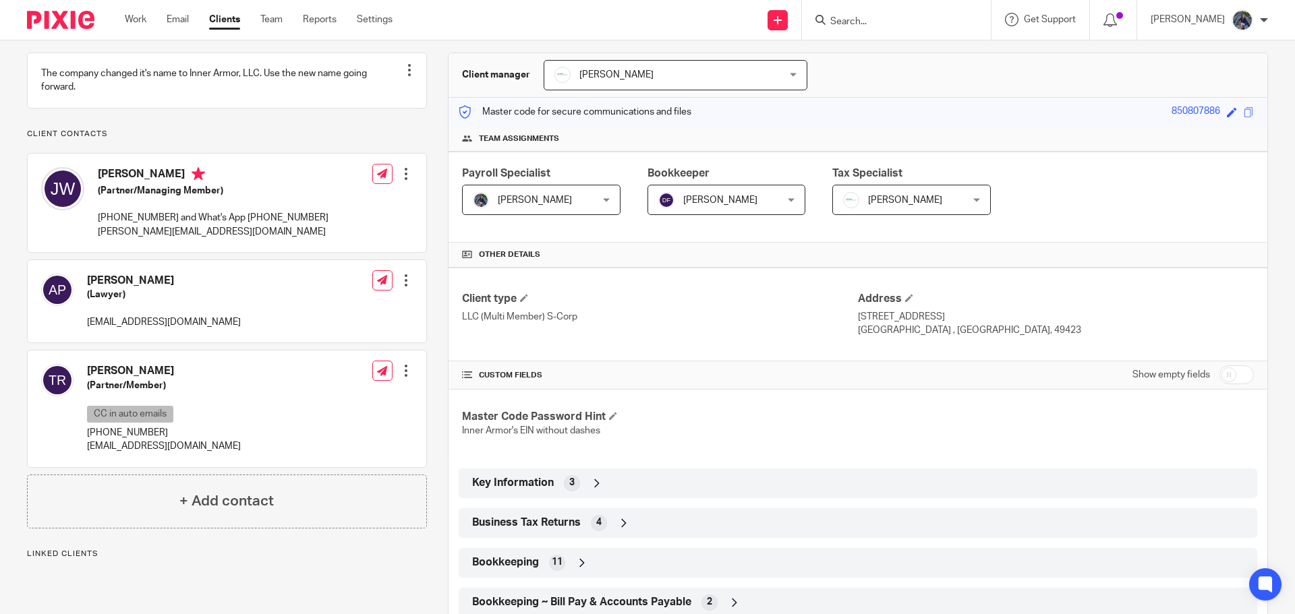
scroll to position [316, 0]
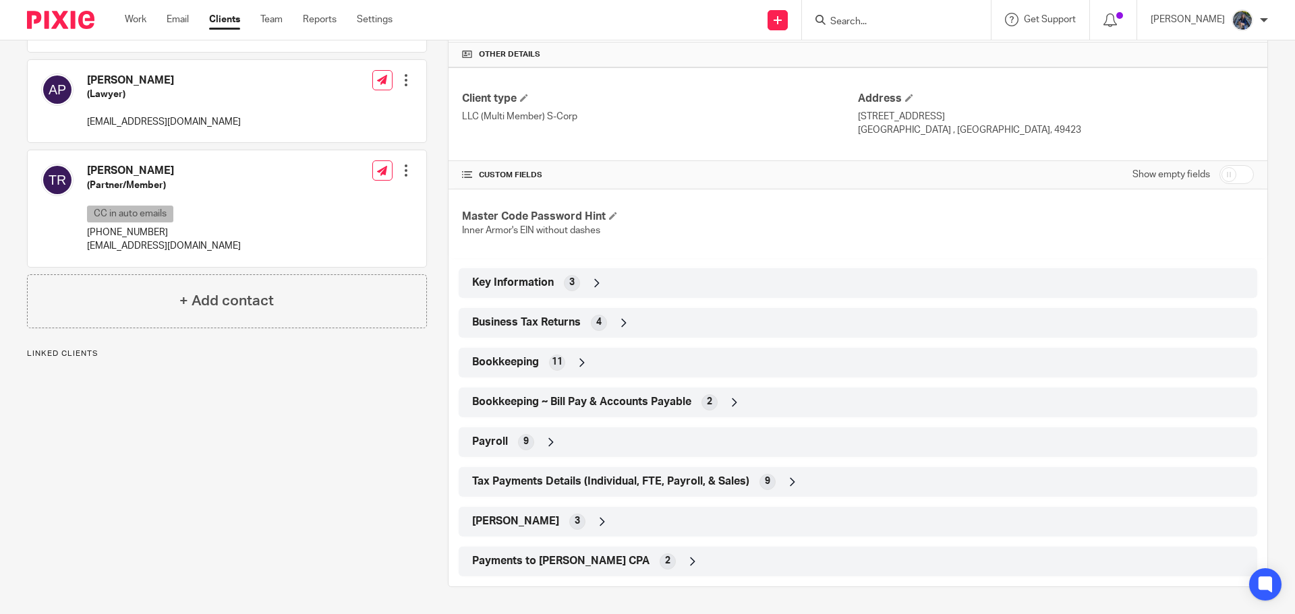
click at [644, 471] on div "Tax Payments Details (Individual, FTE, Payroll, & Sales) 9" at bounding box center [858, 482] width 778 height 23
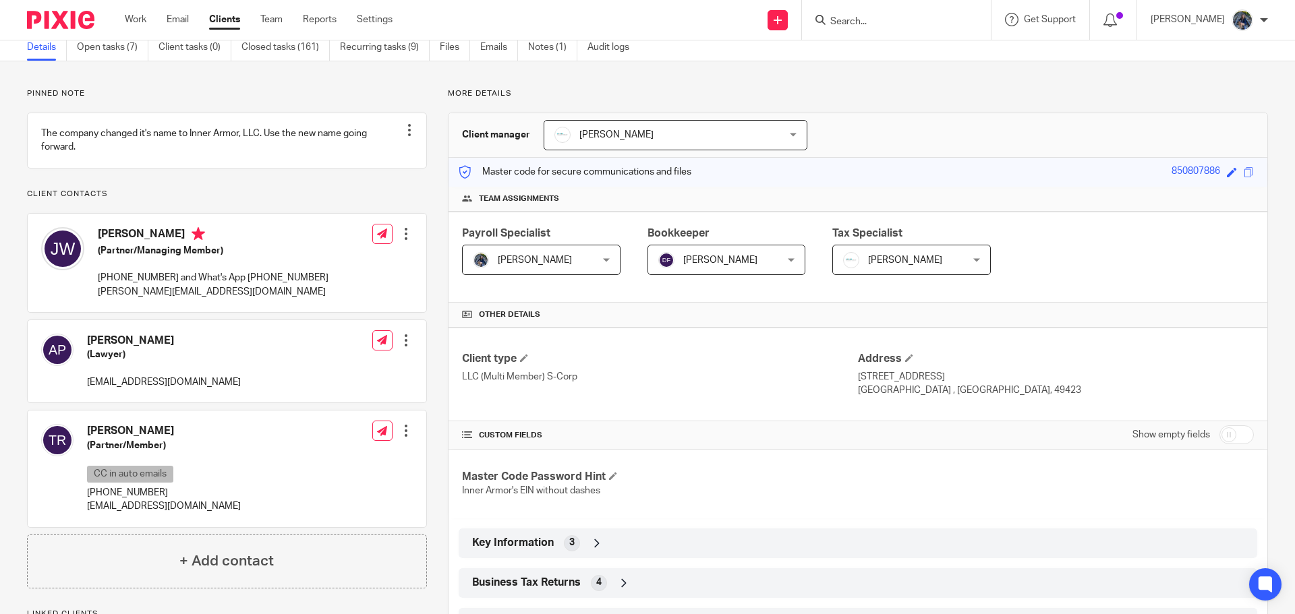
scroll to position [46, 0]
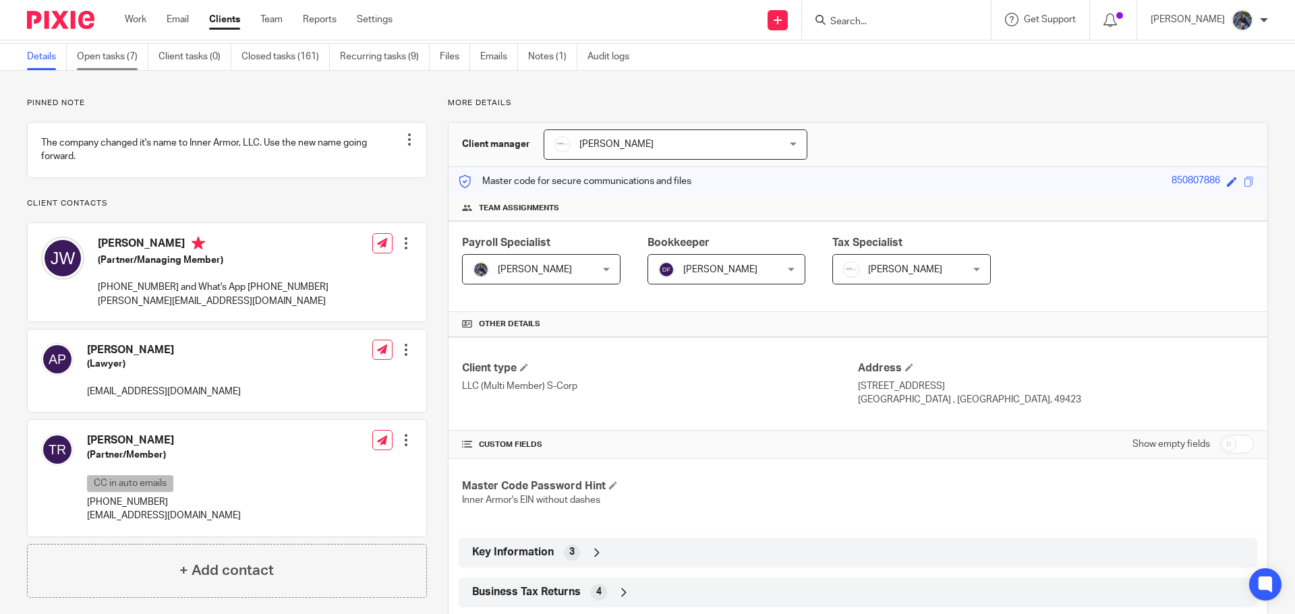
click at [86, 58] on link "Open tasks (7)" at bounding box center [112, 57] width 71 height 26
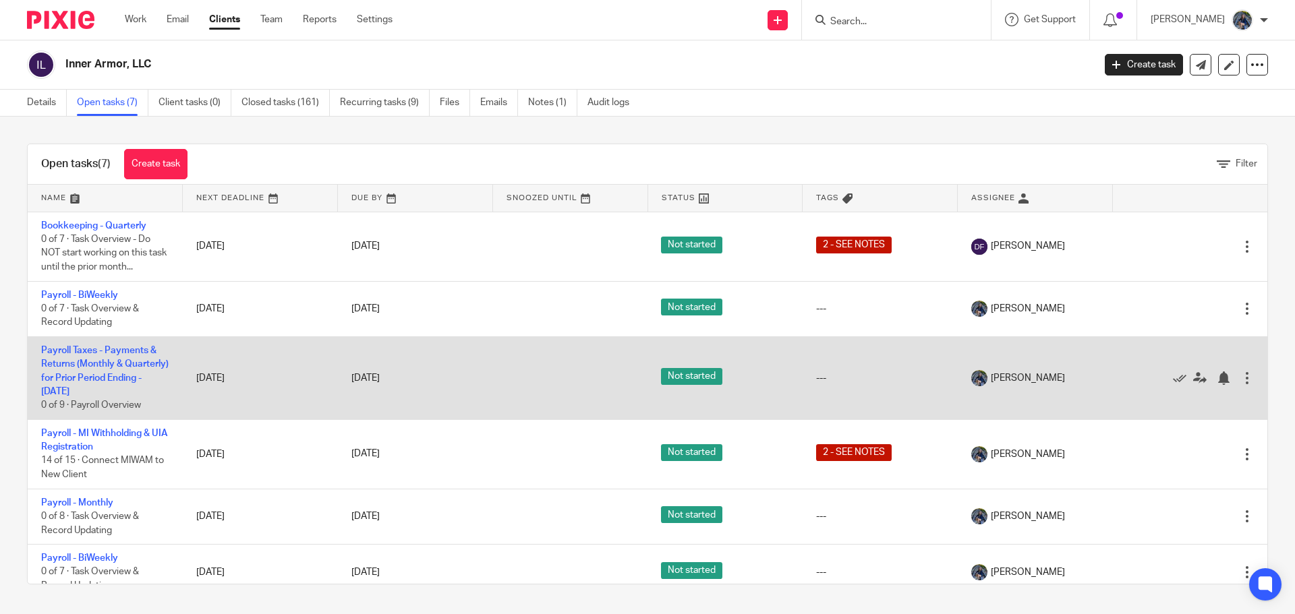
click at [78, 359] on td "Payroll Taxes - Payments & Returns (Monthly & Quarterly) for Prior Period Endin…" at bounding box center [105, 378] width 155 height 83
click at [78, 349] on link "Payroll Taxes - Payments & Returns (Monthly & Quarterly) for Prior Period Endin…" at bounding box center [104, 371] width 127 height 51
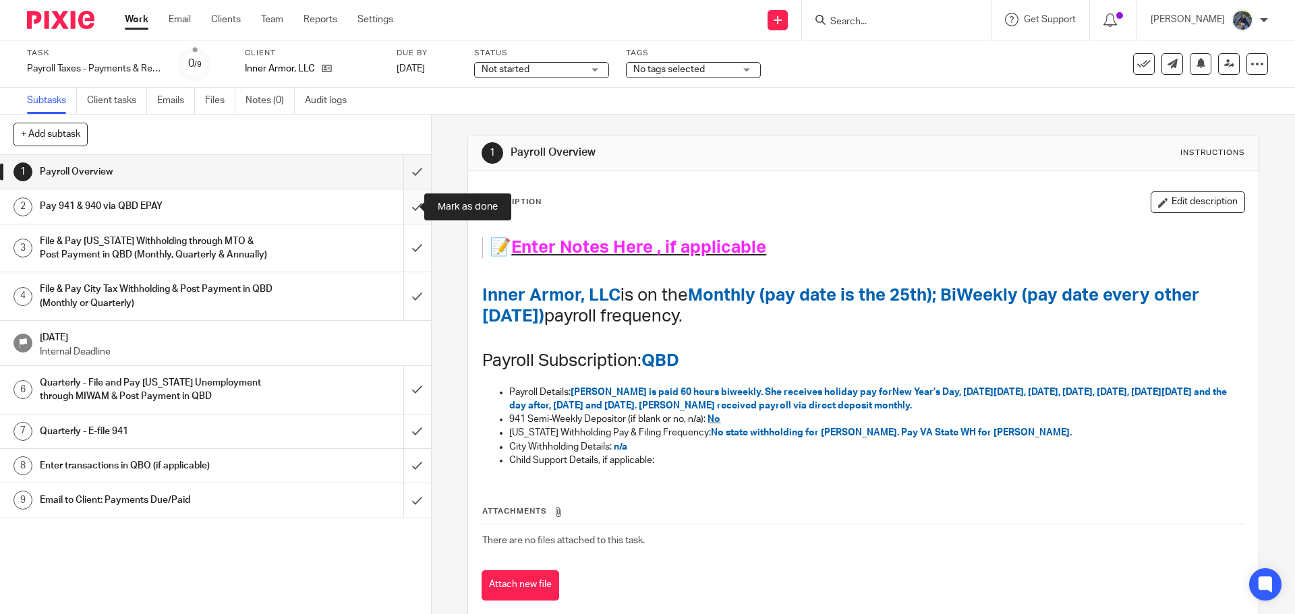
click at [407, 203] on input "submit" at bounding box center [215, 207] width 431 height 34
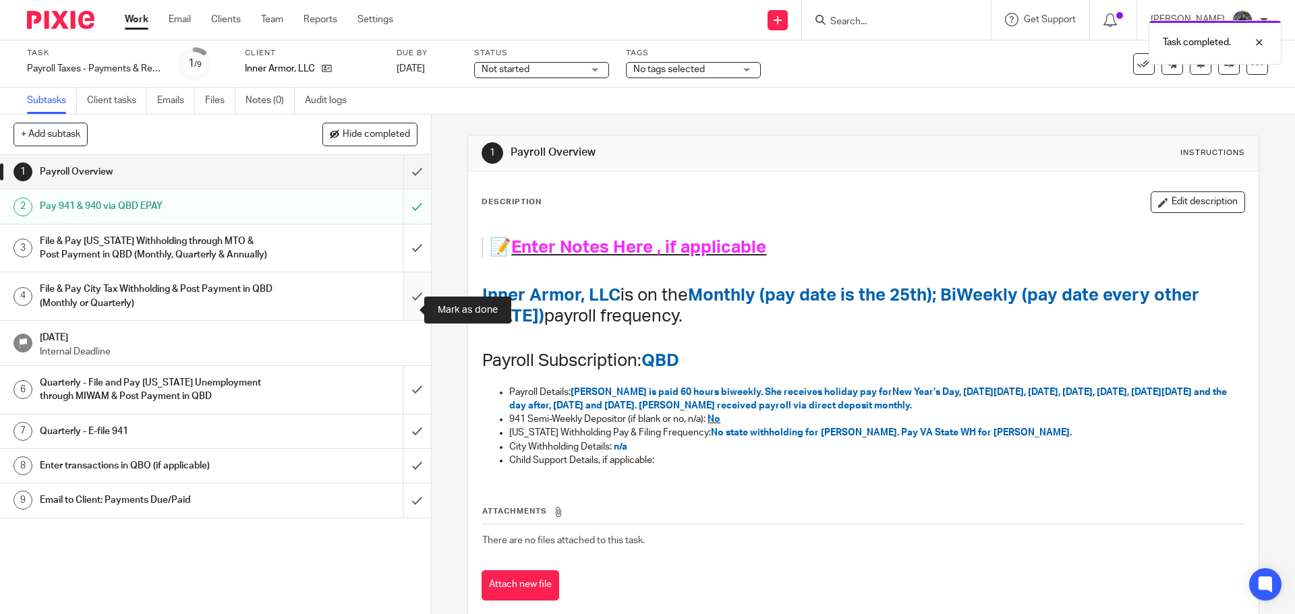
click at [400, 316] on input "submit" at bounding box center [215, 296] width 431 height 48
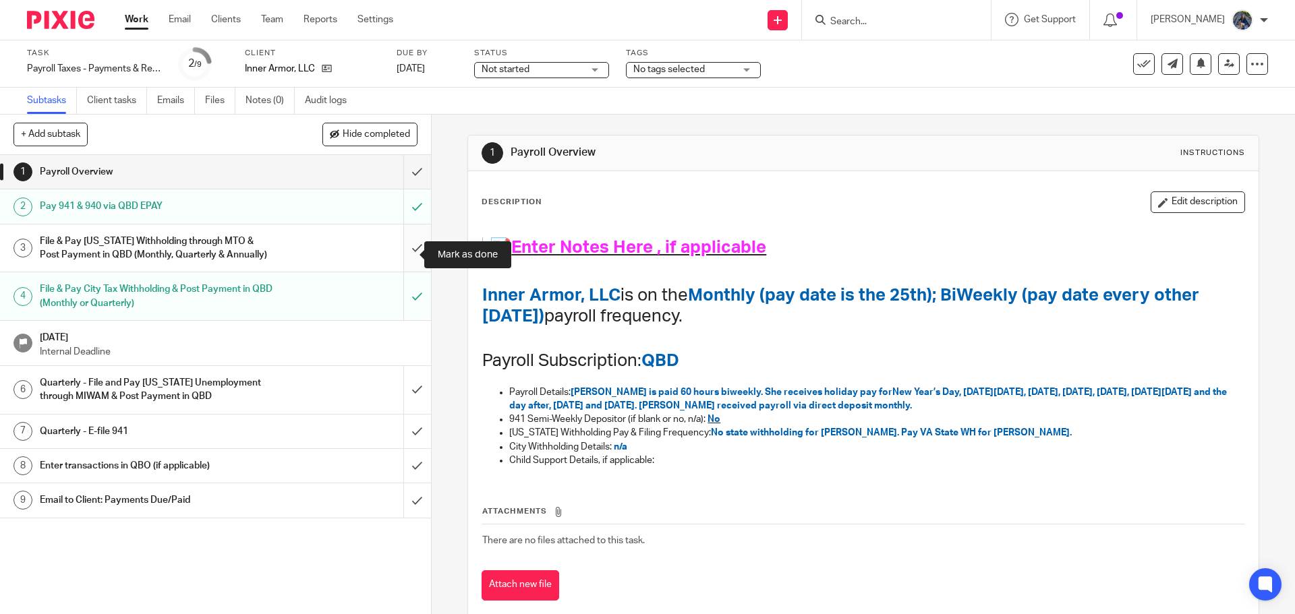
click at [397, 252] on input "submit" at bounding box center [215, 249] width 431 height 48
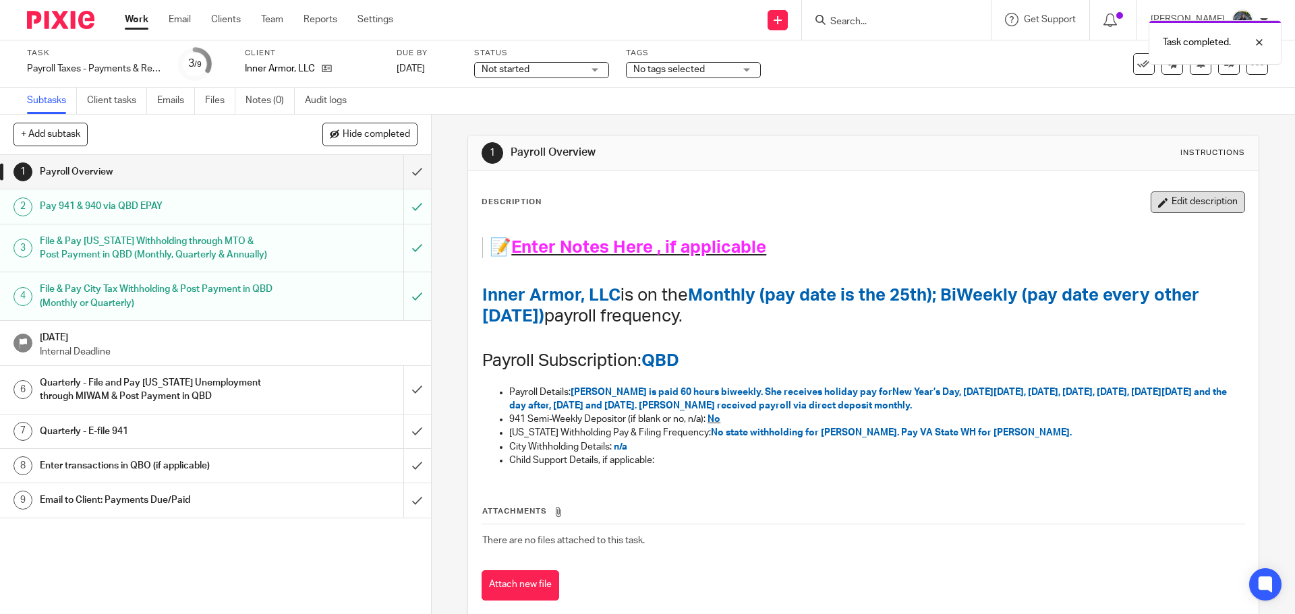
click at [1164, 208] on button "Edit description" at bounding box center [1198, 203] width 94 height 22
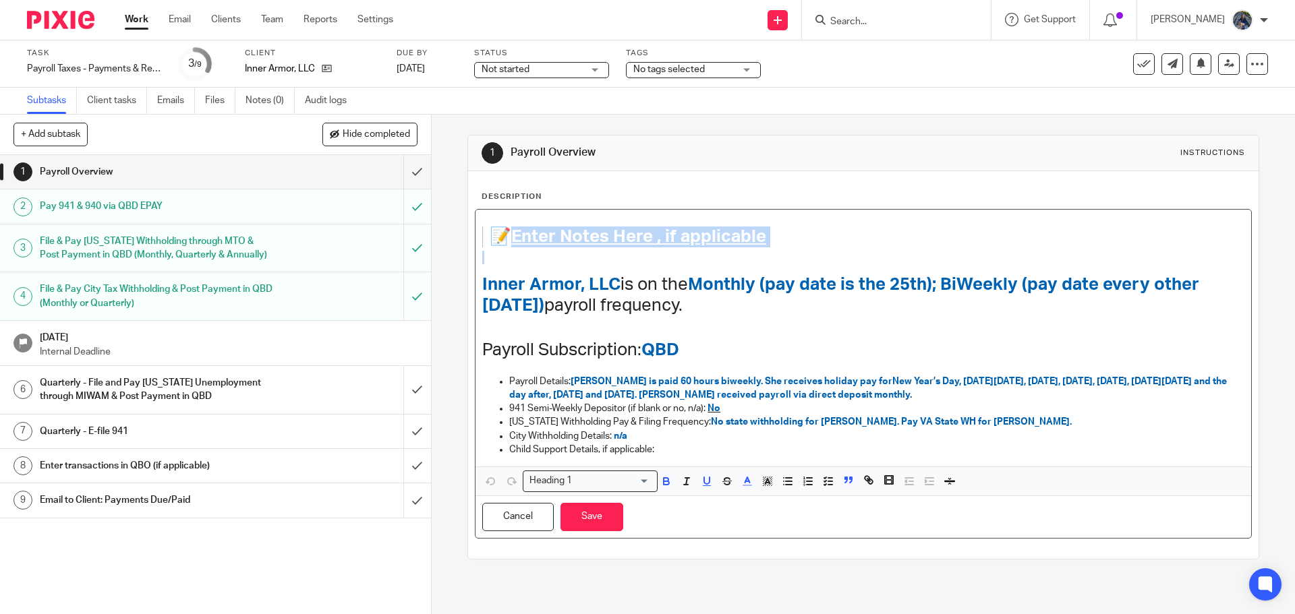
drag, startPoint x: 513, startPoint y: 233, endPoint x: 790, endPoint y: 262, distance: 278.7
click at [790, 262] on div "📝 Enter Notes Here , if applicable Inner Armor, LLC is on the Monthly (pay date…" at bounding box center [863, 338] width 775 height 257
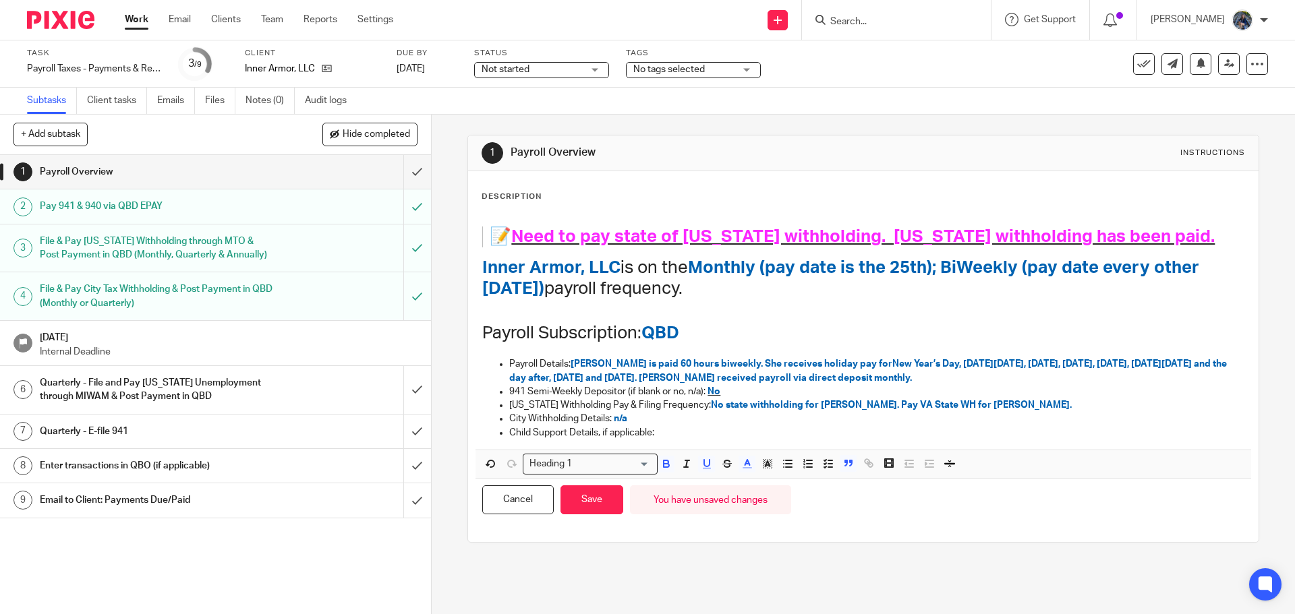
click at [1149, 240] on span "Need to pay state of [US_STATE] withholding. [US_STATE] withholding has been pa…" at bounding box center [862, 237] width 703 height 18
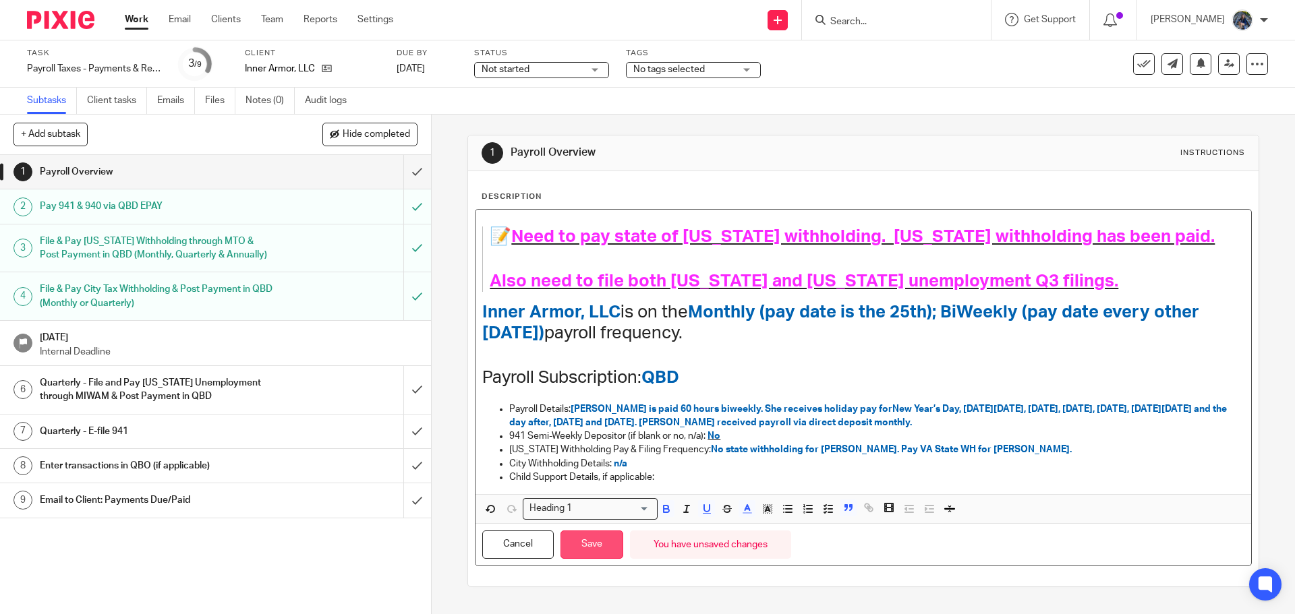
click at [575, 547] on button "Save" at bounding box center [591, 545] width 63 height 29
